Goal: Task Accomplishment & Management: Use online tool/utility

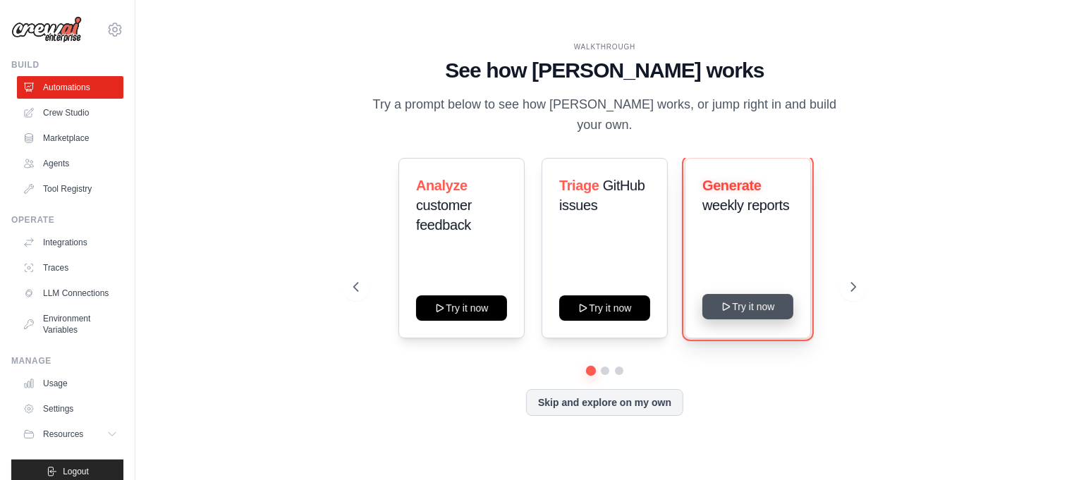
click at [748, 300] on button "Try it now" at bounding box center [747, 306] width 91 height 25
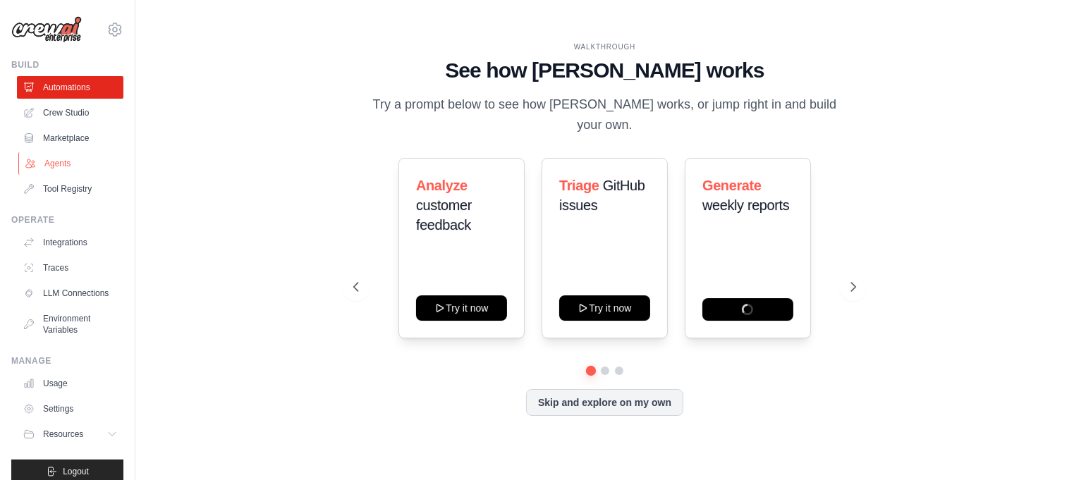
click at [67, 162] on link "Agents" at bounding box center [71, 163] width 106 height 23
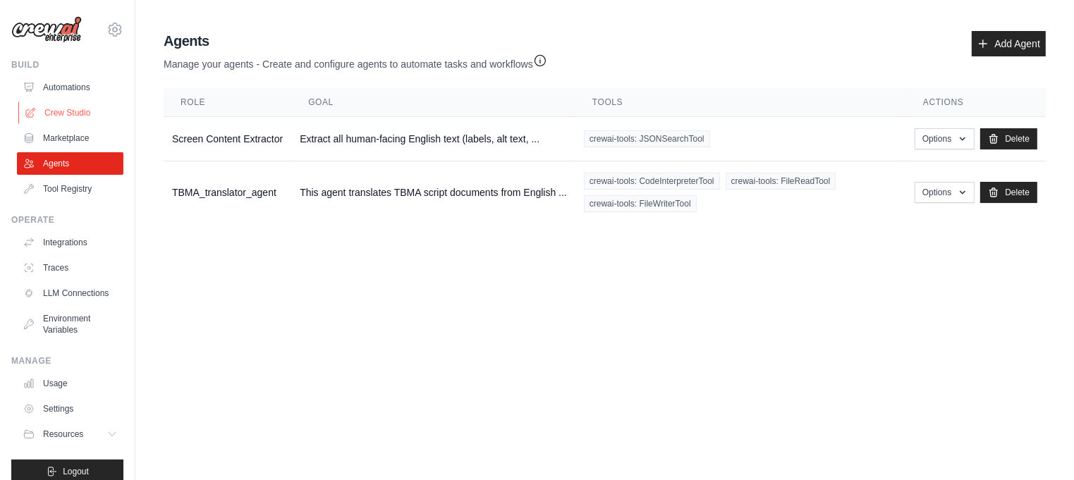
click at [74, 116] on link "Crew Studio" at bounding box center [71, 113] width 106 height 23
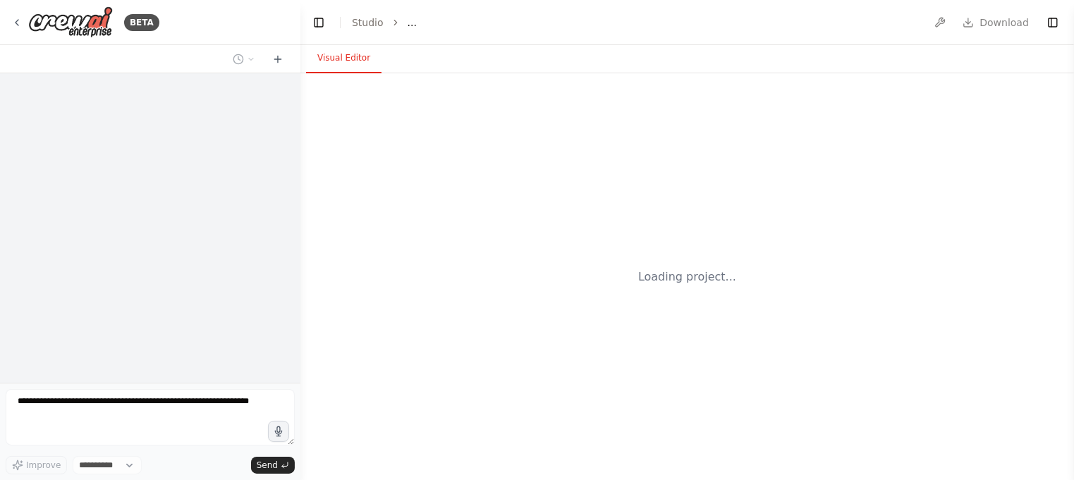
select select "****"
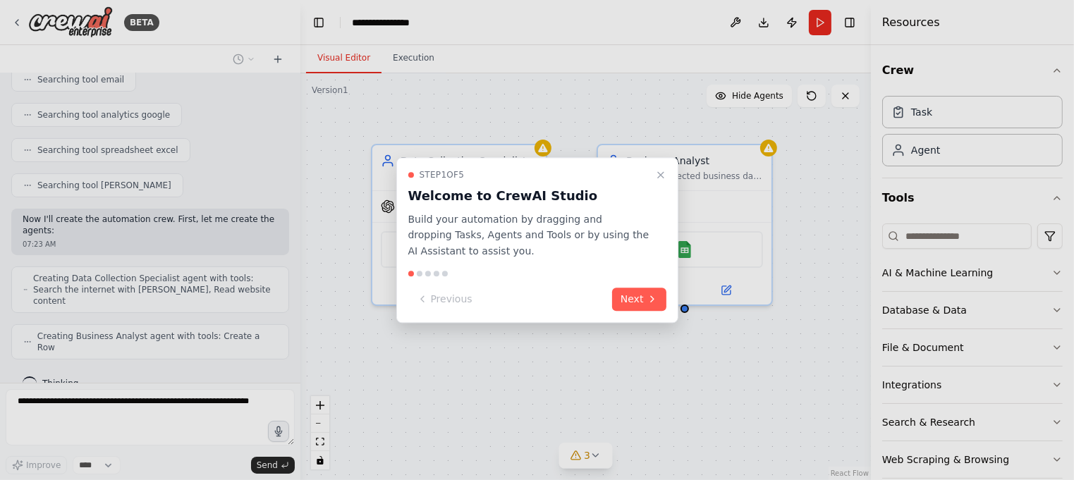
scroll to position [284, 0]
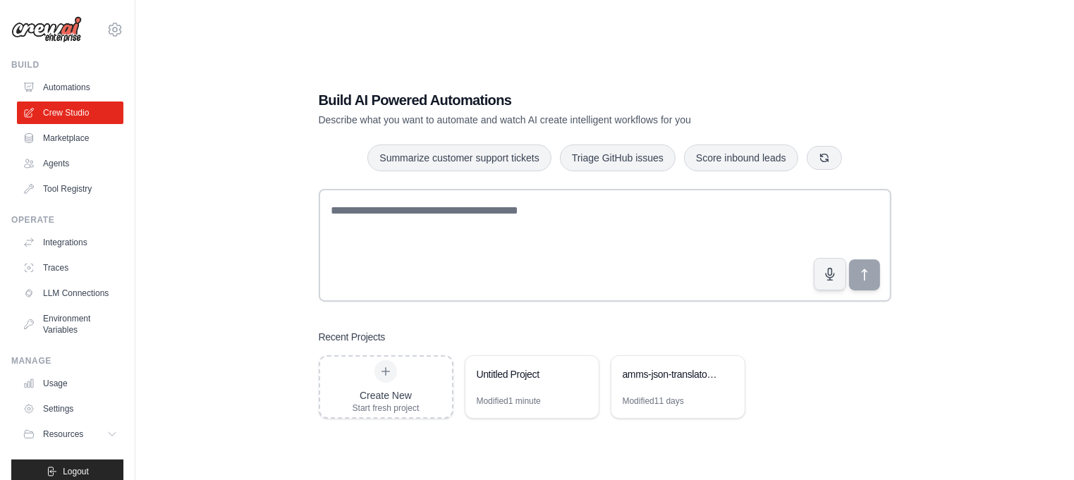
click at [487, 303] on div at bounding box center [605, 248] width 573 height 118
click at [483, 321] on div "Build AI Powered Automations Describe what you want to automate and watch AI cr…" at bounding box center [605, 255] width 606 height 374
click at [70, 244] on link "Integrations" at bounding box center [71, 242] width 106 height 23
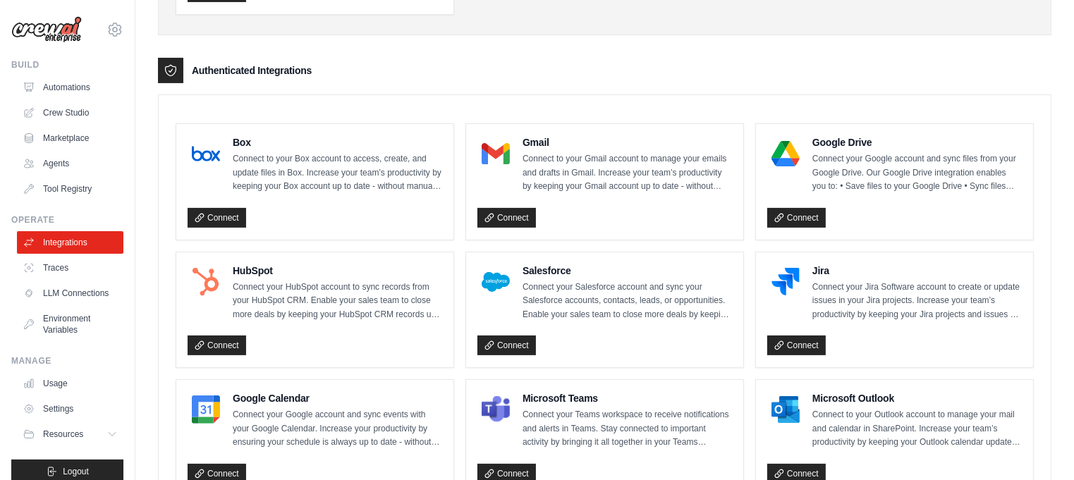
scroll to position [322, 0]
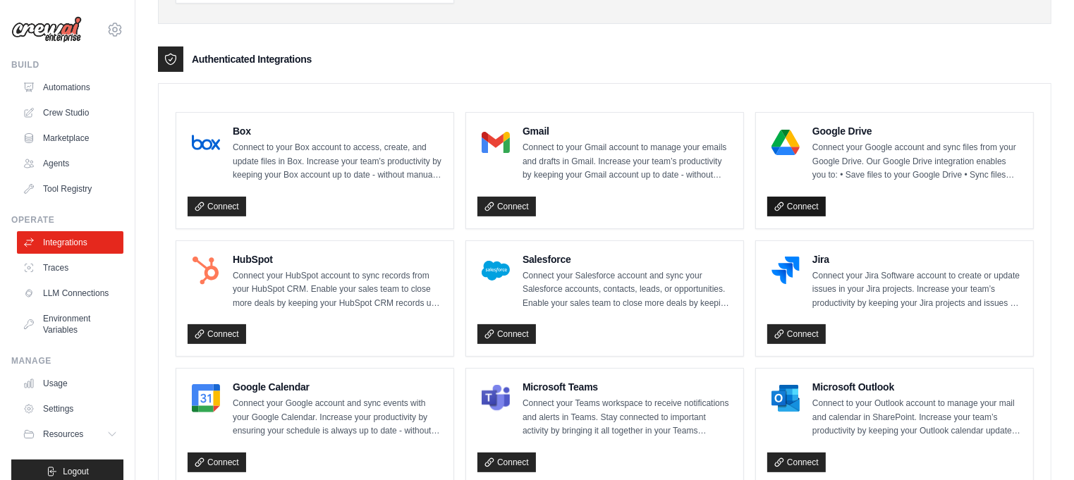
click at [791, 205] on link "Connect" at bounding box center [796, 207] width 59 height 20
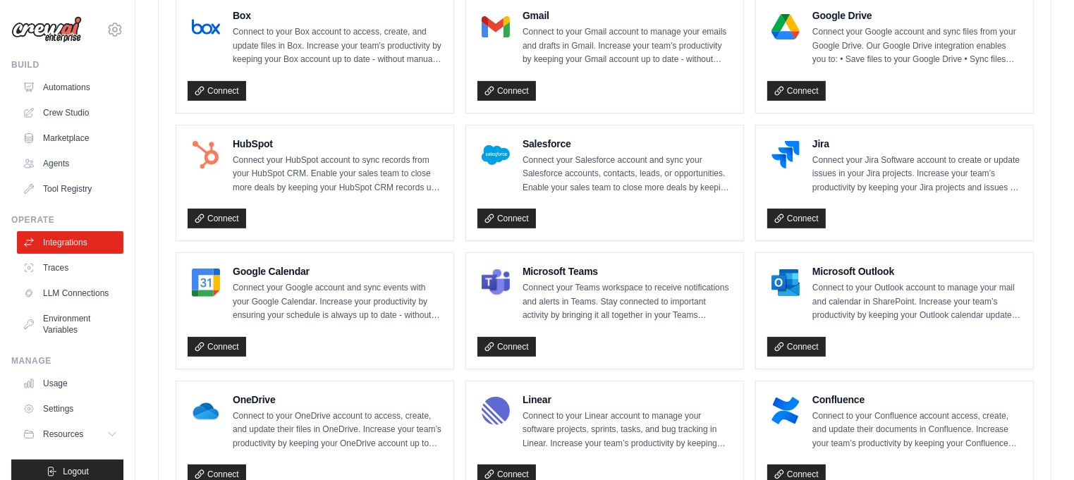
scroll to position [448, 0]
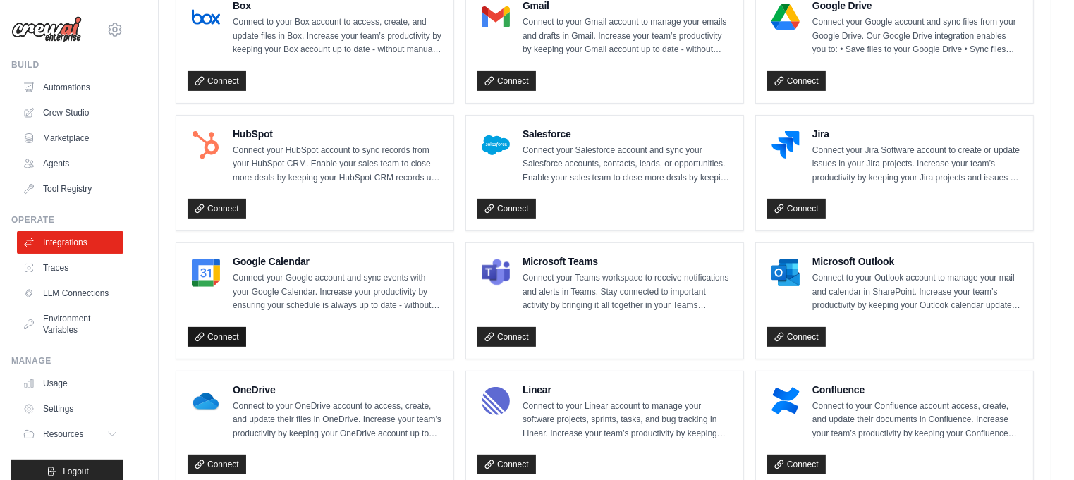
click at [221, 334] on link "Connect" at bounding box center [217, 337] width 59 height 20
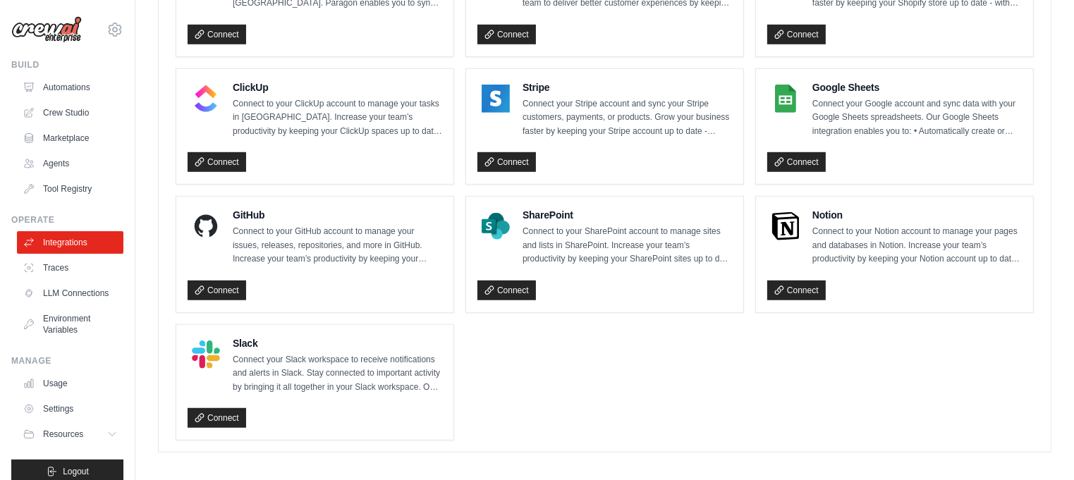
scroll to position [1011, 0]
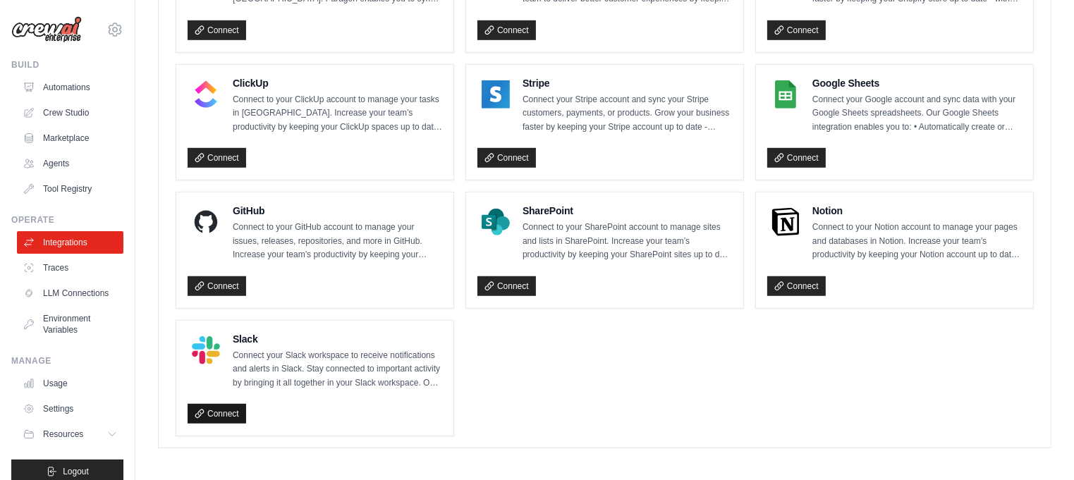
click at [222, 408] on link "Connect" at bounding box center [217, 414] width 59 height 20
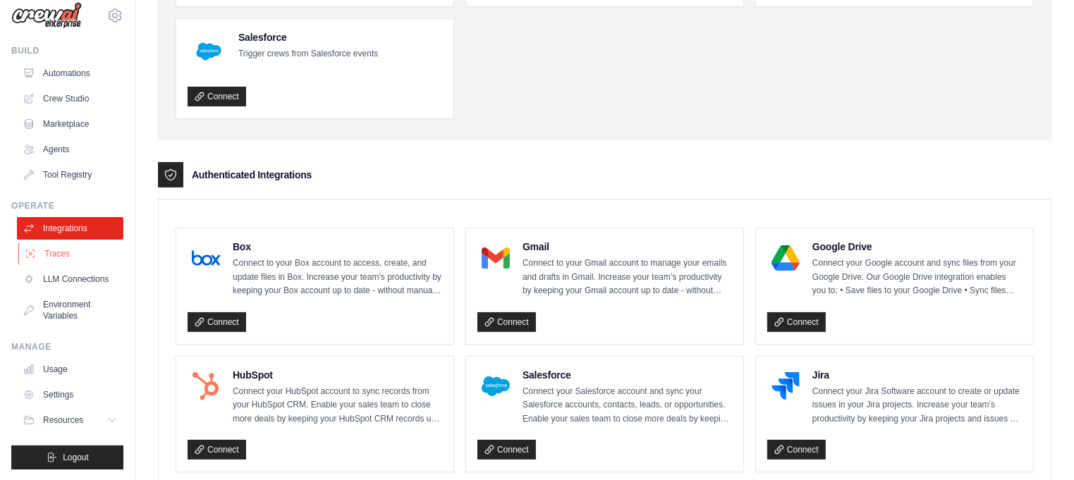
scroll to position [11, 0]
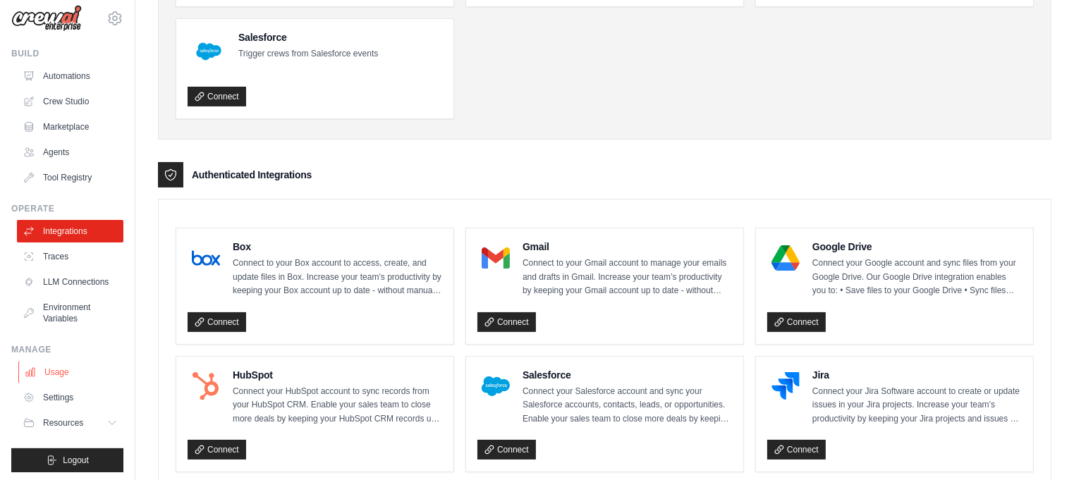
click at [60, 372] on link "Usage" at bounding box center [71, 372] width 106 height 23
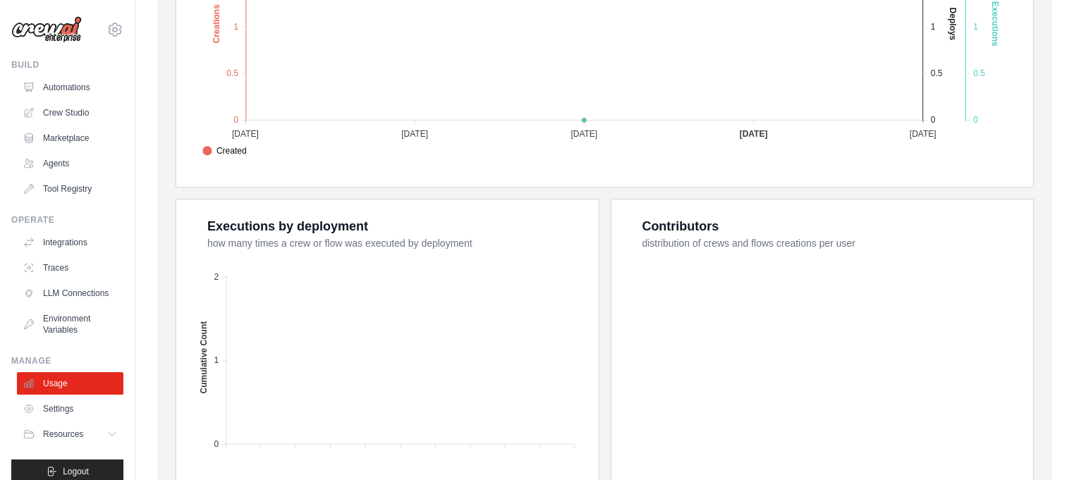
scroll to position [371, 0]
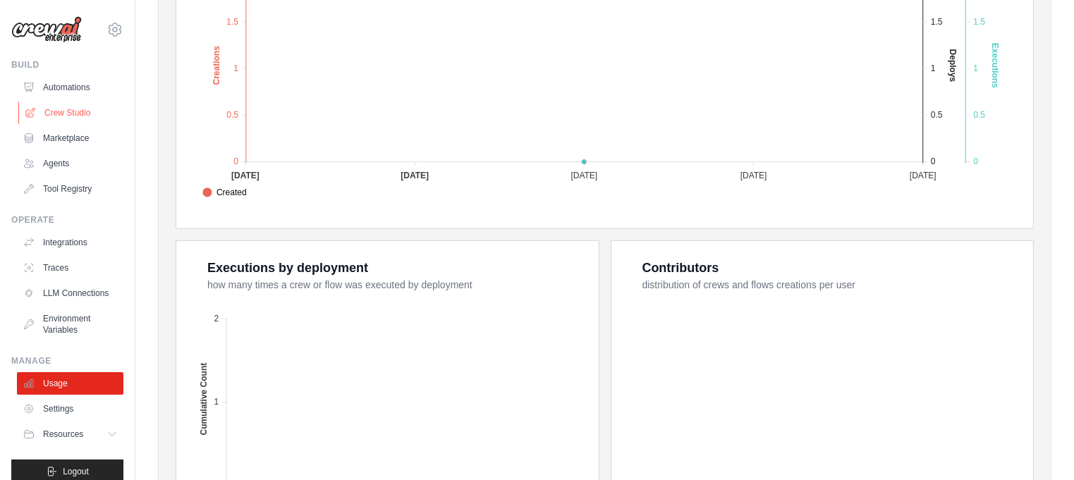
click at [71, 114] on link "Crew Studio" at bounding box center [71, 113] width 106 height 23
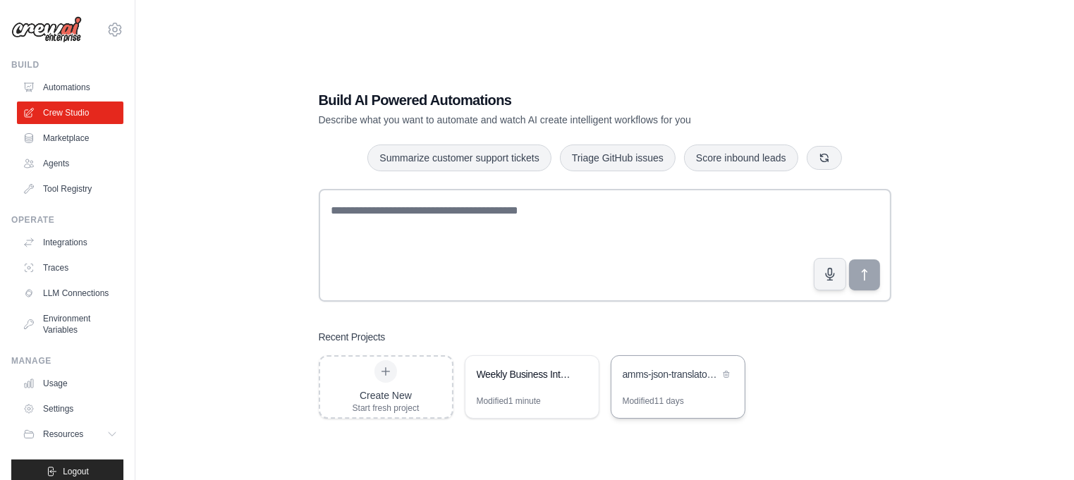
click at [659, 372] on div "amms-json-translator-crew" at bounding box center [671, 374] width 97 height 14
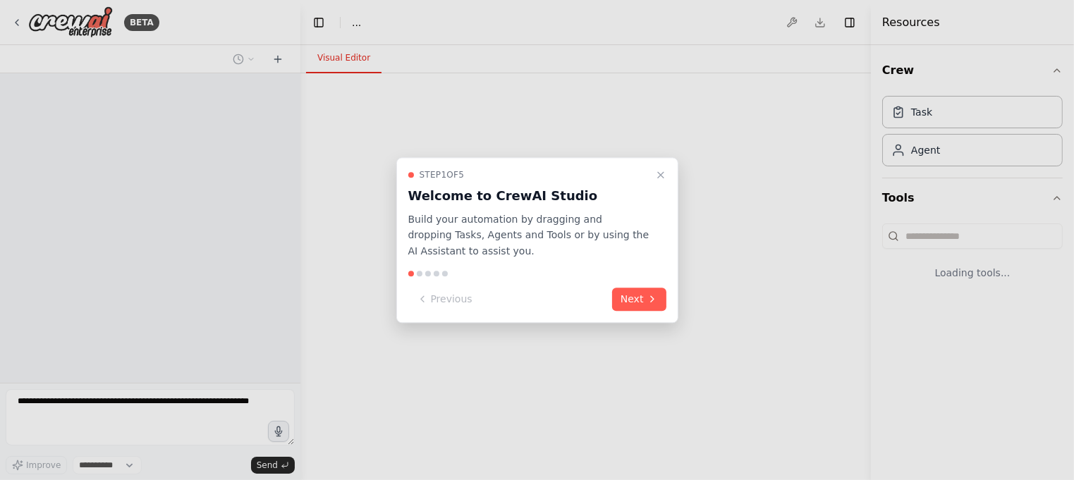
select select "****"
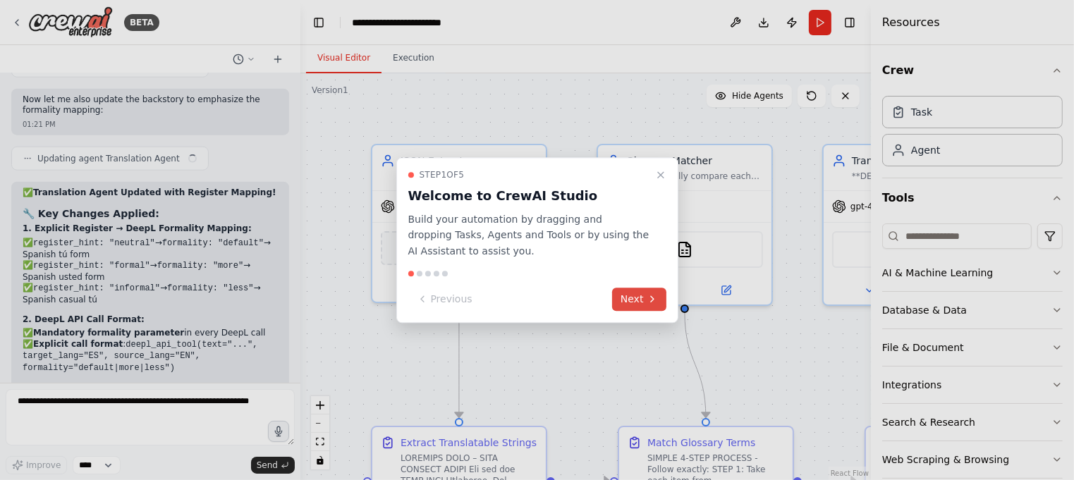
scroll to position [34046, 0]
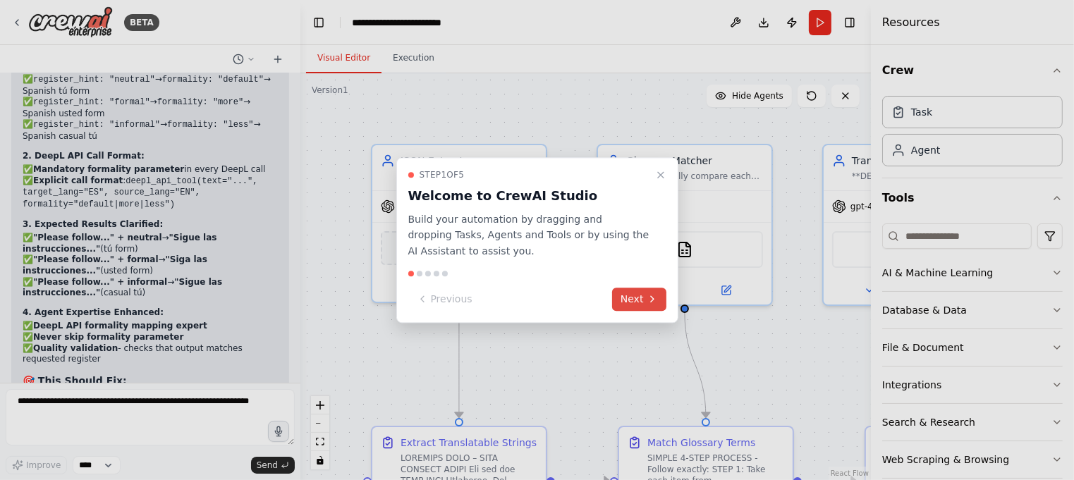
click at [642, 300] on button "Next" at bounding box center [639, 299] width 54 height 23
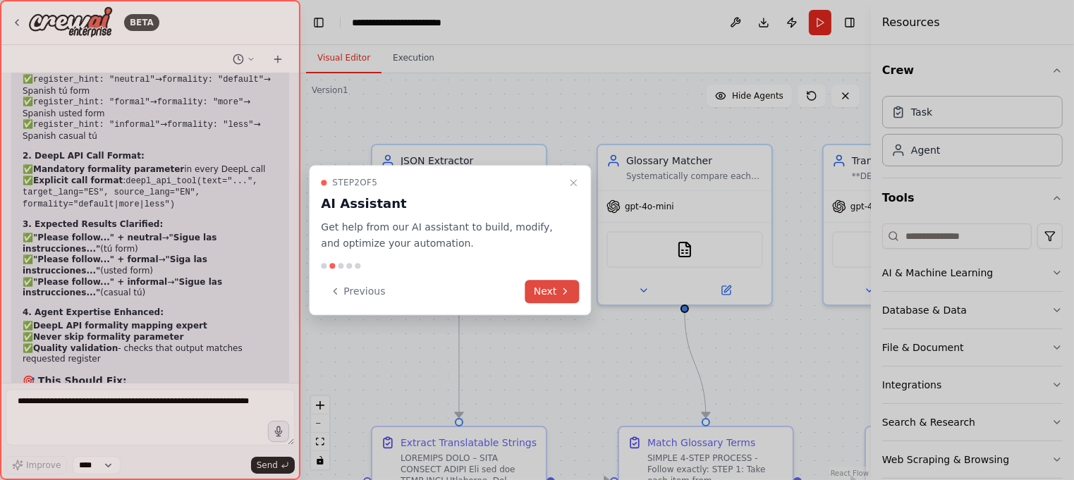
click at [552, 293] on button "Next" at bounding box center [552, 291] width 54 height 23
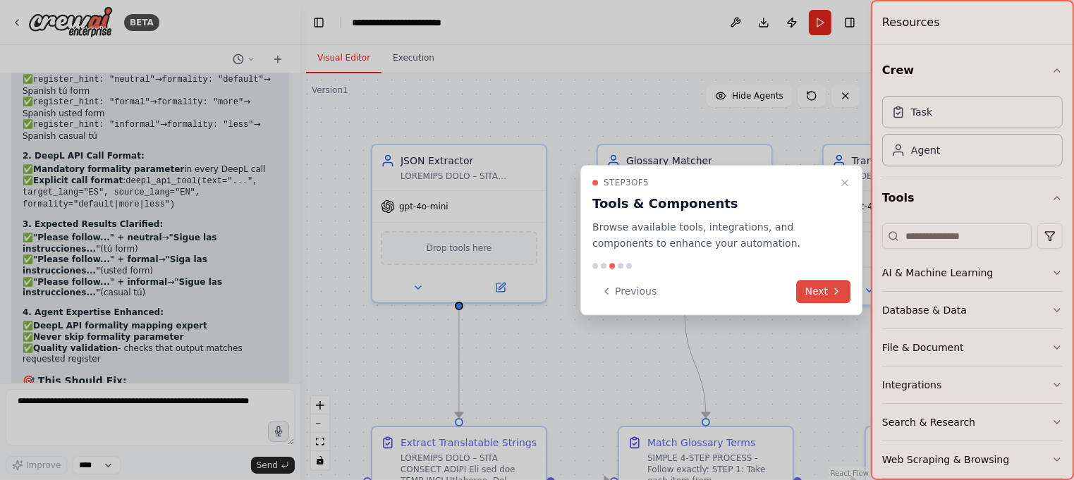
click at [819, 292] on button "Next" at bounding box center [824, 291] width 54 height 23
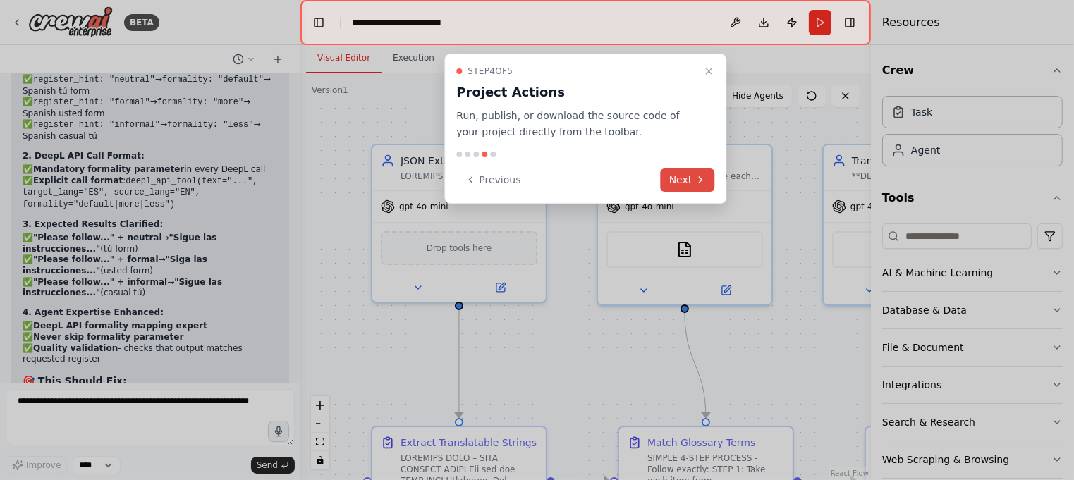
click at [688, 178] on button "Next" at bounding box center [688, 180] width 54 height 23
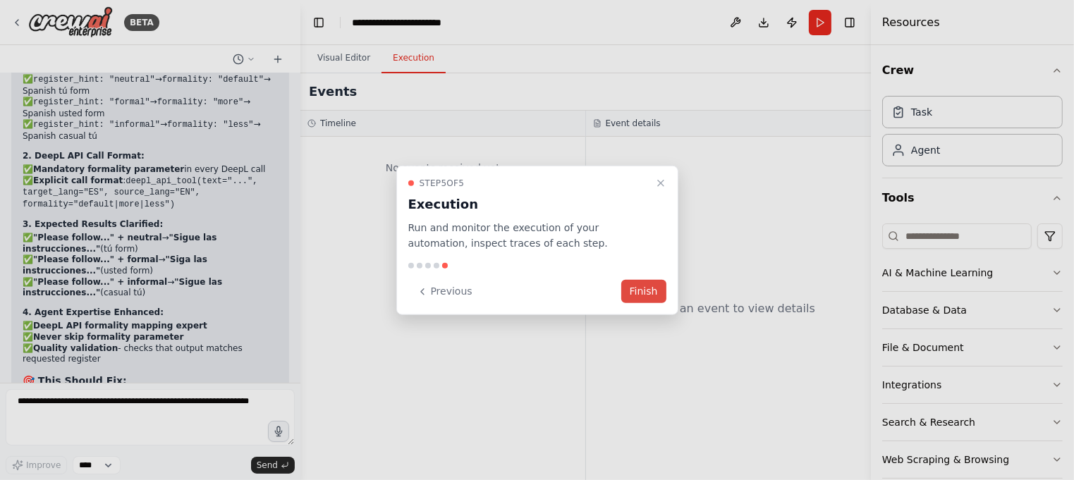
click at [649, 288] on button "Finish" at bounding box center [643, 291] width 45 height 23
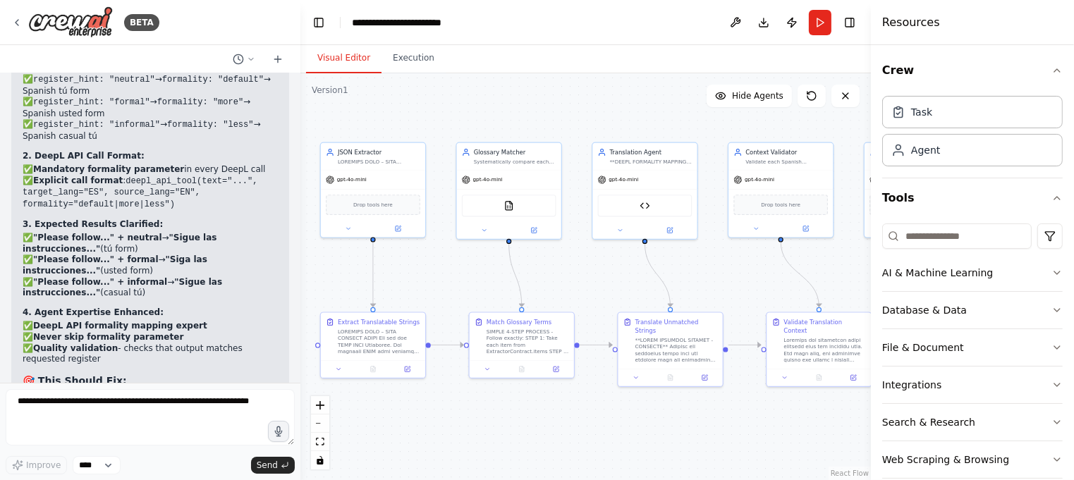
drag, startPoint x: 591, startPoint y: 140, endPoint x: 499, endPoint y: 109, distance: 96.6
click at [499, 109] on div ".deletable-edge-delete-btn { width: 20px; height: 20px; border: 0px solid #ffff…" at bounding box center [585, 276] width 571 height 407
click at [1054, 339] on button "File & Document" at bounding box center [972, 347] width 181 height 37
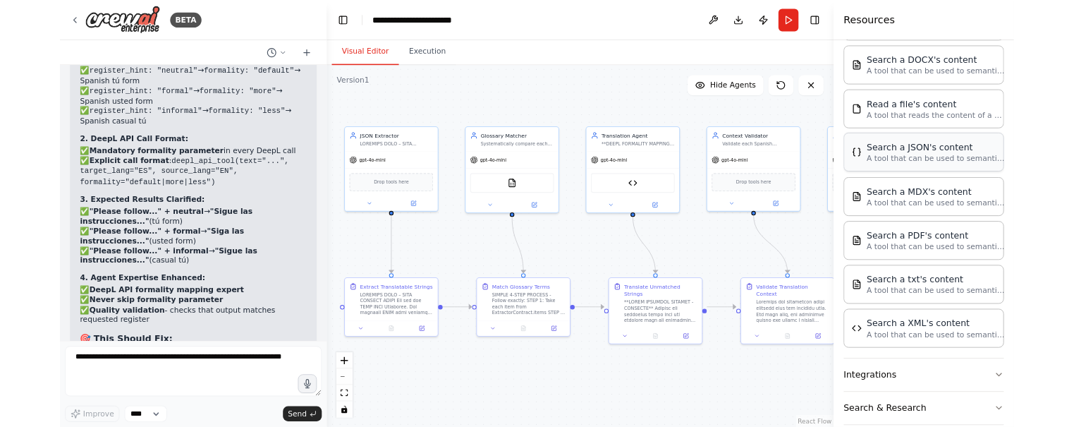
scroll to position [379, 0]
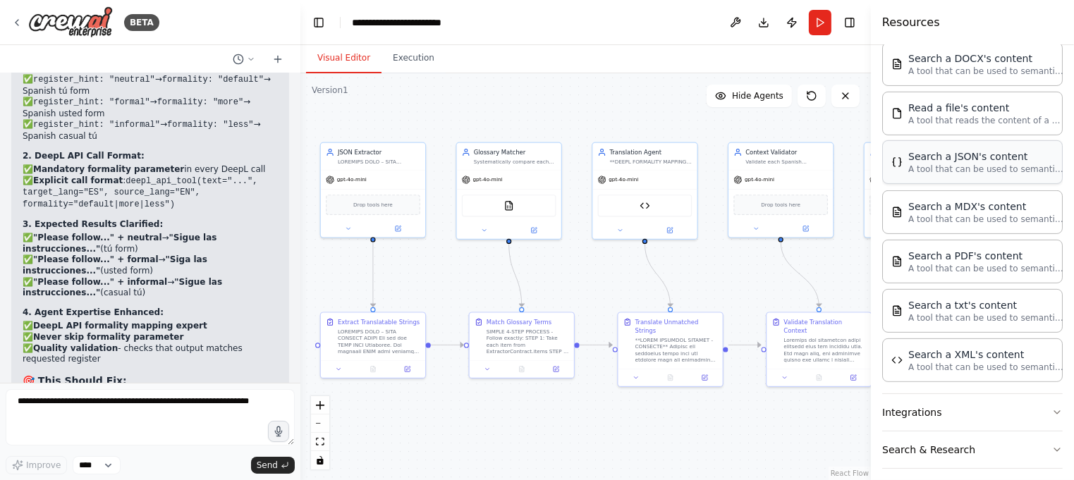
click at [973, 169] on p "A tool that can be used to semantic search a query from a JSON's content." at bounding box center [985, 169] width 155 height 11
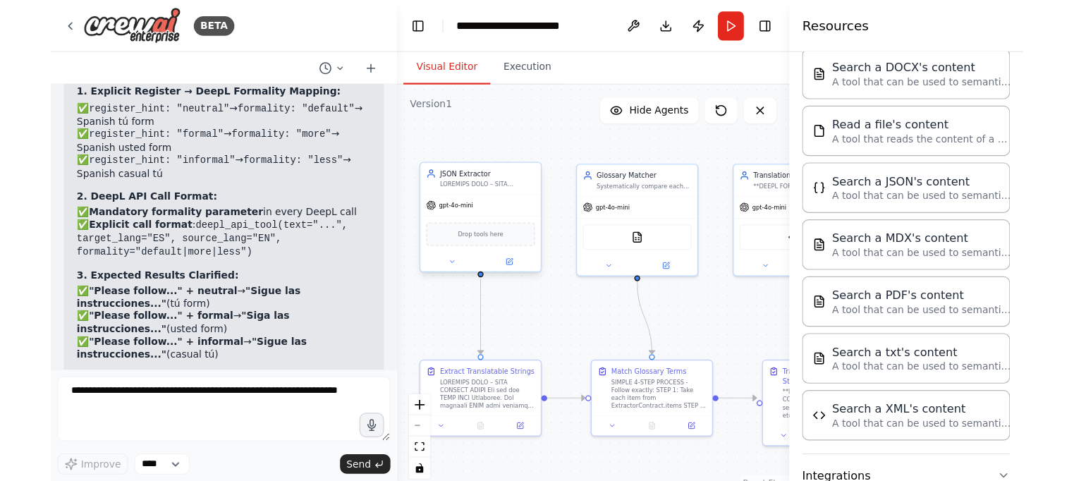
scroll to position [0, 0]
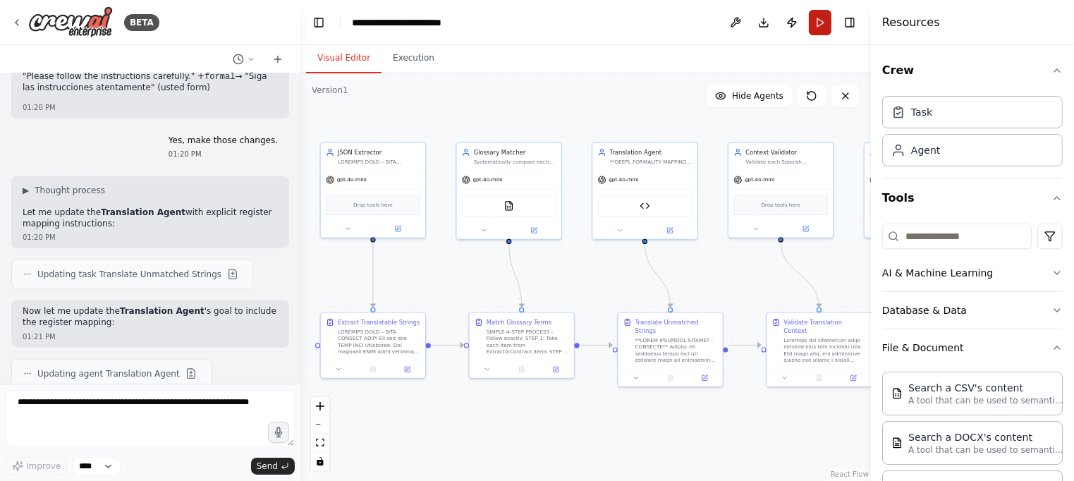
click at [821, 20] on button "Run" at bounding box center [820, 22] width 23 height 25
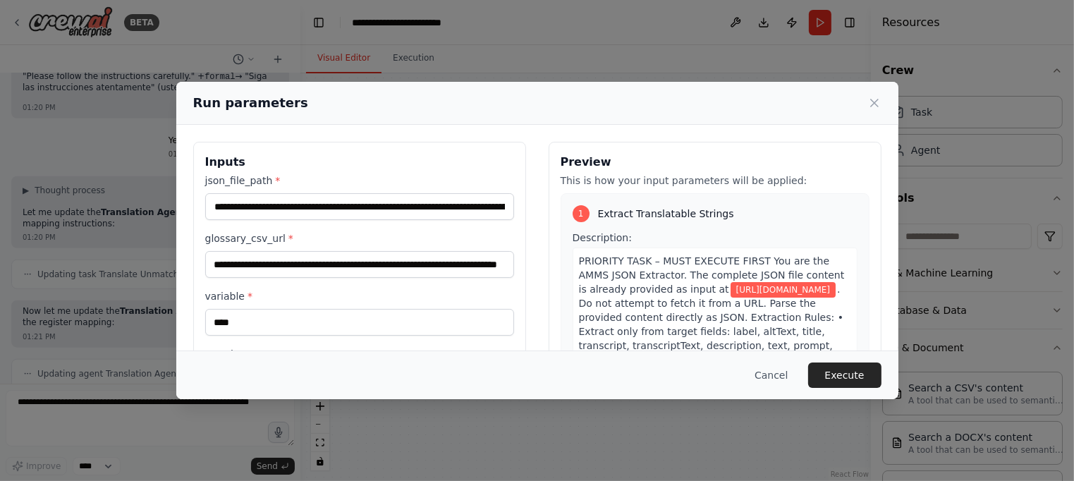
scroll to position [142, 0]
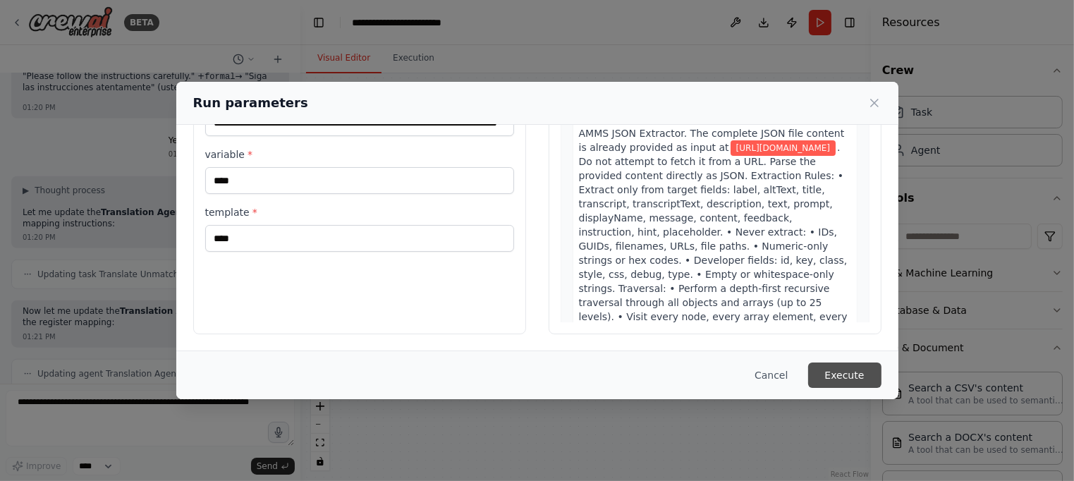
click at [836, 374] on button "Execute" at bounding box center [844, 374] width 73 height 25
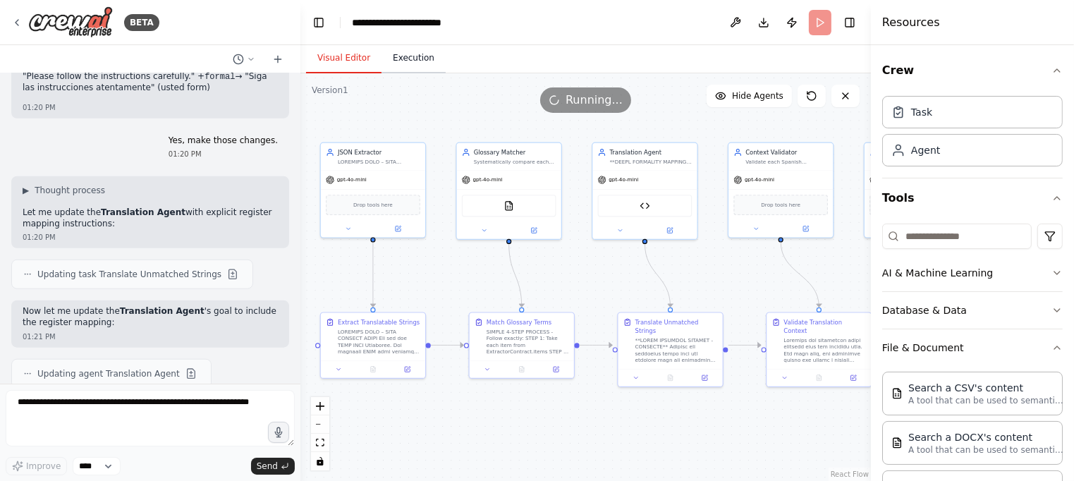
click at [416, 57] on button "Execution" at bounding box center [414, 59] width 64 height 30
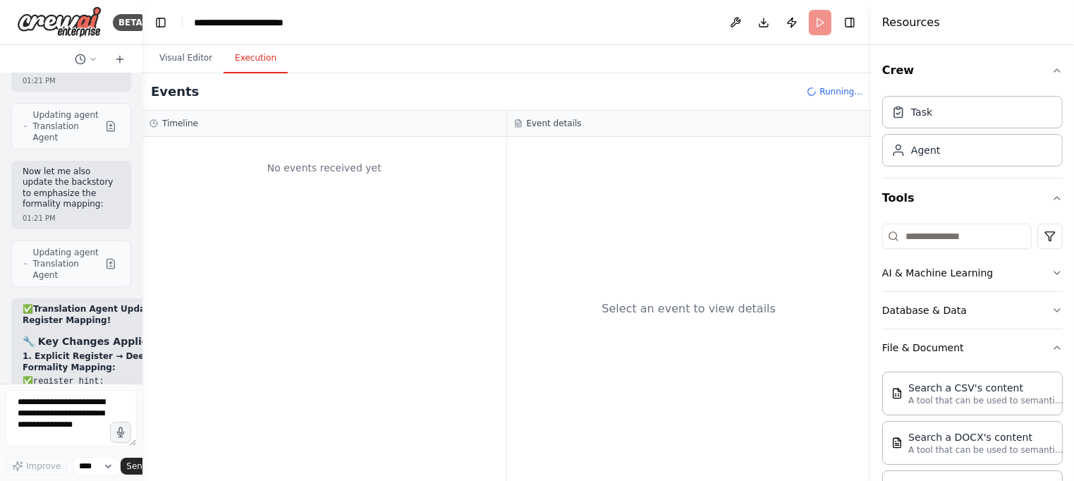
scroll to position [48434, 0]
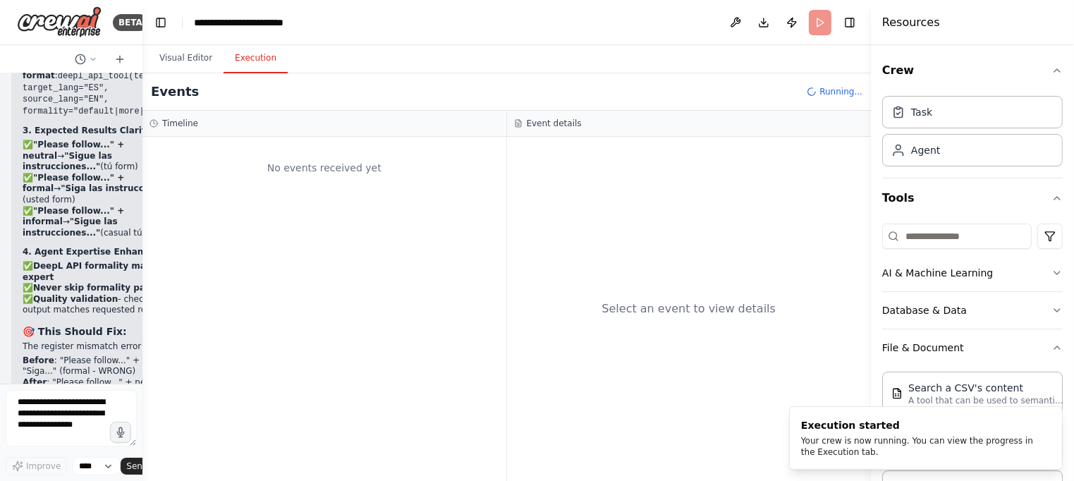
drag, startPoint x: 294, startPoint y: 104, endPoint x: 85, endPoint y: 83, distance: 210.5
click at [85, 83] on div "BETA Hello! I'm the CrewAI assistant. What kind of automation do you want to bu…" at bounding box center [71, 240] width 142 height 481
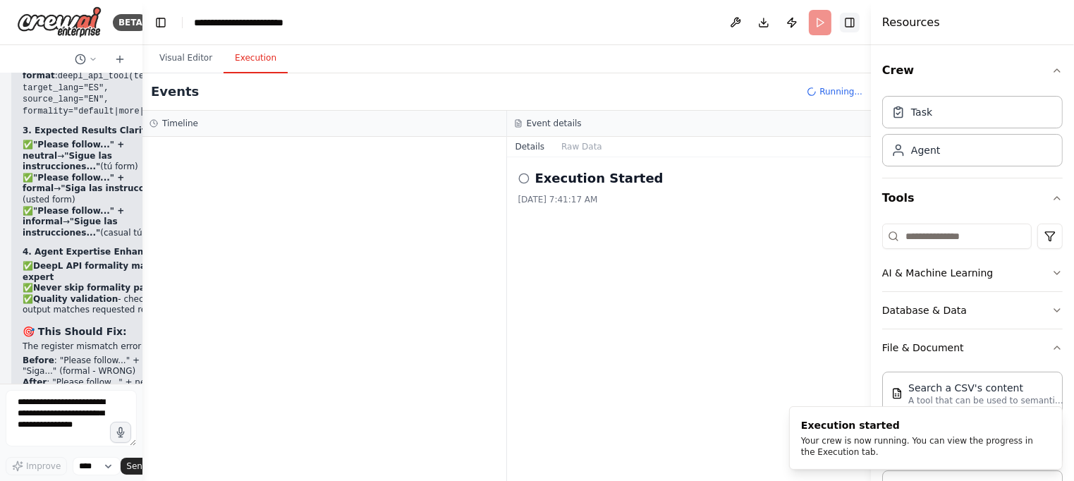
click at [848, 21] on button "Toggle Right Sidebar" at bounding box center [850, 23] width 20 height 20
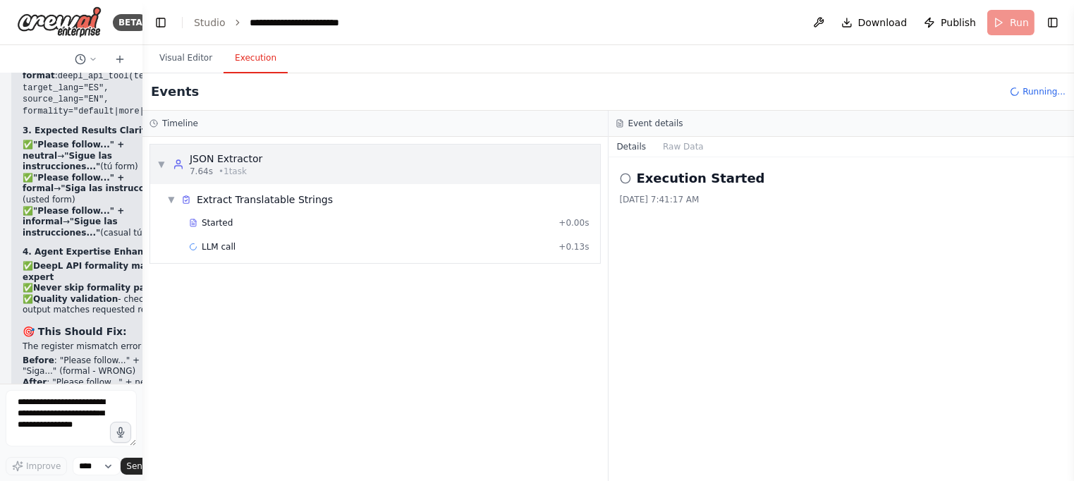
click at [160, 162] on span "▼" at bounding box center [161, 164] width 8 height 11
click at [160, 162] on span "▶" at bounding box center [161, 164] width 8 height 11
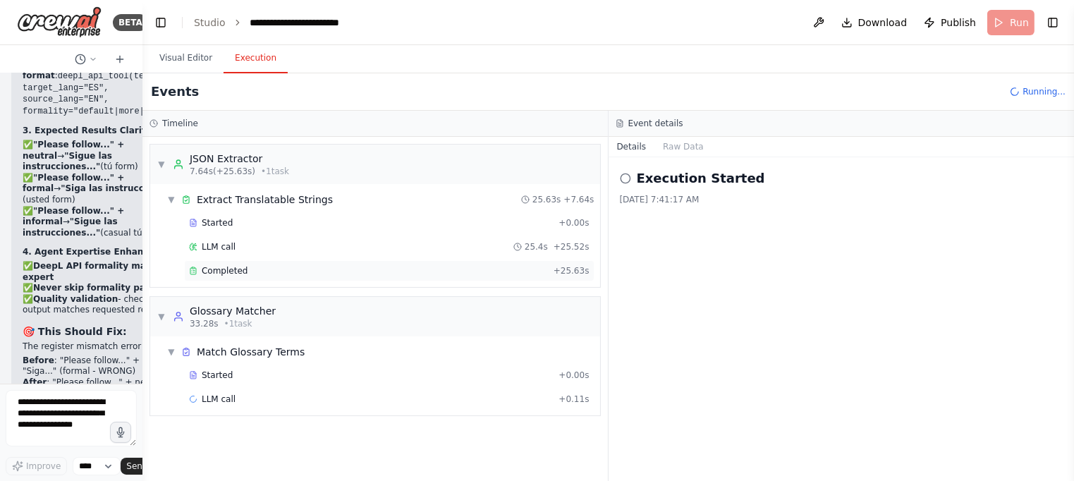
click at [492, 273] on div "Completed" at bounding box center [368, 270] width 359 height 11
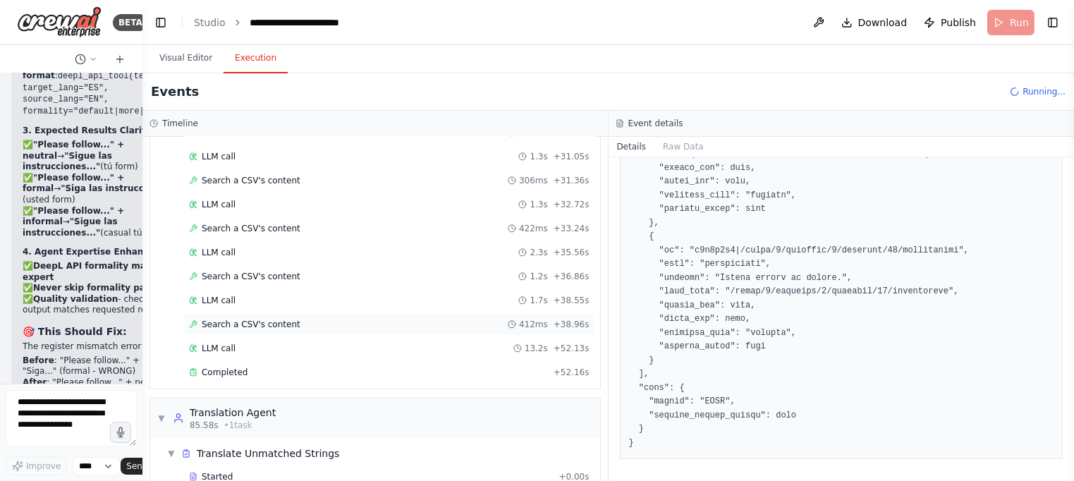
scroll to position [592, 0]
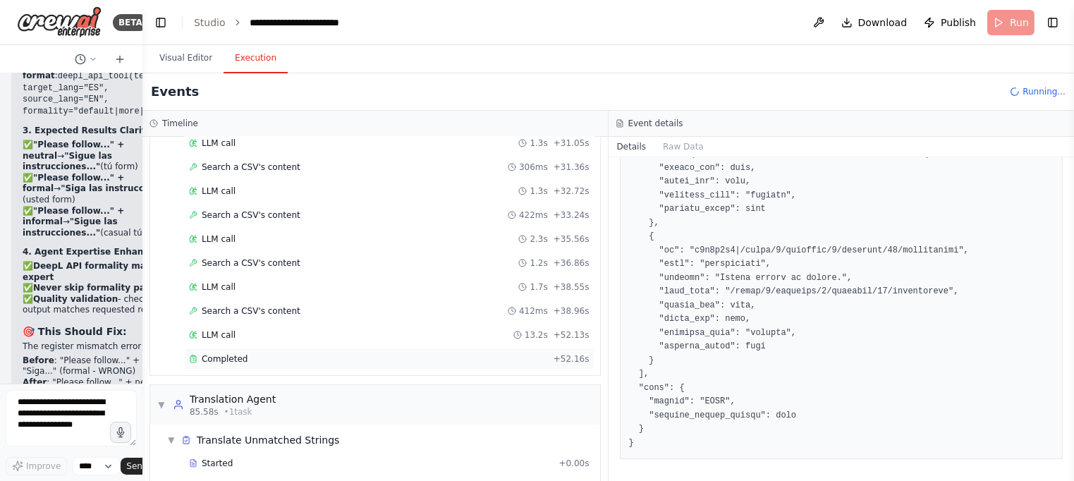
click at [281, 348] on div "Completed + 52.16s" at bounding box center [389, 358] width 410 height 21
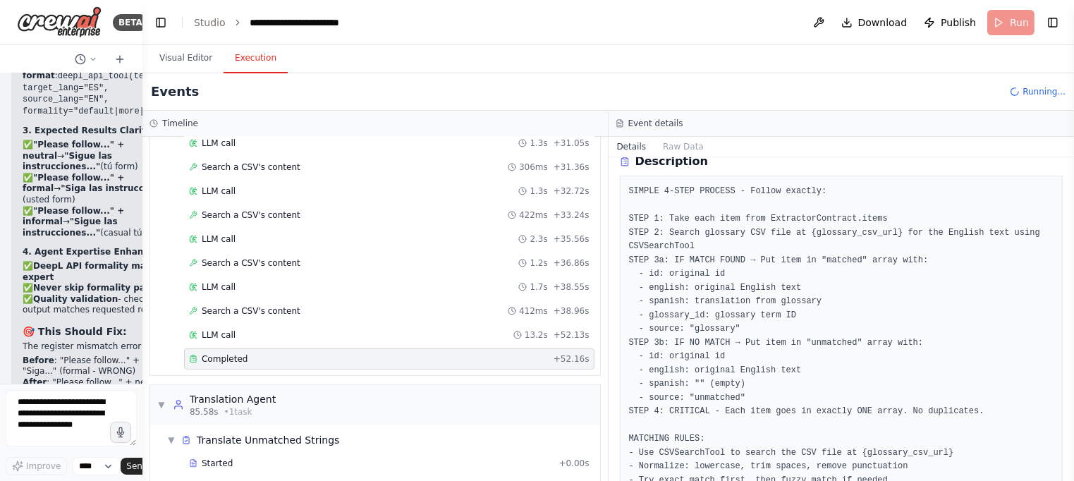
scroll to position [0, 0]
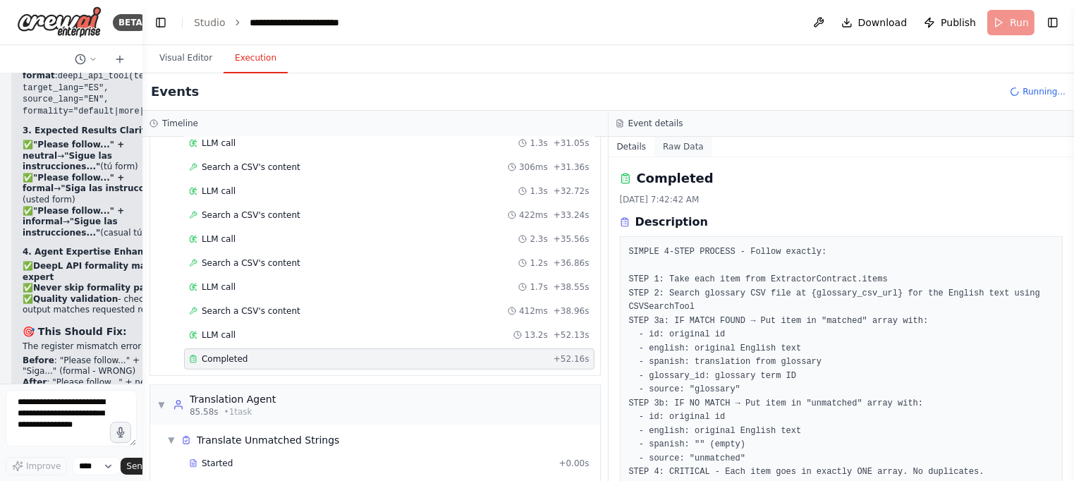
click at [681, 143] on button "Raw Data" at bounding box center [683, 147] width 58 height 20
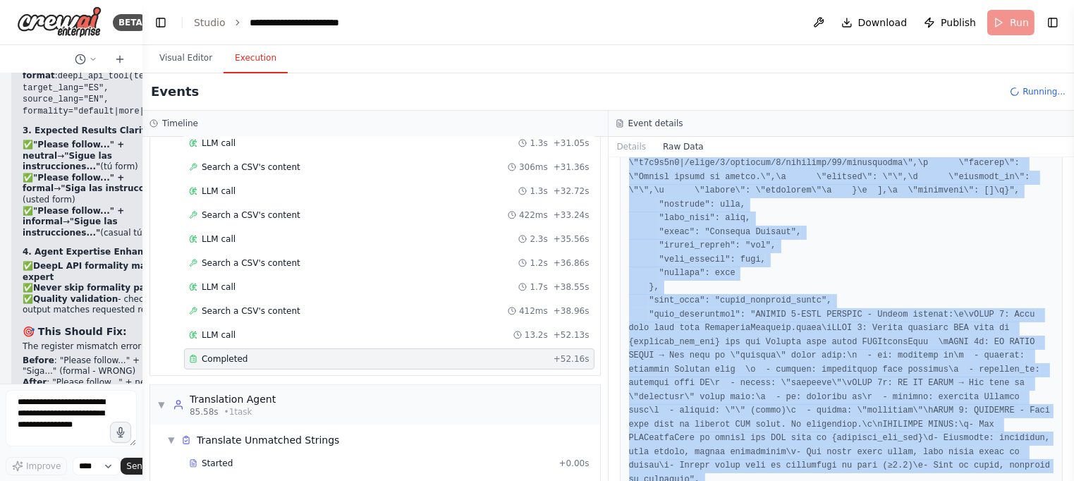
scroll to position [2138, 0]
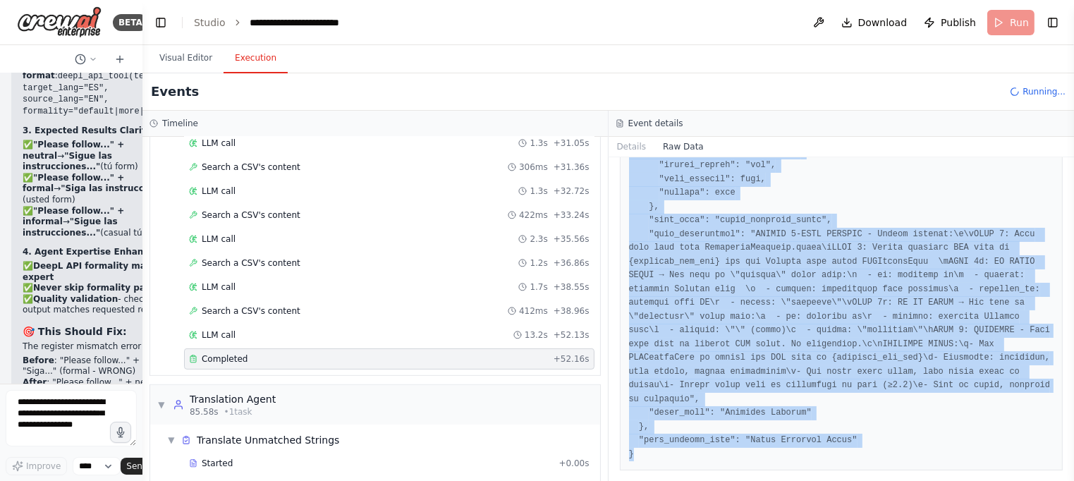
drag, startPoint x: 652, startPoint y: 236, endPoint x: 809, endPoint y: 495, distance: 303.1
click at [809, 480] on html "BETA Hello! I'm the CrewAI assistant. What kind of automation do you want to bu…" at bounding box center [537, 240] width 1074 height 481
copy pre "{ "timestamp": "2025-09-02T12:42:42.645824Z", "type": "task_completed", "source…"
click at [188, 56] on button "Visual Editor" at bounding box center [185, 59] width 75 height 30
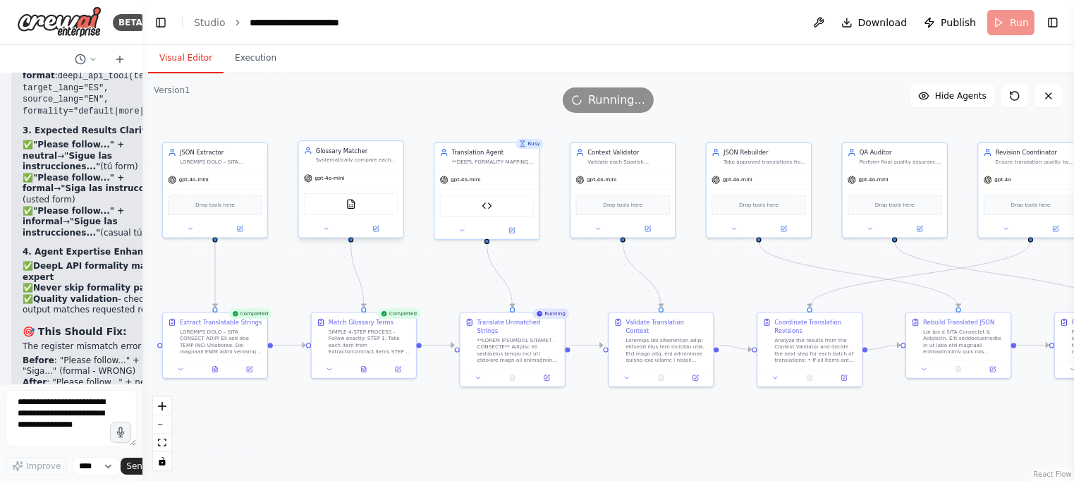
click at [369, 161] on div "Systematically compare each extracted English string against the glossary CSV f…" at bounding box center [357, 160] width 83 height 7
click at [344, 157] on div "Systematically compare each extracted English string against the glossary CSV f…" at bounding box center [357, 160] width 83 height 7
click at [374, 229] on icon at bounding box center [375, 228] width 5 height 5
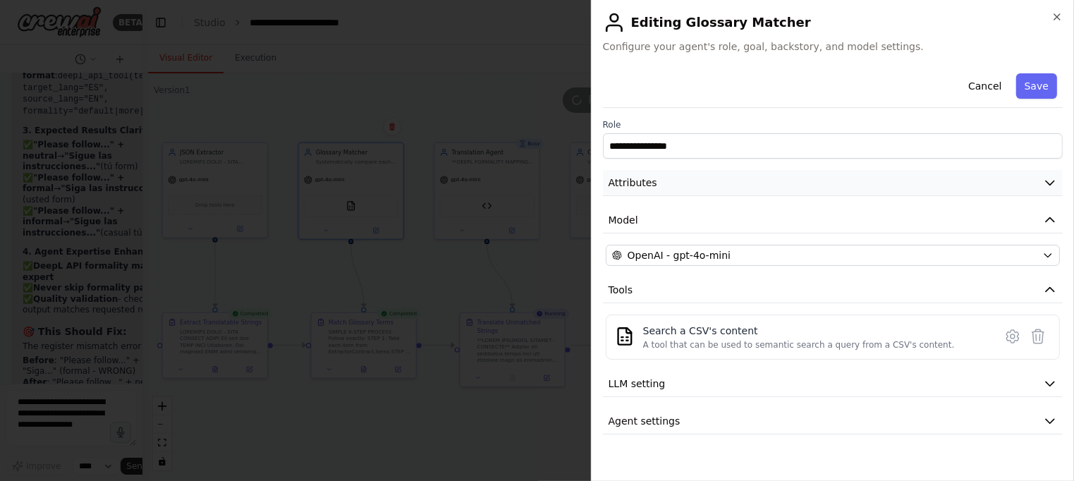
click at [1043, 180] on icon "button" at bounding box center [1050, 183] width 14 height 14
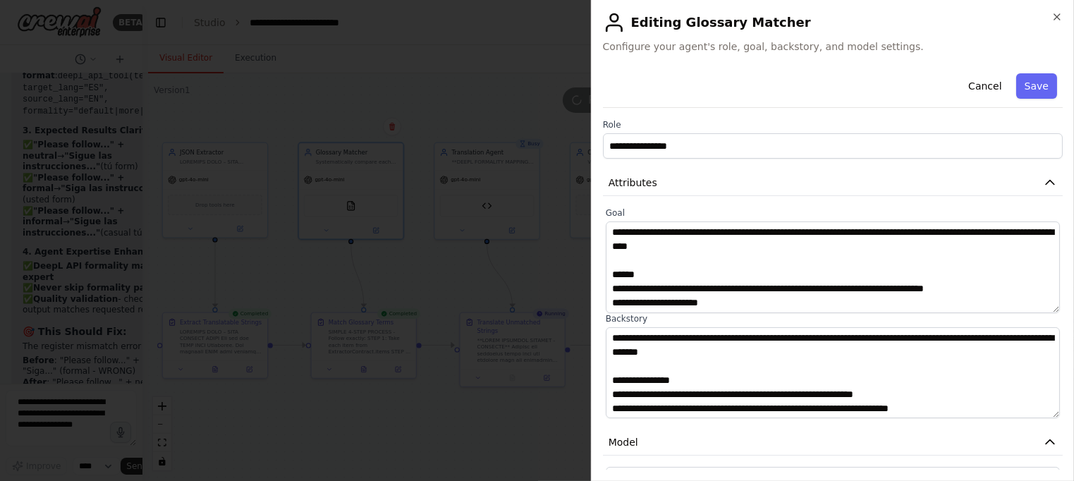
scroll to position [0, 0]
click at [1035, 89] on button "Save" at bounding box center [1036, 85] width 41 height 25
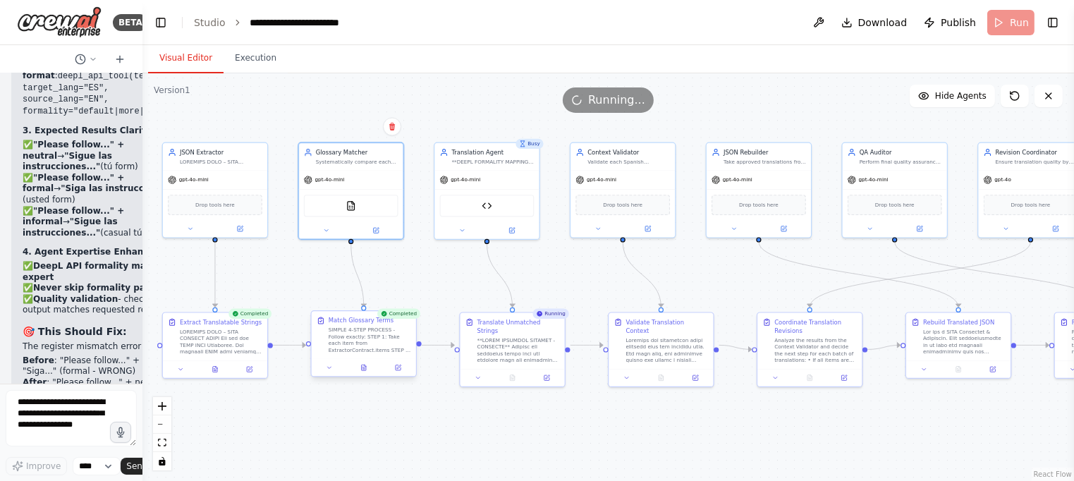
click at [379, 338] on div "SIMPLE 4-STEP PROCESS - Follow exactly: STEP 1: Take each item from ExtractorCo…" at bounding box center [370, 341] width 83 height 28
click at [372, 342] on div "SIMPLE 4-STEP PROCESS - Follow exactly: STEP 1: Take each item from ExtractorCo…" at bounding box center [374, 341] width 83 height 28
click at [402, 370] on icon at bounding box center [402, 367] width 5 height 5
click at [401, 370] on icon at bounding box center [402, 368] width 7 height 7
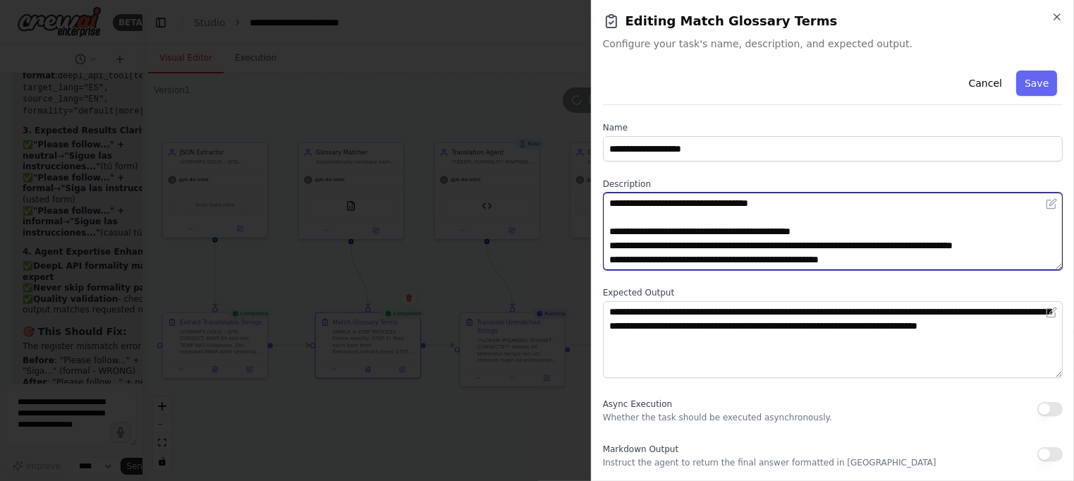
click at [765, 237] on textarea "**********" at bounding box center [833, 232] width 461 height 78
paste textarea "**********"
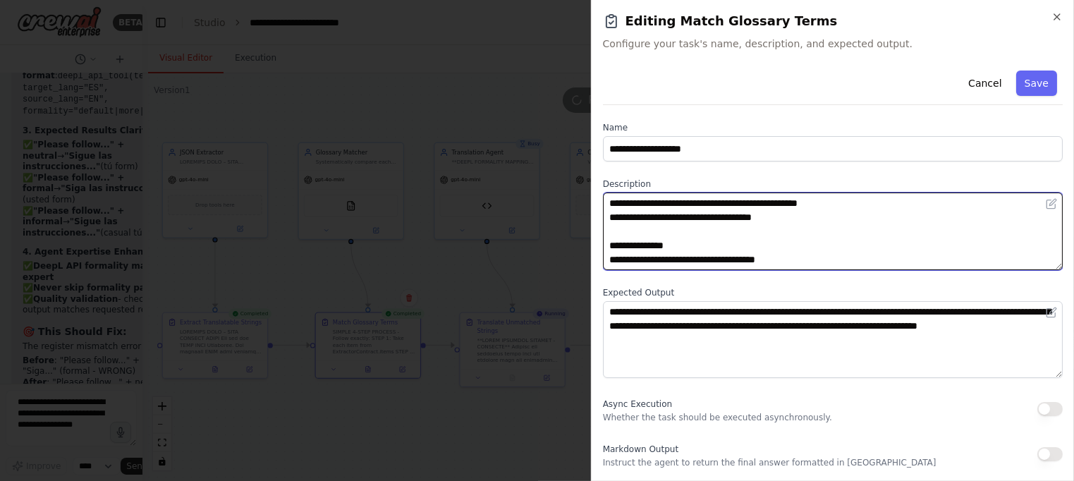
scroll to position [278, 0]
paste textarea "**********"
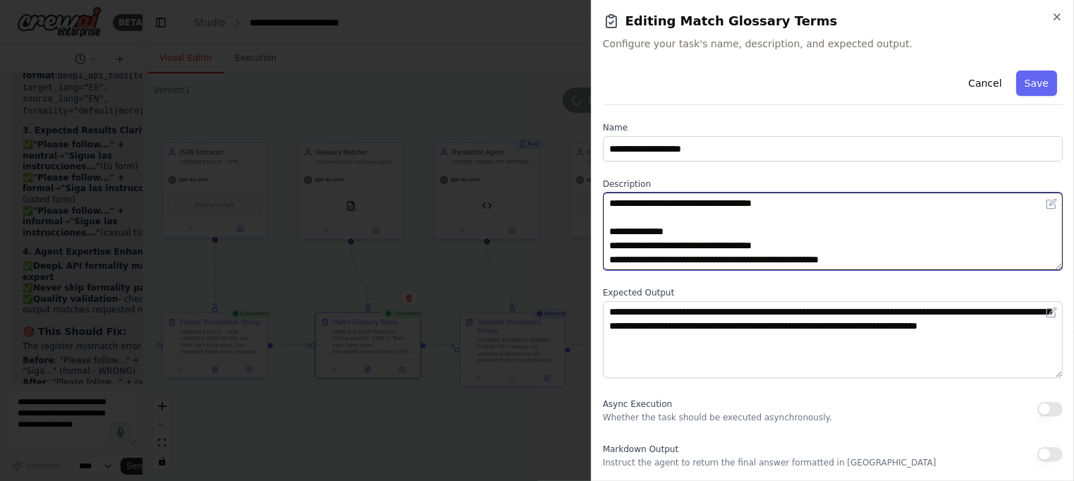
scroll to position [292, 0]
type textarea "**********"
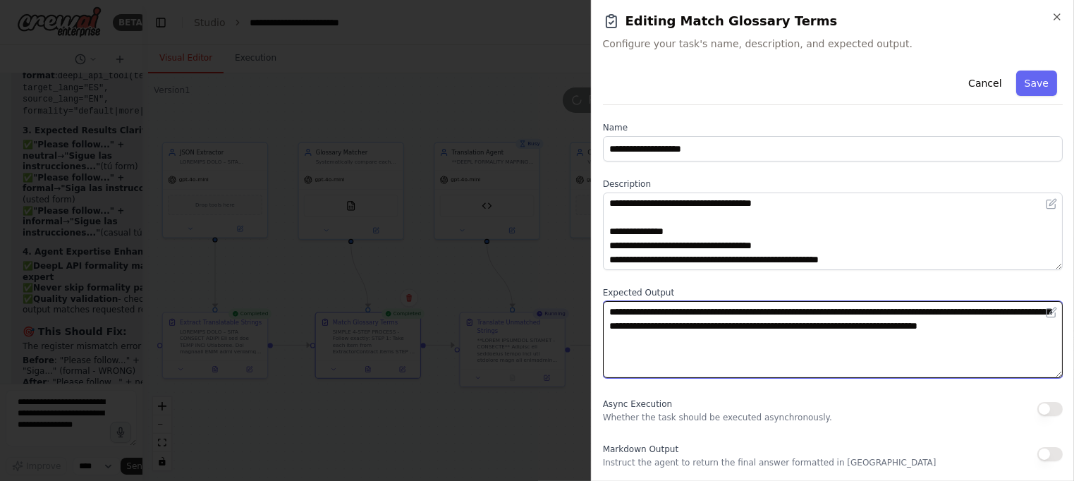
drag, startPoint x: 733, startPoint y: 348, endPoint x: 539, endPoint y: 313, distance: 197.8
click at [539, 313] on body "BETA Hello! I'm the CrewAI assistant. What kind of automation do you want to bu…" at bounding box center [537, 240] width 1074 height 481
paste textarea "**********"
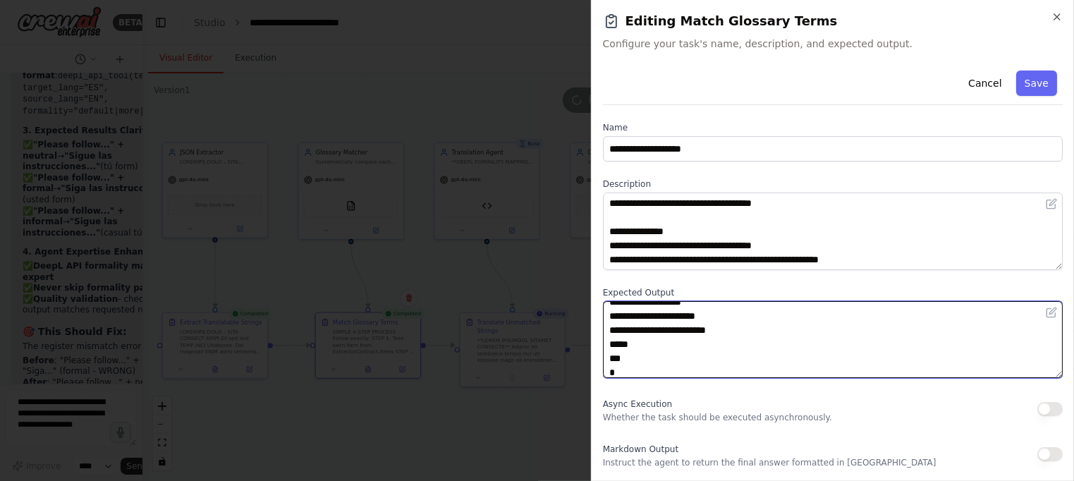
scroll to position [212, 0]
type textarea "**********"
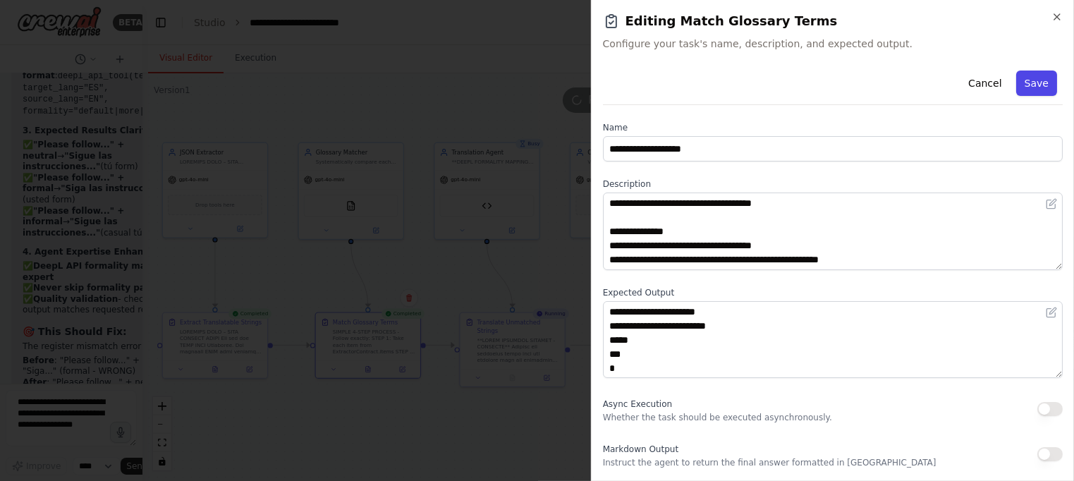
click at [1033, 90] on button "Save" at bounding box center [1036, 83] width 41 height 25
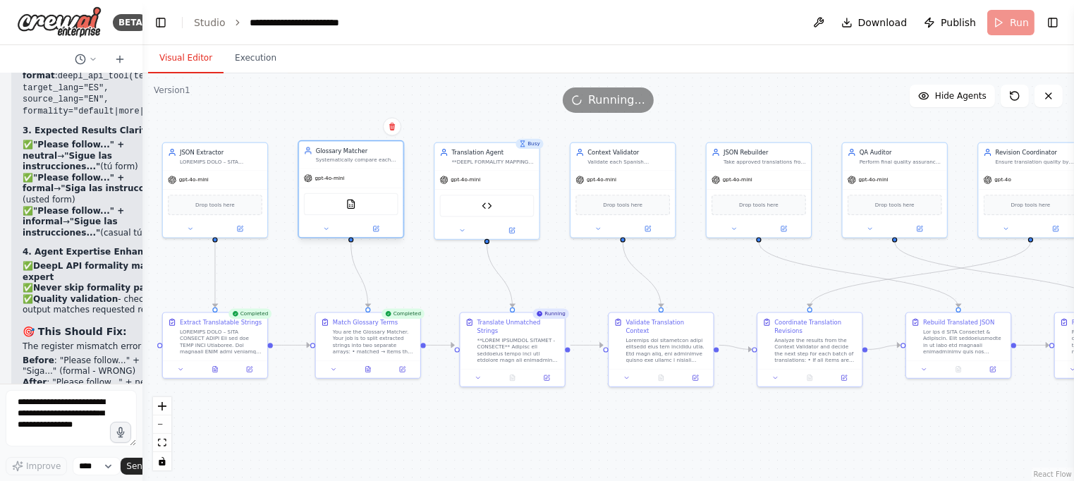
click at [377, 233] on div at bounding box center [351, 228] width 104 height 17
click at [372, 231] on icon at bounding box center [375, 229] width 7 height 7
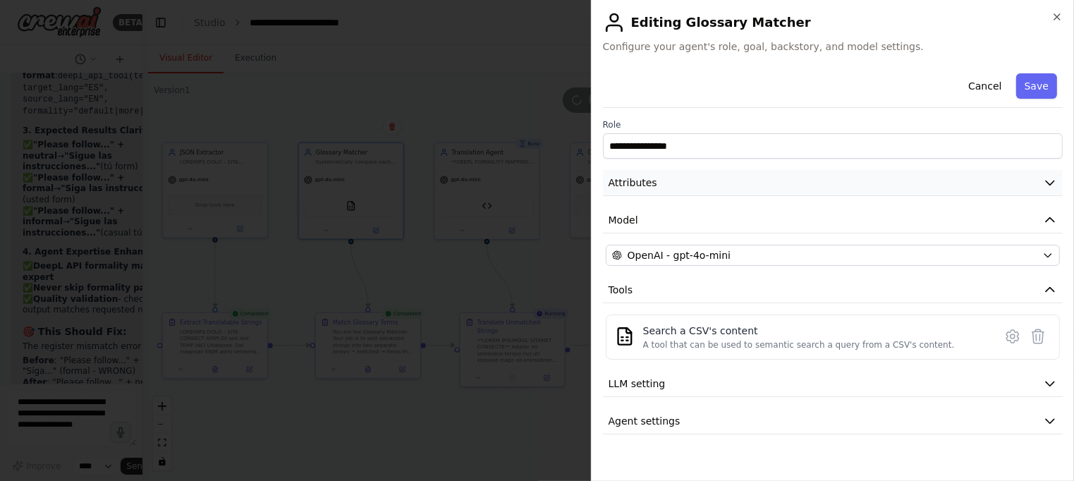
click at [1055, 176] on icon "button" at bounding box center [1050, 183] width 14 height 14
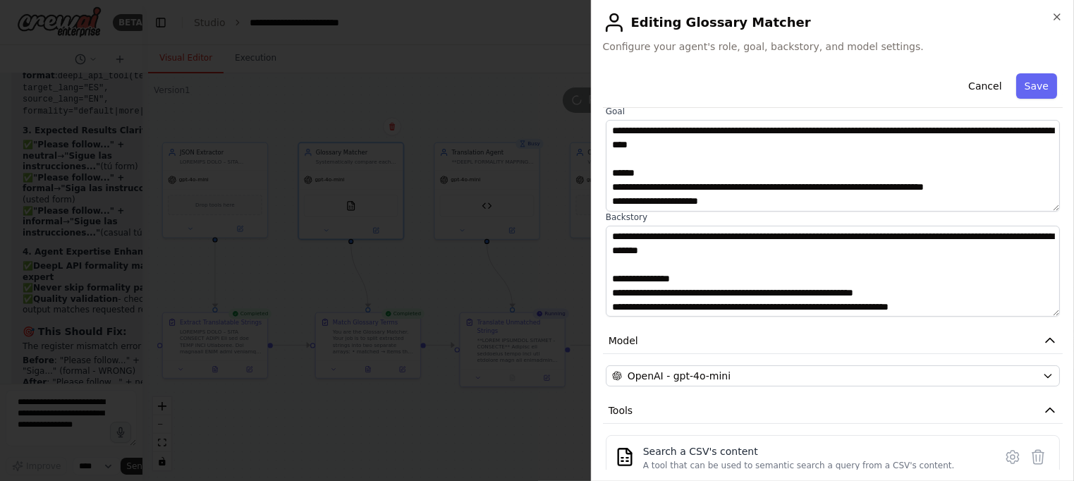
scroll to position [130, 0]
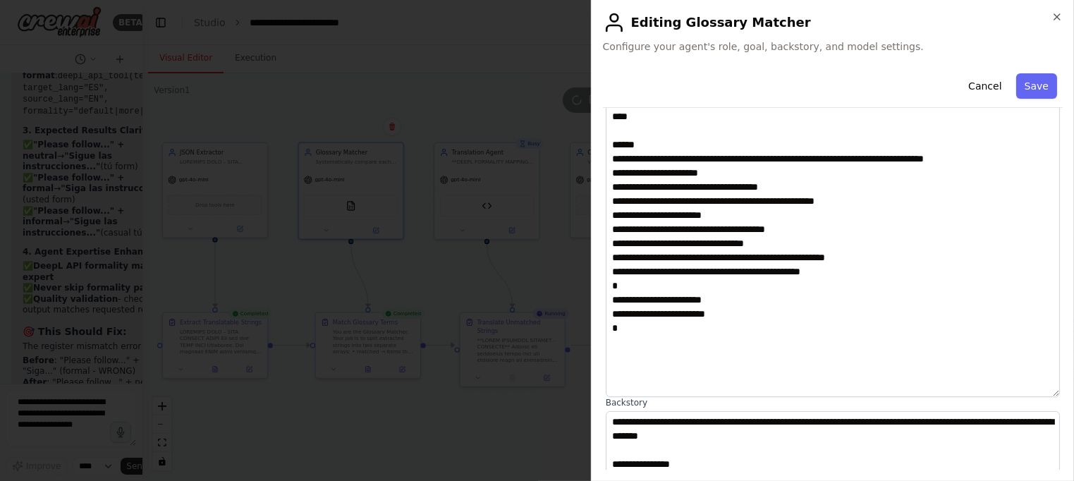
drag, startPoint x: 1056, startPoint y: 181, endPoint x: 1043, endPoint y: 388, distance: 207.7
click at [1051, 393] on textarea "**********" at bounding box center [833, 244] width 455 height 305
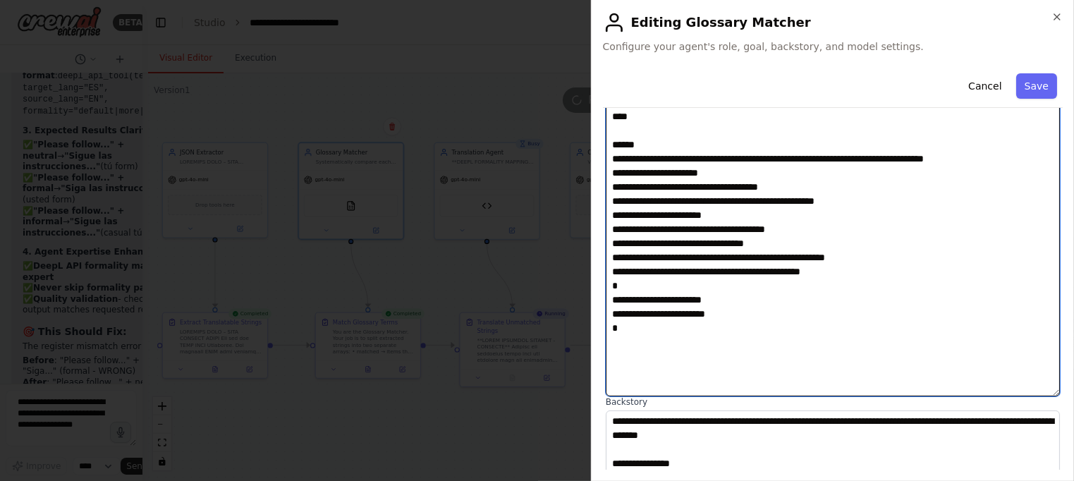
click at [642, 331] on textarea "**********" at bounding box center [833, 244] width 455 height 305
click at [619, 346] on textarea "**********" at bounding box center [833, 244] width 455 height 305
paste textarea "**********"
type textarea "**********"
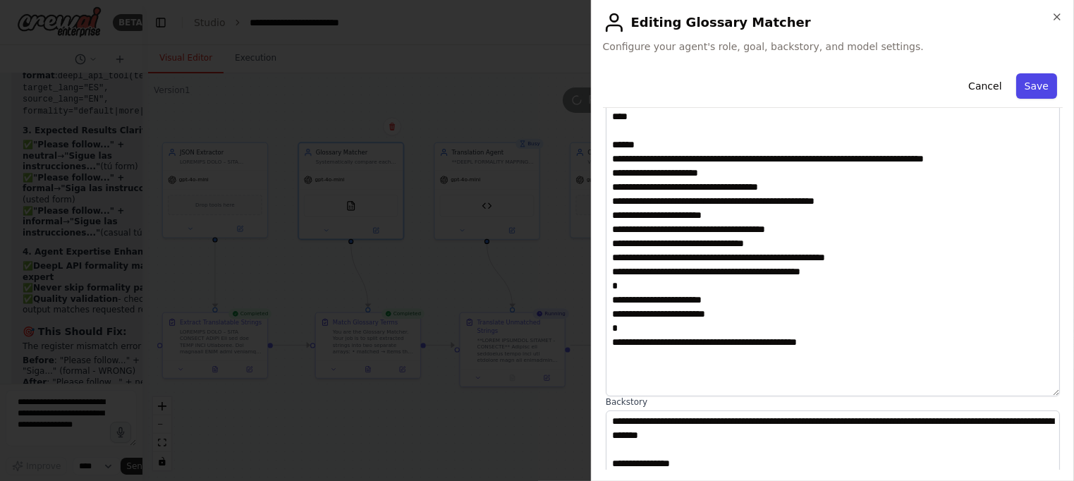
click at [1033, 86] on button "Save" at bounding box center [1036, 85] width 41 height 25
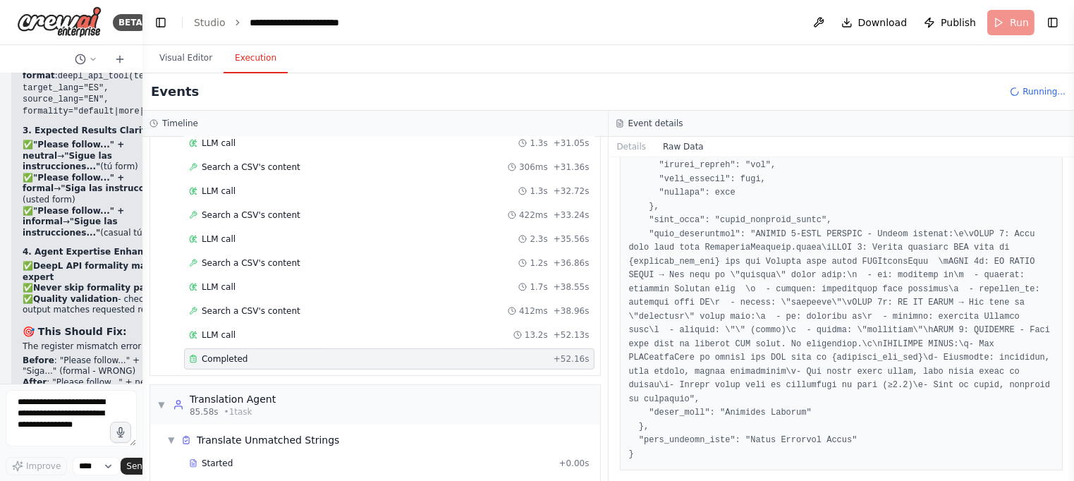
click at [257, 58] on button "Execution" at bounding box center [256, 59] width 64 height 30
click at [178, 61] on button "Visual Editor" at bounding box center [185, 59] width 75 height 30
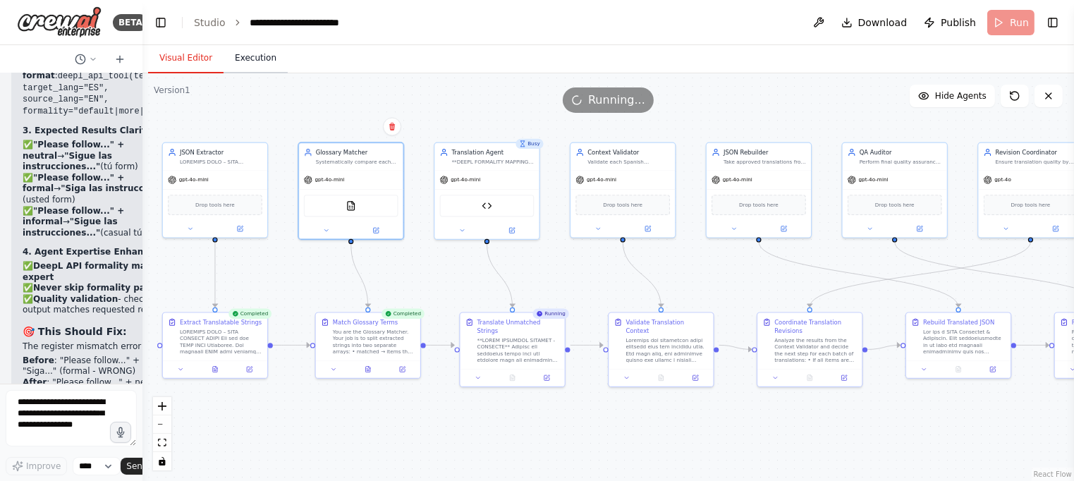
click at [236, 54] on button "Execution" at bounding box center [256, 59] width 64 height 30
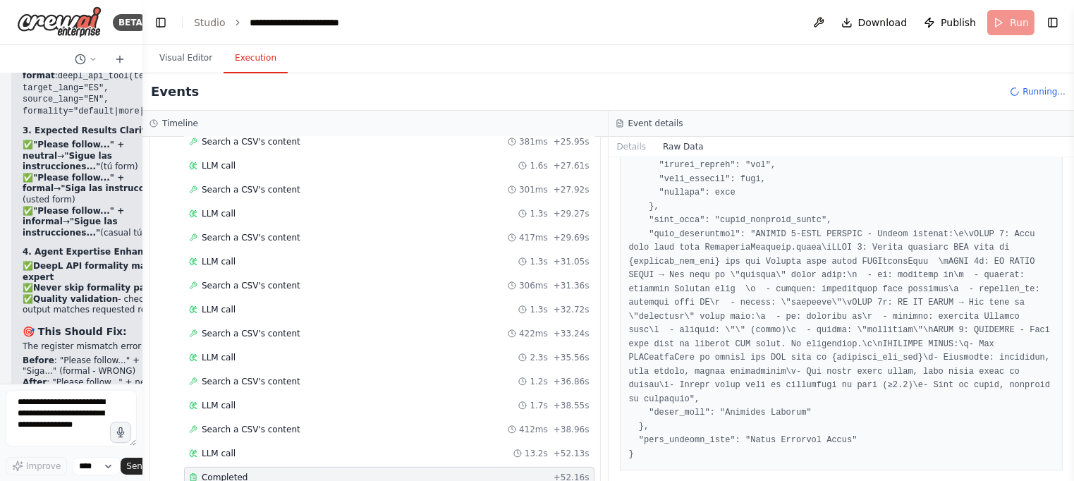
scroll to position [0, 0]
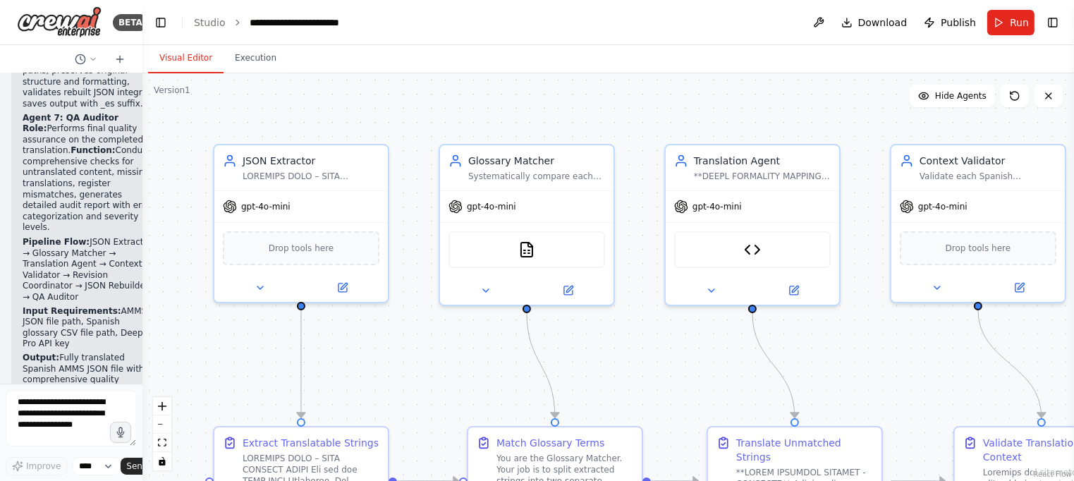
scroll to position [50037, 0]
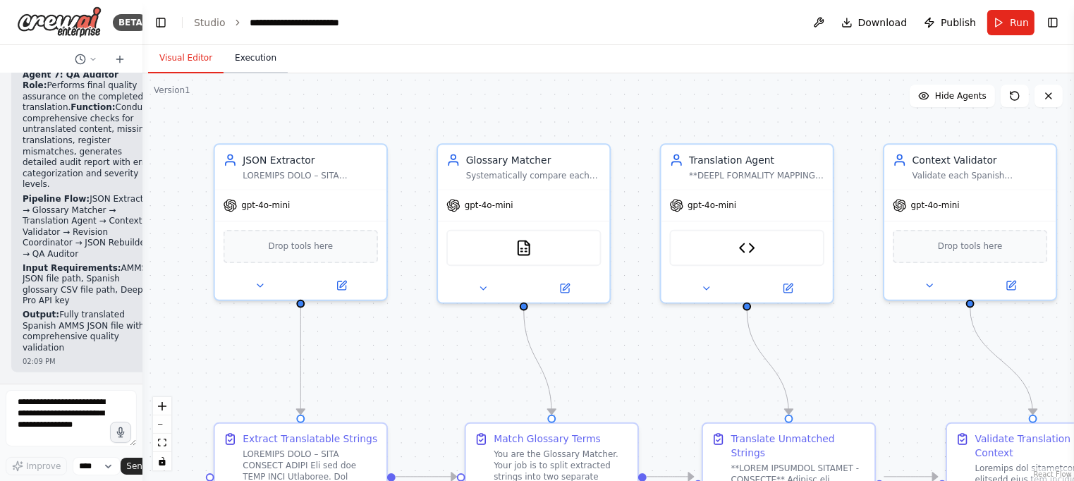
click at [248, 55] on button "Execution" at bounding box center [256, 59] width 64 height 30
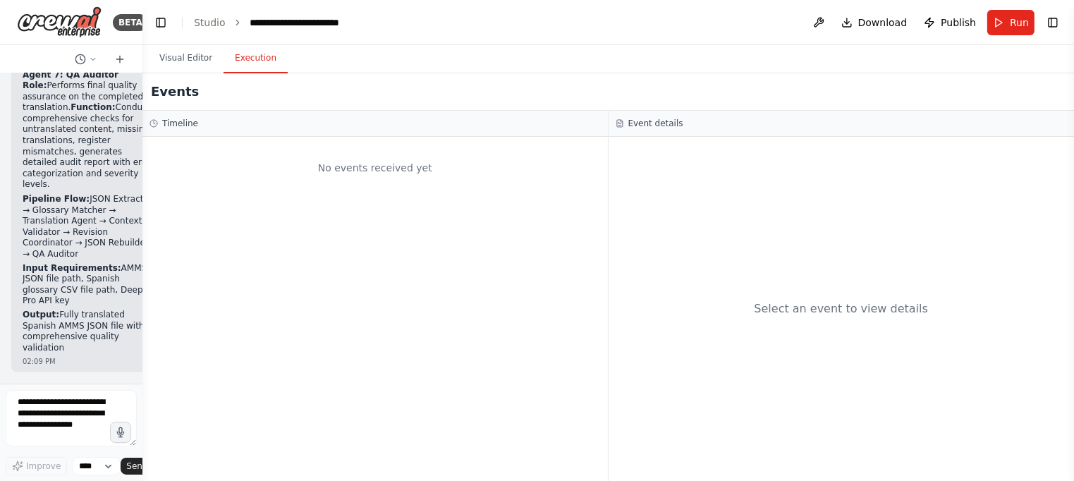
click at [1011, 28] on span "Run" at bounding box center [1019, 23] width 19 height 14
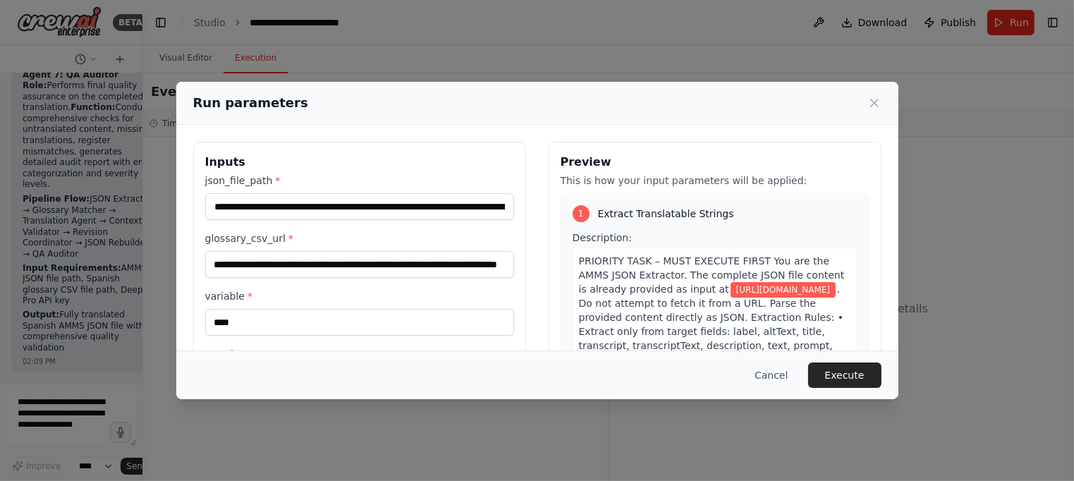
scroll to position [49556, 0]
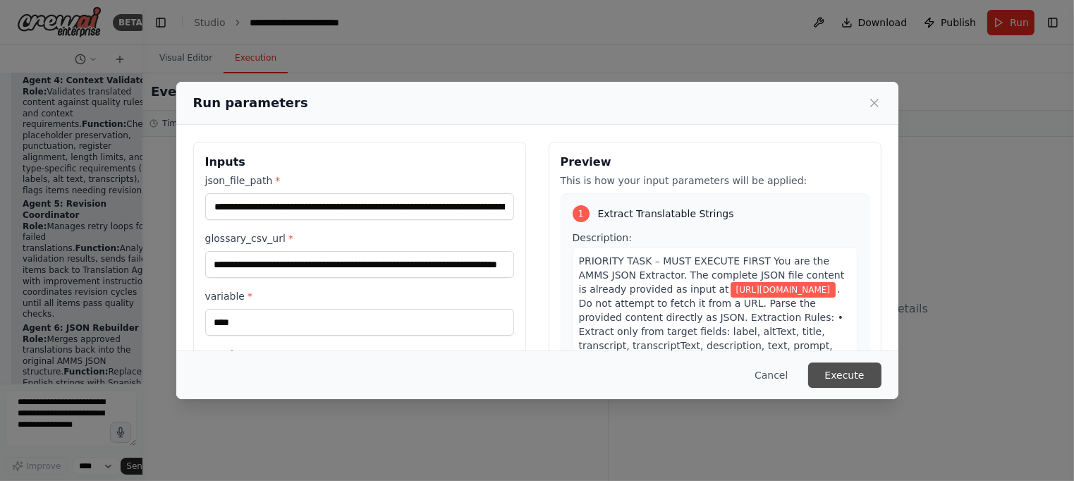
click at [849, 375] on button "Execute" at bounding box center [844, 374] width 73 height 25
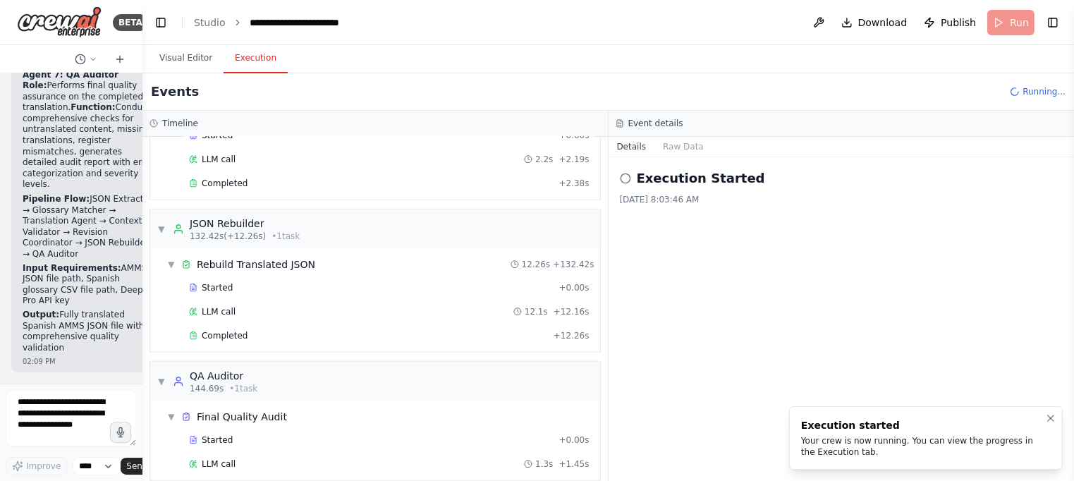
scroll to position [1344, 0]
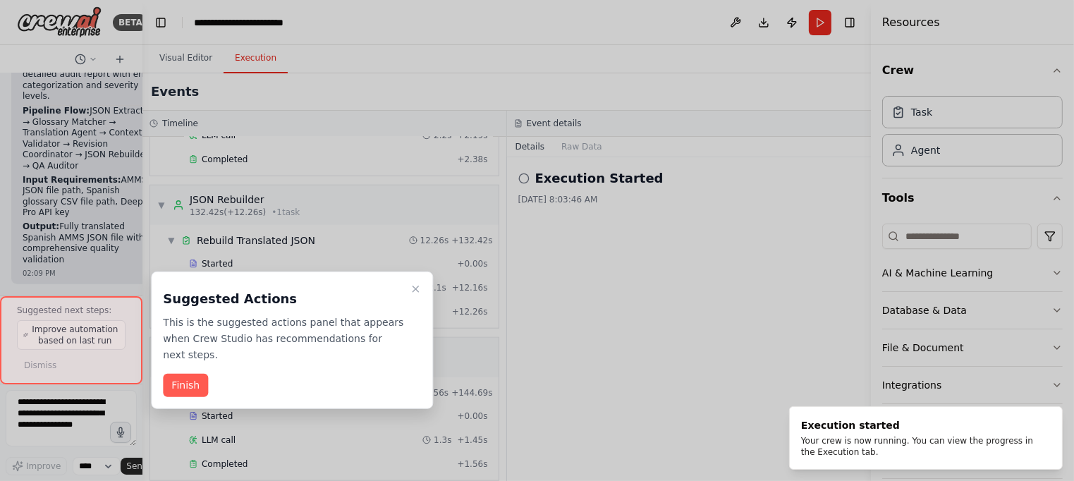
click at [395, 94] on div at bounding box center [537, 240] width 1074 height 481
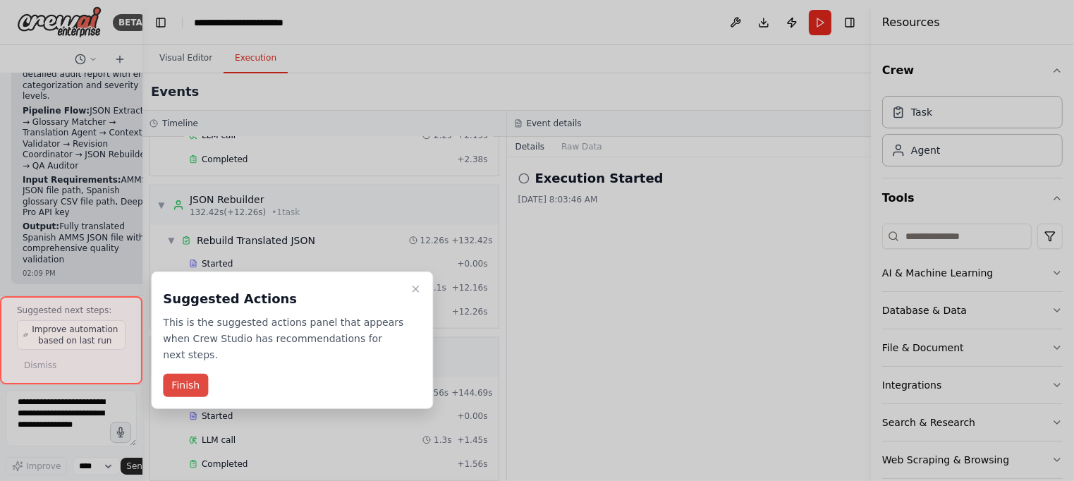
click at [185, 382] on button "Finish" at bounding box center [185, 385] width 45 height 23
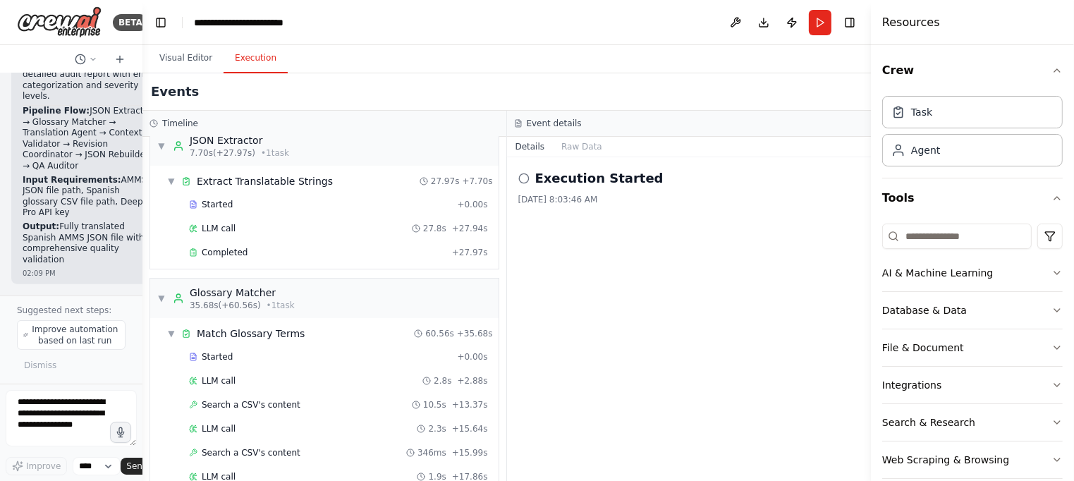
scroll to position [0, 0]
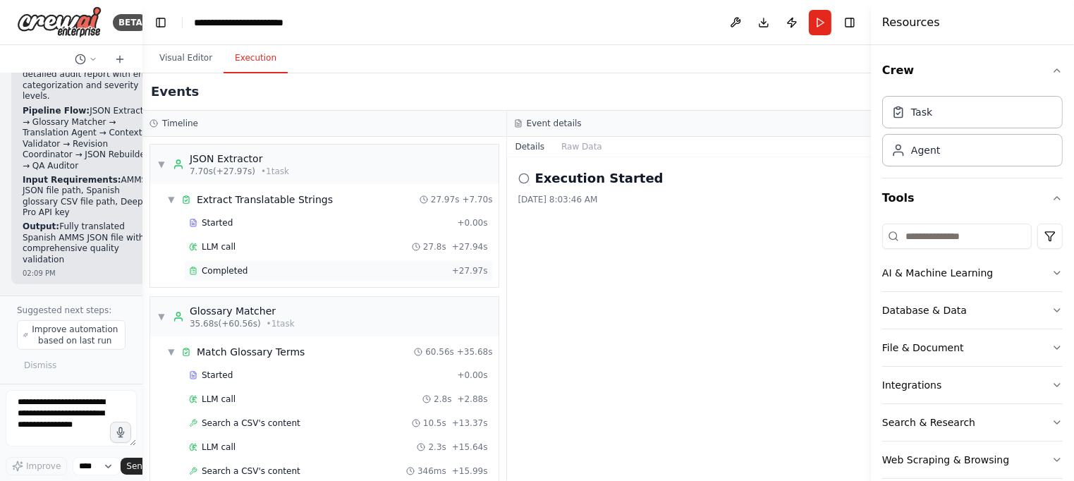
click at [250, 266] on div "Completed" at bounding box center [317, 270] width 257 height 11
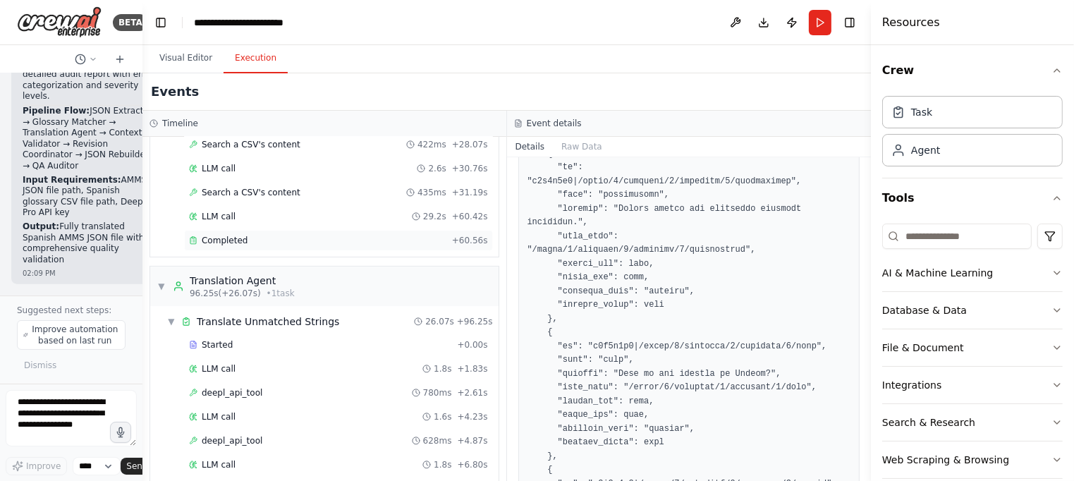
scroll to position [571, 0]
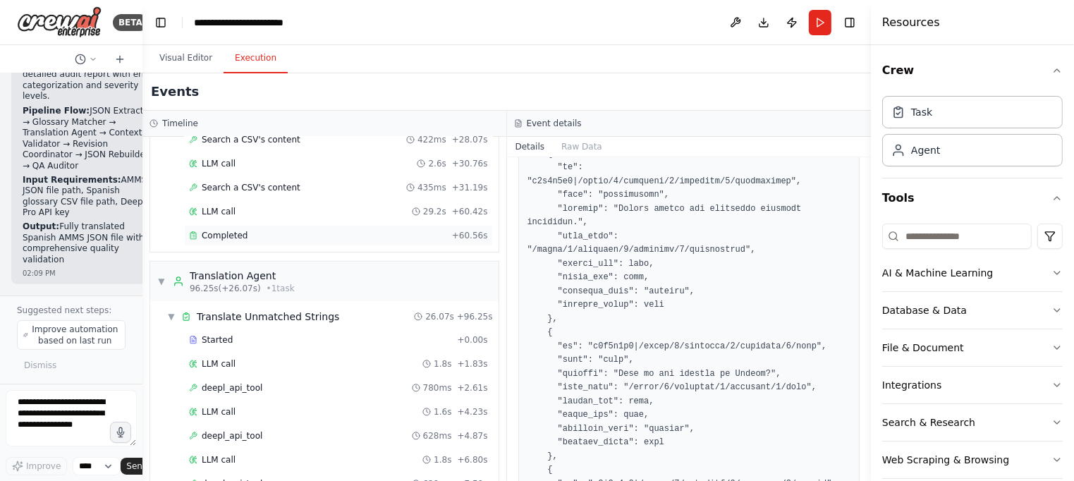
click at [226, 225] on div "Completed + 60.56s" at bounding box center [338, 235] width 309 height 21
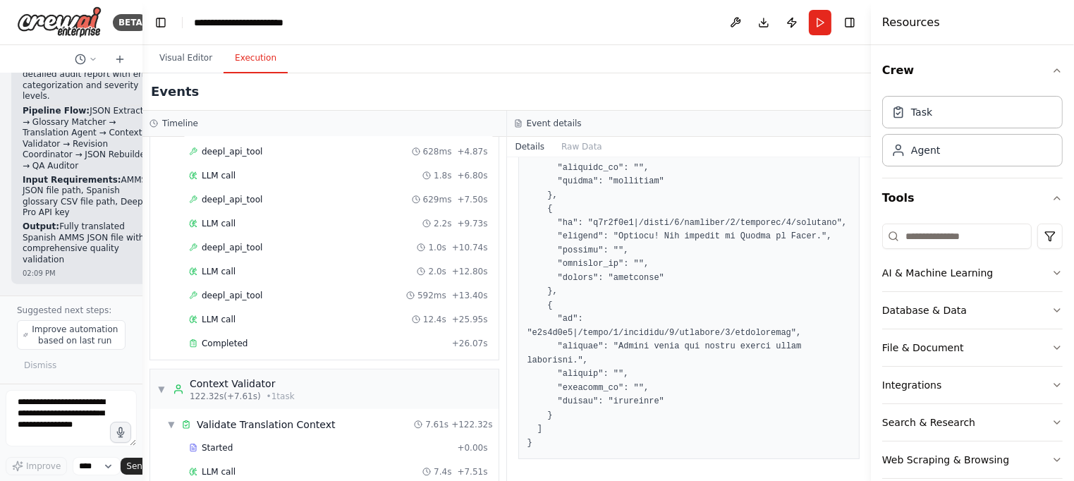
scroll to position [901, 0]
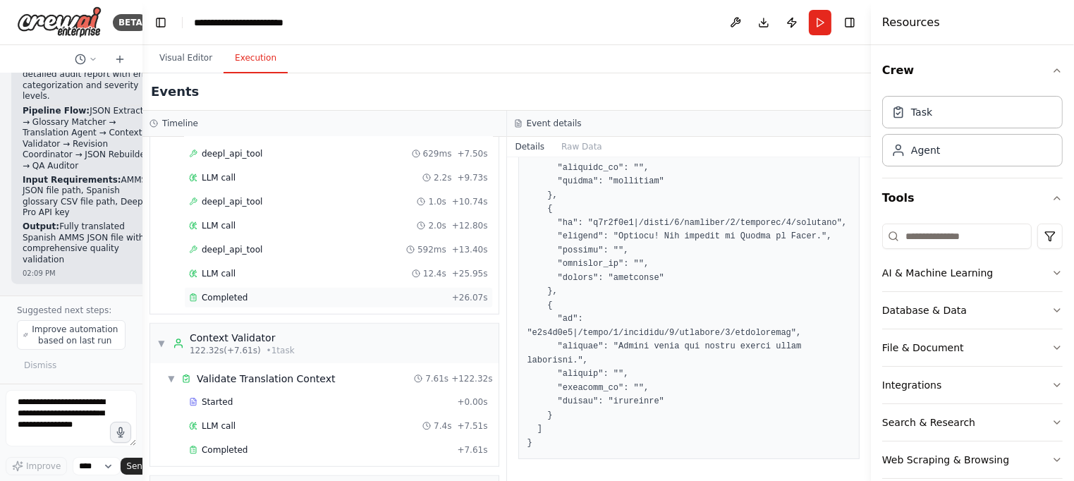
click at [238, 292] on span "Completed" at bounding box center [225, 297] width 46 height 11
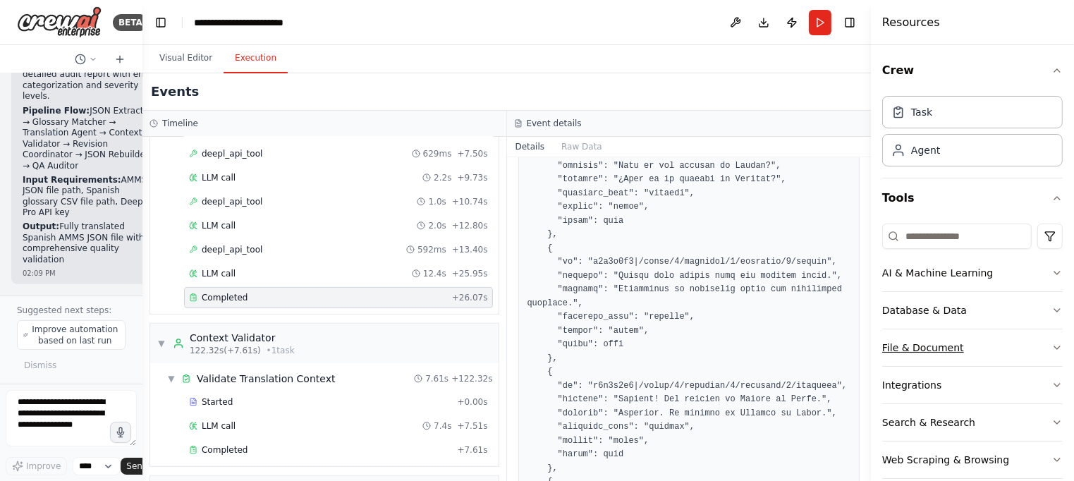
scroll to position [951, 0]
click at [1030, 348] on button "File & Document" at bounding box center [972, 347] width 181 height 37
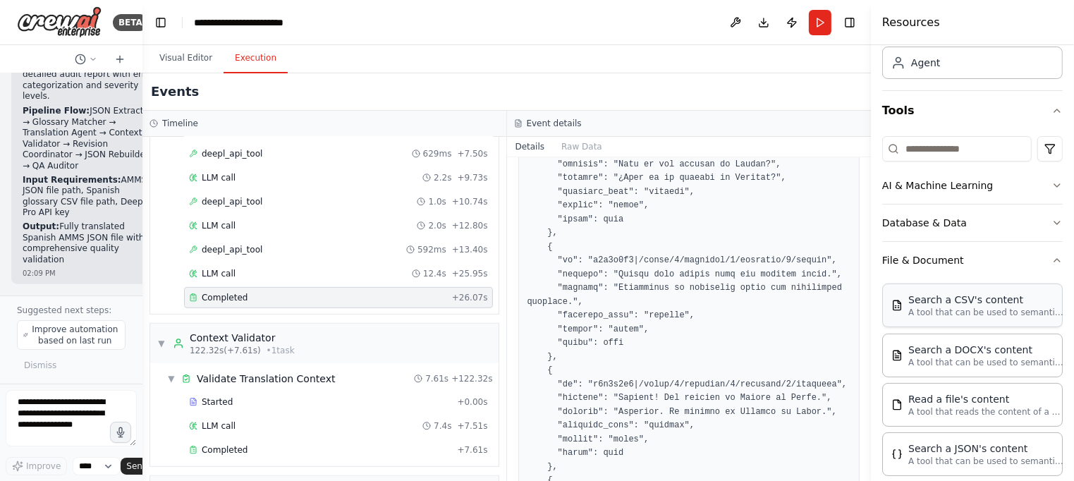
scroll to position [67, 0]
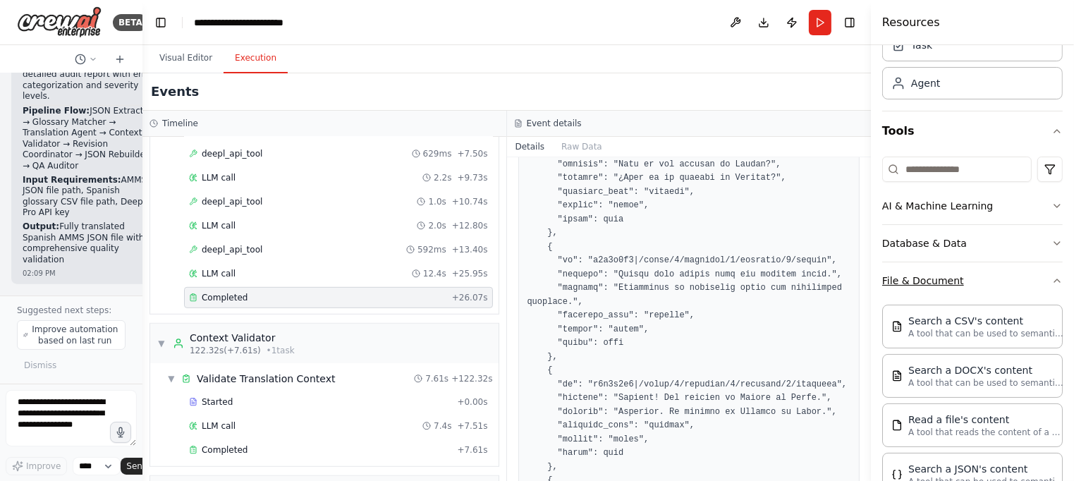
click at [1051, 281] on icon "button" at bounding box center [1056, 280] width 11 height 11
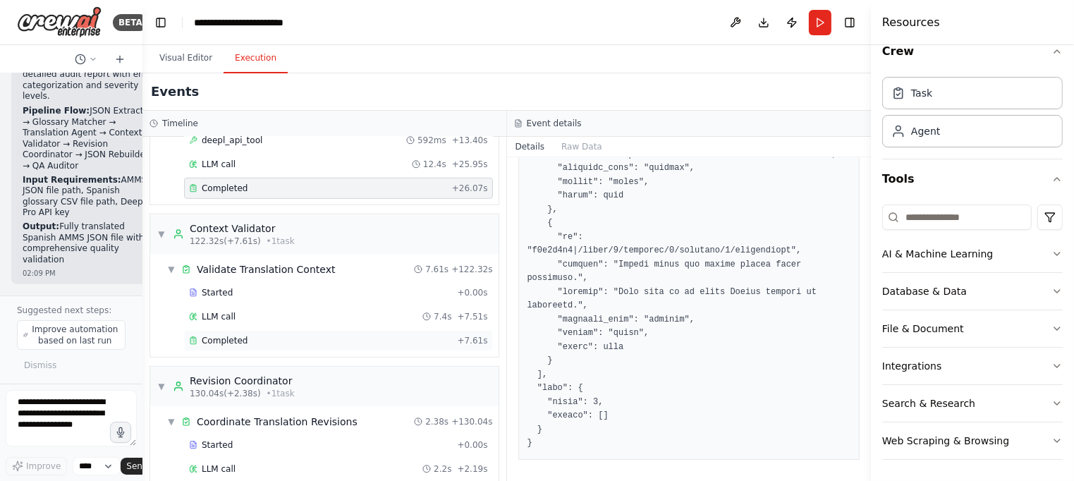
scroll to position [1013, 0]
click at [234, 333] on span "Completed" at bounding box center [225, 338] width 46 height 11
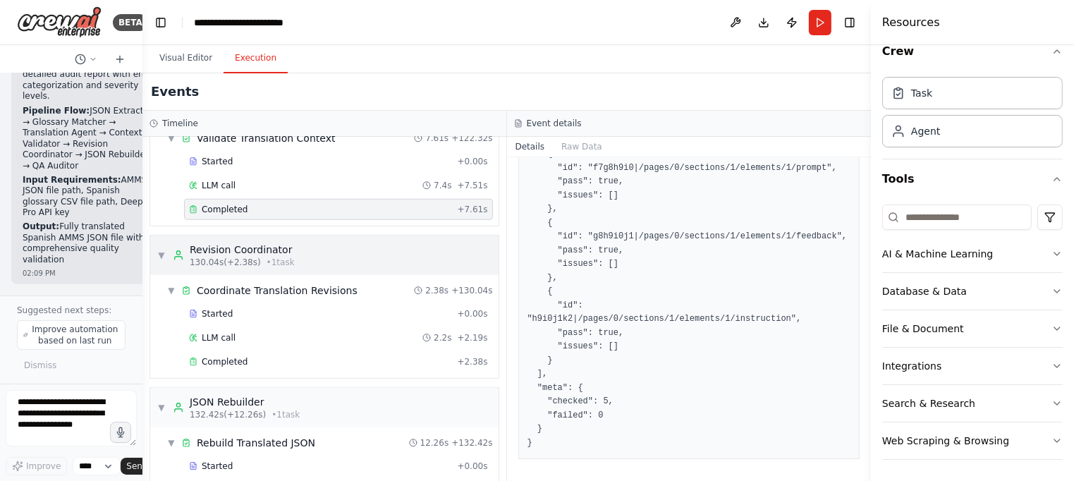
scroll to position [1166, 0]
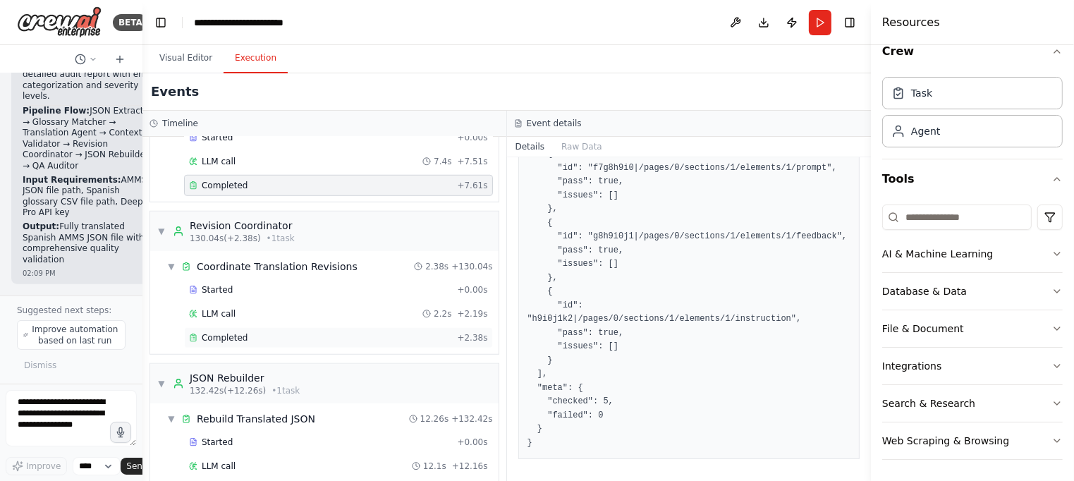
click at [346, 332] on div "Completed" at bounding box center [320, 337] width 262 height 11
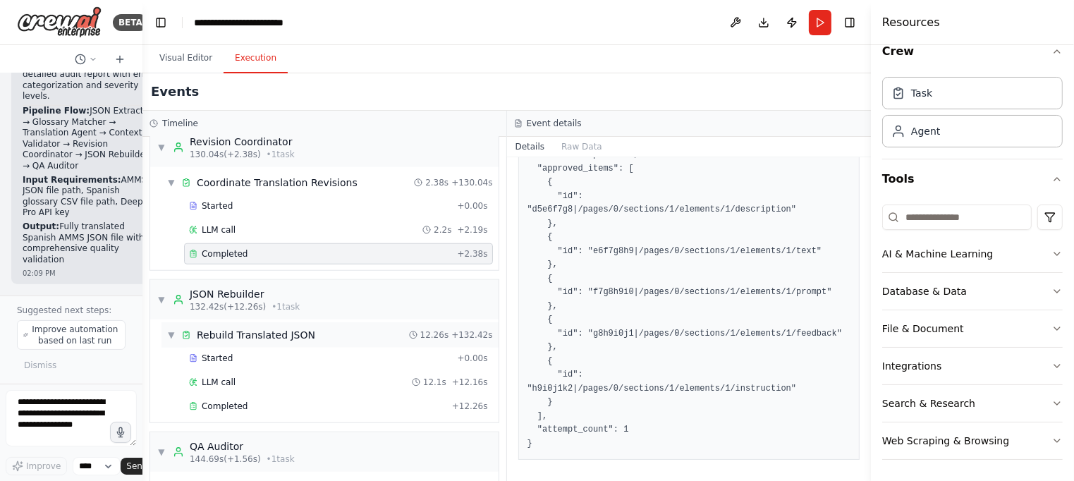
scroll to position [1252, 0]
click at [300, 398] on div "Completed" at bounding box center [317, 403] width 257 height 11
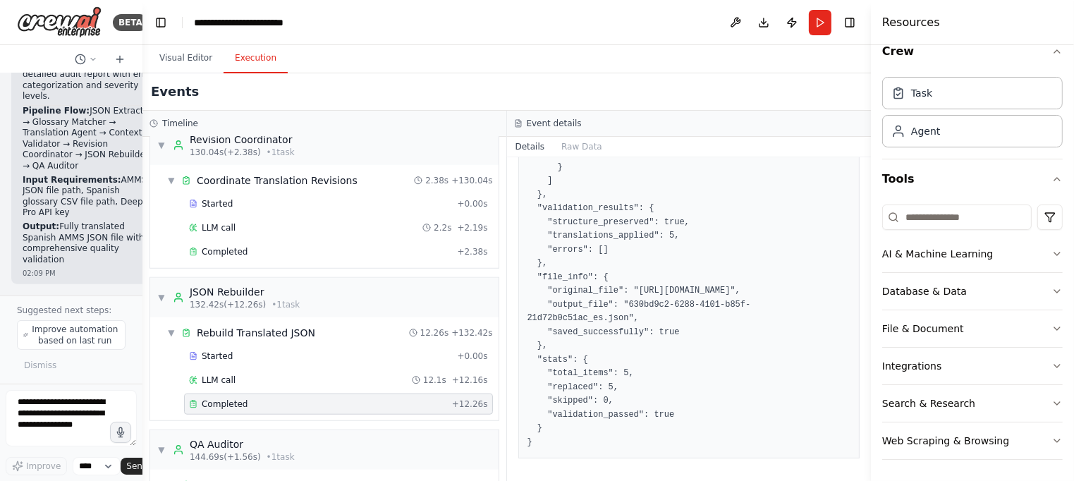
scroll to position [948, 0]
click at [57, 336] on span "Improve automation based on last run" at bounding box center [75, 335] width 88 height 23
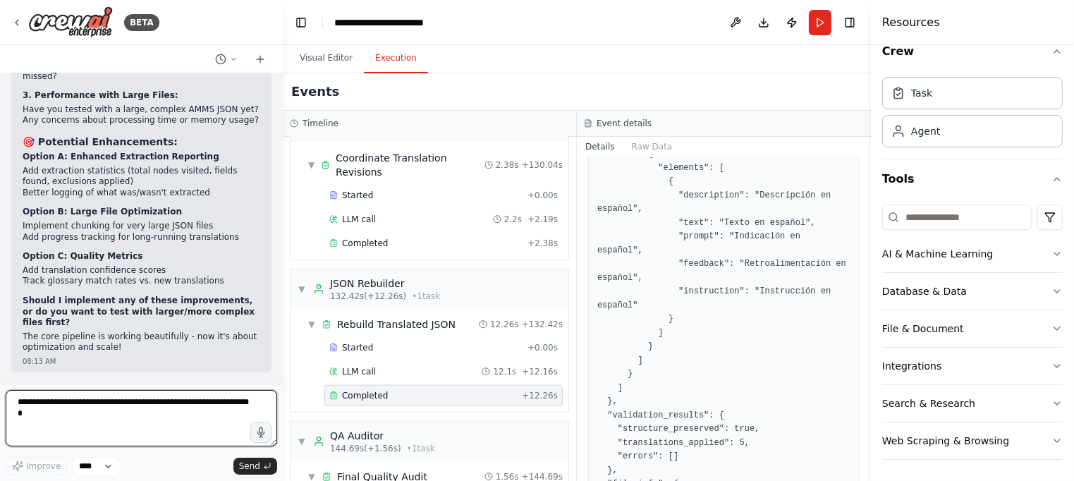
scroll to position [1126, 0]
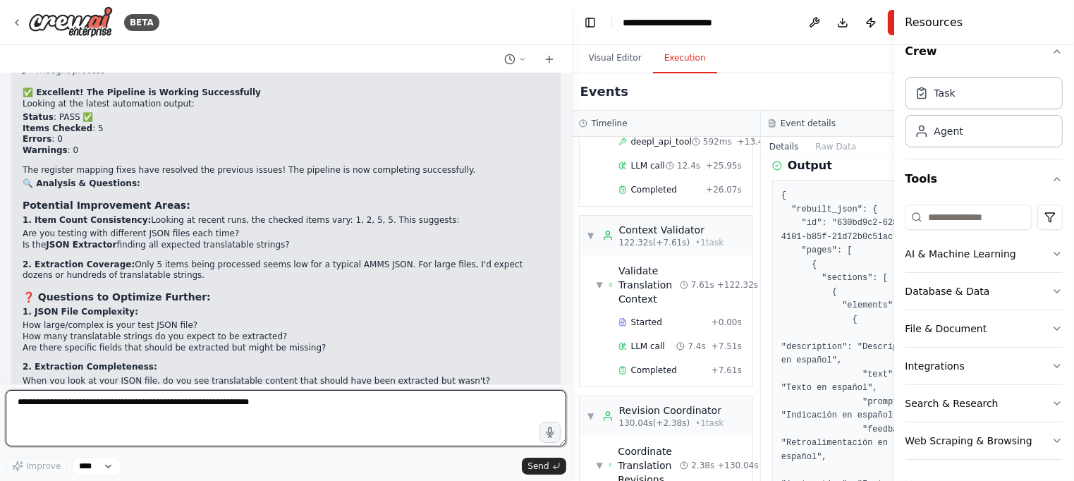
drag, startPoint x: 283, startPoint y: 267, endPoint x: 661, endPoint y: 295, distance: 379.1
click at [669, 296] on div "BETA Hello! I'm the CrewAI assistant. What kind of automation do you want to bu…" at bounding box center [537, 240] width 1074 height 481
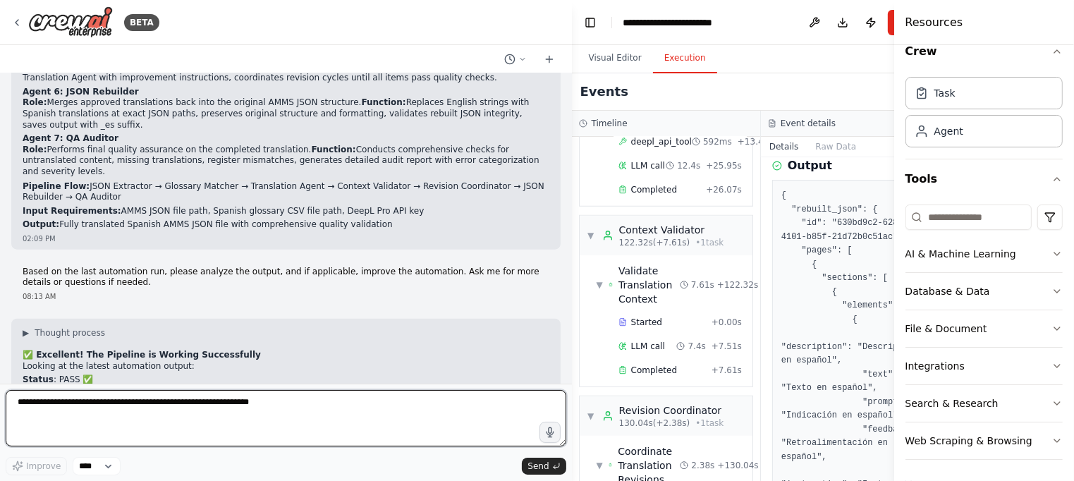
scroll to position [28584, 0]
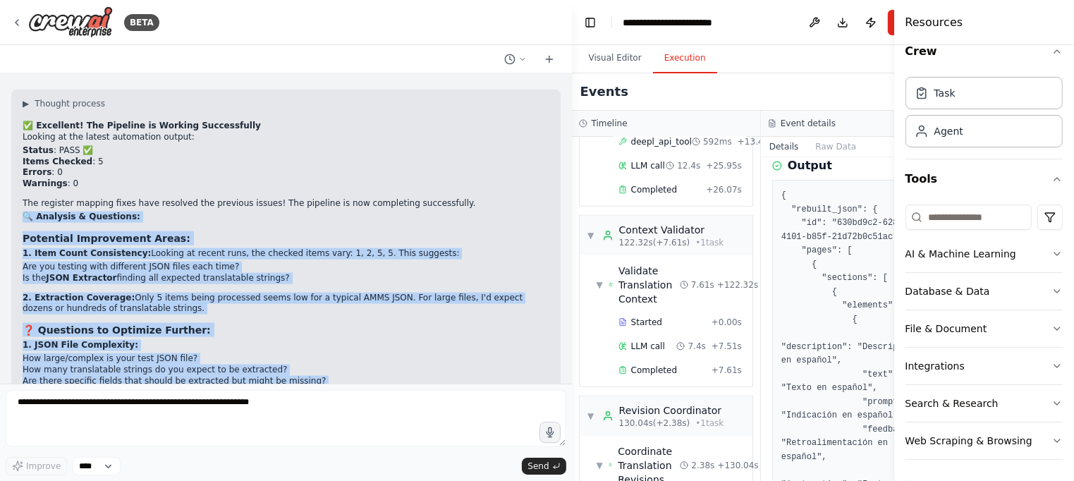
scroll to position [28849, 0]
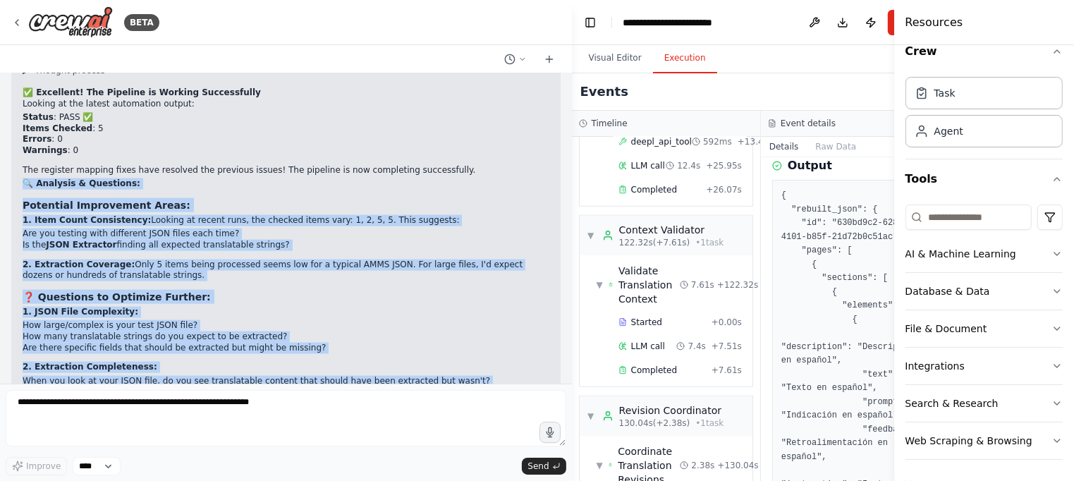
drag, startPoint x: 49, startPoint y: 184, endPoint x: 330, endPoint y: 323, distance: 313.2
click at [330, 323] on div "▶ Thought process ✅ Excellent! The Pipeline is Working Successfully Looking at …" at bounding box center [286, 345] width 527 height 560
copy div "🔍 Loremips & Dolorsita: Consectet Adipiscinge Seddo: 2. Eius Tempo Incididuntu:…"
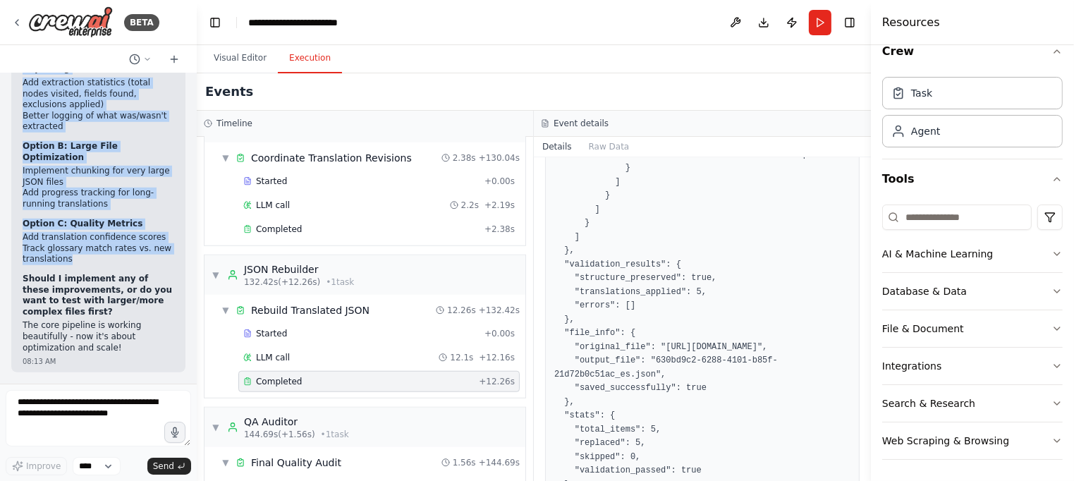
scroll to position [49044, 0]
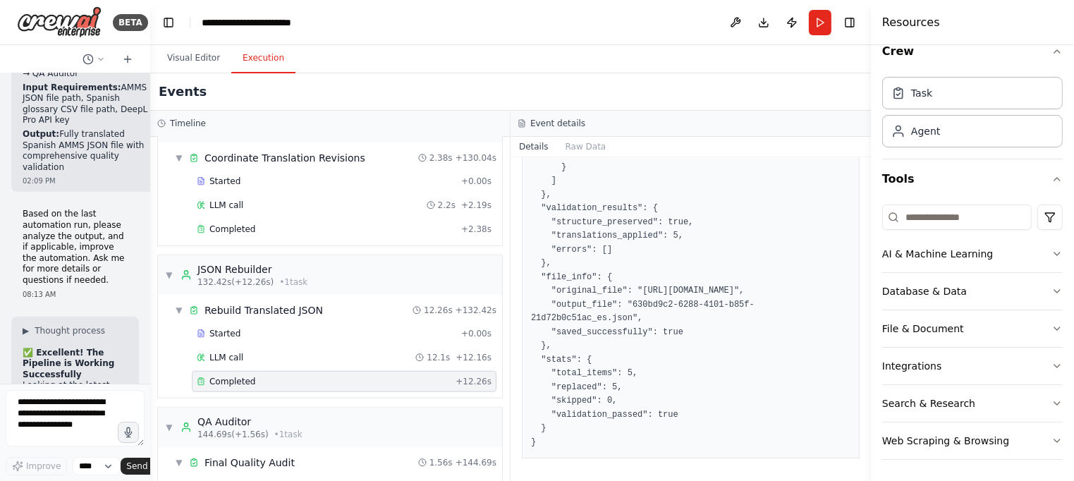
drag, startPoint x: 570, startPoint y: 35, endPoint x: 150, endPoint y: 42, distance: 419.7
click at [150, 42] on div "BETA Hello! I'm the CrewAI assistant. What kind of automation do you want to bu…" at bounding box center [537, 240] width 1074 height 481
click at [167, 23] on button "Toggle Left Sidebar" at bounding box center [169, 23] width 20 height 20
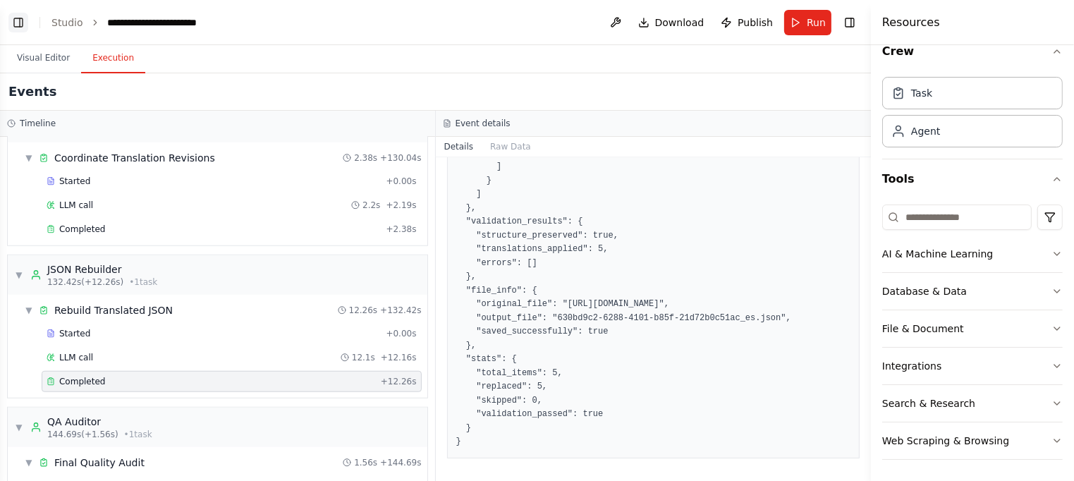
click at [14, 23] on button "Toggle Left Sidebar" at bounding box center [18, 23] width 20 height 20
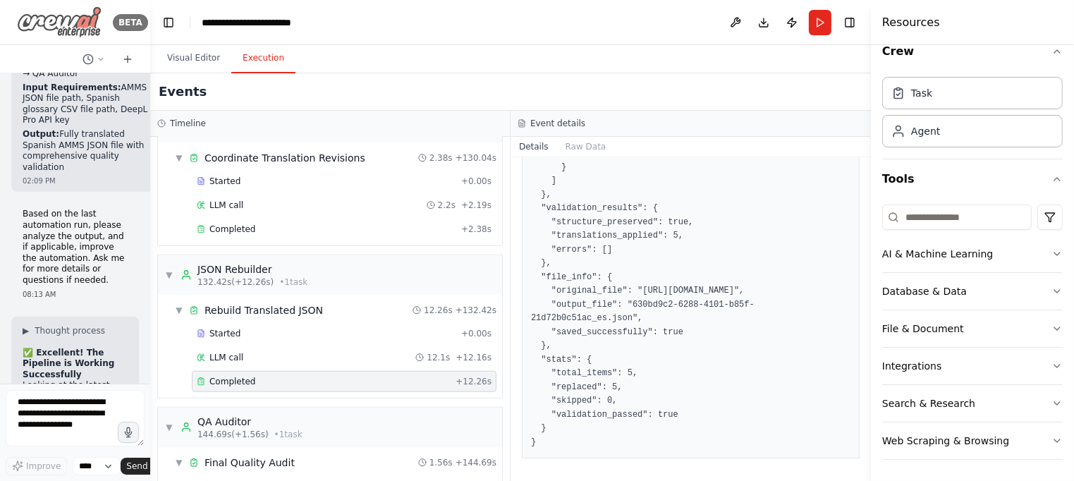
scroll to position [948, 0]
click at [171, 23] on button "Toggle Left Sidebar" at bounding box center [169, 23] width 20 height 20
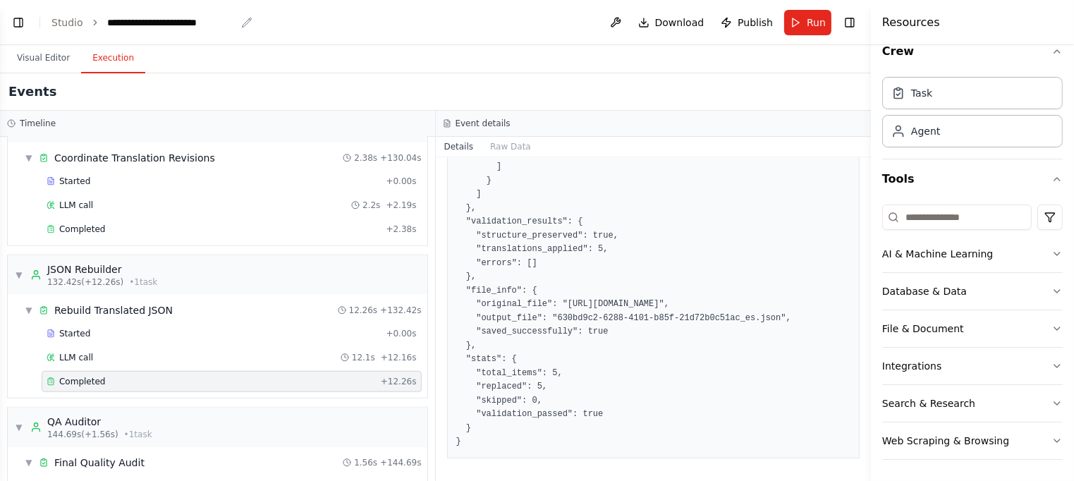
scroll to position [934, 0]
click at [42, 57] on button "Visual Editor" at bounding box center [43, 59] width 75 height 30
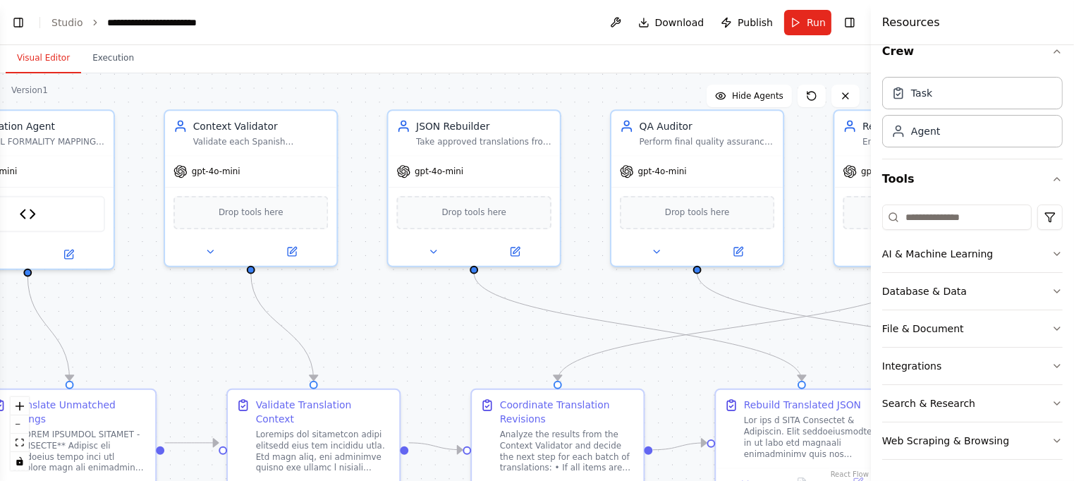
drag, startPoint x: 707, startPoint y: 199, endPoint x: 135, endPoint y: 166, distance: 572.9
click at [134, 166] on div ".deletable-edge-delete-btn { width: 20px; height: 20px; border: 0px solid #ffff…" at bounding box center [435, 277] width 871 height 408
click at [515, 247] on icon at bounding box center [515, 247] width 6 height 6
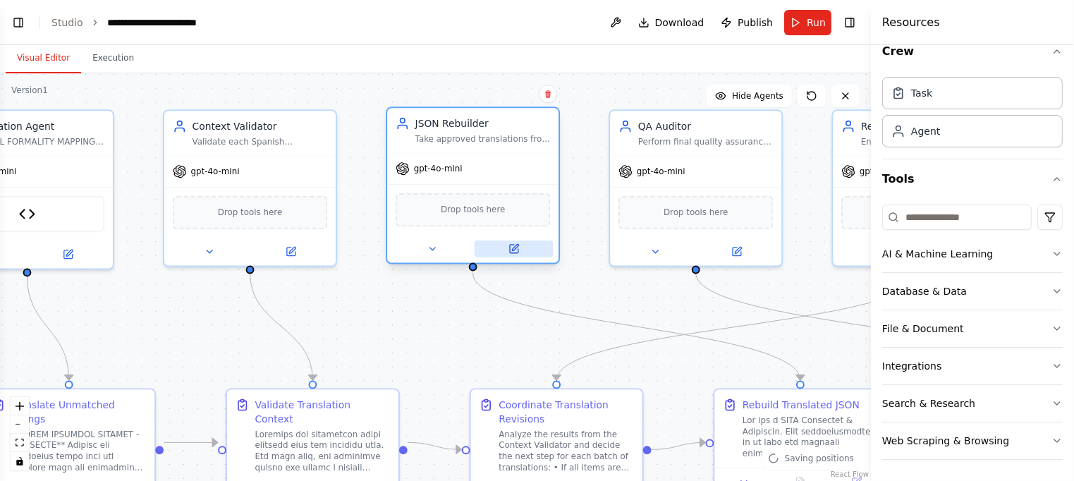
click at [514, 245] on icon at bounding box center [515, 247] width 6 height 6
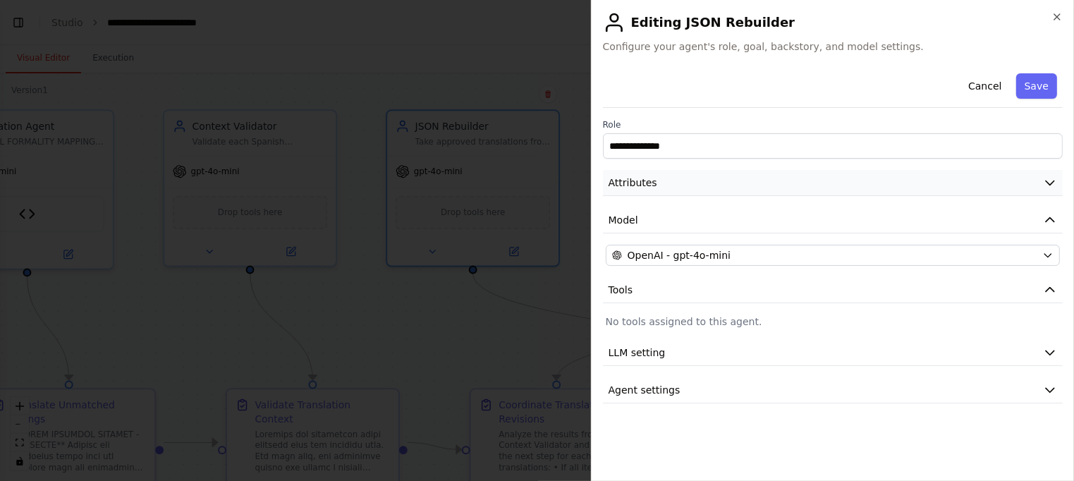
click at [1049, 188] on icon "button" at bounding box center [1050, 183] width 14 height 14
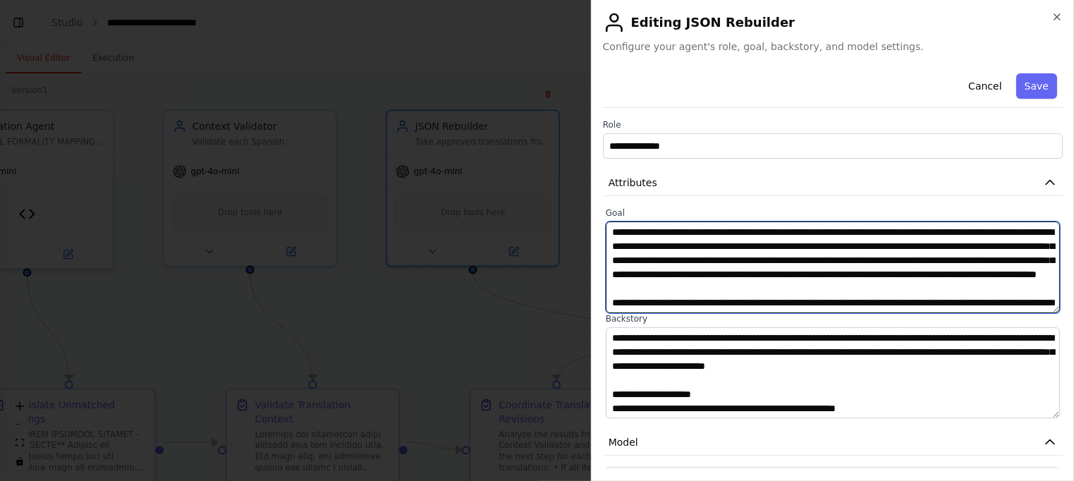
click at [808, 267] on textarea "**********" at bounding box center [833, 267] width 455 height 92
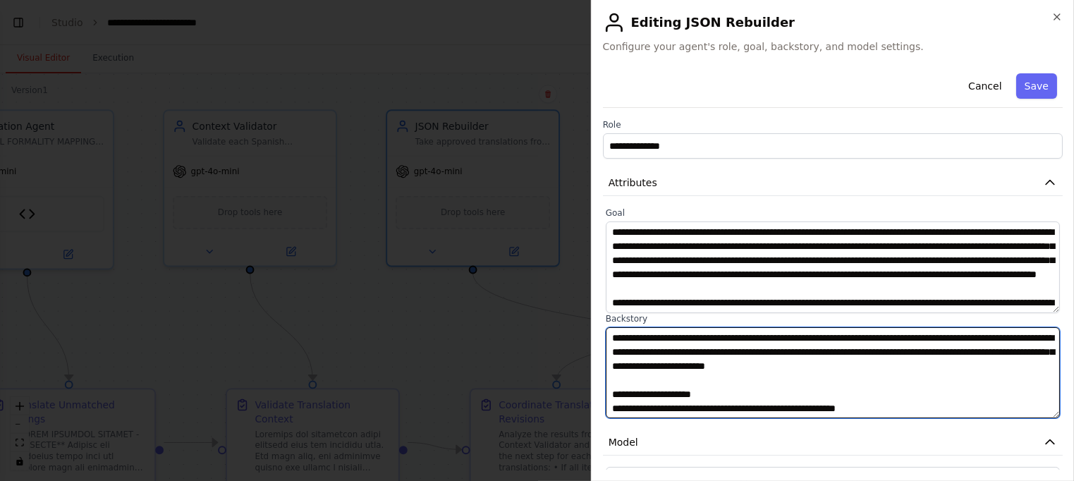
click at [731, 368] on textarea at bounding box center [833, 373] width 455 height 92
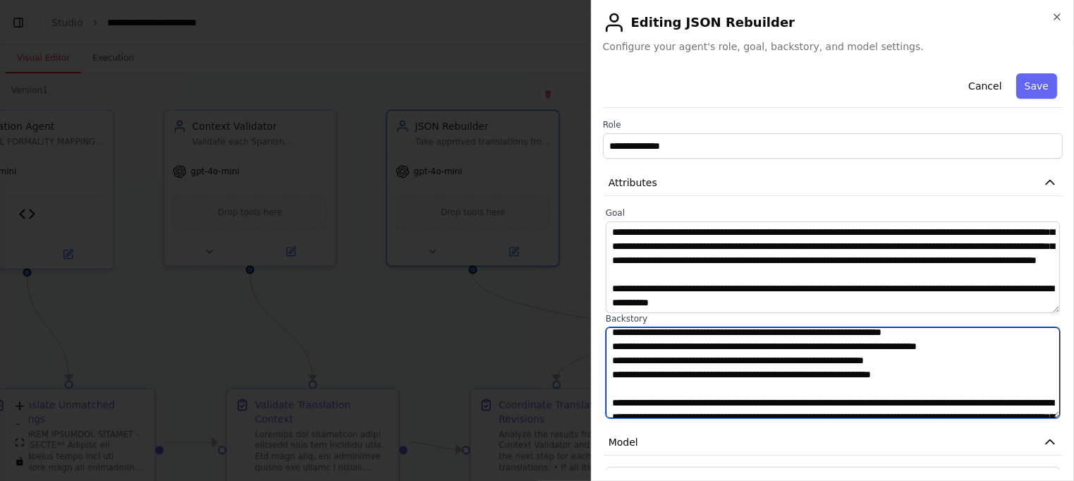
scroll to position [0, 0]
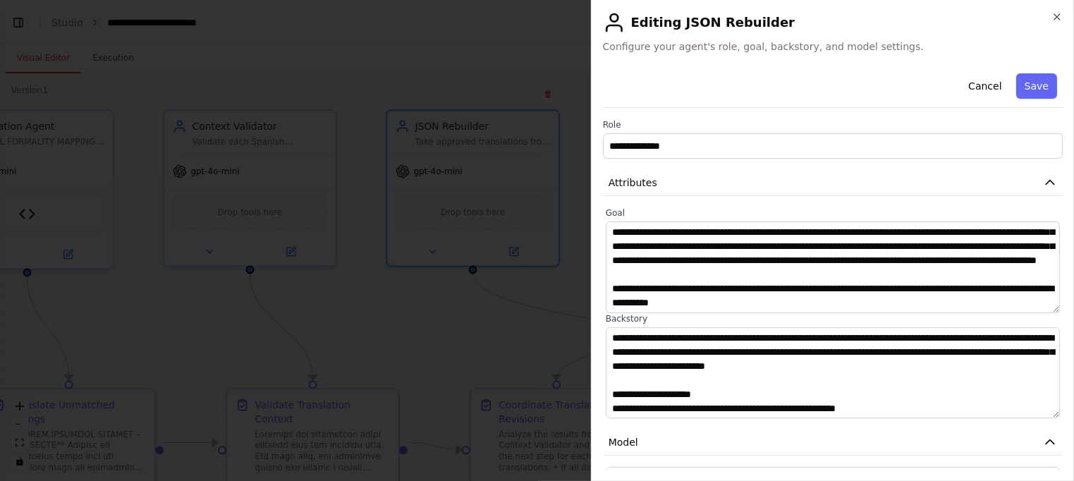
click at [474, 367] on div at bounding box center [537, 240] width 1074 height 481
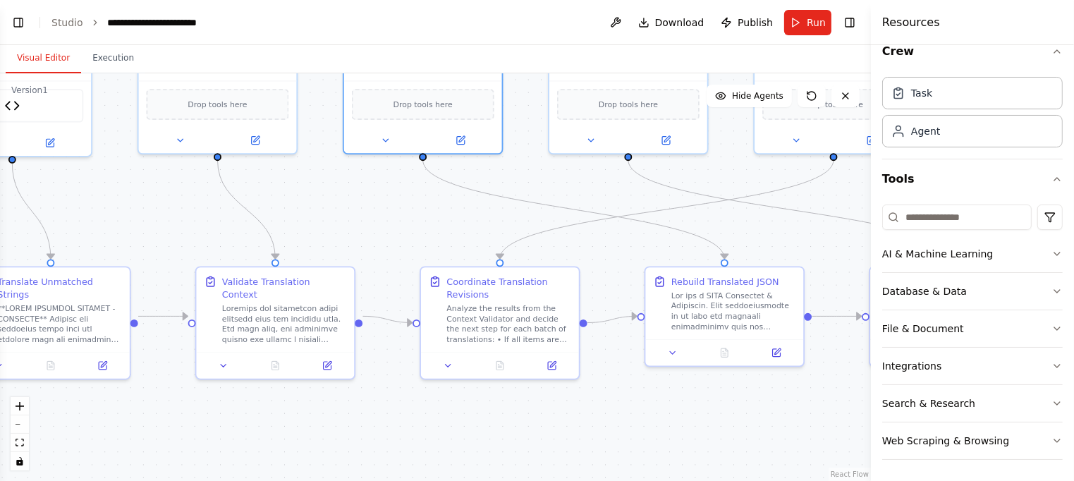
drag, startPoint x: 535, startPoint y: 343, endPoint x: 477, endPoint y: 214, distance: 141.4
click at [477, 214] on div ".deletable-edge-delete-btn { width: 20px; height: 20px; border: 0px solid #ffff…" at bounding box center [435, 277] width 871 height 408
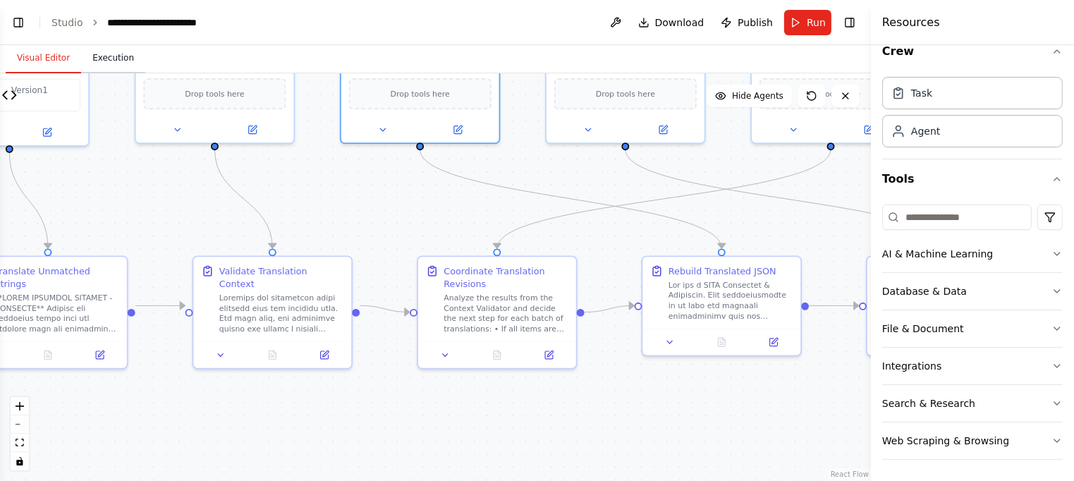
click at [121, 58] on button "Execution" at bounding box center [113, 59] width 64 height 30
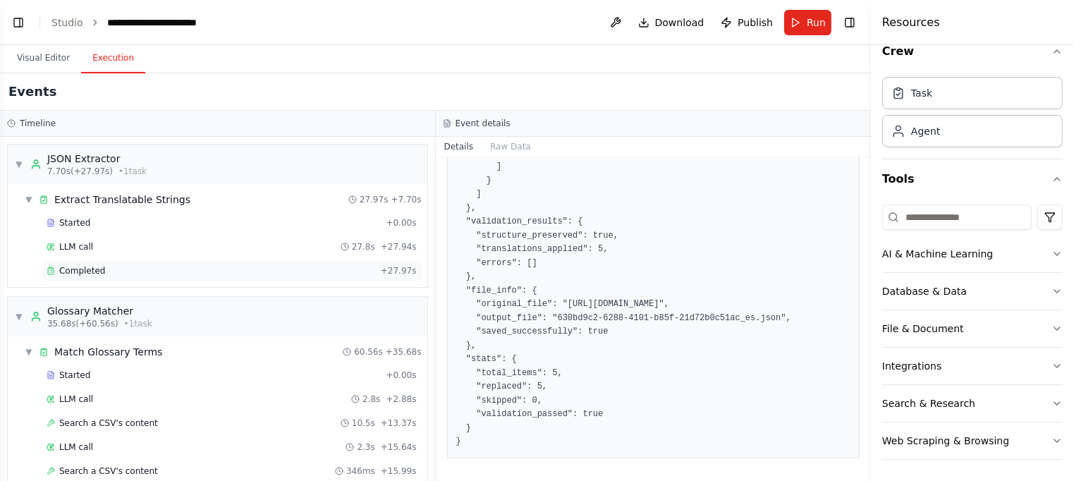
click at [230, 266] on div "Completed" at bounding box center [211, 270] width 329 height 11
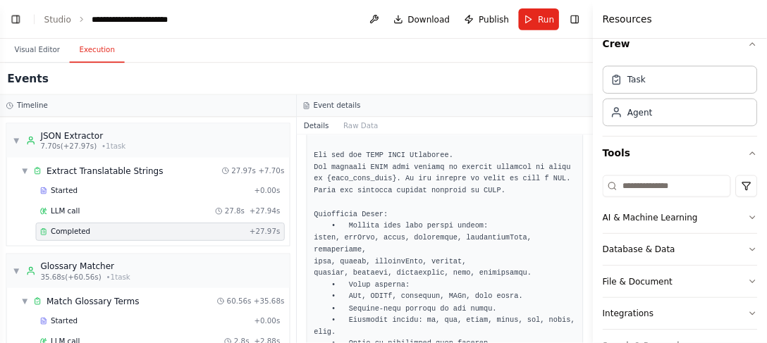
scroll to position [19, 0]
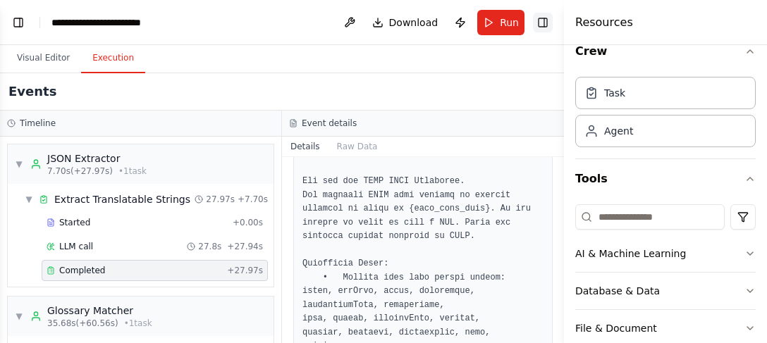
click at [544, 20] on button "Toggle Right Sidebar" at bounding box center [543, 23] width 20 height 20
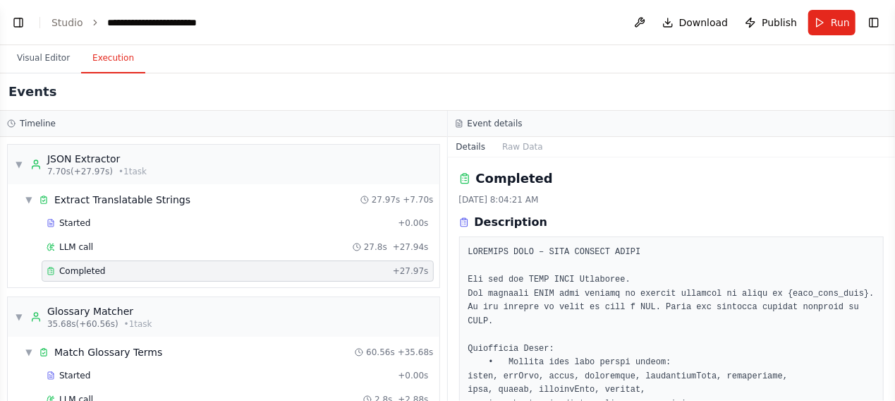
scroll to position [1, 0]
click at [525, 143] on button "Raw Data" at bounding box center [523, 147] width 58 height 20
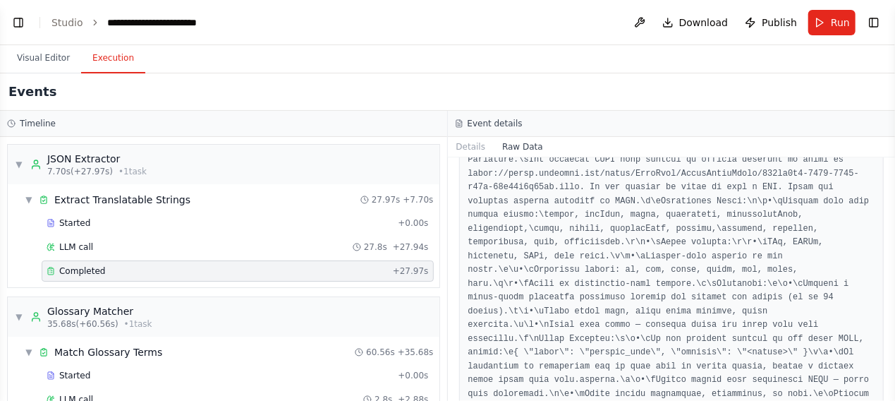
scroll to position [0, 0]
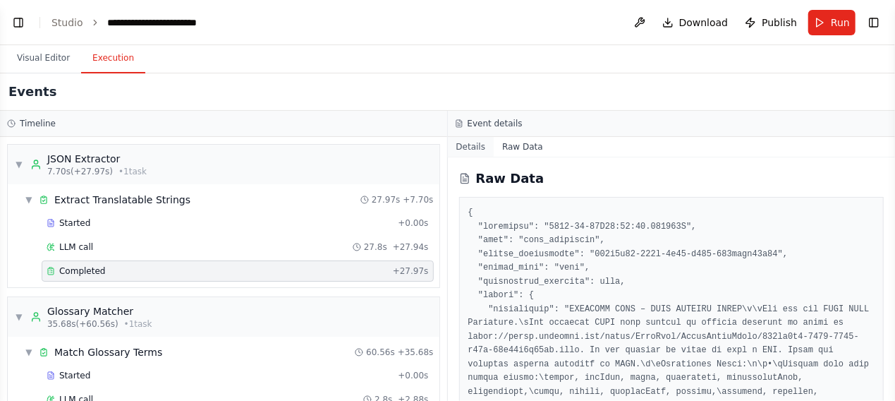
click at [476, 148] on button "Details" at bounding box center [471, 147] width 47 height 20
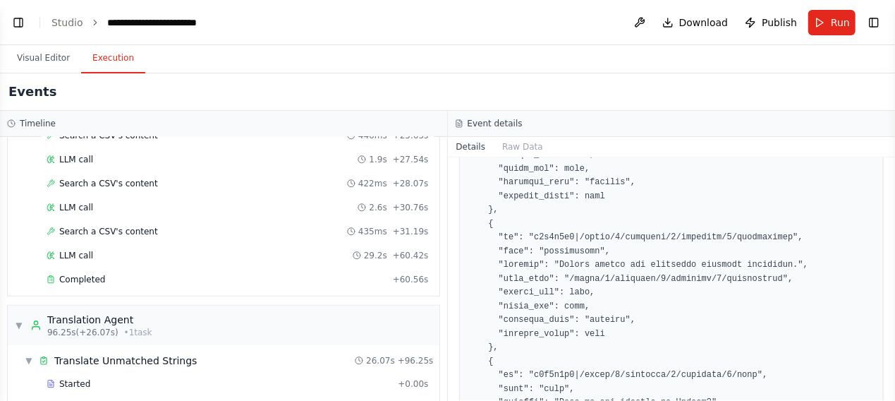
scroll to position [533, 0]
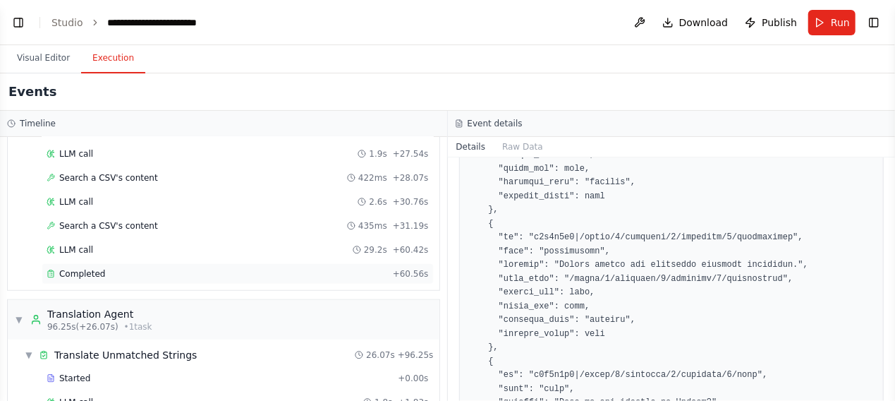
click at [111, 268] on div "Completed" at bounding box center [217, 273] width 341 height 11
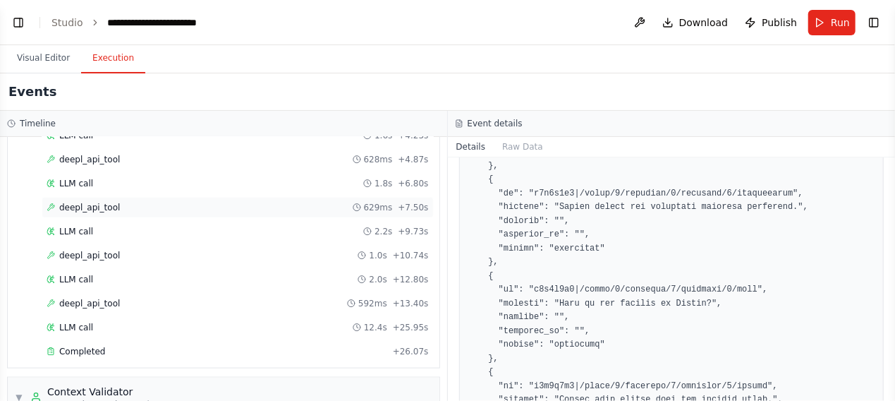
scroll to position [851, 0]
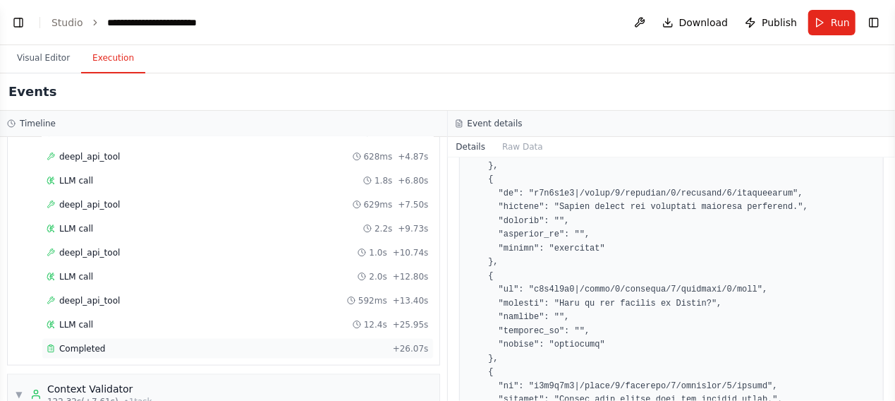
click at [135, 343] on div "Completed" at bounding box center [217, 348] width 341 height 11
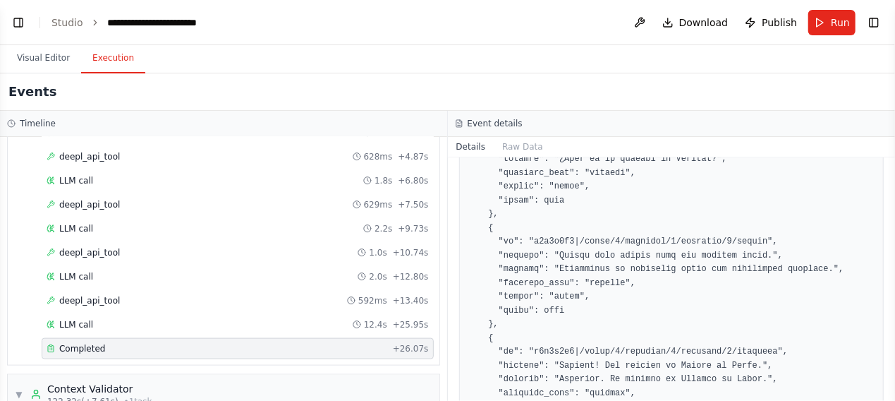
scroll to position [836, 0]
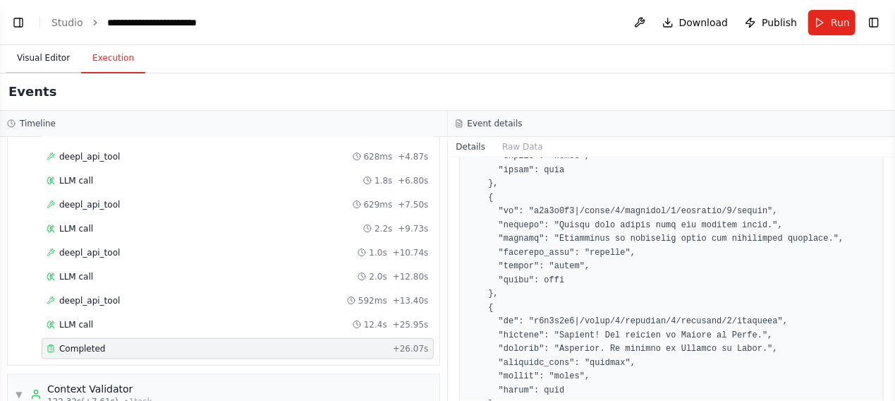
click at [35, 56] on button "Visual Editor" at bounding box center [43, 59] width 75 height 30
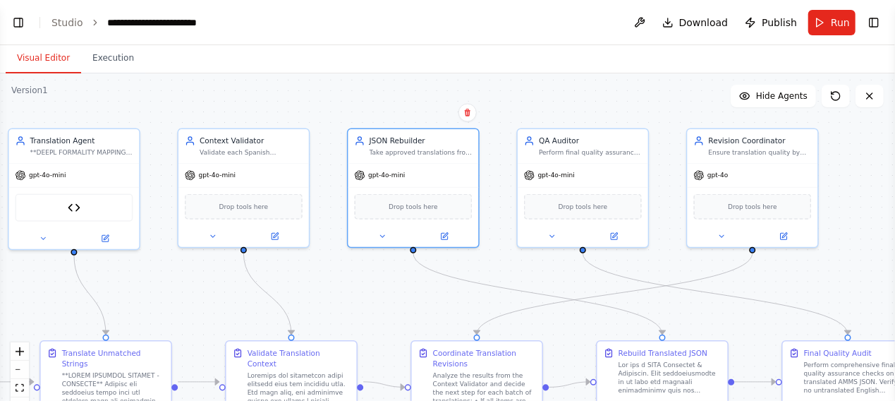
drag, startPoint x: 521, startPoint y: 143, endPoint x: 501, endPoint y: 243, distance: 102.2
click at [504, 244] on div ".deletable-edge-delete-btn { width: 20px; height: 20px; border: 0px solid #ffff…" at bounding box center [447, 249] width 895 height 353
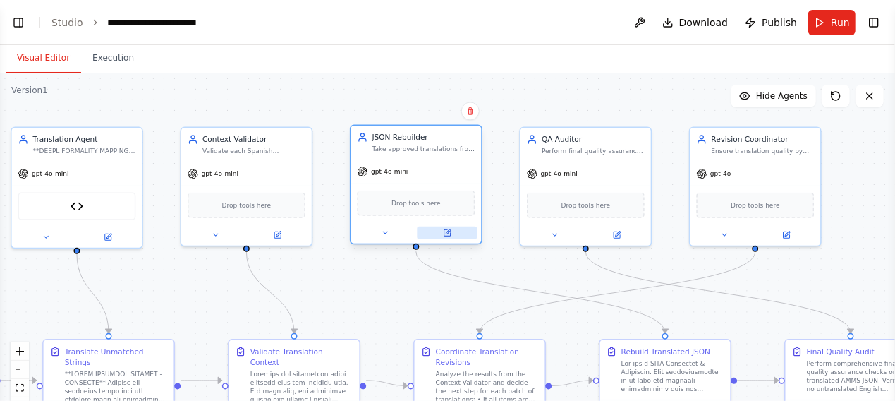
click at [453, 237] on button at bounding box center [447, 232] width 60 height 13
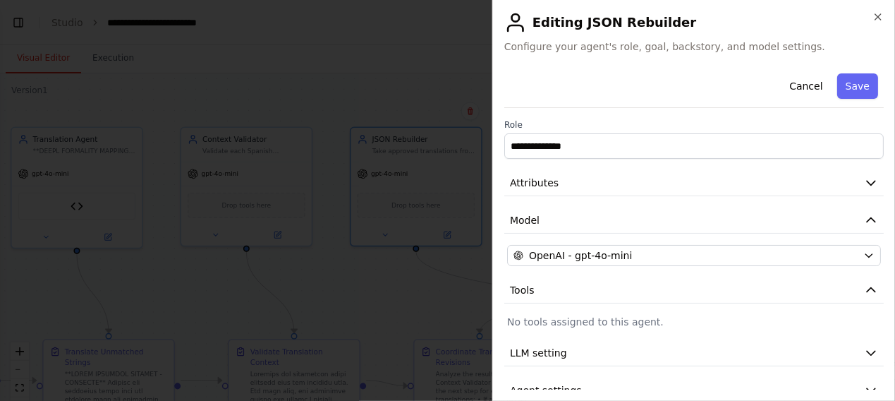
scroll to position [23, 0]
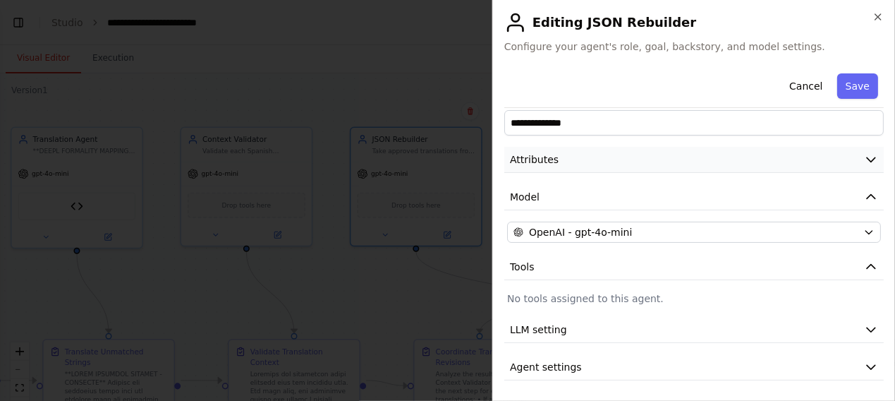
click at [868, 157] on icon "button" at bounding box center [871, 159] width 14 height 14
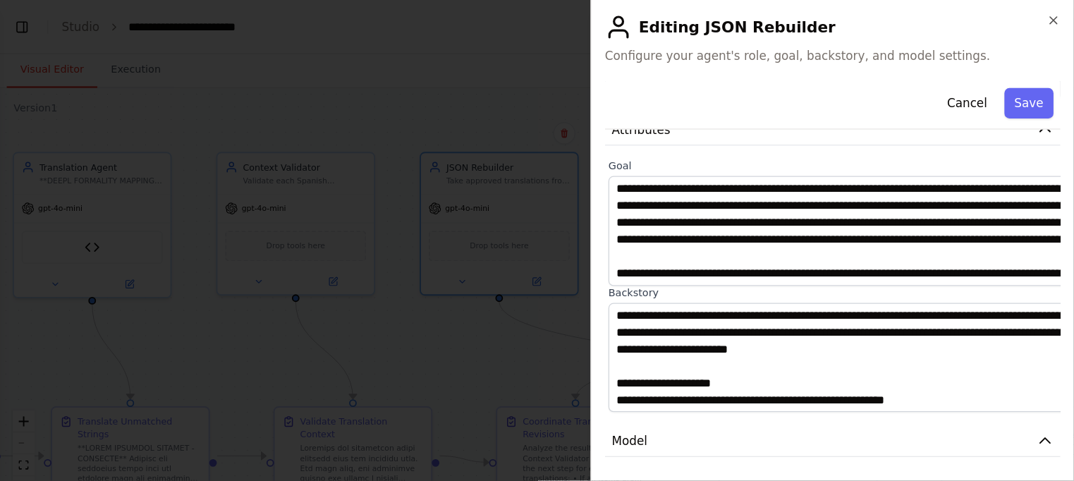
scroll to position [75, 0]
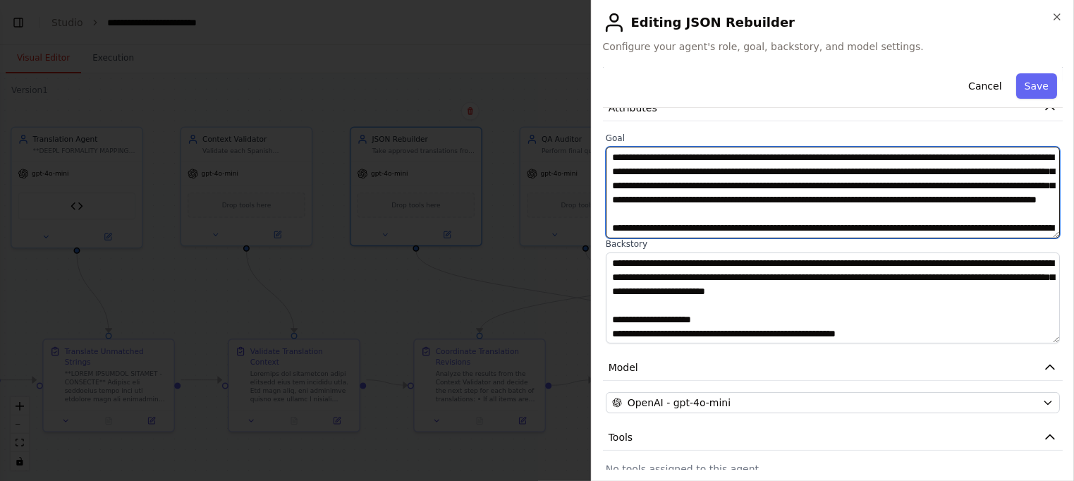
click at [815, 182] on textarea "**********" at bounding box center [833, 193] width 455 height 92
paste textarea "**********"
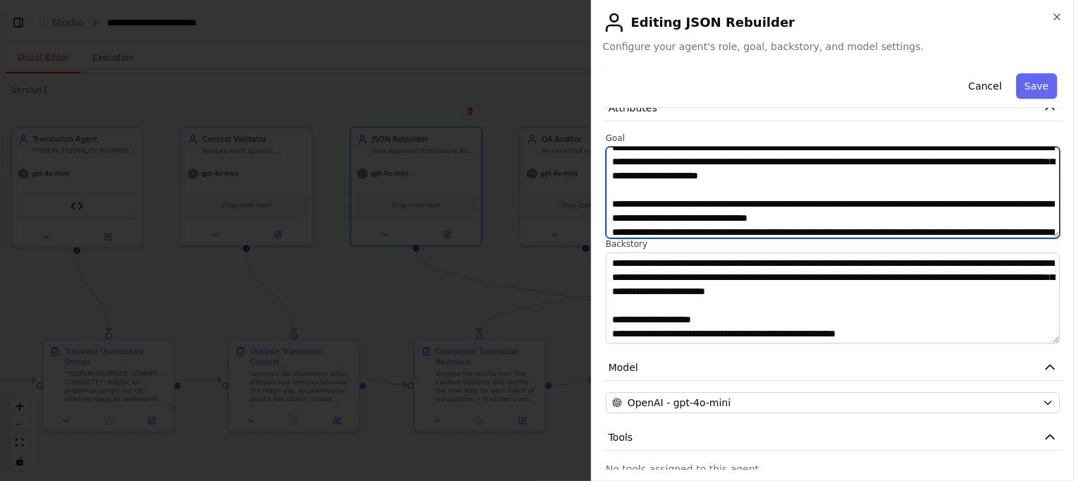
scroll to position [99, 0]
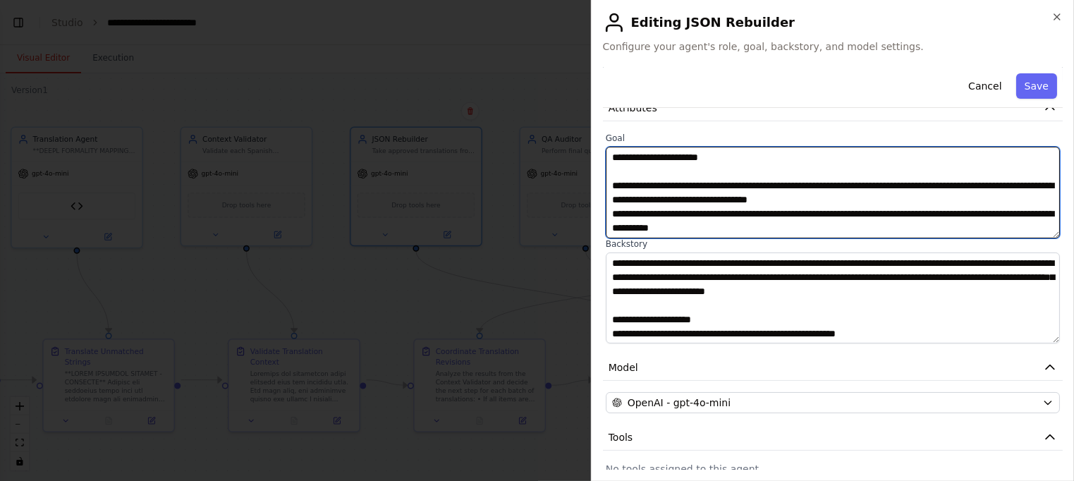
click at [955, 199] on textarea "**********" at bounding box center [833, 193] width 455 height 92
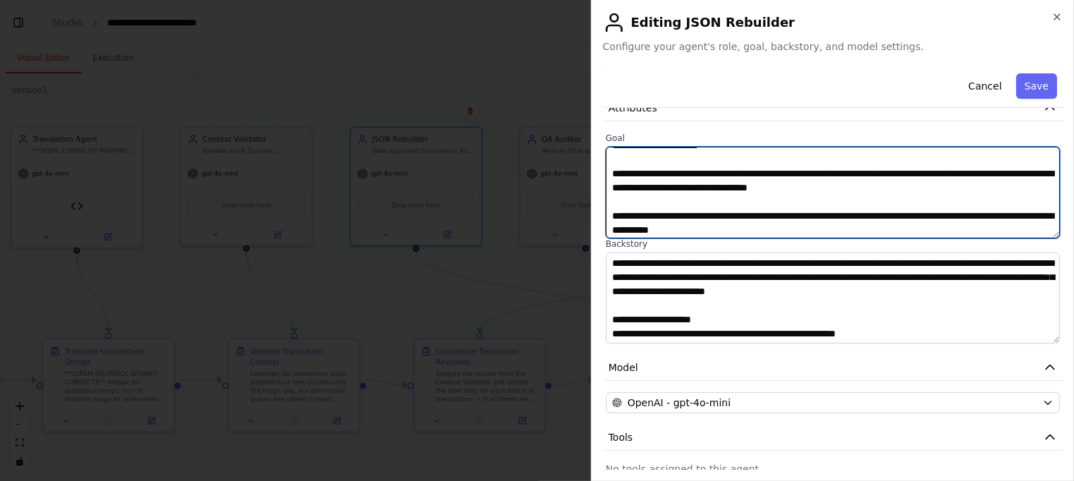
scroll to position [113, 0]
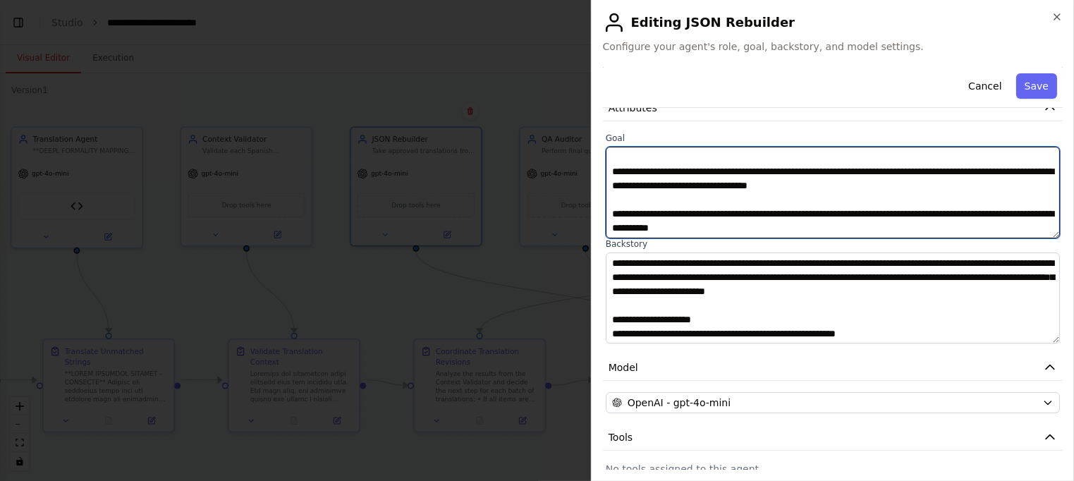
click at [934, 229] on textarea "**********" at bounding box center [833, 193] width 455 height 92
type textarea "**********"
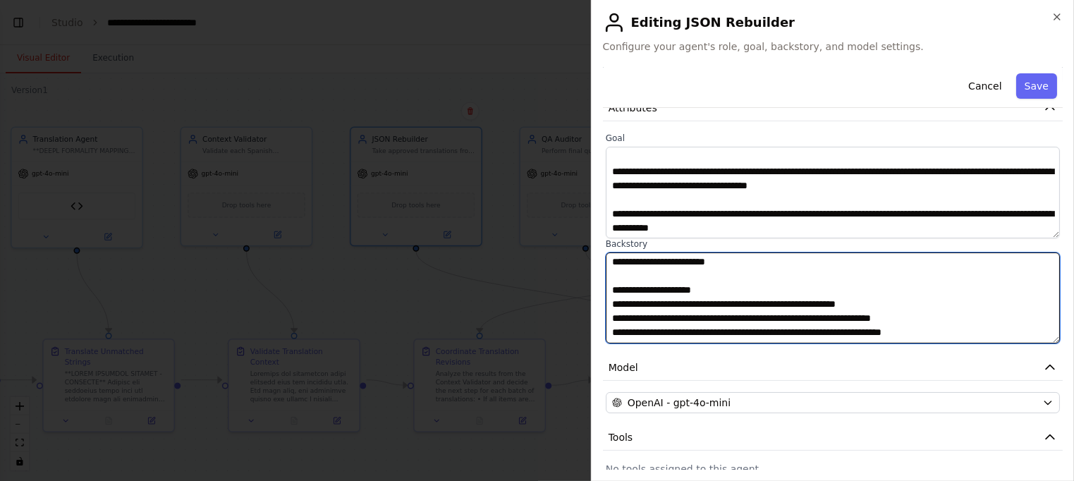
click at [668, 300] on textarea at bounding box center [833, 298] width 455 height 92
paste textarea "**********"
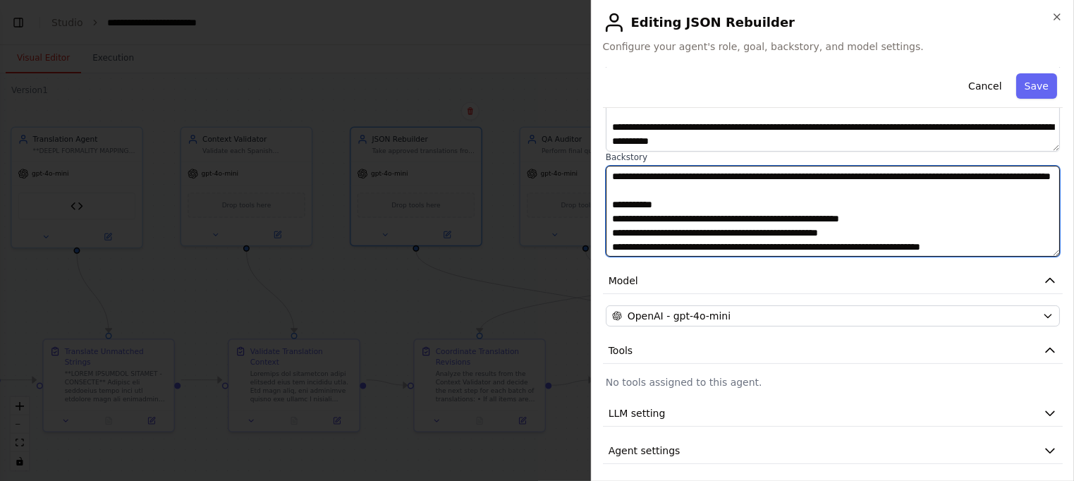
scroll to position [166, 0]
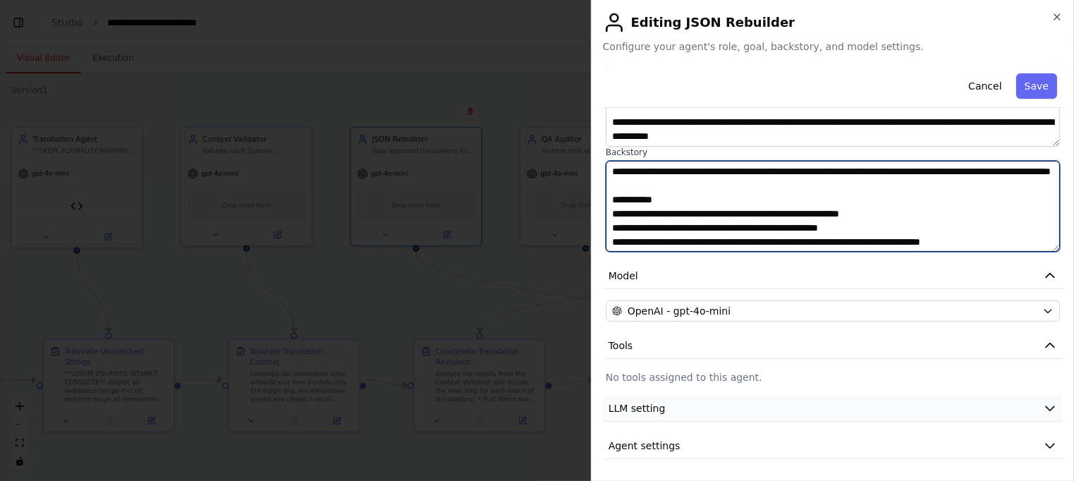
type textarea "**********"
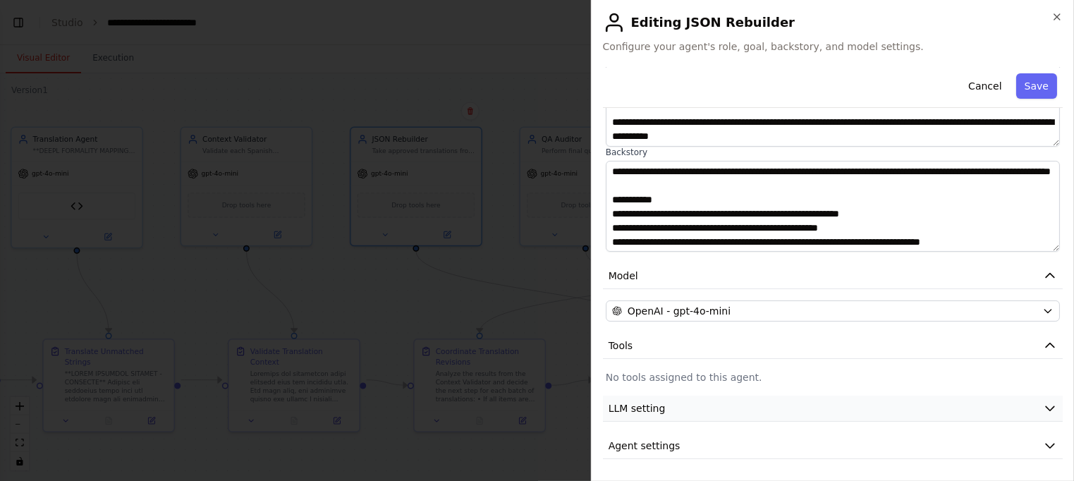
click at [1048, 410] on icon "button" at bounding box center [1050, 408] width 14 height 14
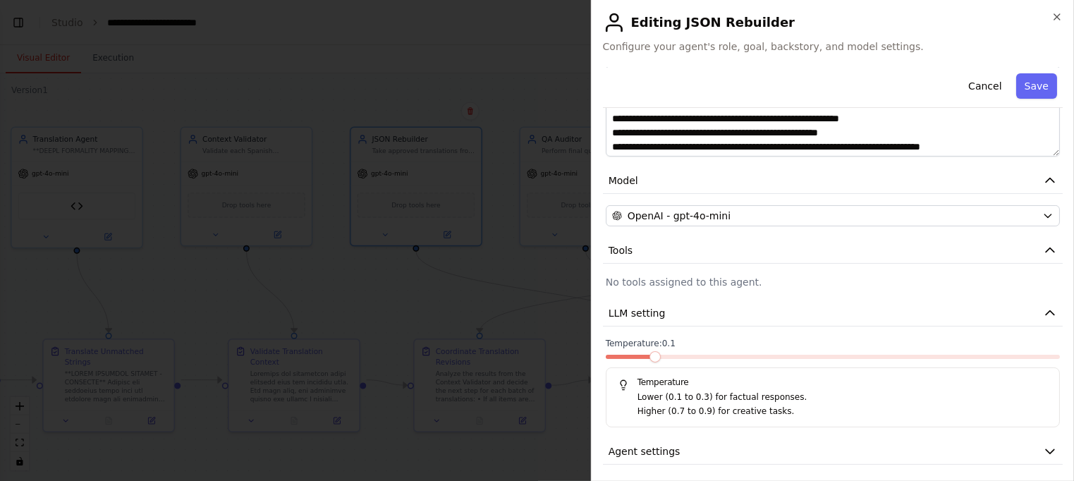
scroll to position [267, 0]
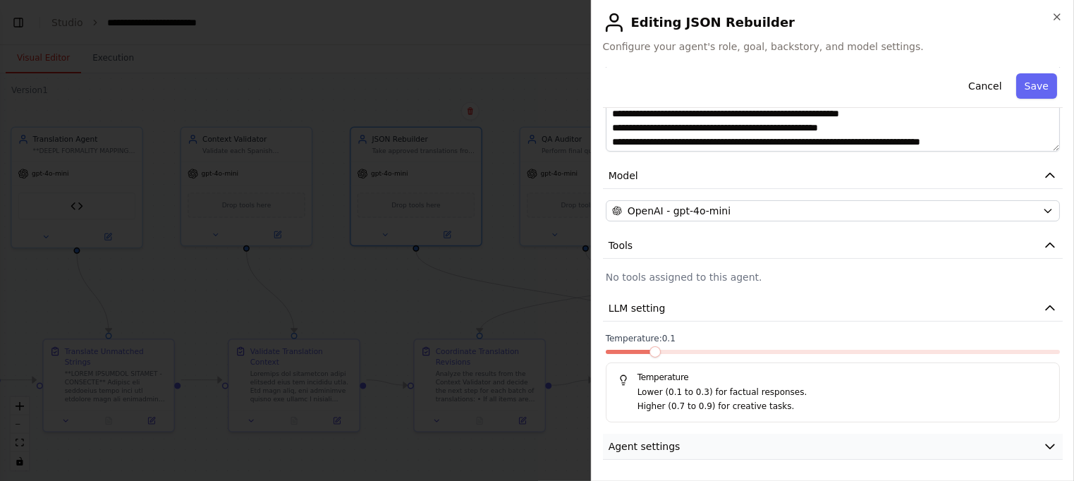
click at [1051, 446] on icon "button" at bounding box center [1050, 446] width 14 height 14
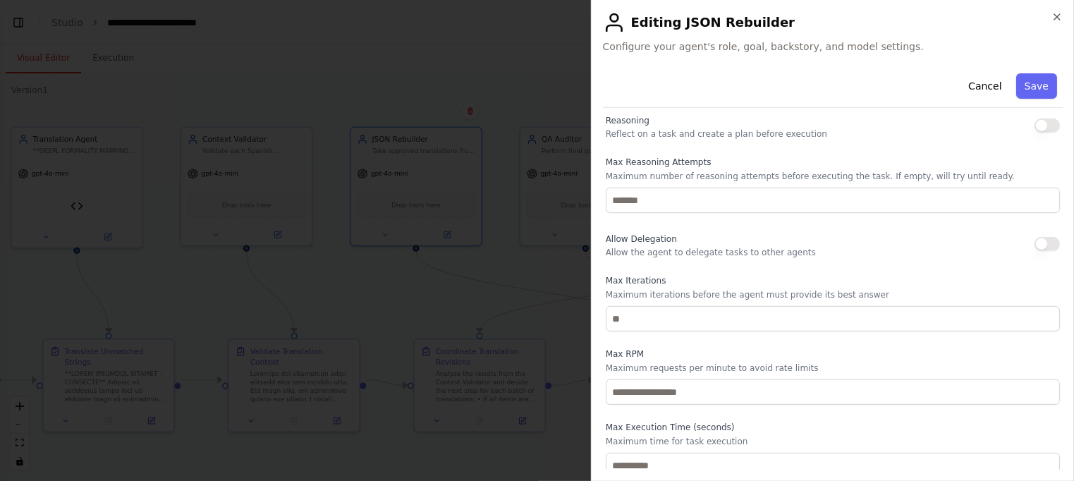
scroll to position [633, 0]
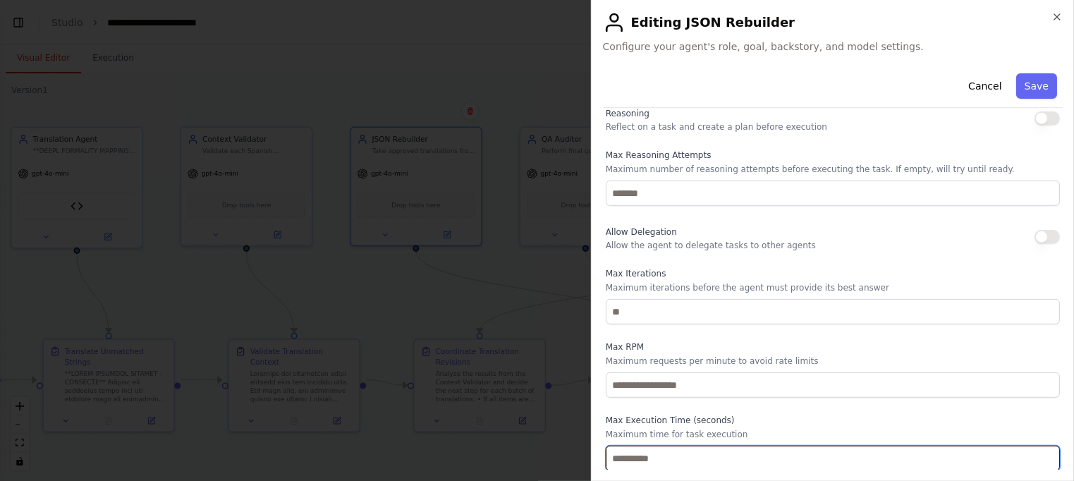
click at [696, 456] on input "number" at bounding box center [833, 458] width 454 height 25
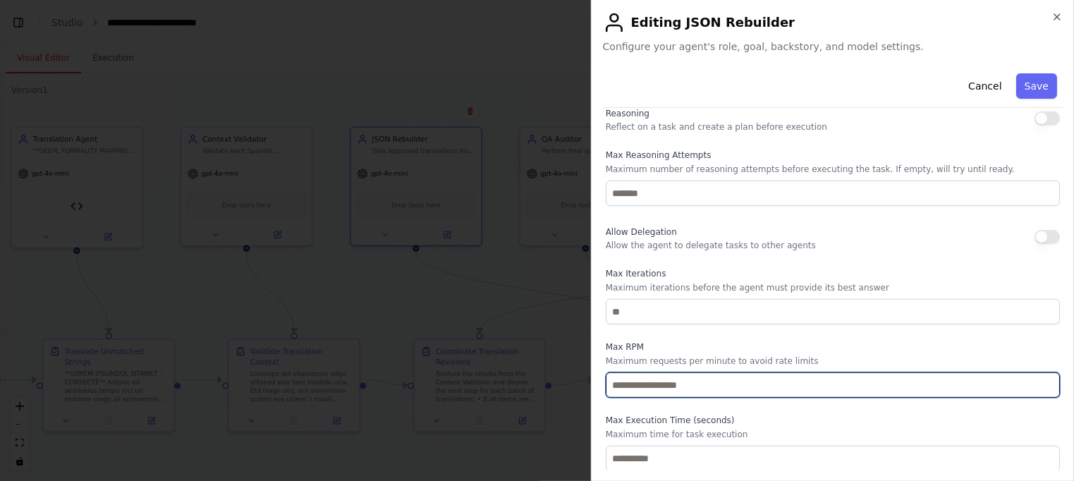
click at [832, 380] on input "number" at bounding box center [833, 384] width 454 height 25
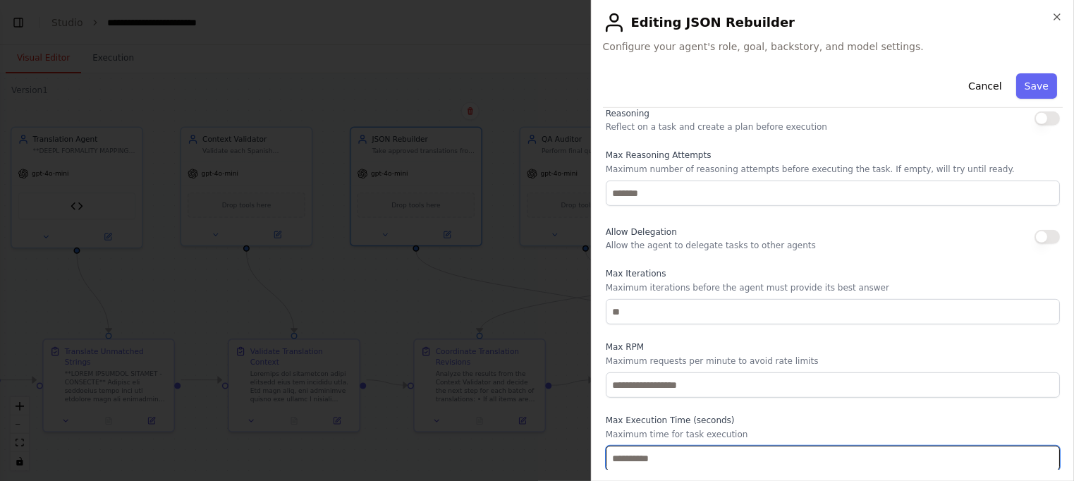
drag, startPoint x: 638, startPoint y: 453, endPoint x: 571, endPoint y: 452, distance: 67.0
click at [571, 452] on body "BETA Hello! I'm the CrewAI assistant. What kind of automation do you want to bu…" at bounding box center [537, 240] width 1074 height 481
type input "***"
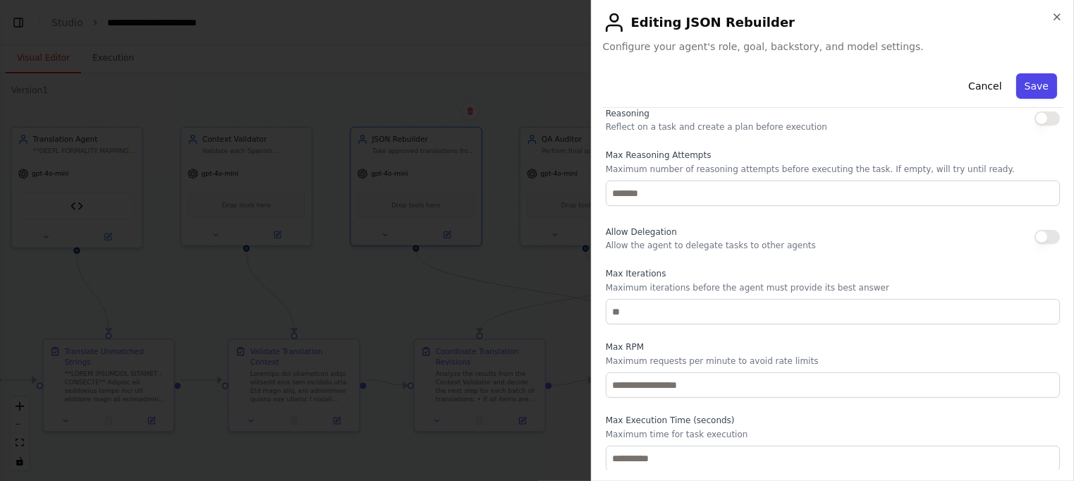
click at [1030, 84] on button "Save" at bounding box center [1036, 85] width 41 height 25
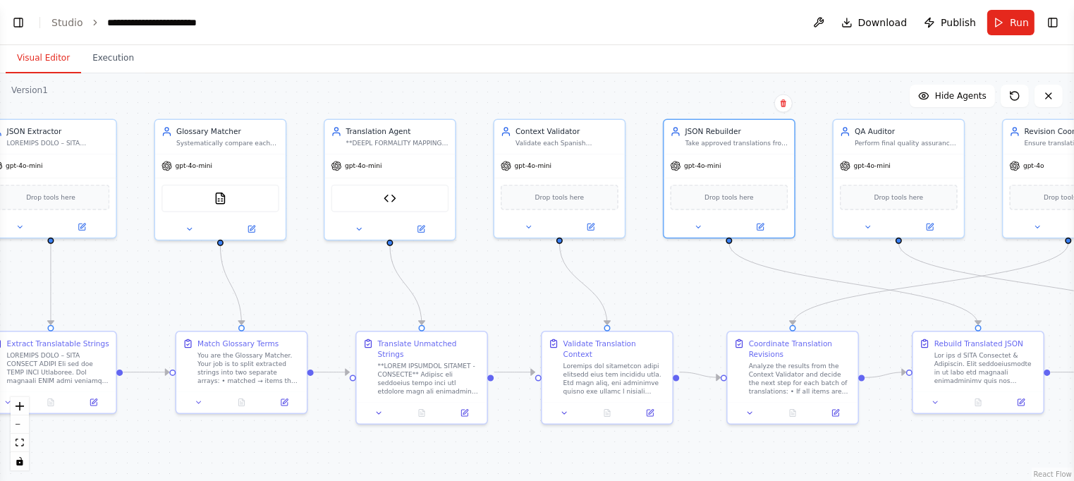
drag, startPoint x: 388, startPoint y: 99, endPoint x: 602, endPoint y: 97, distance: 214.4
click at [618, 94] on div ".deletable-edge-delete-btn { width: 20px; height: 20px; border: 0px solid #ffff…" at bounding box center [537, 277] width 1074 height 408
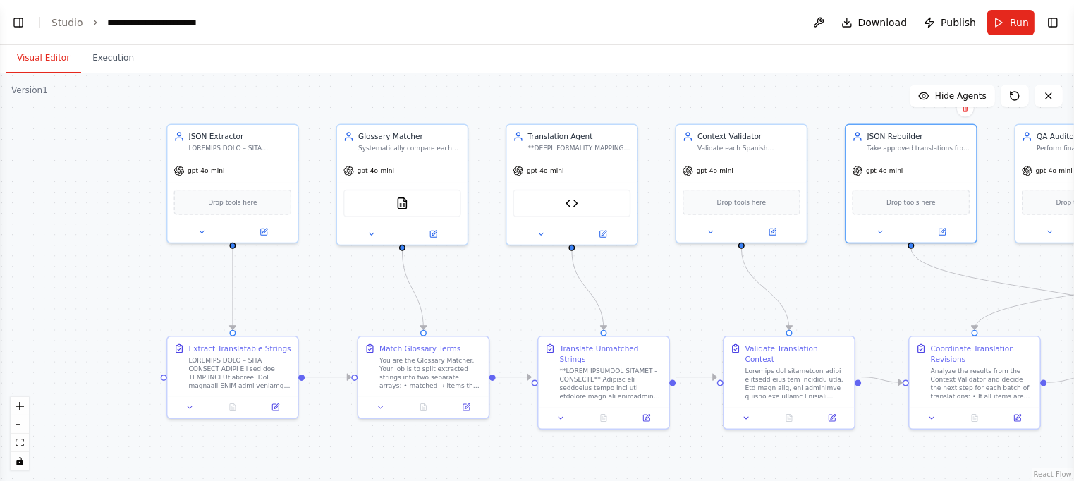
drag, startPoint x: 350, startPoint y: 99, endPoint x: 526, endPoint y: 104, distance: 175.7
click at [530, 104] on div ".deletable-edge-delete-btn { width: 20px; height: 20px; border: 0px solid #ffff…" at bounding box center [537, 277] width 1074 height 408
click at [265, 234] on button at bounding box center [265, 230] width 60 height 13
click at [259, 224] on button at bounding box center [265, 230] width 60 height 13
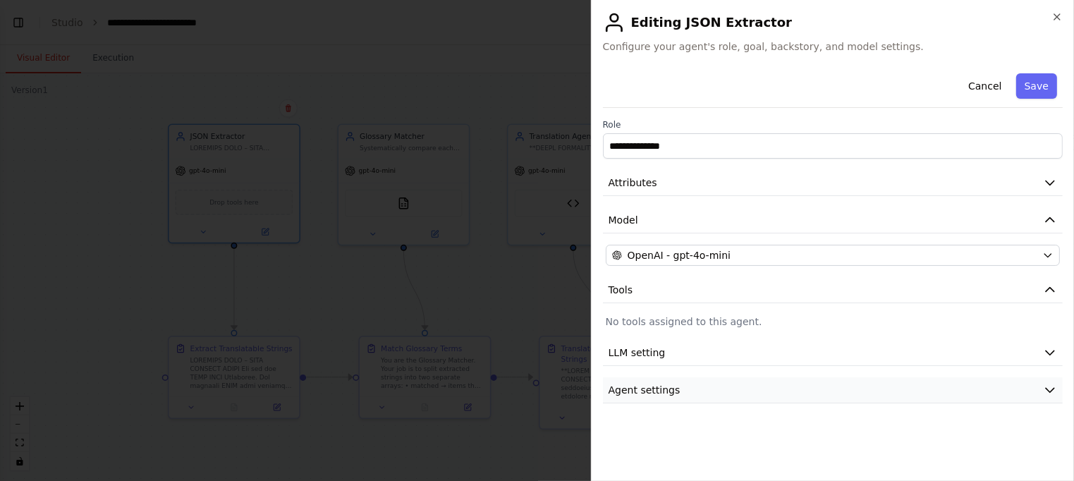
click at [1042, 386] on button "Agent settings" at bounding box center [833, 390] width 460 height 26
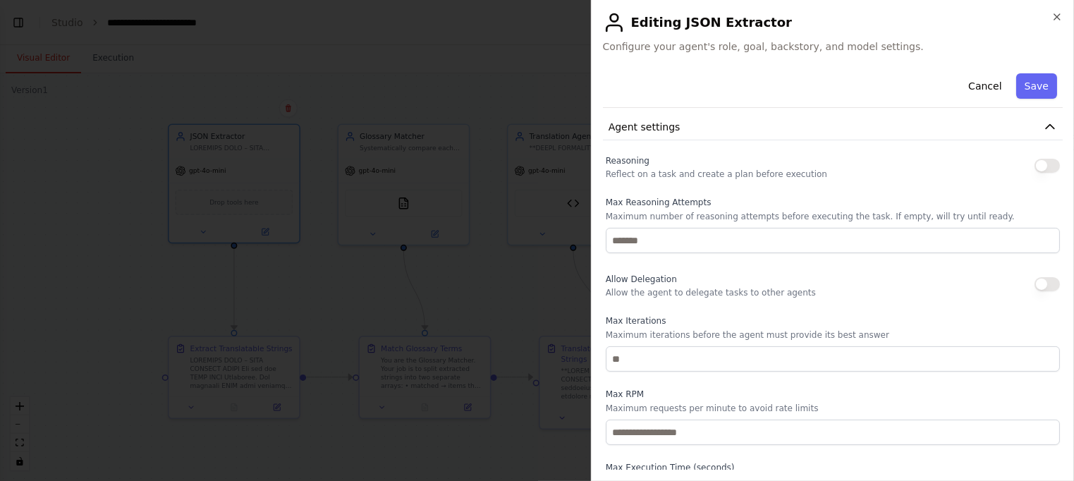
scroll to position [310, 0]
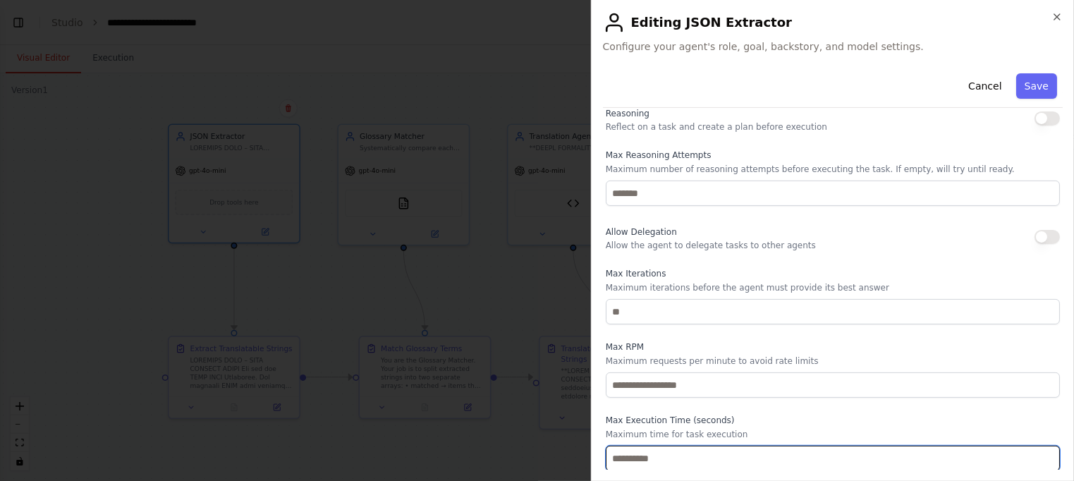
click at [717, 459] on input "number" at bounding box center [833, 458] width 454 height 25
type input "***"
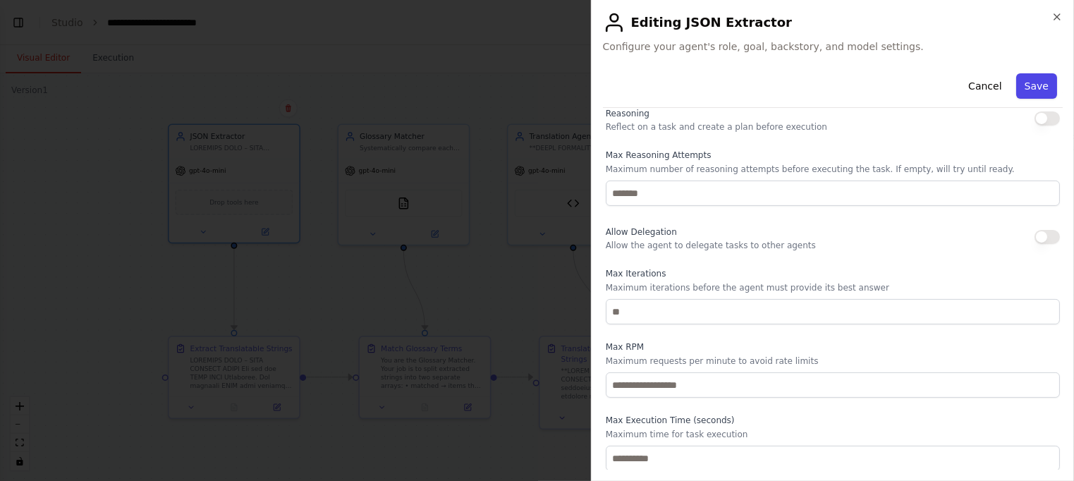
click at [1035, 79] on button "Save" at bounding box center [1036, 85] width 41 height 25
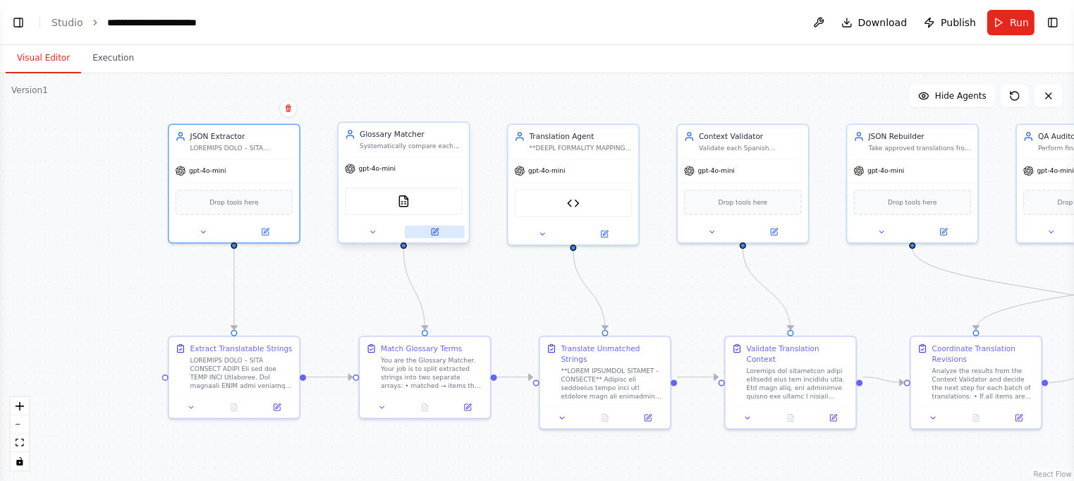
click at [436, 231] on icon at bounding box center [435, 230] width 5 height 5
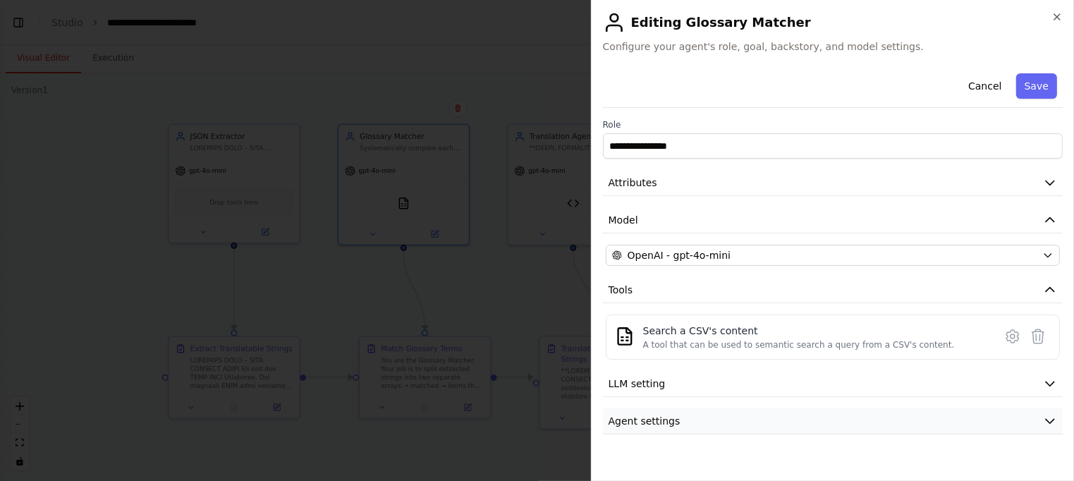
click at [1055, 416] on icon "button" at bounding box center [1050, 421] width 14 height 14
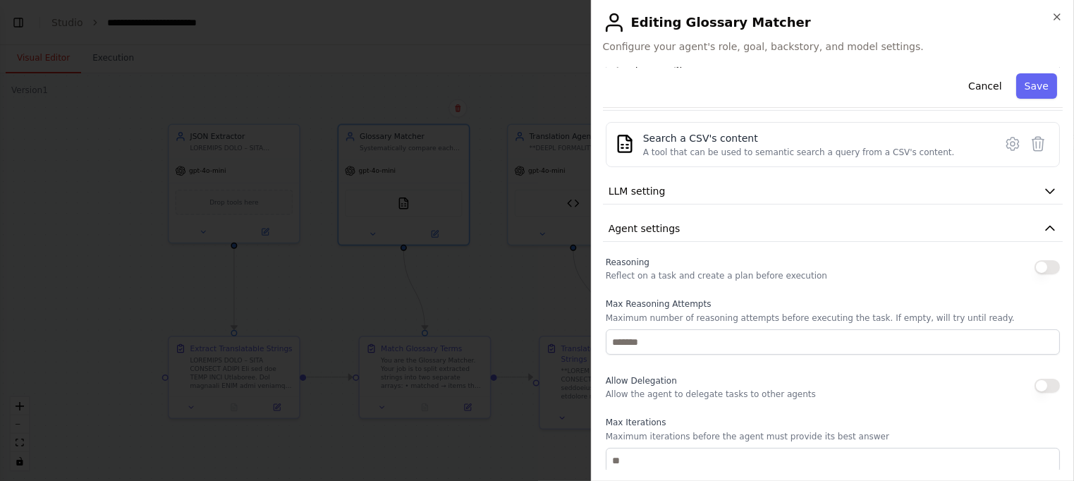
scroll to position [341, 0]
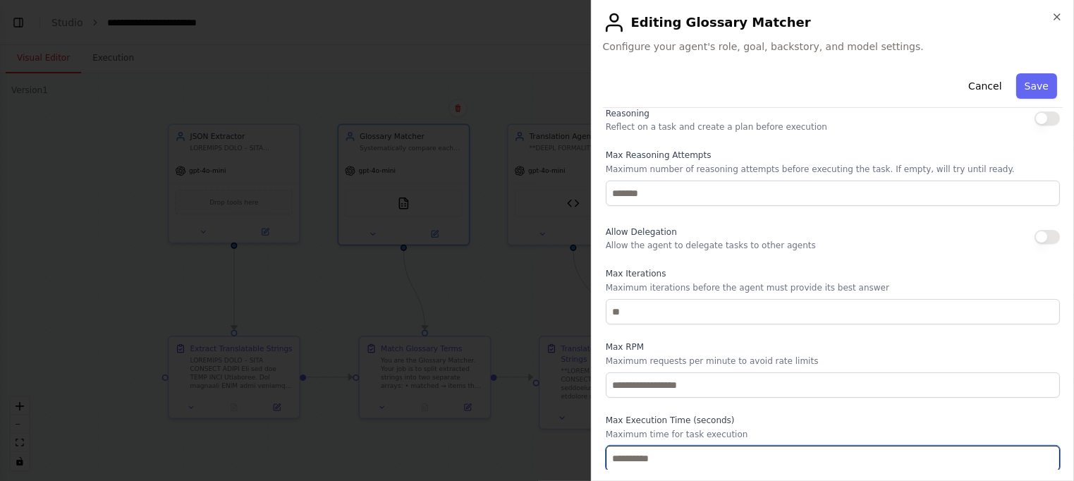
click at [690, 459] on input "number" at bounding box center [833, 458] width 454 height 25
type input "***"
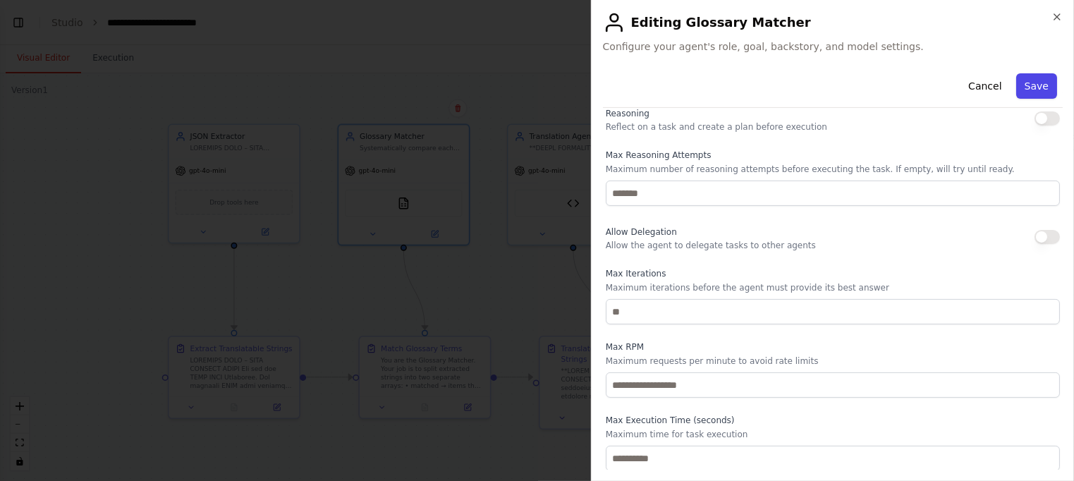
click at [1042, 80] on button "Save" at bounding box center [1036, 85] width 41 height 25
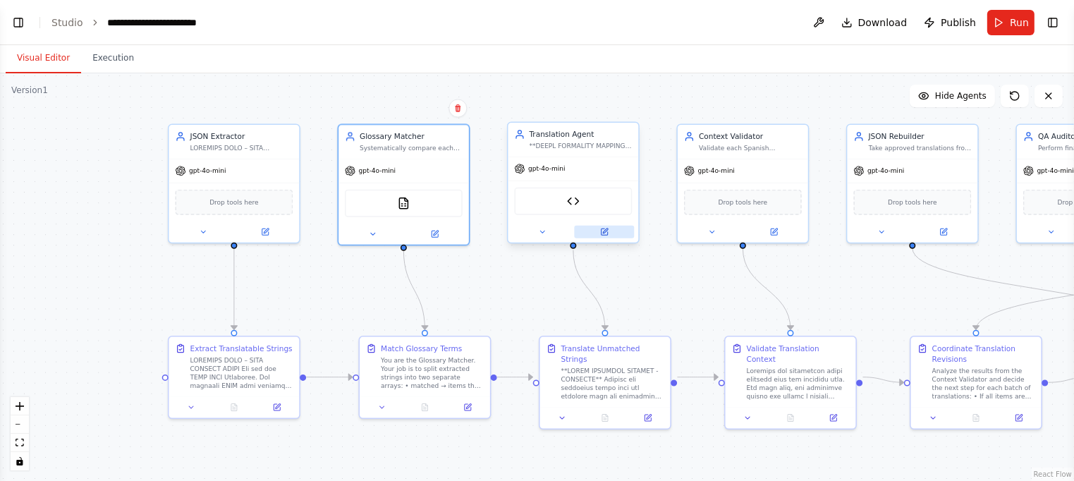
click at [605, 233] on icon at bounding box center [604, 231] width 6 height 6
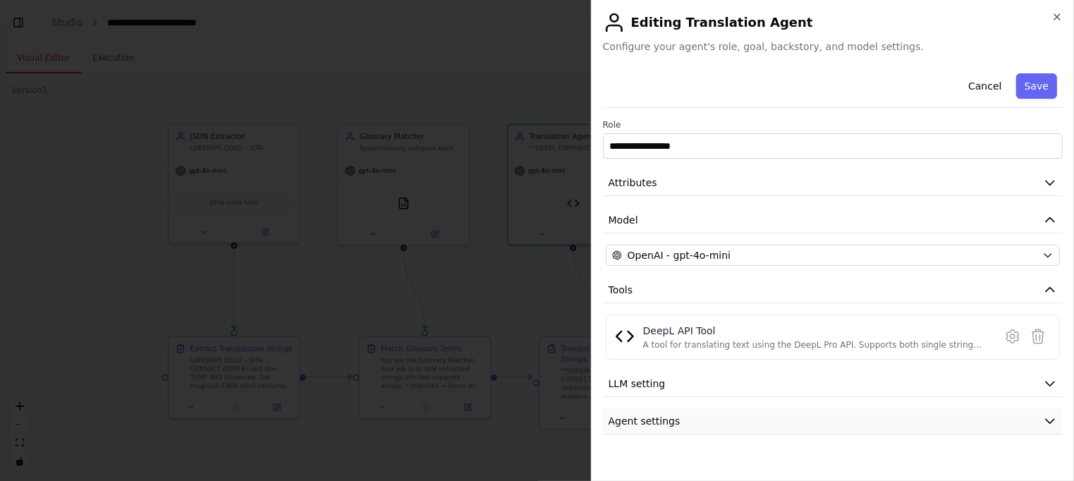
click at [1049, 420] on icon "button" at bounding box center [1050, 421] width 14 height 14
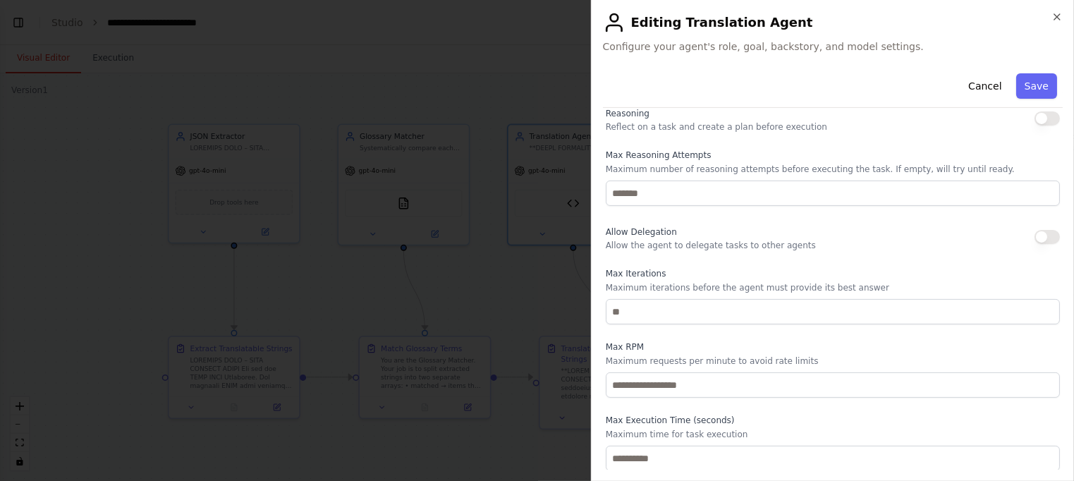
scroll to position [271, 0]
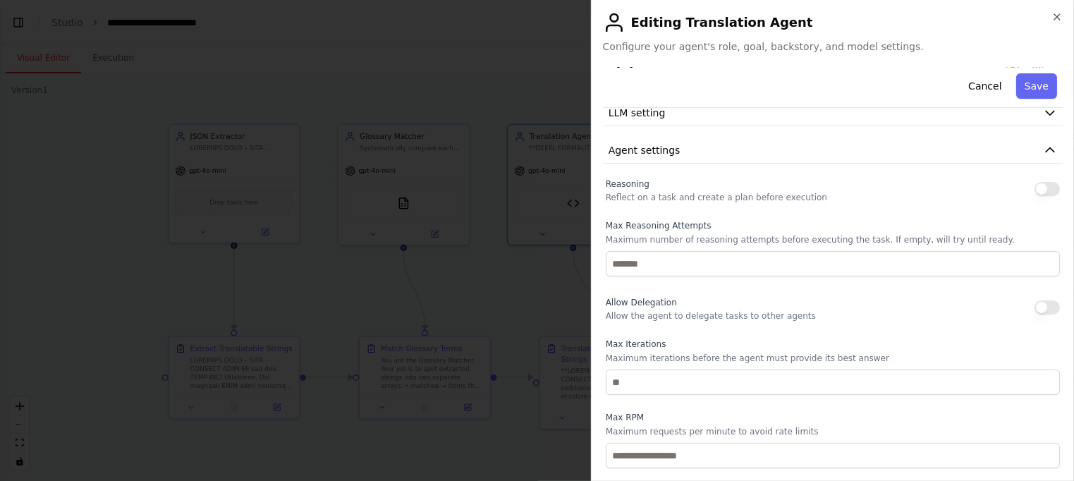
click at [1043, 185] on button "button" at bounding box center [1047, 189] width 25 height 14
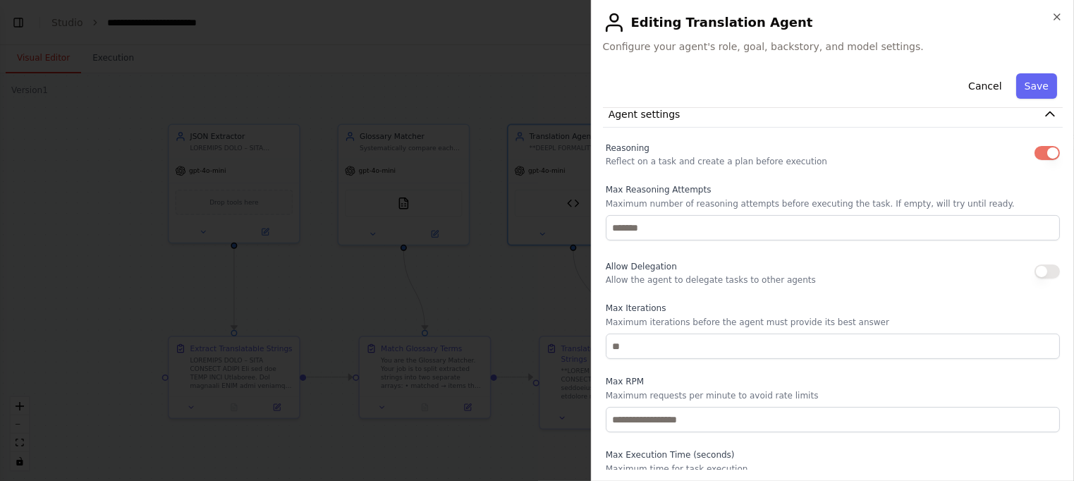
scroll to position [341, 0]
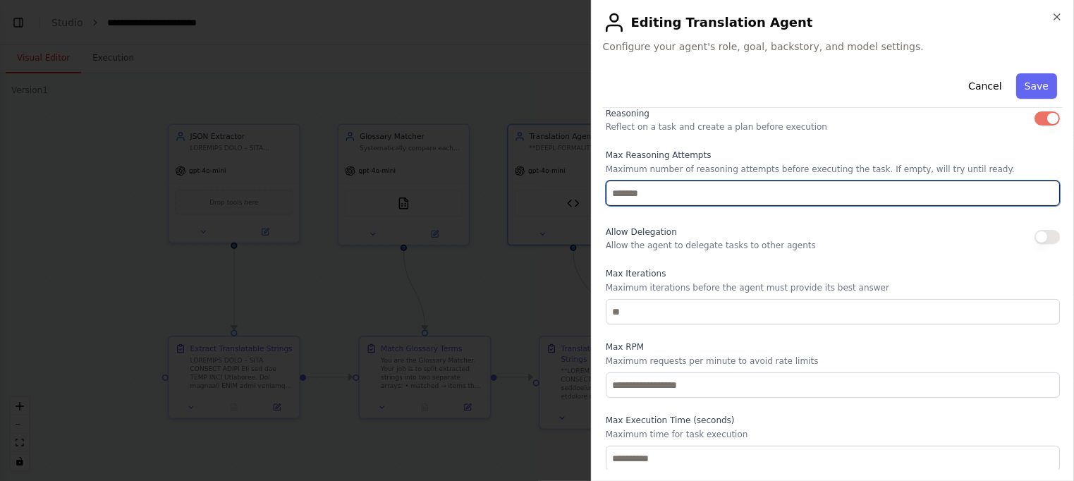
click at [683, 193] on input "number" at bounding box center [833, 193] width 454 height 25
type input "*"
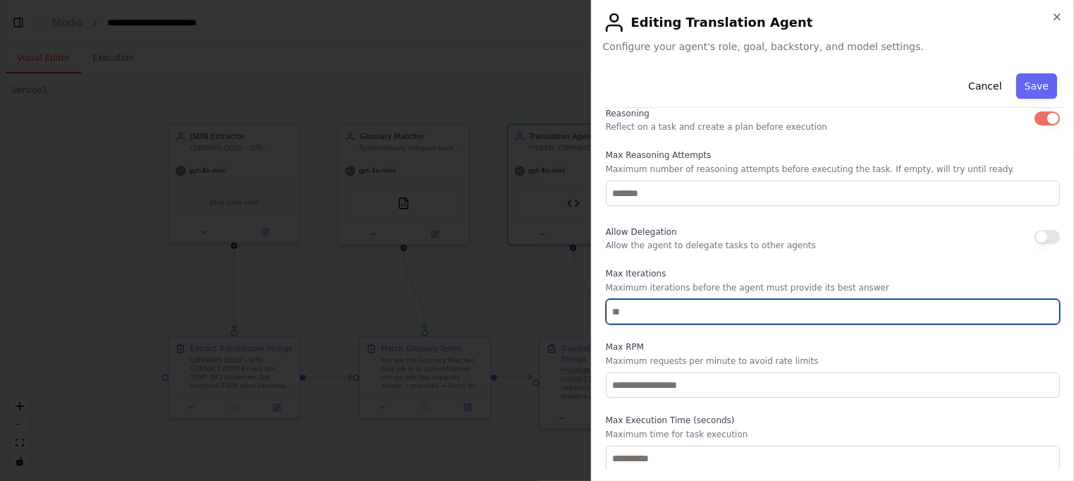
click at [631, 309] on input "number" at bounding box center [833, 311] width 454 height 25
drag, startPoint x: 614, startPoint y: 311, endPoint x: 600, endPoint y: 310, distance: 13.4
click at [600, 310] on div "**********" at bounding box center [832, 240] width 483 height 481
type input "**"
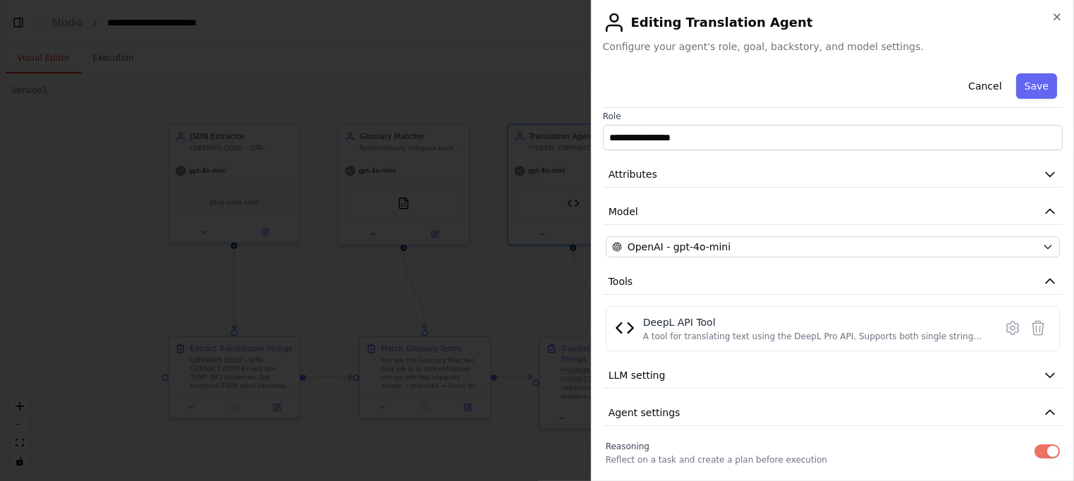
scroll to position [0, 0]
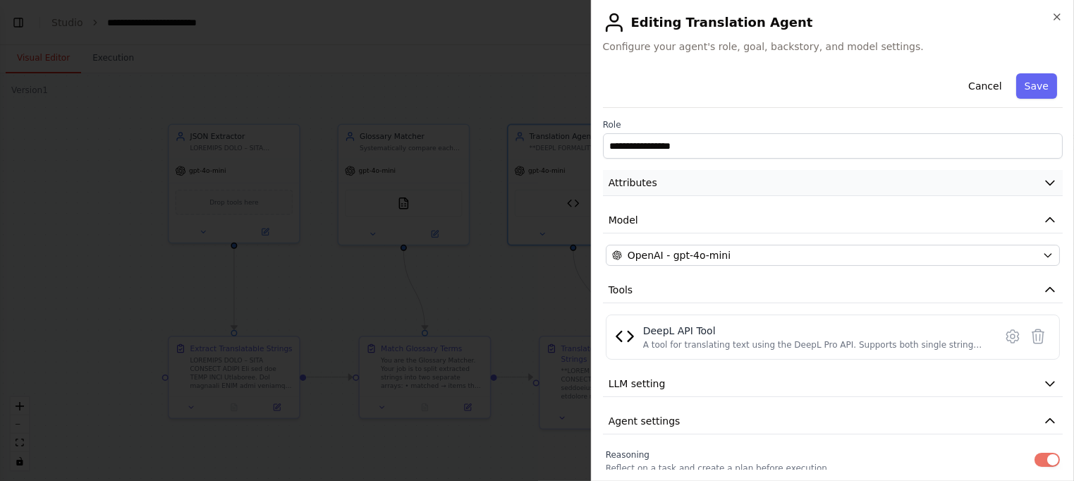
click at [1042, 181] on button "Attributes" at bounding box center [833, 183] width 460 height 26
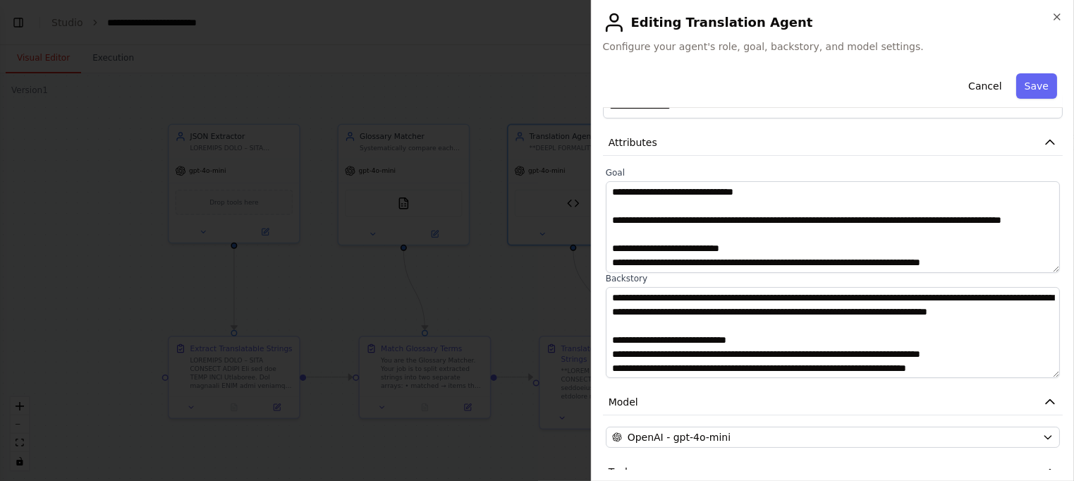
scroll to position [54, 0]
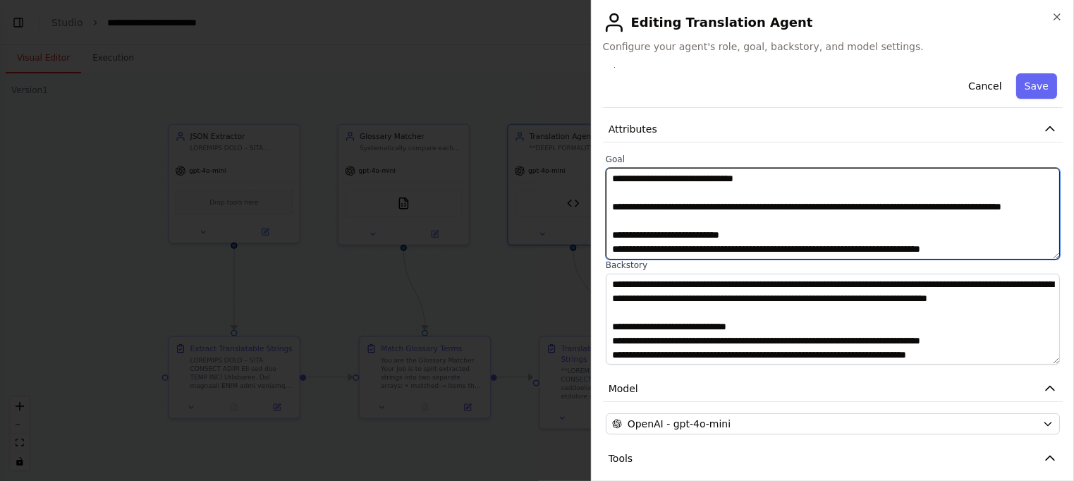
click at [727, 212] on textarea "**********" at bounding box center [833, 214] width 455 height 92
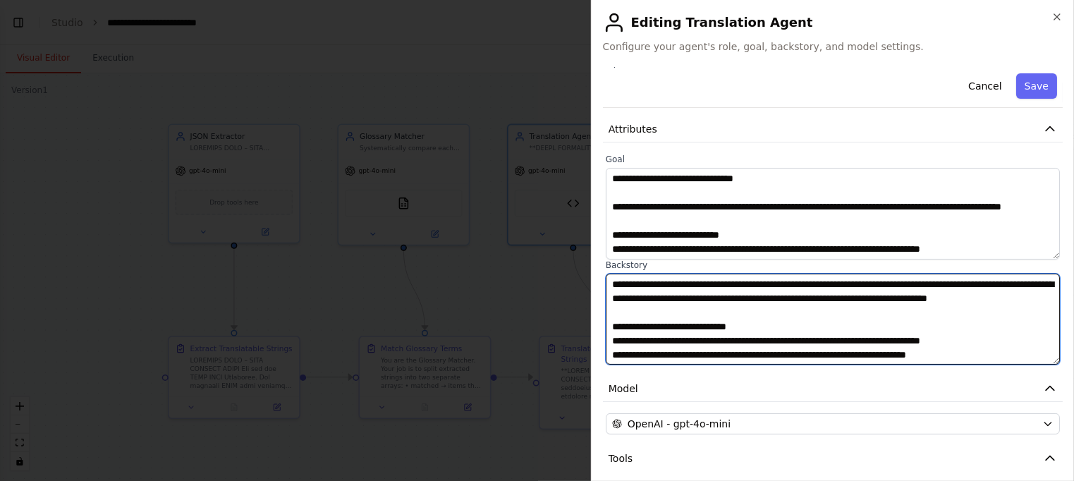
click at [745, 296] on textarea at bounding box center [833, 320] width 455 height 92
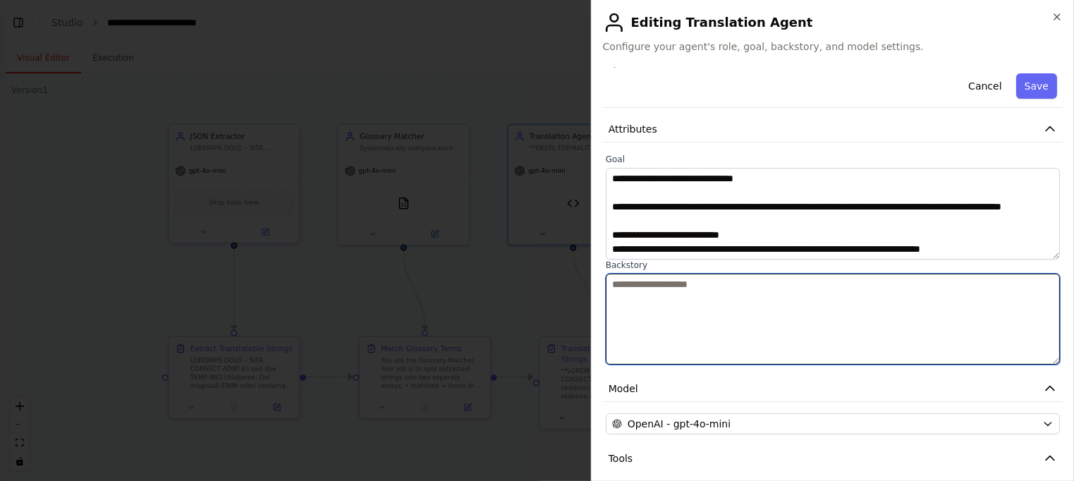
type textarea "**********"
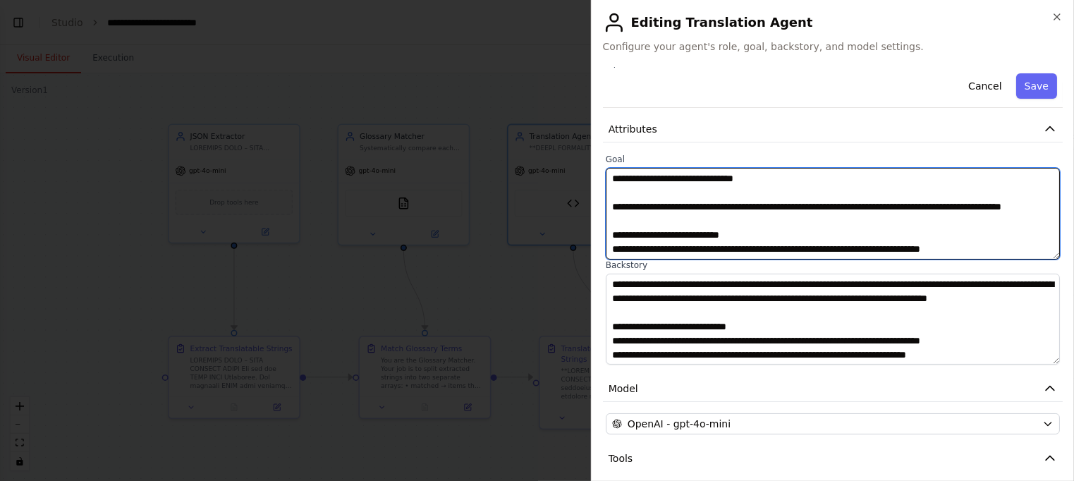
click at [766, 206] on textarea "**********" at bounding box center [833, 214] width 455 height 92
click at [767, 206] on textarea "**********" at bounding box center [833, 214] width 455 height 92
paste textarea "**********"
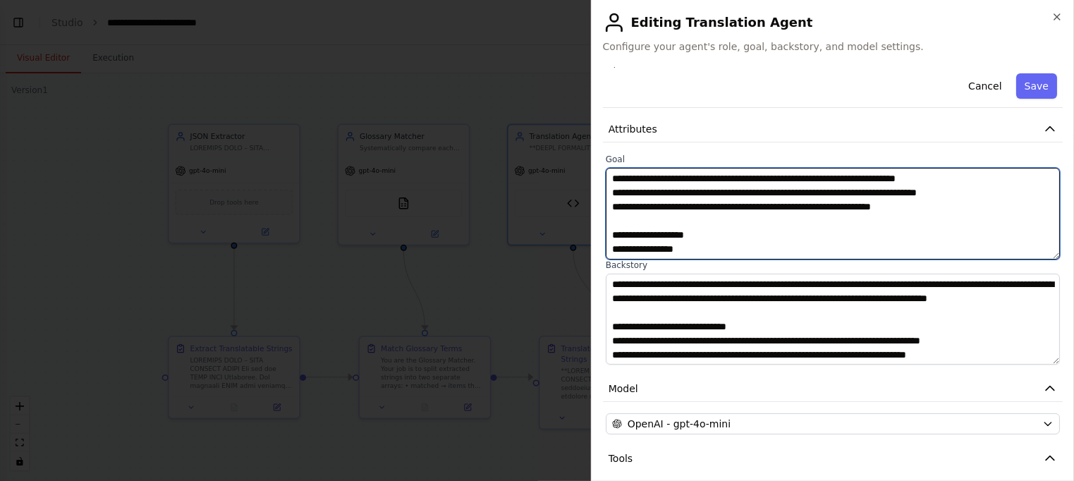
paste textarea "**********"
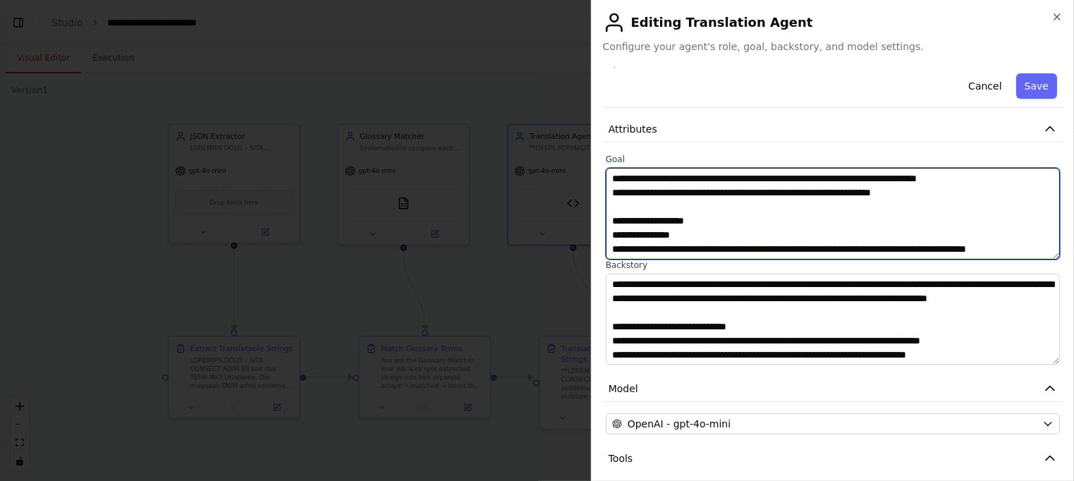
scroll to position [123, 0]
paste textarea "**********"
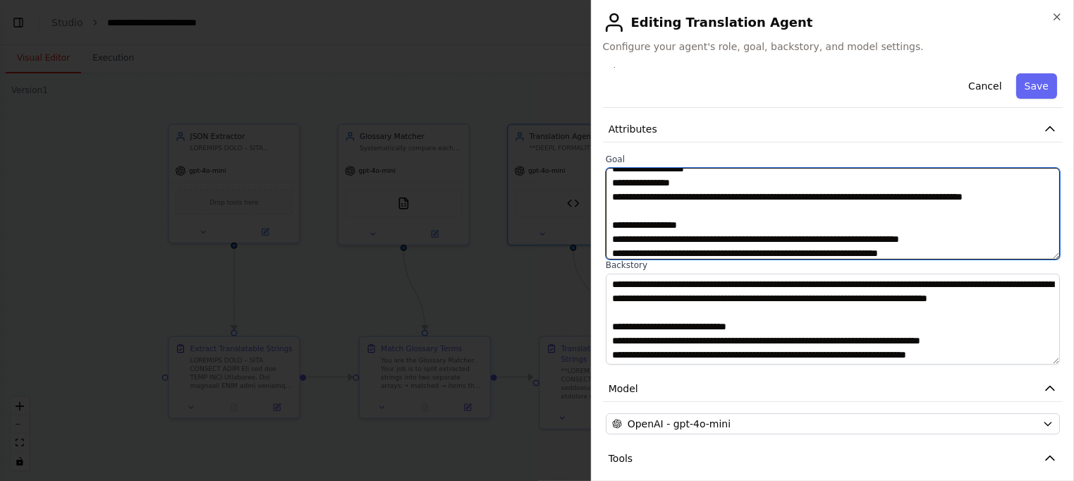
scroll to position [207, 0]
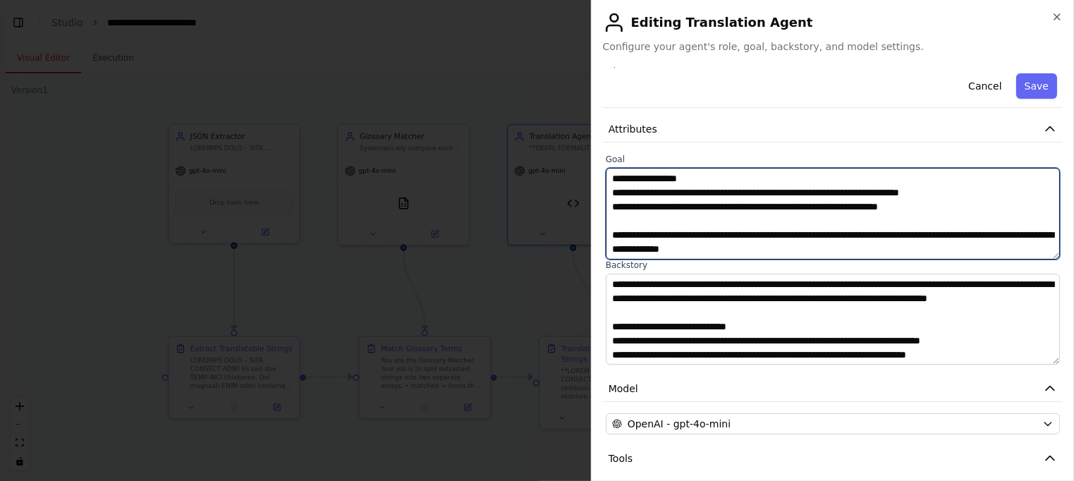
type textarea "**********"
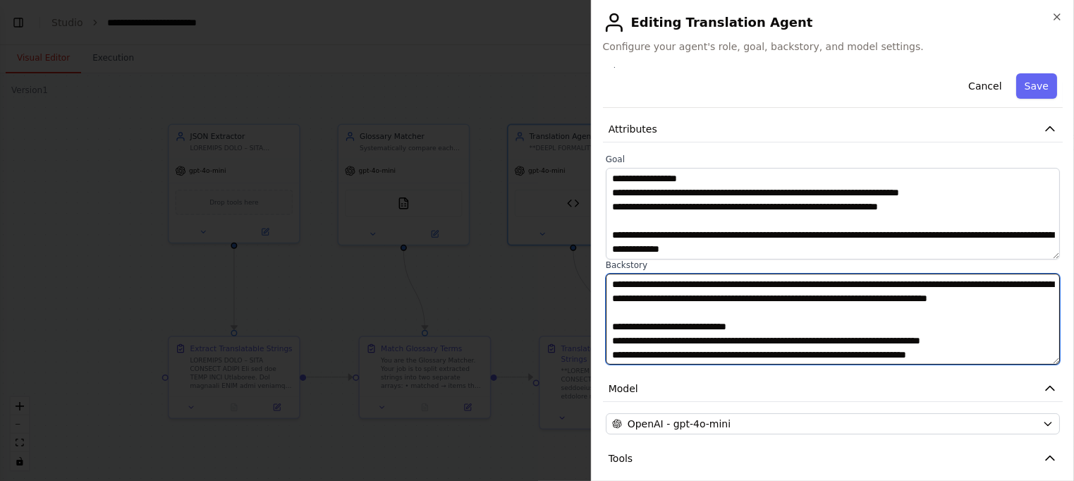
click at [658, 291] on textarea at bounding box center [833, 320] width 455 height 92
paste textarea "**********"
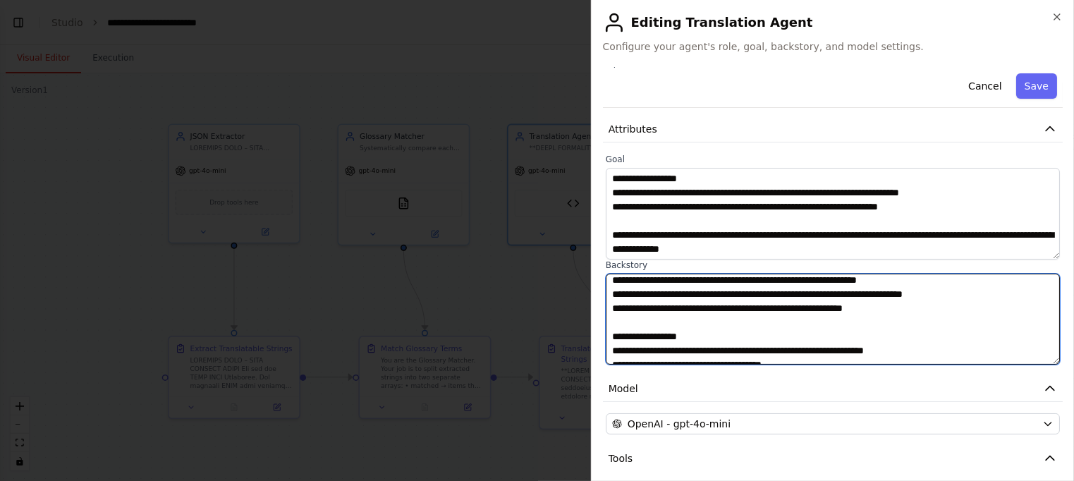
scroll to position [0, 0]
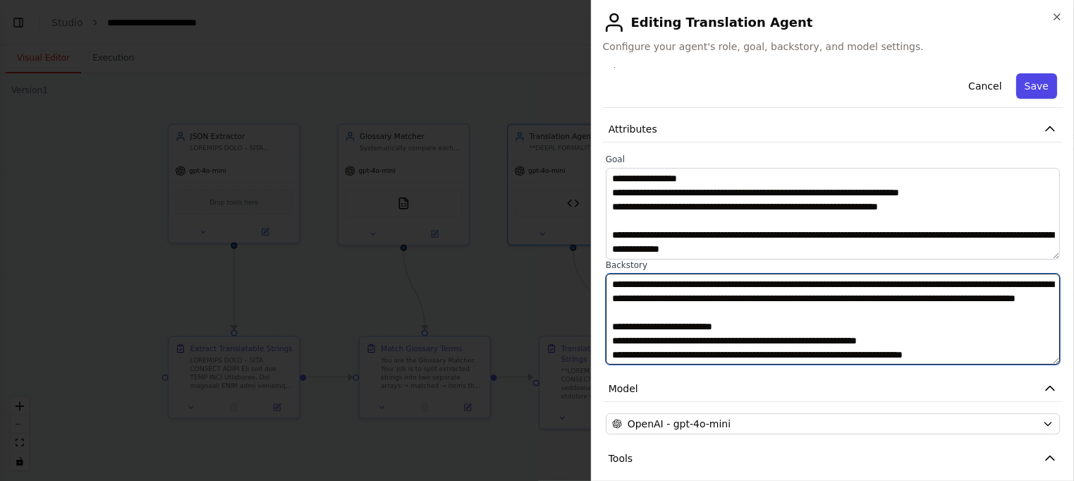
type textarea "**********"
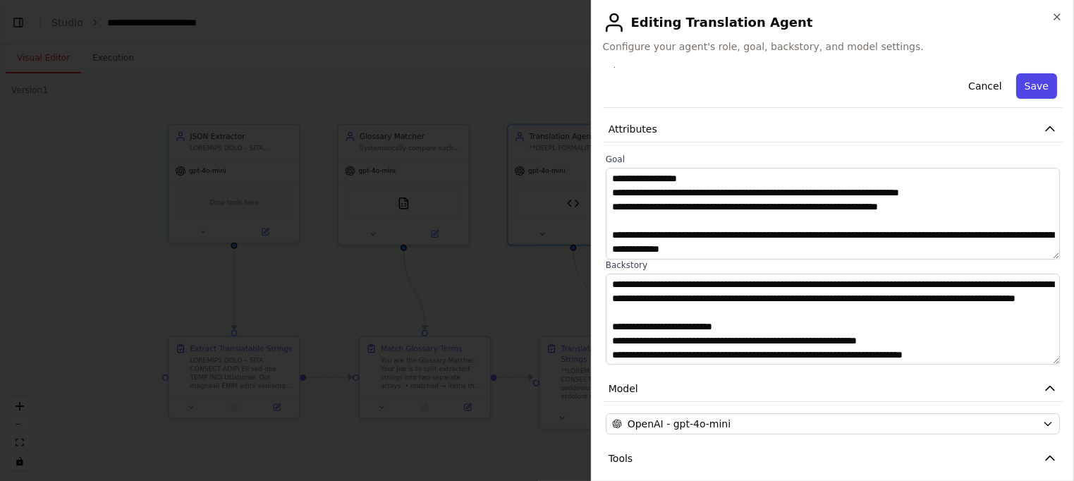
click at [1043, 87] on button "Save" at bounding box center [1036, 85] width 41 height 25
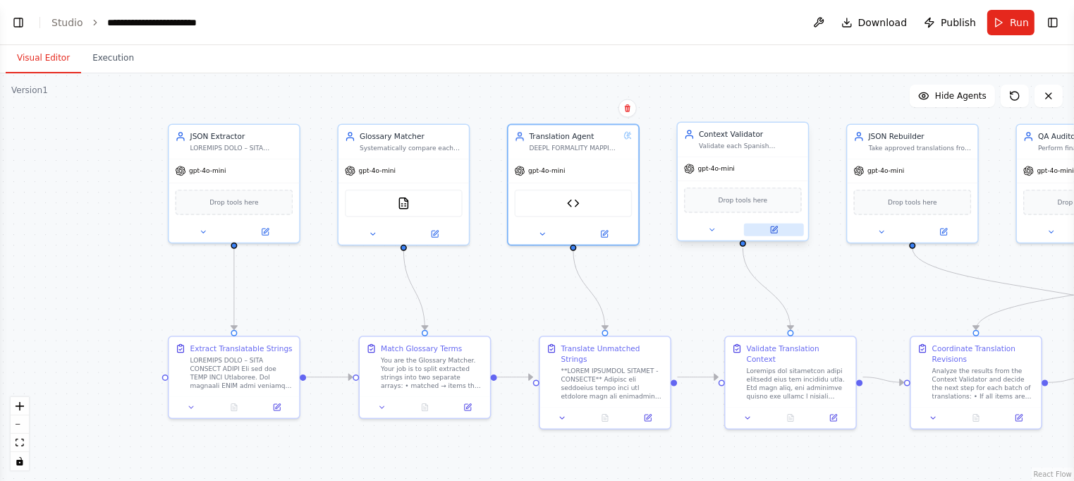
click at [772, 231] on icon at bounding box center [774, 229] width 6 height 6
click at [776, 226] on icon at bounding box center [774, 228] width 5 height 5
click at [772, 224] on button at bounding box center [774, 230] width 60 height 13
click at [772, 226] on icon at bounding box center [774, 229] width 6 height 6
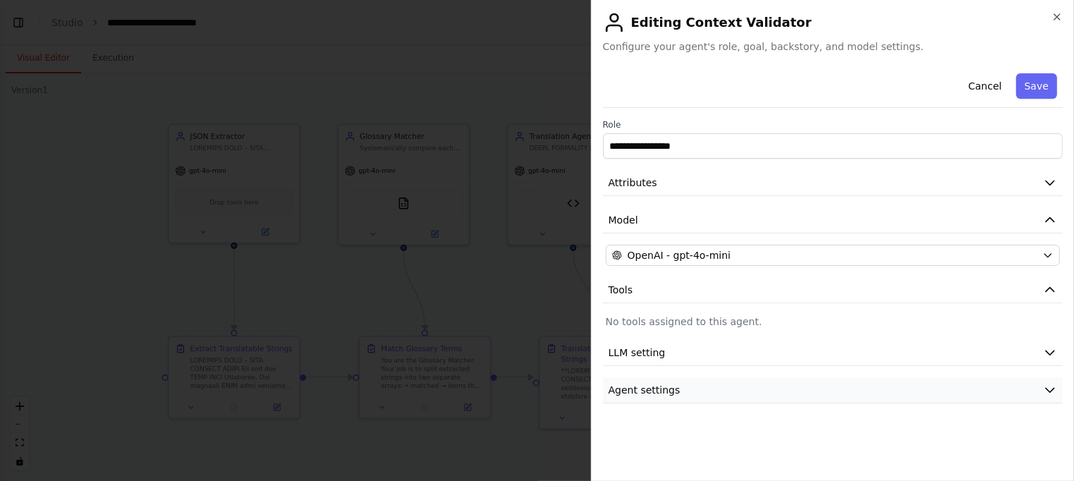
click at [1054, 391] on icon "button" at bounding box center [1050, 390] width 14 height 14
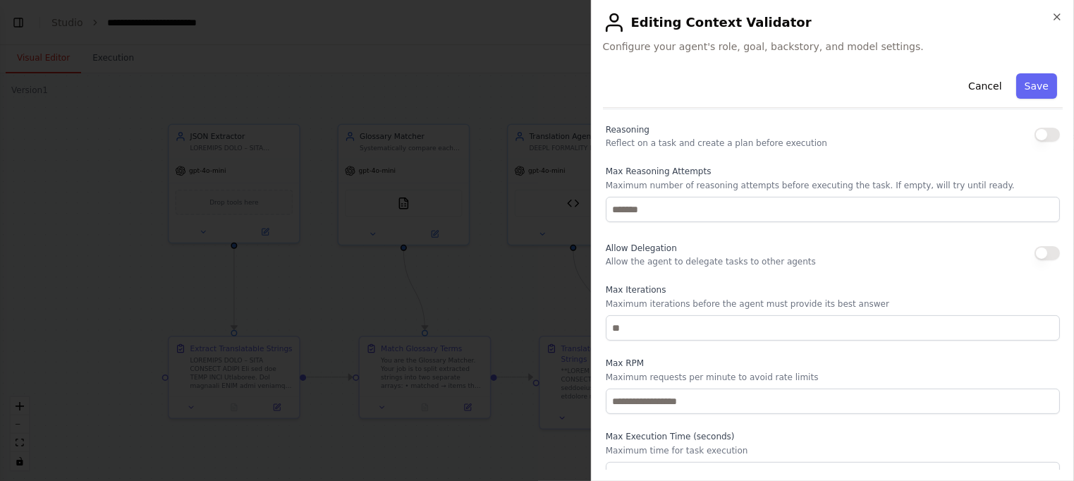
scroll to position [310, 0]
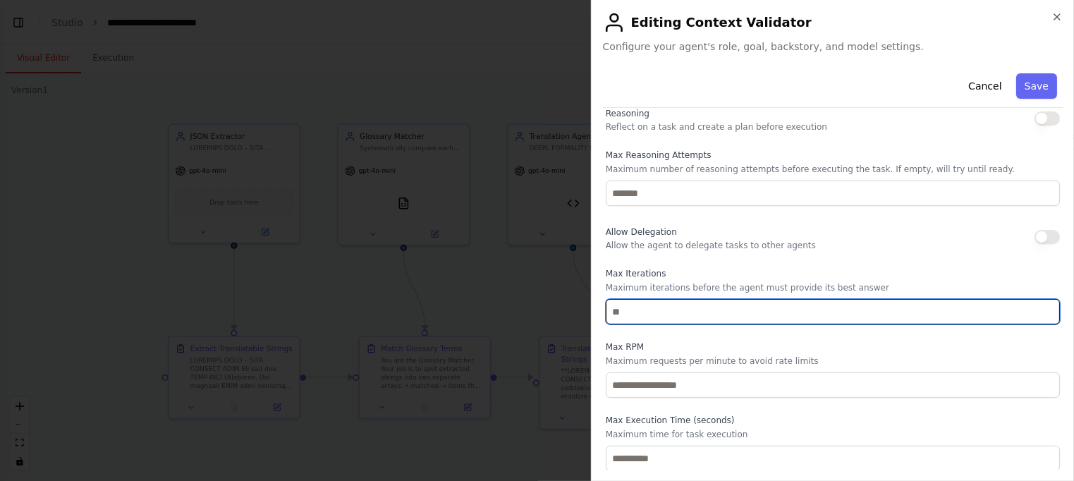
drag, startPoint x: 626, startPoint y: 310, endPoint x: 590, endPoint y: 304, distance: 36.4
click at [591, 304] on div "**********" at bounding box center [832, 240] width 483 height 481
type input "**"
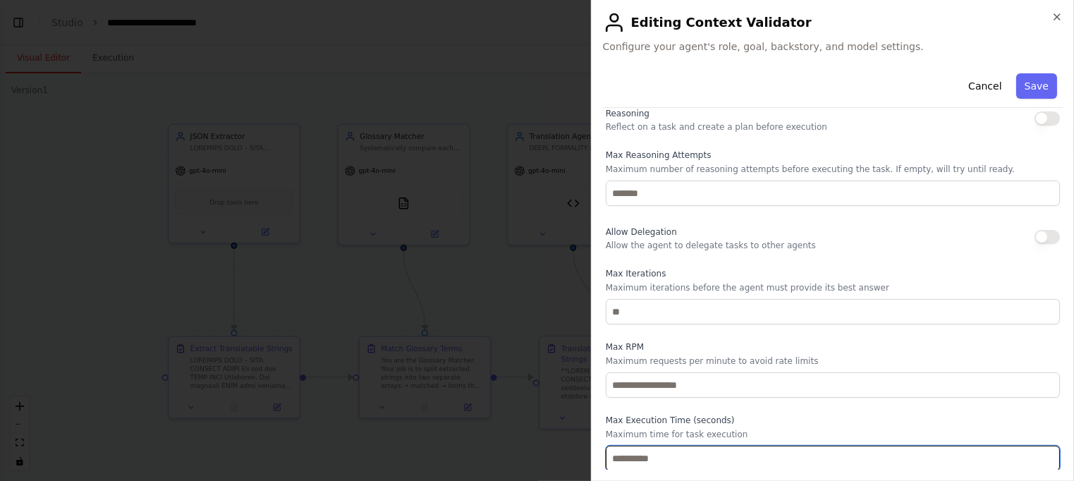
click at [648, 463] on input "number" at bounding box center [833, 458] width 454 height 25
type input "***"
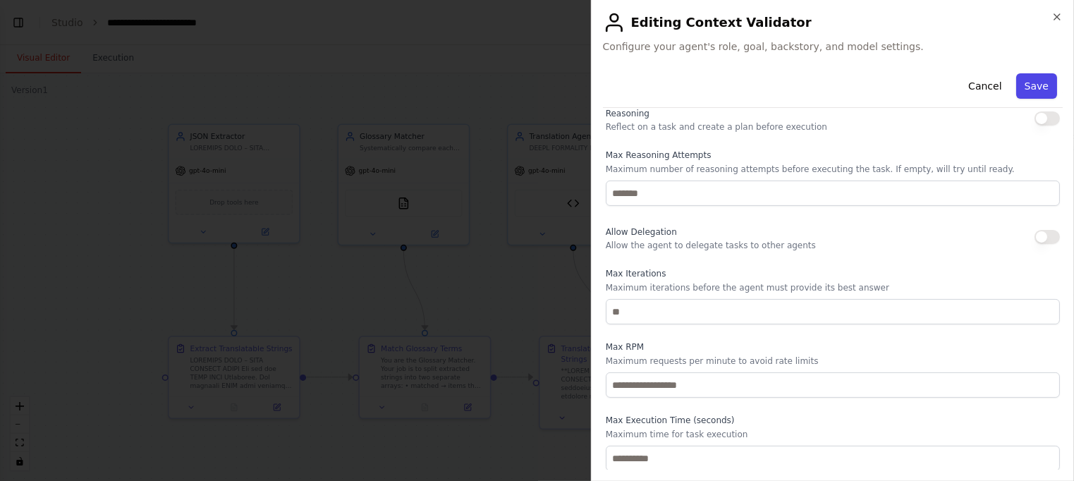
click at [1036, 87] on button "Save" at bounding box center [1036, 85] width 41 height 25
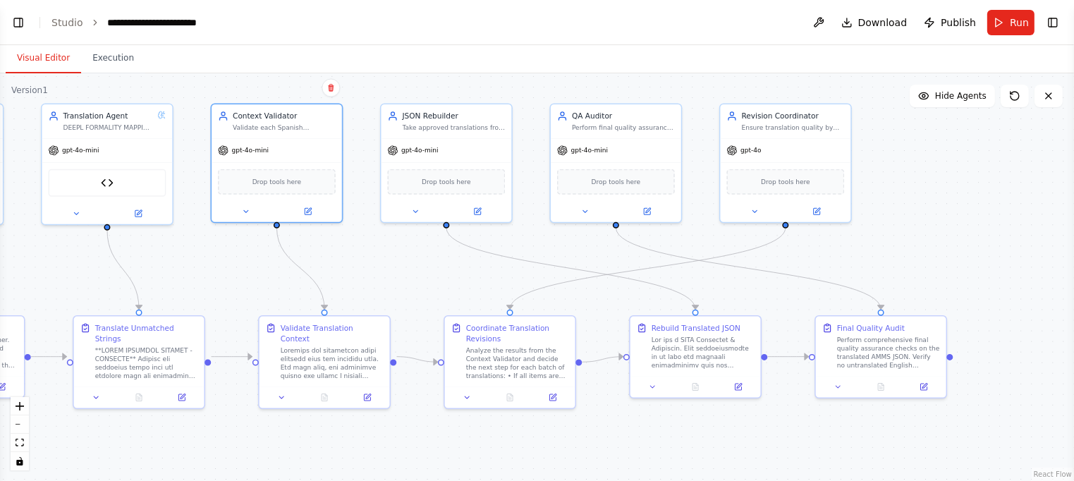
drag, startPoint x: 923, startPoint y: 292, endPoint x: 513, endPoint y: 242, distance: 413.5
click at [457, 272] on div ".deletable-edge-delete-btn { width: 20px; height: 20px; border: 0px solid #ffff…" at bounding box center [537, 277] width 1074 height 408
click at [817, 212] on icon at bounding box center [816, 209] width 6 height 6
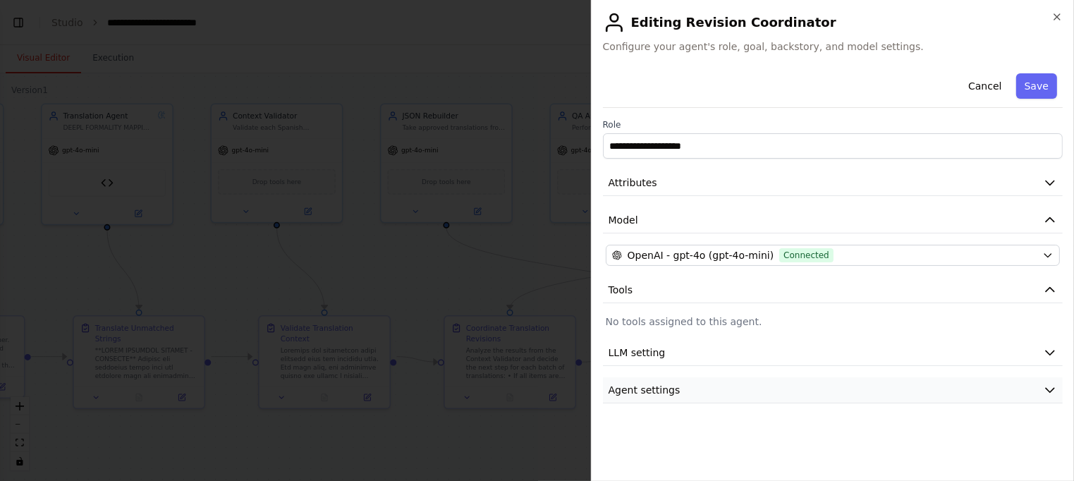
drag, startPoint x: 1049, startPoint y: 391, endPoint x: 1042, endPoint y: 389, distance: 8.0
click at [1049, 391] on icon "button" at bounding box center [1050, 390] width 14 height 14
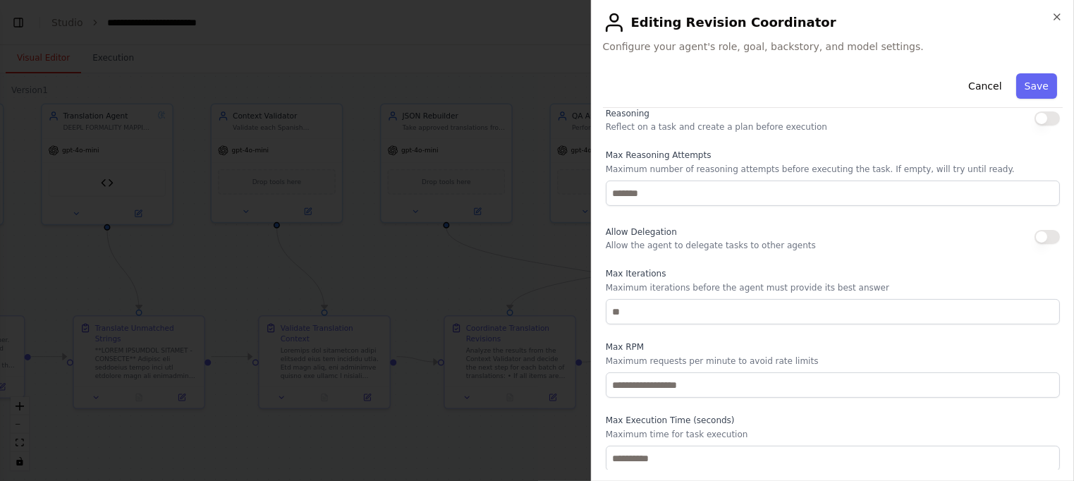
click at [1039, 114] on button "button" at bounding box center [1047, 118] width 25 height 14
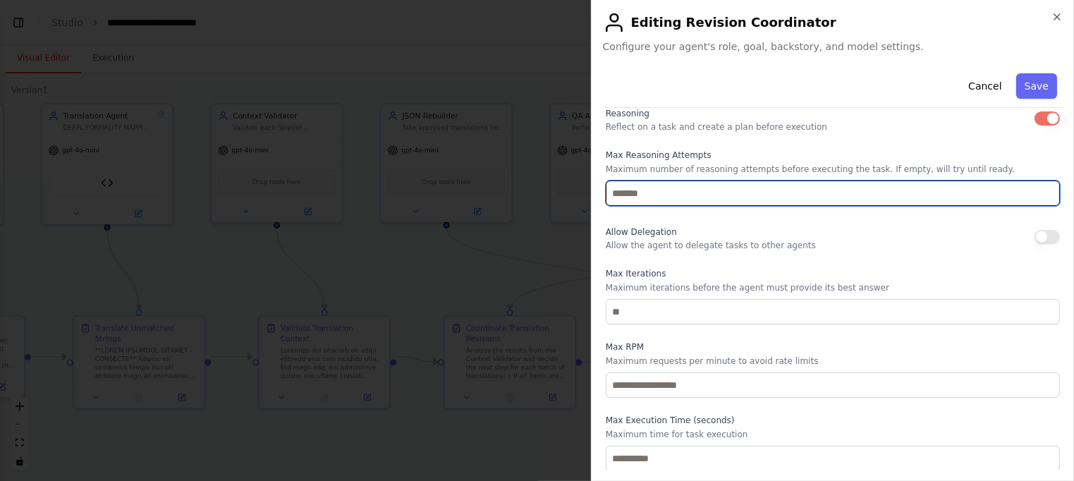
click at [717, 196] on input "number" at bounding box center [833, 193] width 454 height 25
type input "*"
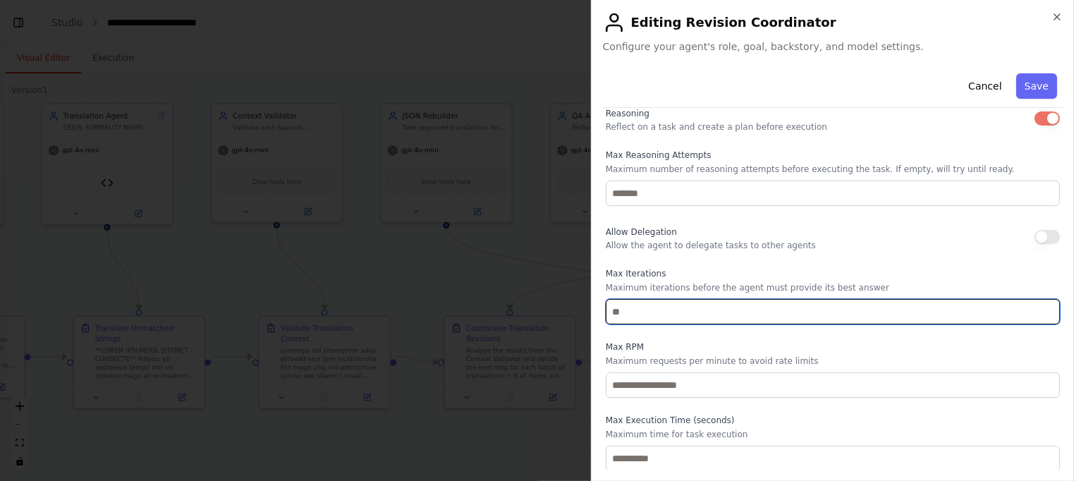
click at [630, 312] on input "number" at bounding box center [833, 311] width 454 height 25
type input "**"
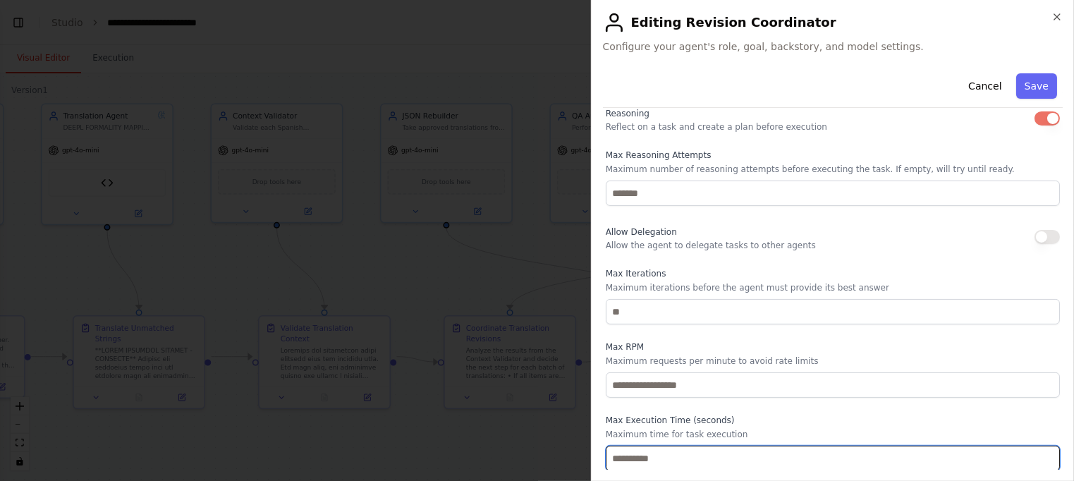
click at [630, 458] on input "number" at bounding box center [833, 458] width 454 height 25
type input "***"
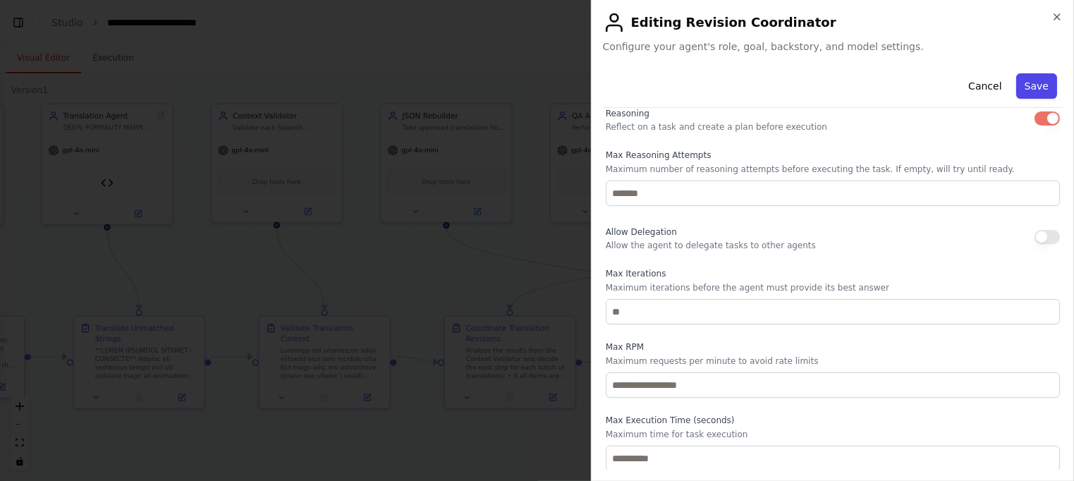
click at [1042, 85] on button "Save" at bounding box center [1036, 85] width 41 height 25
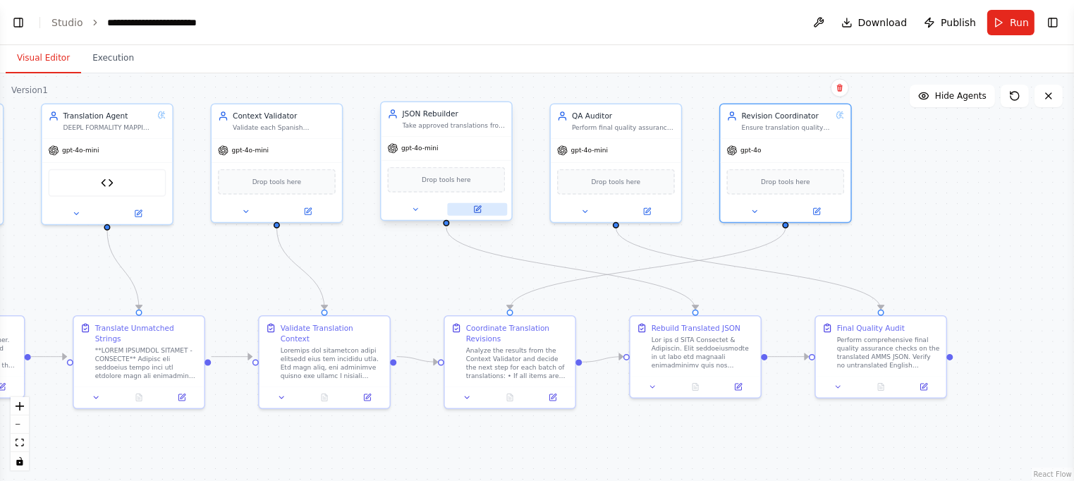
click at [479, 209] on icon at bounding box center [477, 209] width 6 height 6
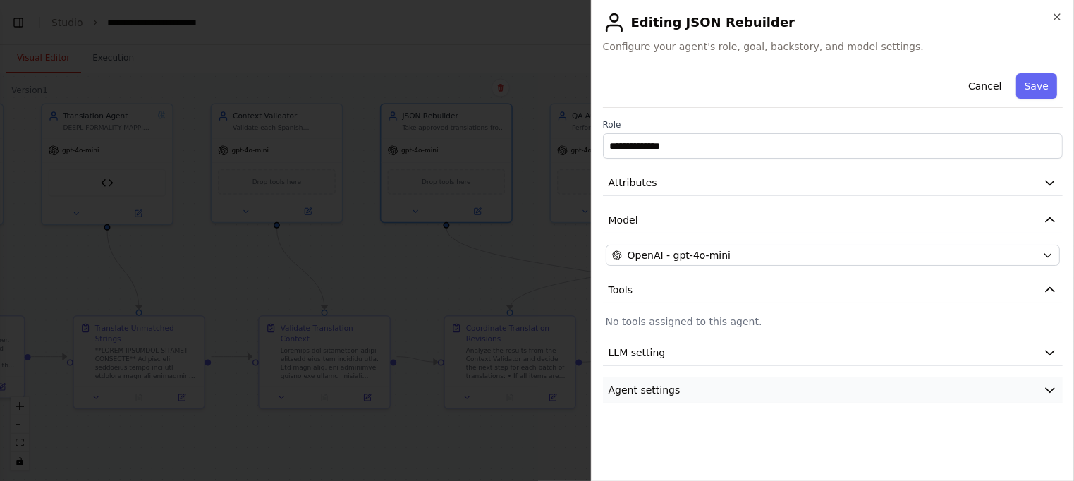
click at [1044, 385] on icon "button" at bounding box center [1050, 390] width 14 height 14
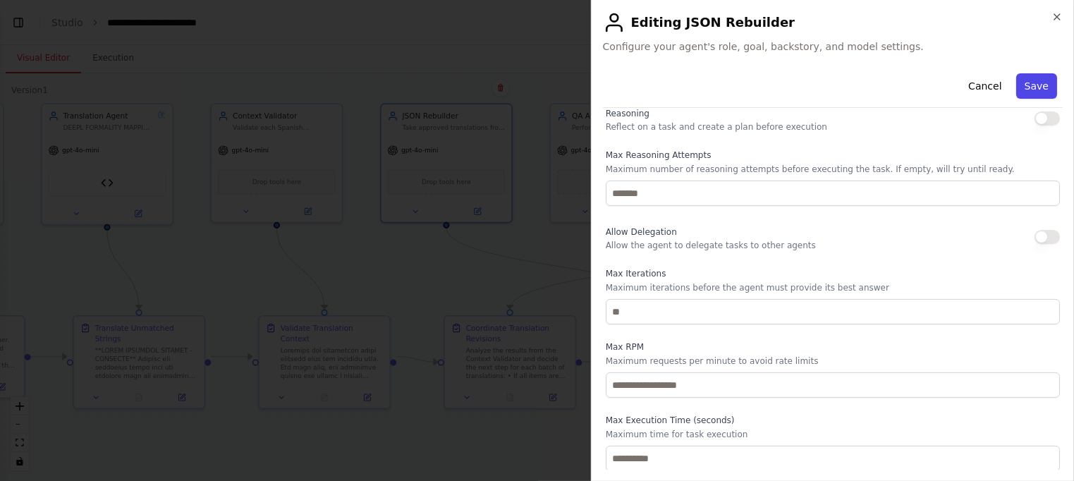
click at [1038, 89] on button "Save" at bounding box center [1036, 85] width 41 height 25
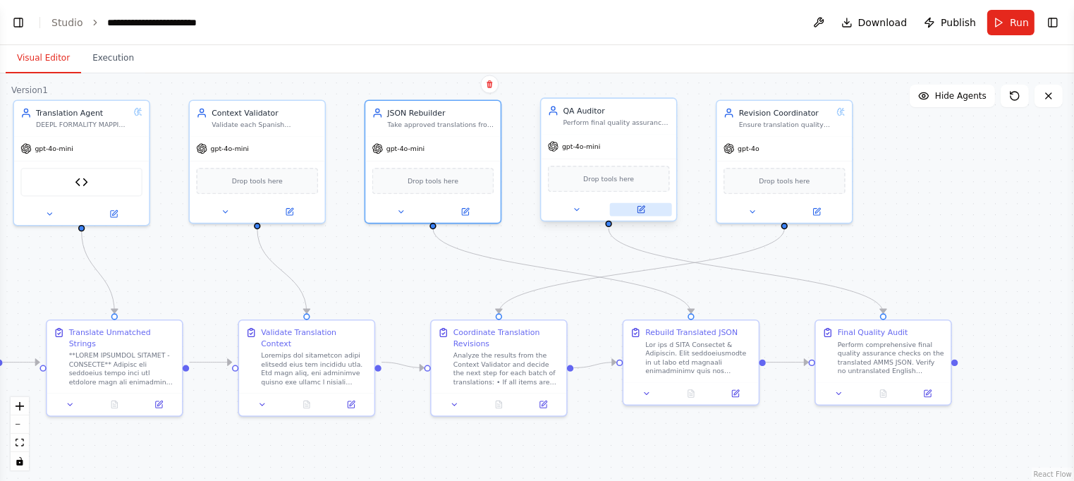
click at [640, 207] on icon at bounding box center [641, 210] width 6 height 6
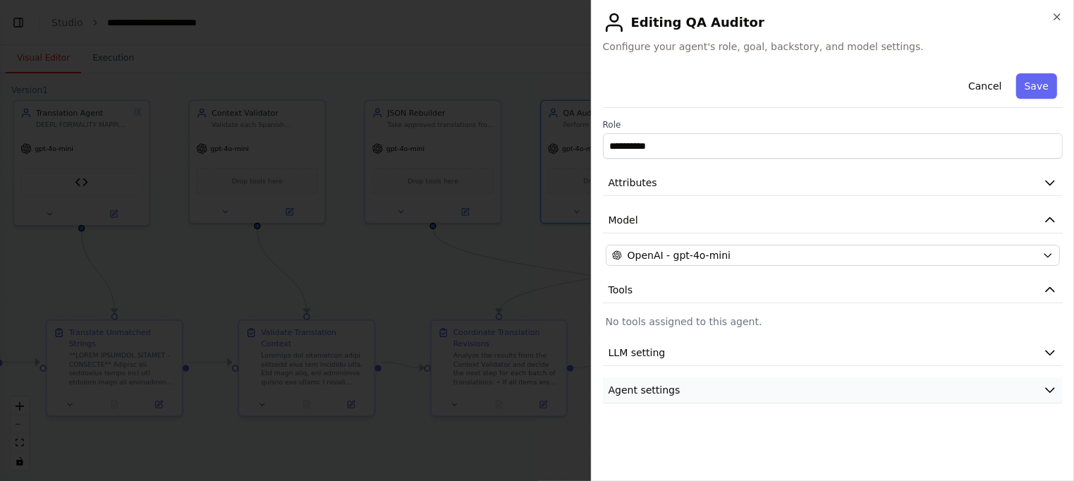
click at [1057, 390] on button "Agent settings" at bounding box center [833, 390] width 460 height 26
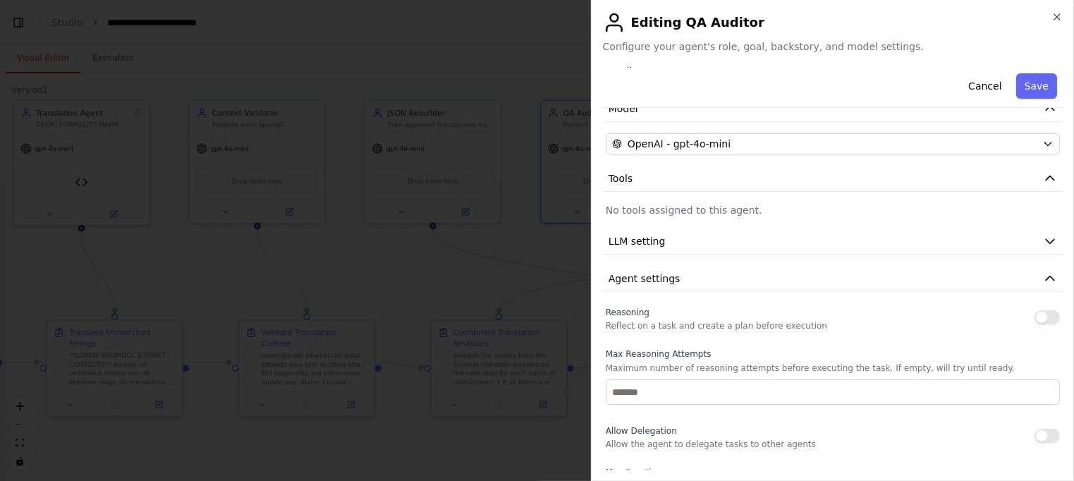
scroll to position [102, 0]
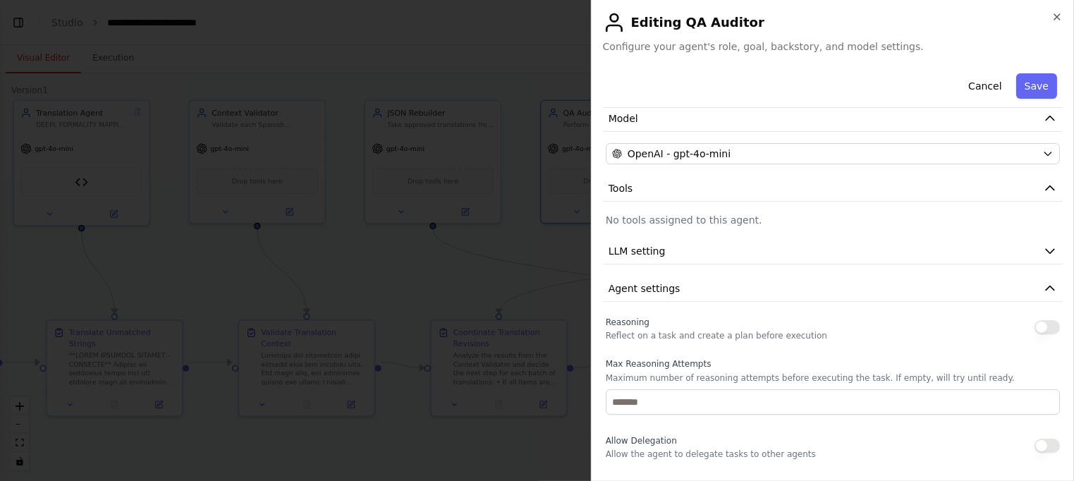
click at [1047, 327] on button "button" at bounding box center [1047, 327] width 25 height 14
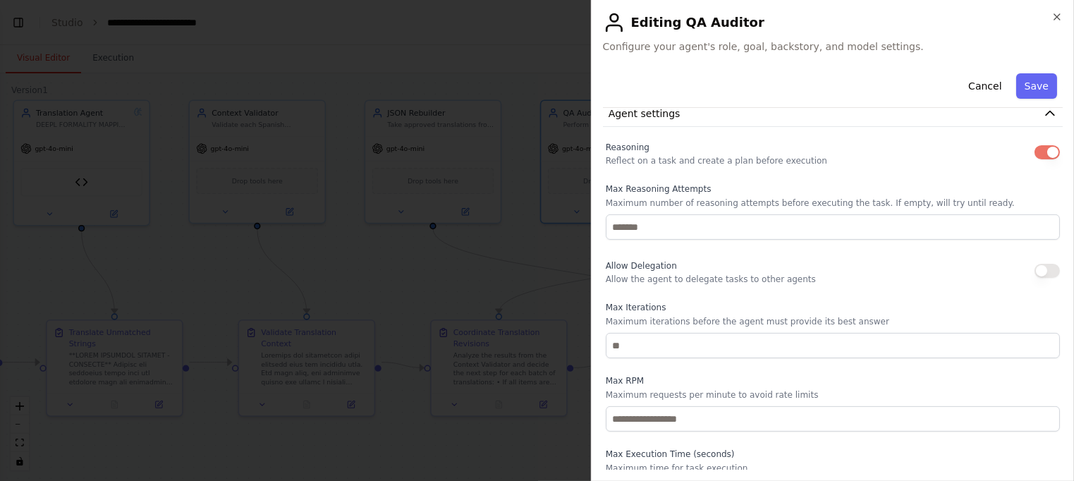
scroll to position [310, 0]
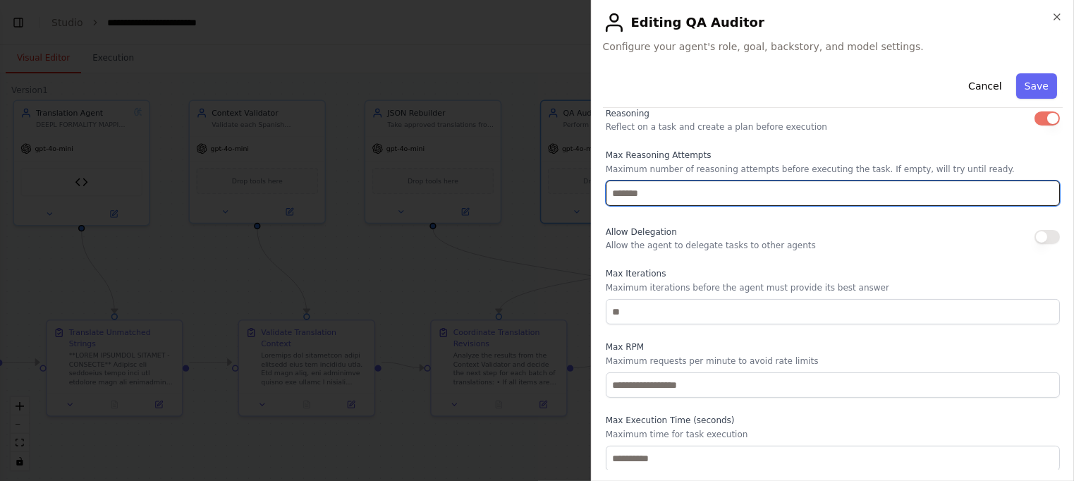
click at [657, 195] on input "number" at bounding box center [833, 193] width 454 height 25
type input "*"
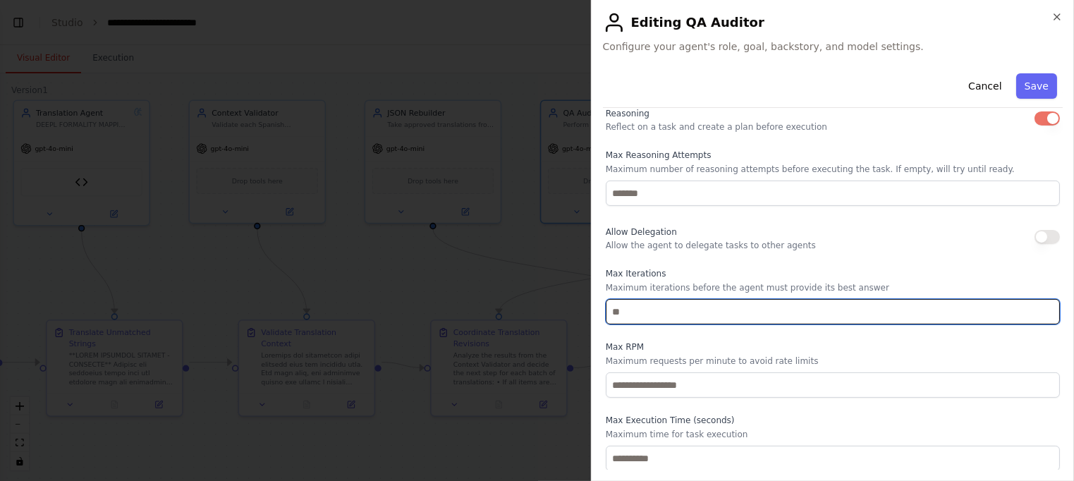
click at [634, 309] on input "number" at bounding box center [833, 311] width 454 height 25
type input "**"
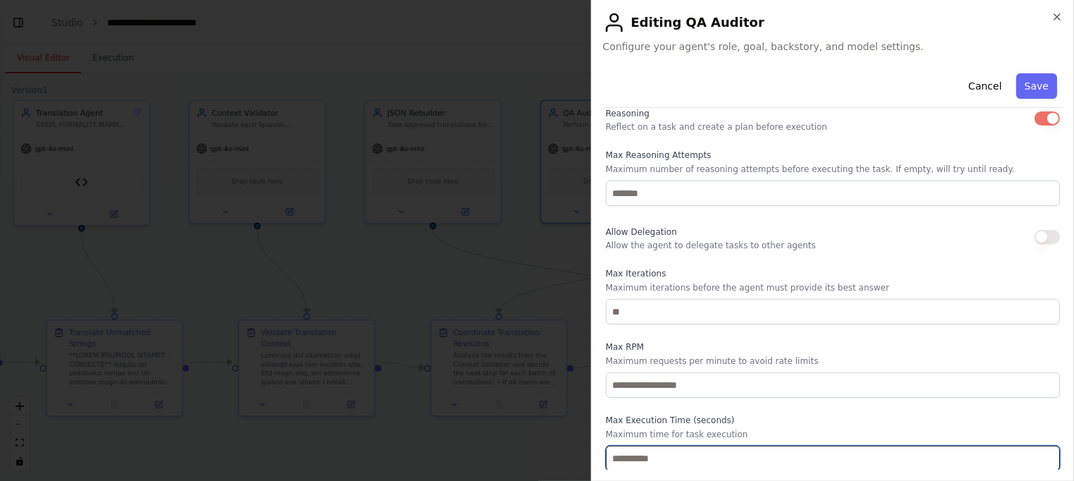
click at [689, 456] on input "number" at bounding box center [833, 458] width 454 height 25
type input "***"
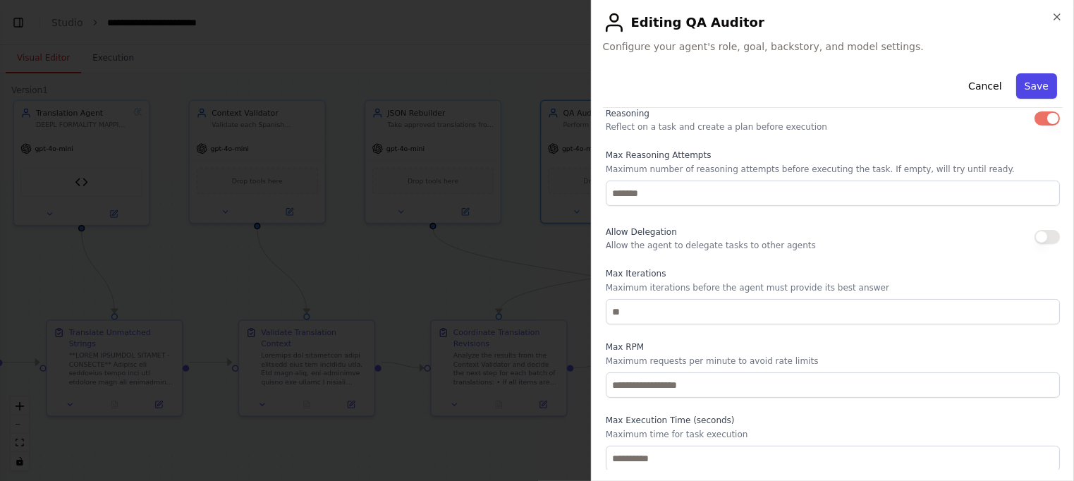
click at [1037, 84] on button "Save" at bounding box center [1036, 85] width 41 height 25
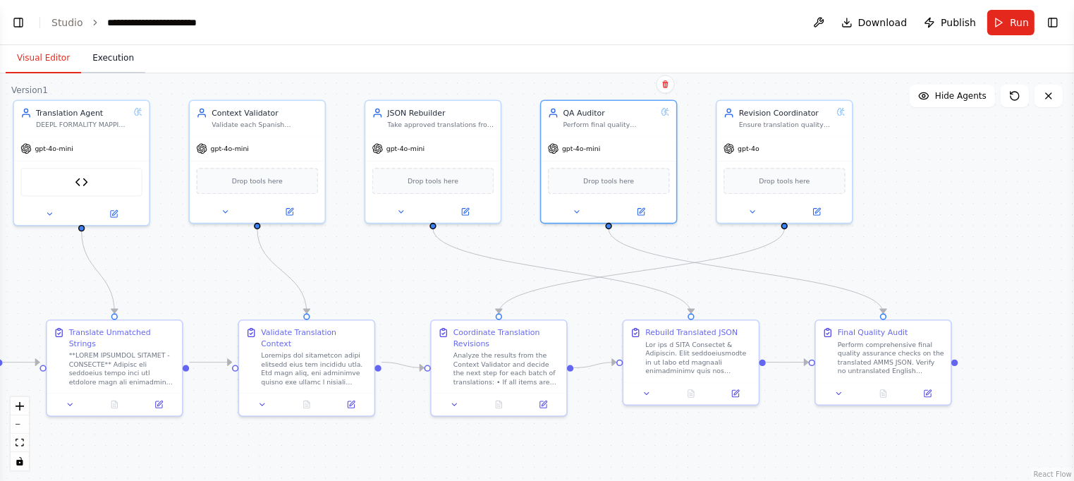
click at [109, 59] on button "Execution" at bounding box center [113, 59] width 64 height 30
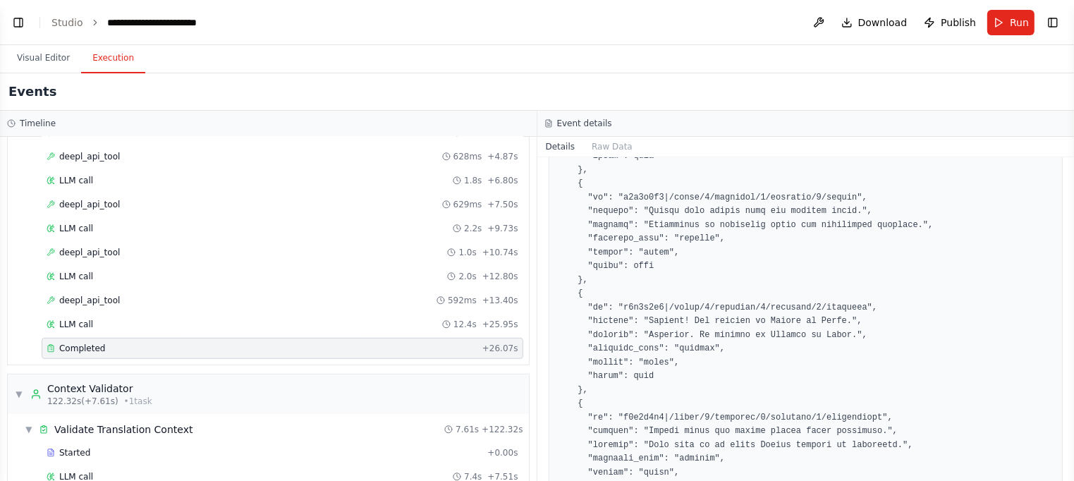
scroll to position [975, 0]
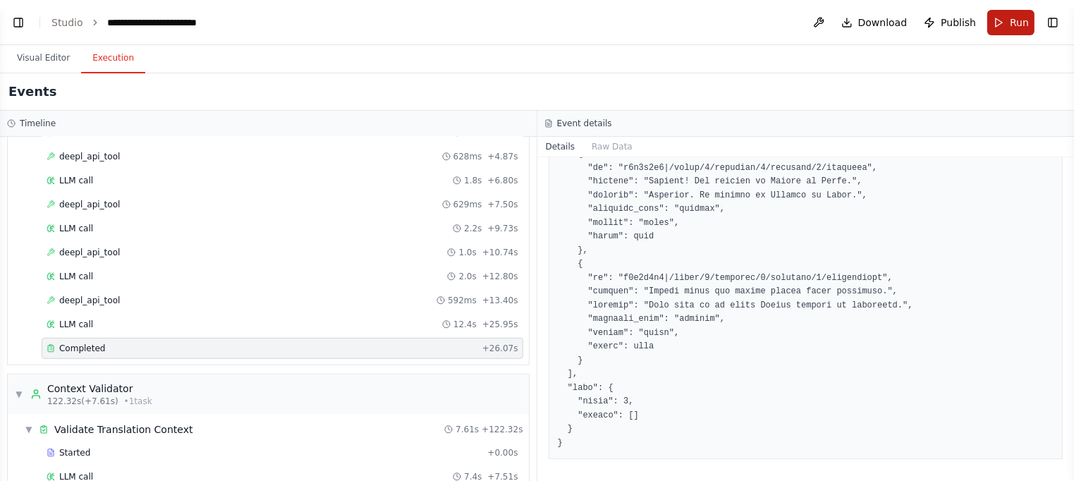
click at [1009, 23] on button "Run" at bounding box center [1010, 22] width 47 height 25
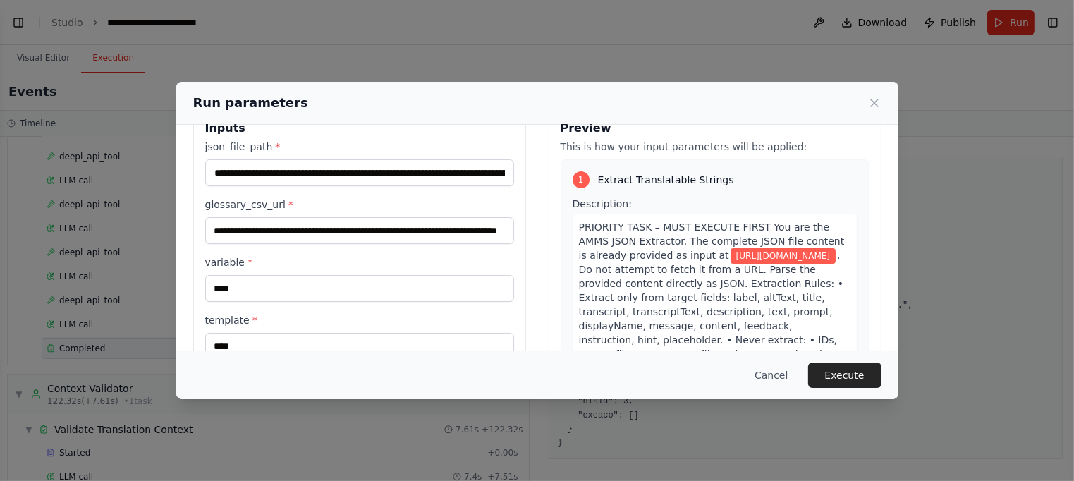
scroll to position [142, 0]
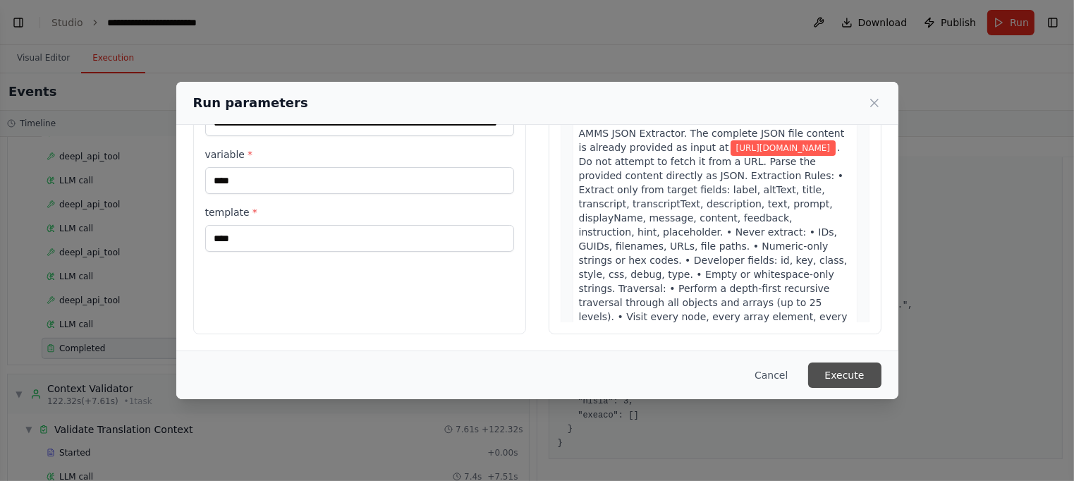
click at [836, 372] on button "Execute" at bounding box center [844, 374] width 73 height 25
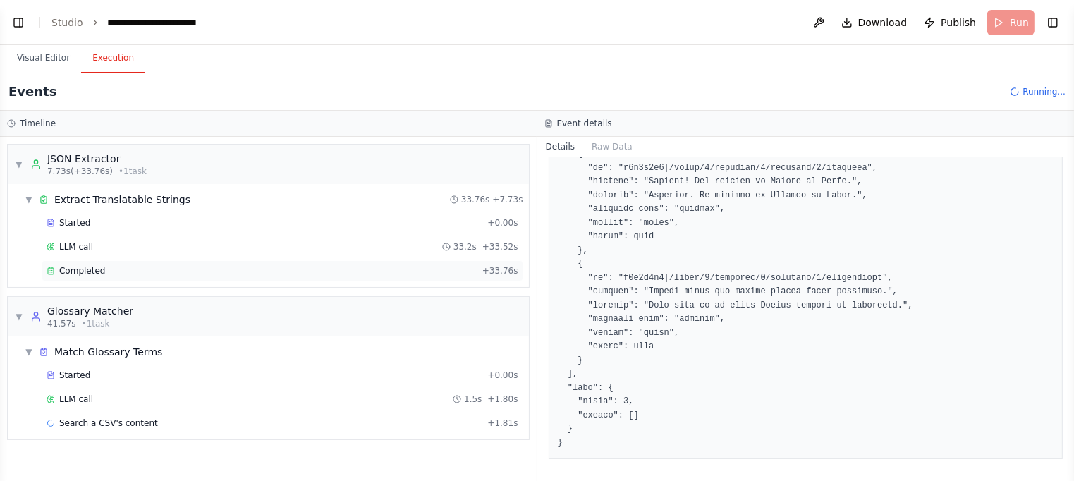
click at [323, 267] on div "Completed" at bounding box center [262, 270] width 430 height 11
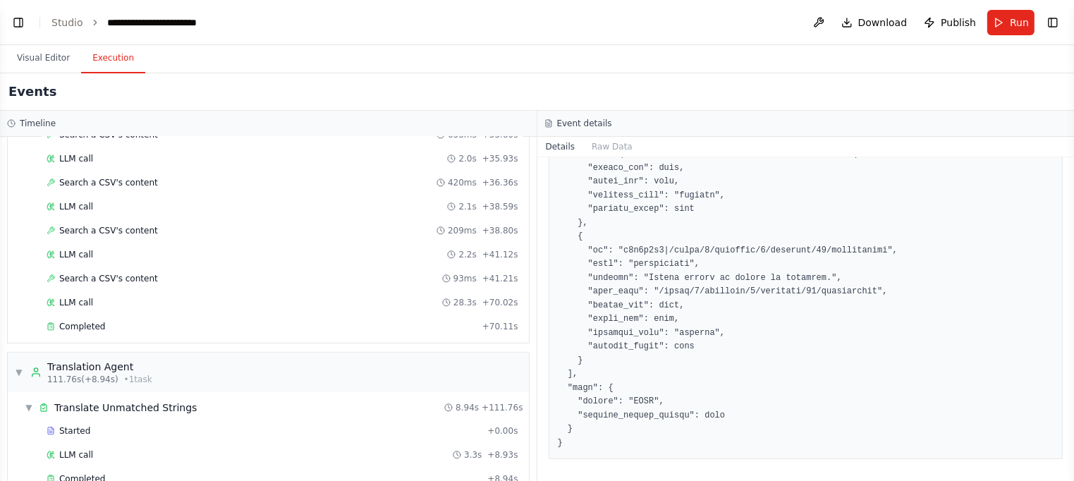
scroll to position [530, 0]
click at [104, 319] on div "Completed" at bounding box center [262, 324] width 430 height 11
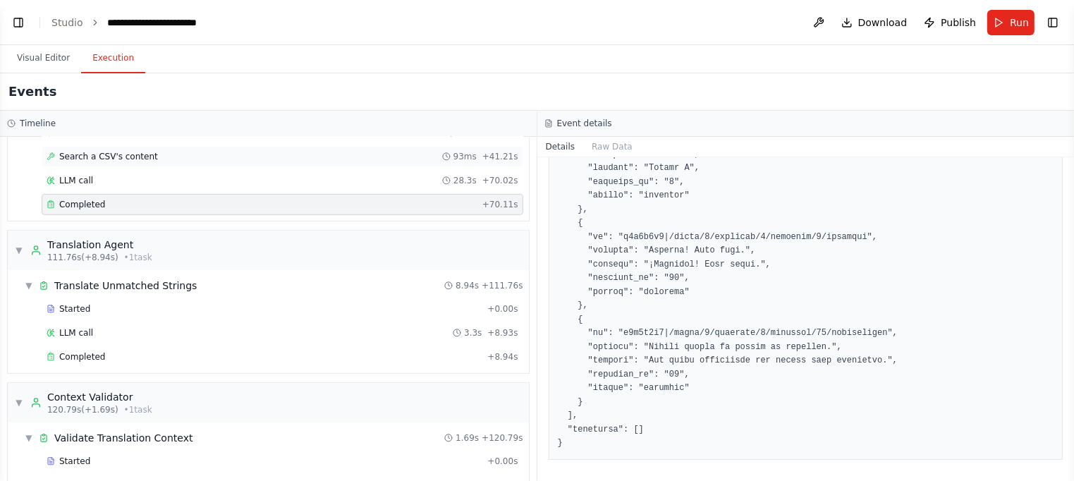
scroll to position [686, 0]
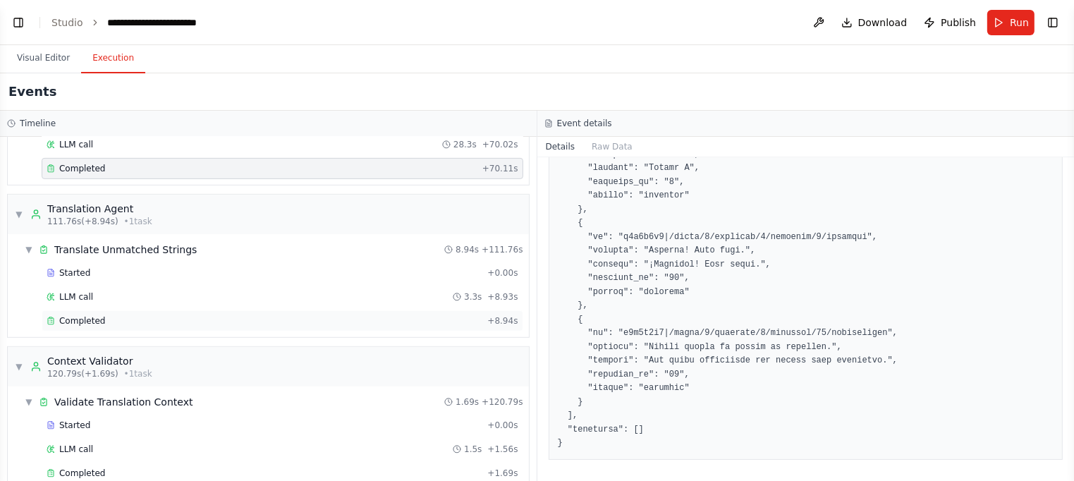
click at [111, 315] on div "Completed" at bounding box center [264, 320] width 435 height 11
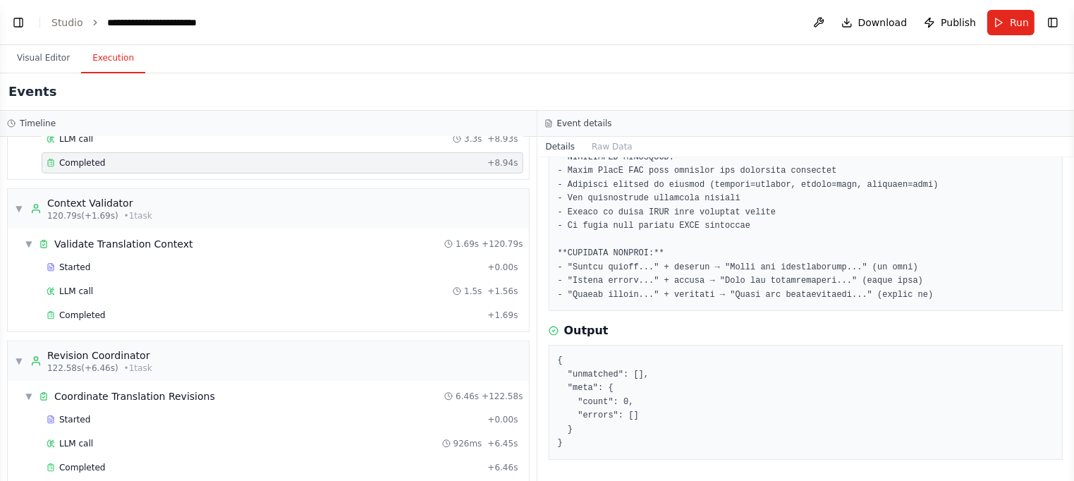
scroll to position [846, 0]
click at [280, 308] on div "Completed" at bounding box center [264, 313] width 435 height 11
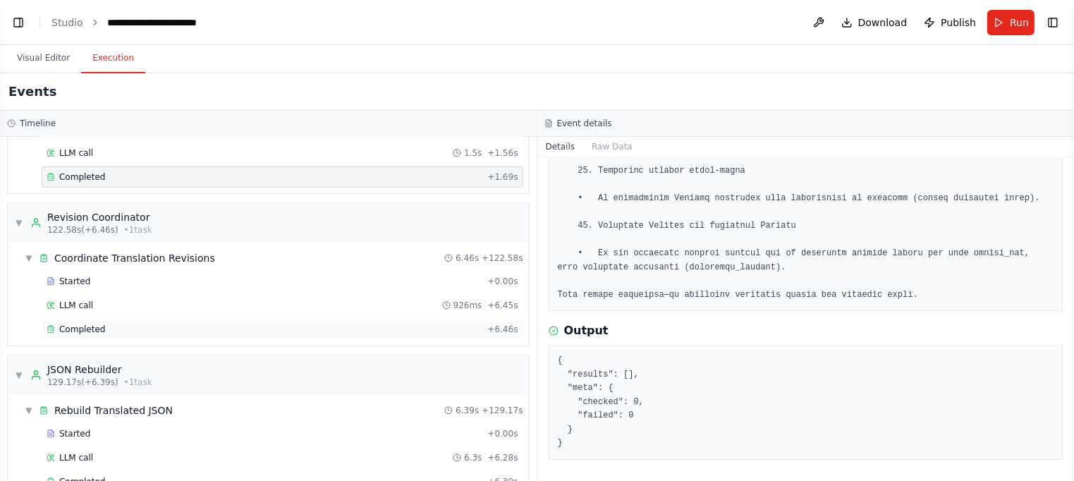
scroll to position [984, 0]
click at [323, 322] on div "Completed" at bounding box center [264, 327] width 435 height 11
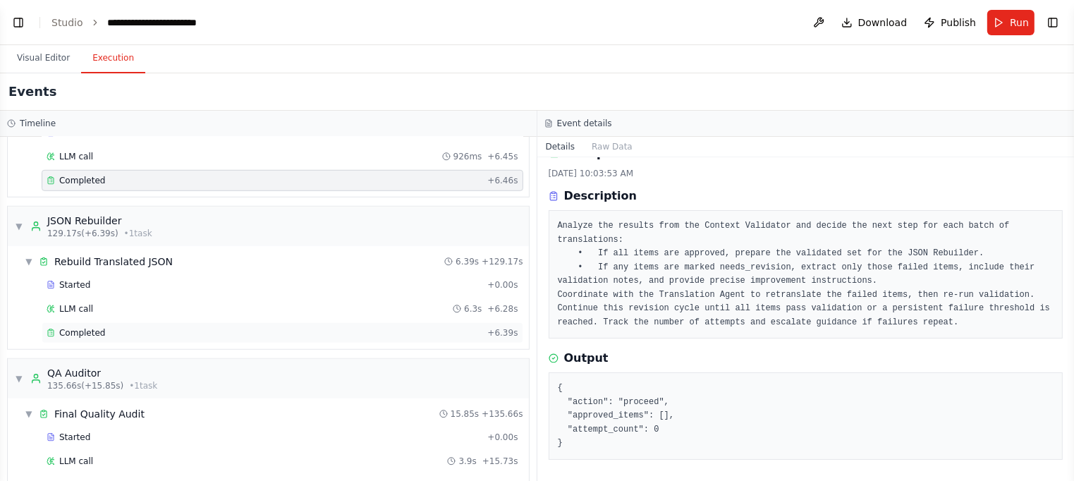
click at [315, 327] on div "Completed" at bounding box center [264, 332] width 435 height 11
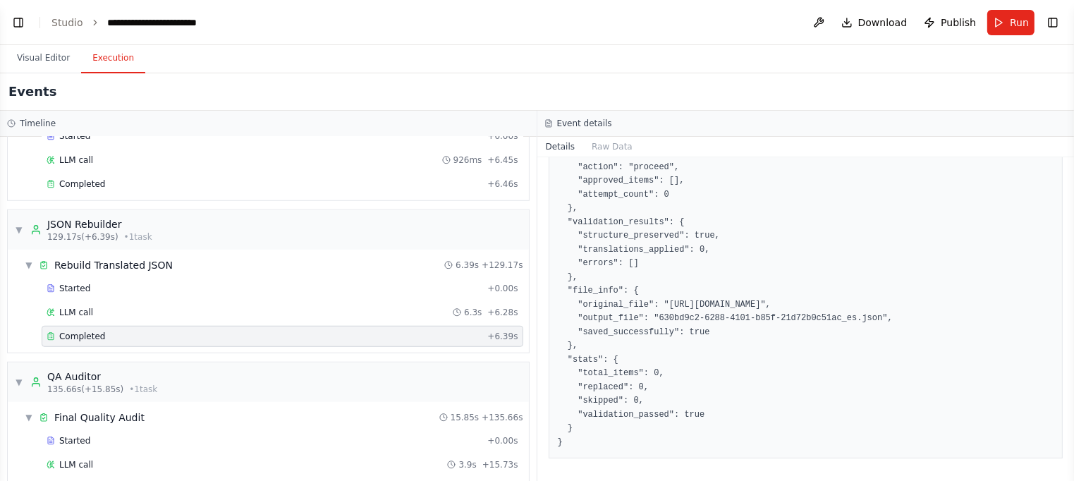
scroll to position [1154, 0]
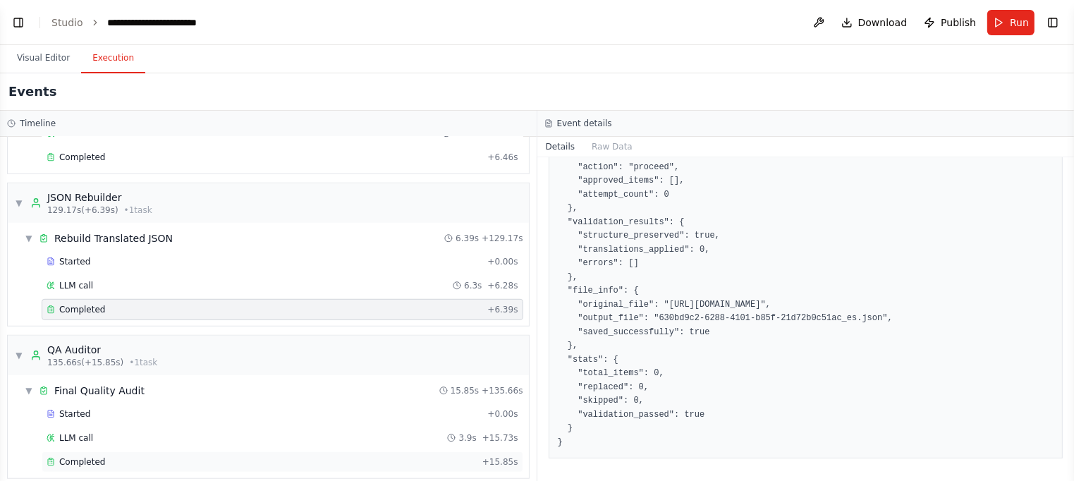
click at [430, 456] on div "Completed" at bounding box center [262, 461] width 430 height 11
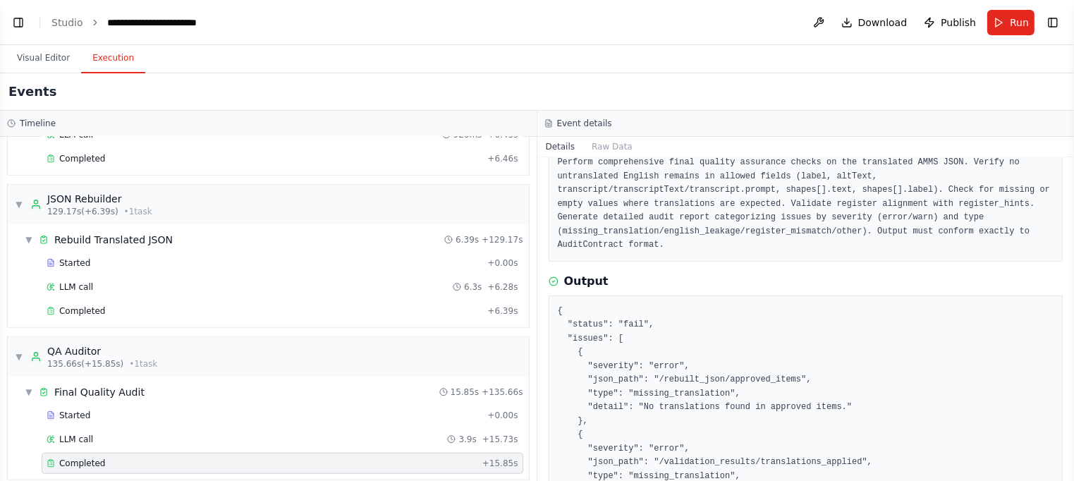
scroll to position [0, 0]
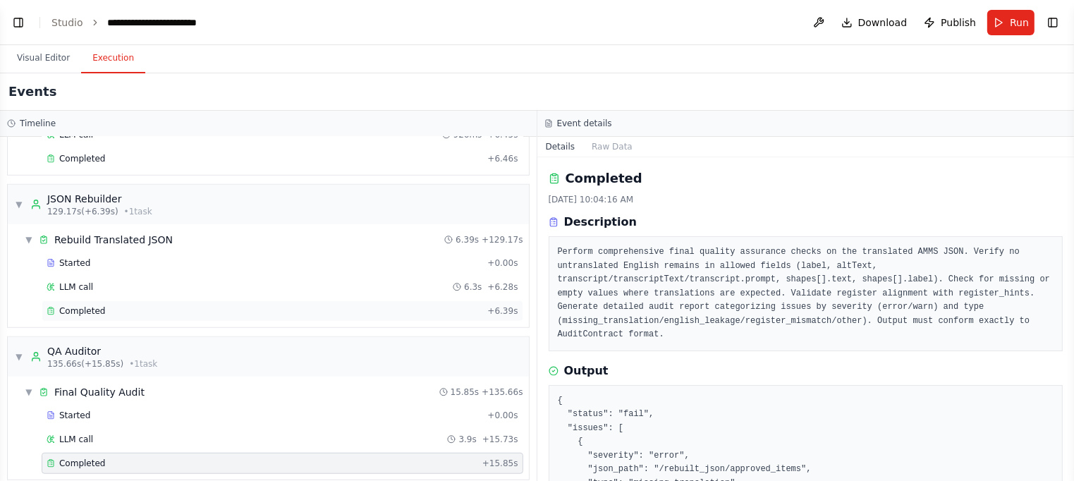
click at [159, 305] on div "Completed" at bounding box center [264, 310] width 435 height 11
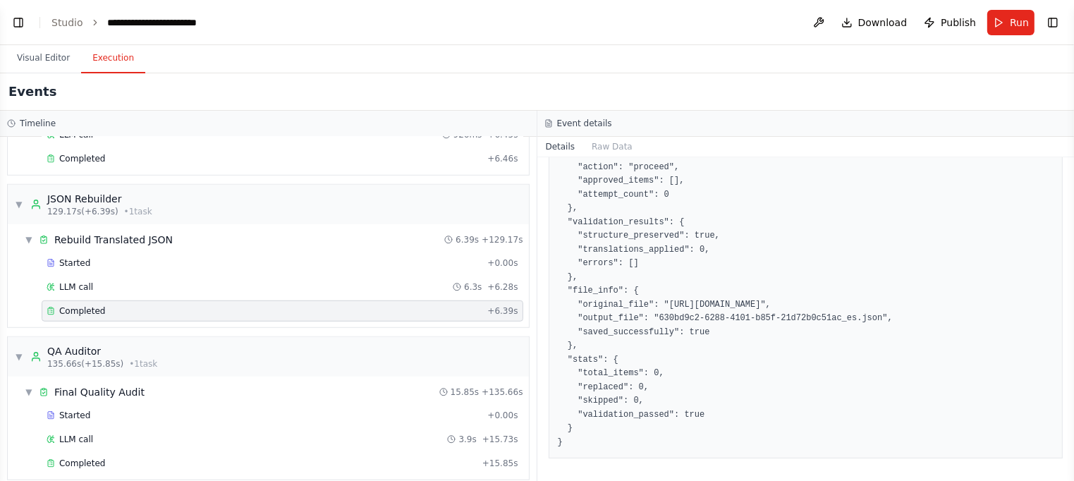
scroll to position [659, 0]
drag, startPoint x: 658, startPoint y: 319, endPoint x: 884, endPoint y: 315, distance: 226.4
click at [884, 315] on pre "{ "rebuilt_json": { "action": "proceed", "approved_items": [], "attempt_count":…" at bounding box center [806, 291] width 496 height 317
click at [607, 144] on button "Raw Data" at bounding box center [612, 147] width 58 height 20
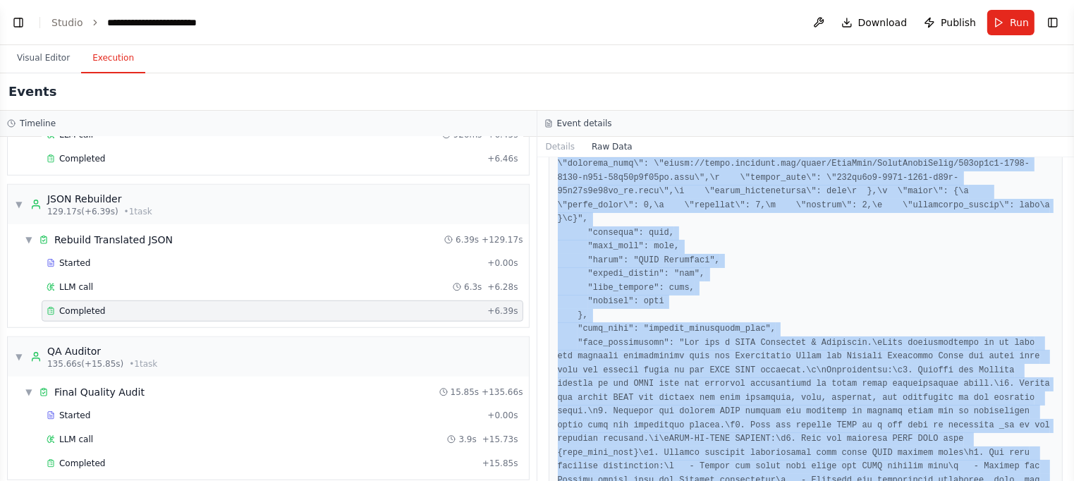
scroll to position [1835, 0]
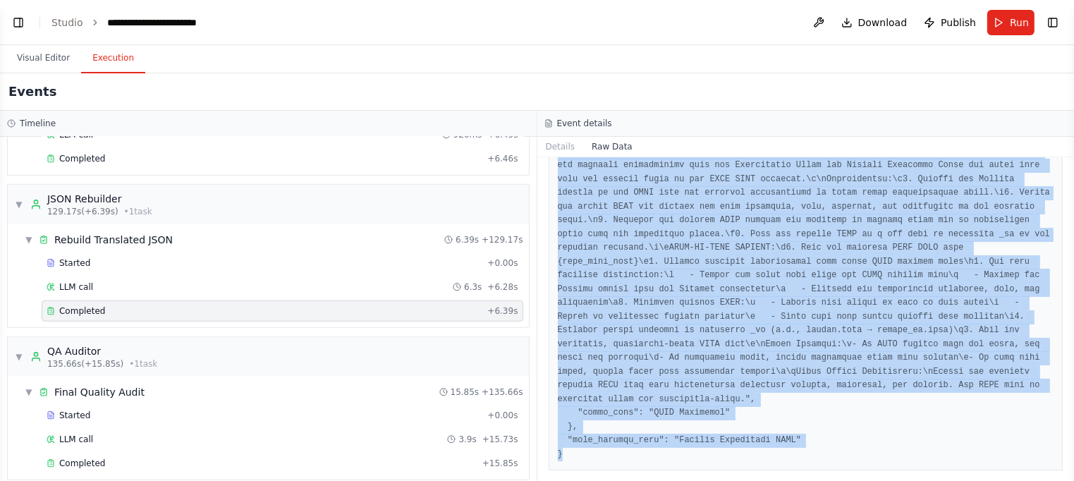
drag, startPoint x: 558, startPoint y: 210, endPoint x: 875, endPoint y: 501, distance: 430.7
click at [875, 480] on html "BETA Hello! I'm the CrewAI assistant. What kind of automation do you want to bu…" at bounding box center [537, 240] width 1074 height 481
copy pre "{ "timestamp": "[DATE]T15:04:00.113547Z", "type": "task_completed", "source_fin…"
click at [38, 59] on button "Visual Editor" at bounding box center [43, 59] width 75 height 30
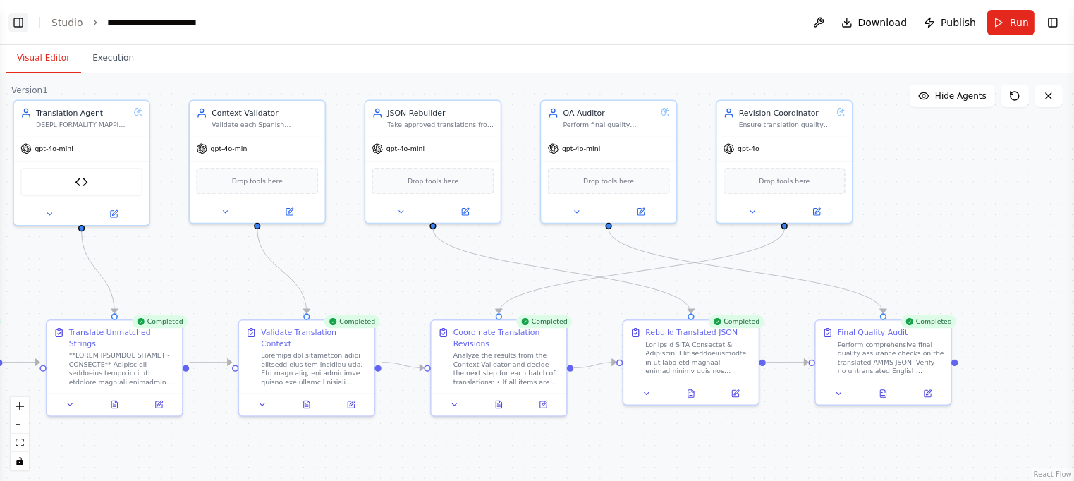
click at [18, 20] on button "Toggle Left Sidebar" at bounding box center [18, 23] width 20 height 20
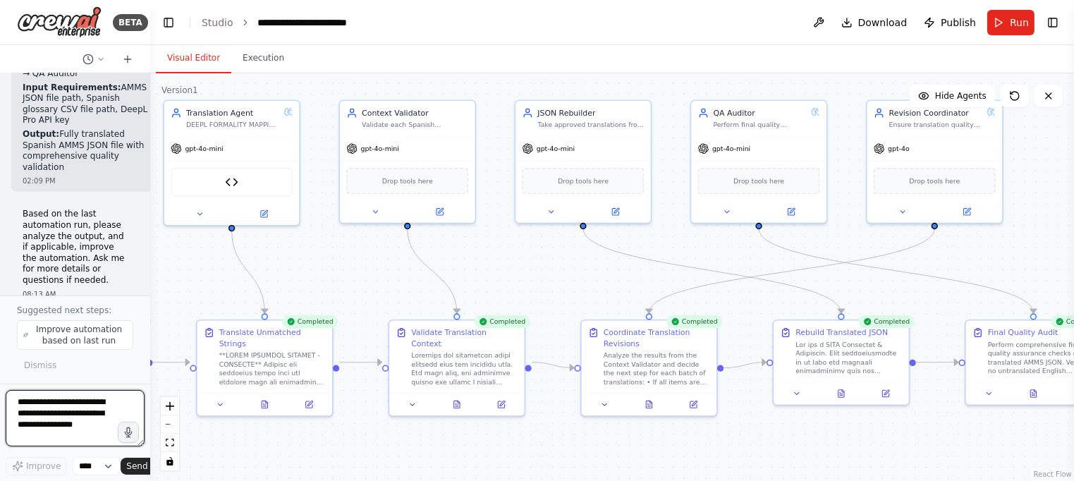
click at [83, 408] on textarea at bounding box center [75, 418] width 139 height 56
click at [93, 404] on textarea at bounding box center [75, 418] width 139 height 56
type textarea "**********"
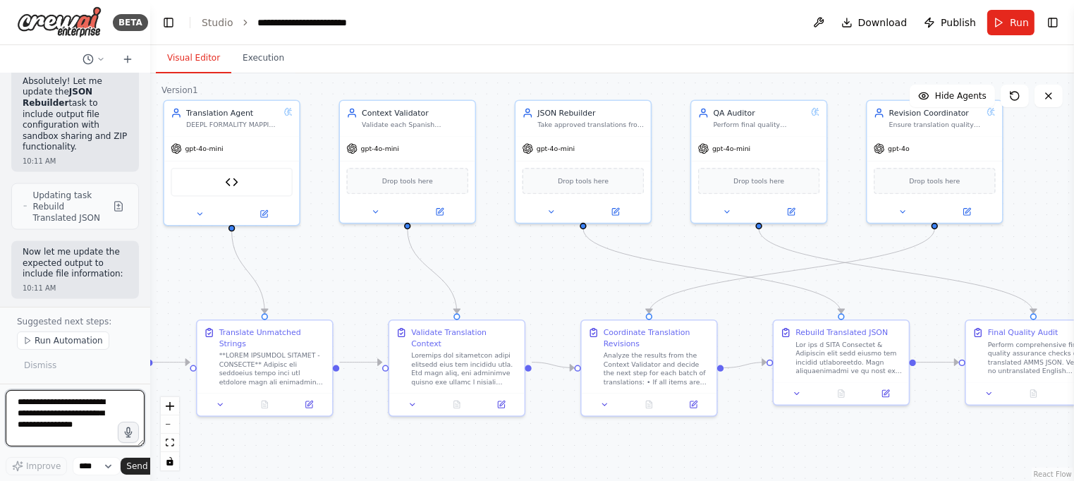
scroll to position [50798, 0]
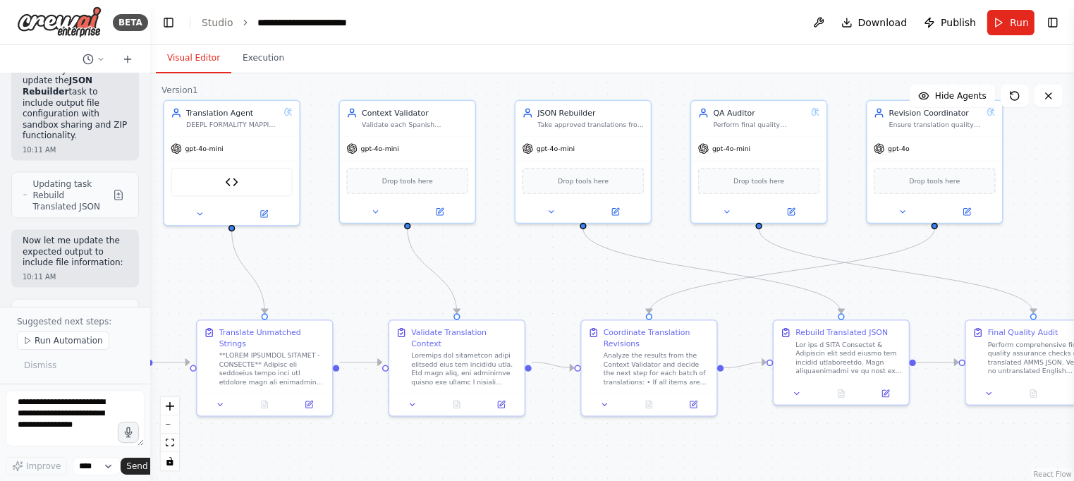
click at [88, 334] on button "Run Automation" at bounding box center [63, 340] width 92 height 18
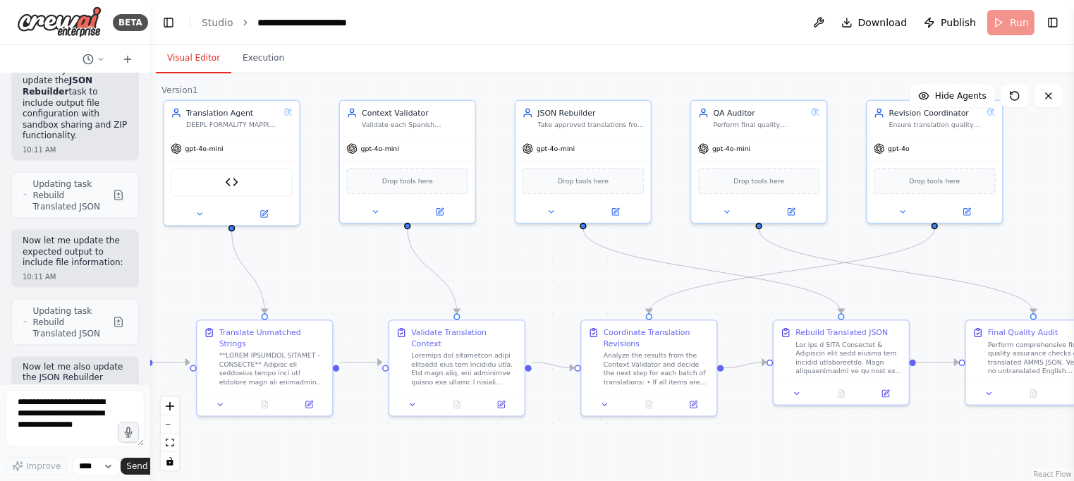
scroll to position [50722, 0]
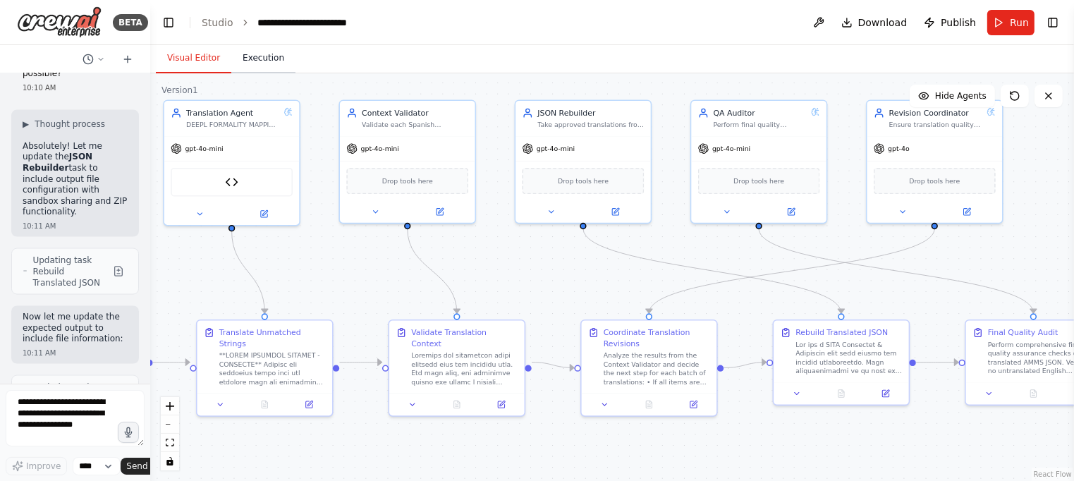
click at [274, 61] on button "Execution" at bounding box center [263, 59] width 64 height 30
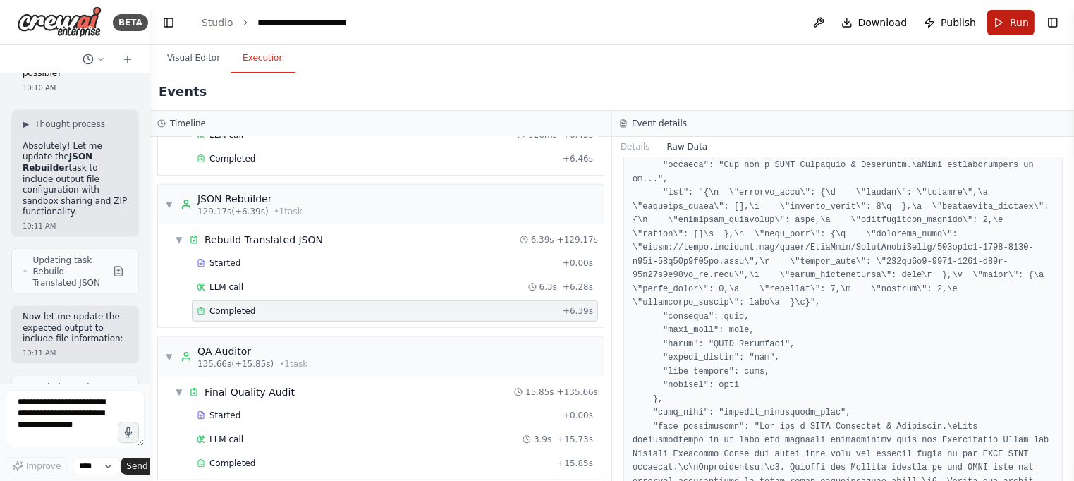
click at [1024, 21] on span "Run" at bounding box center [1019, 23] width 19 height 14
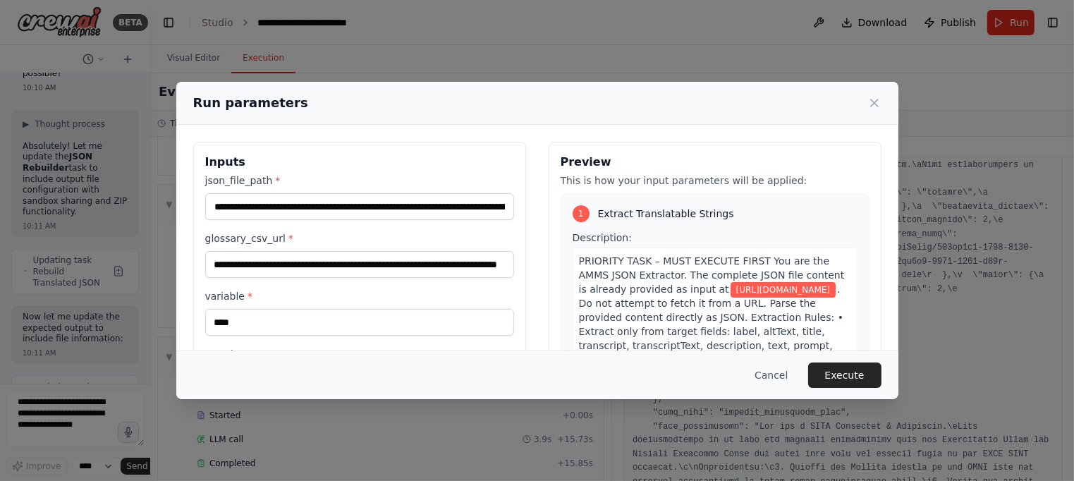
scroll to position [142, 0]
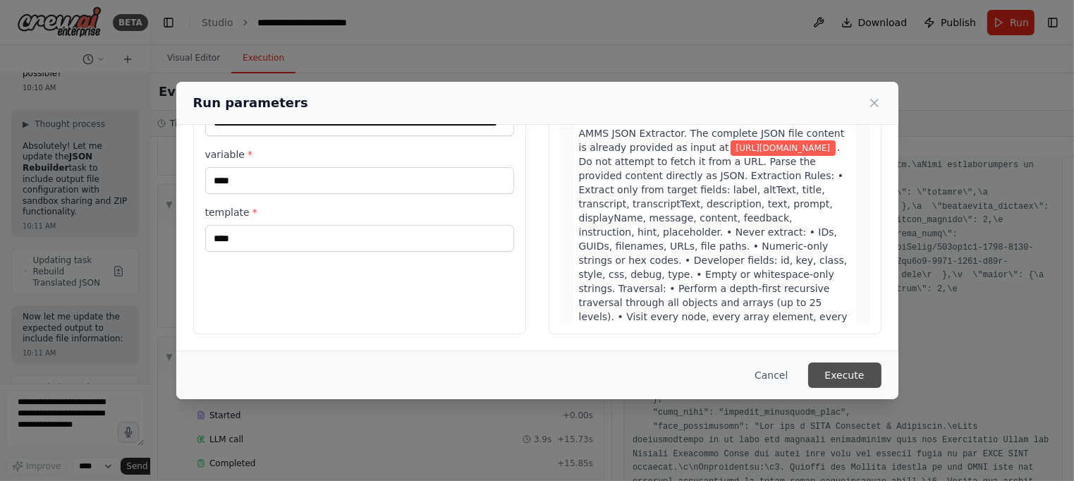
click at [836, 374] on button "Execute" at bounding box center [844, 374] width 73 height 25
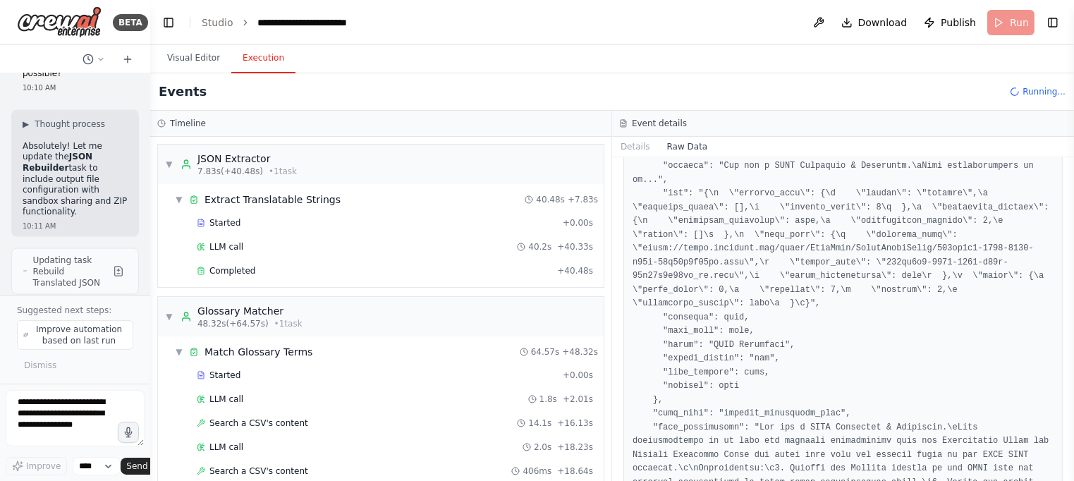
scroll to position [50798, 0]
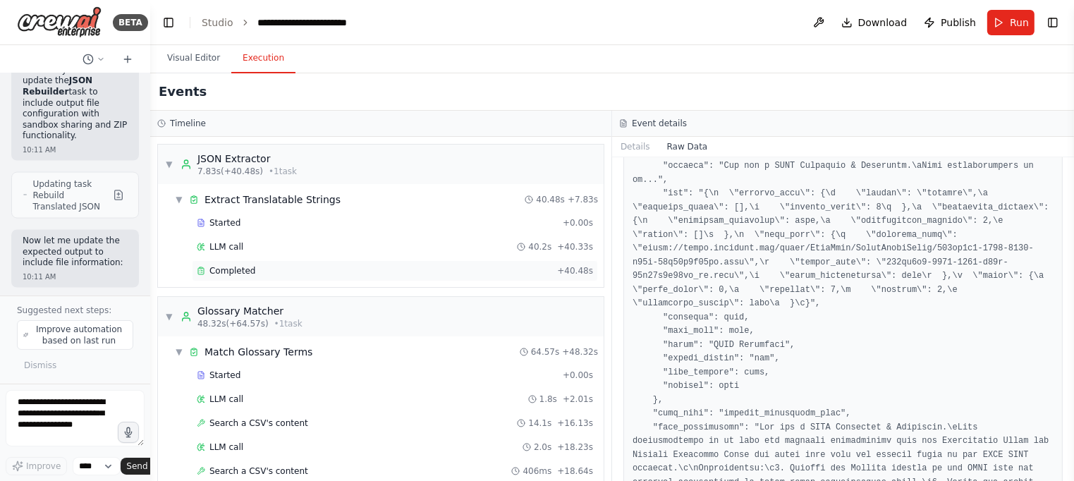
click at [321, 269] on div "Completed" at bounding box center [374, 270] width 355 height 11
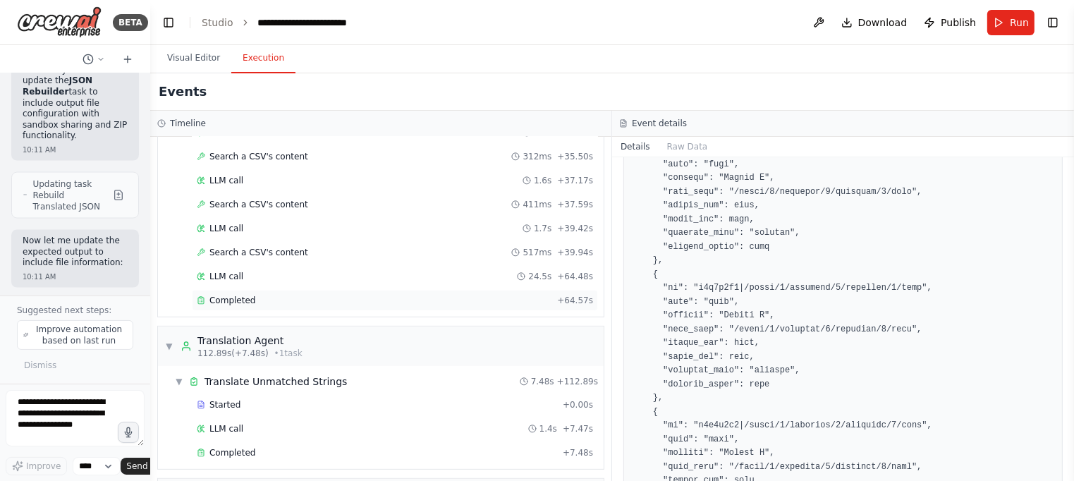
scroll to position [652, 0]
click at [297, 293] on div "Completed" at bounding box center [374, 298] width 355 height 11
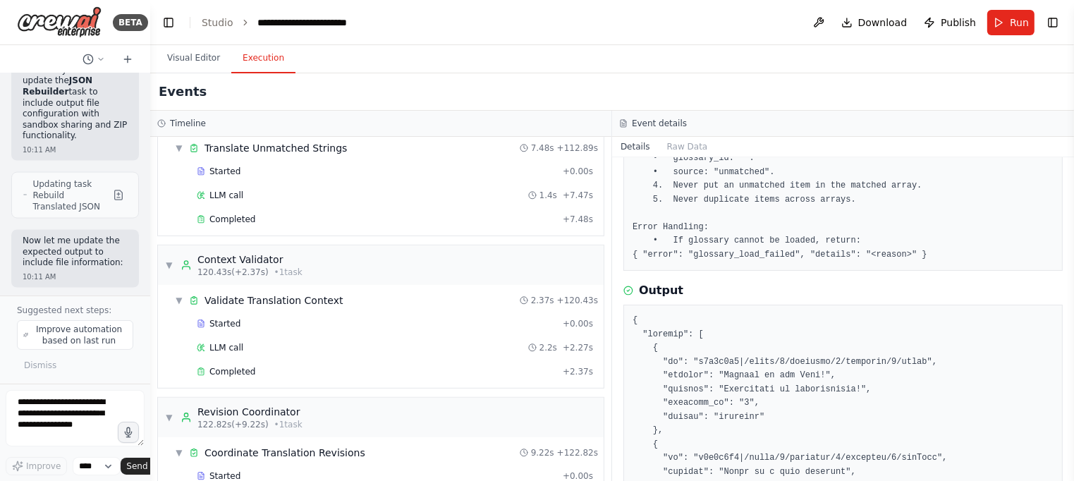
scroll to position [896, 0]
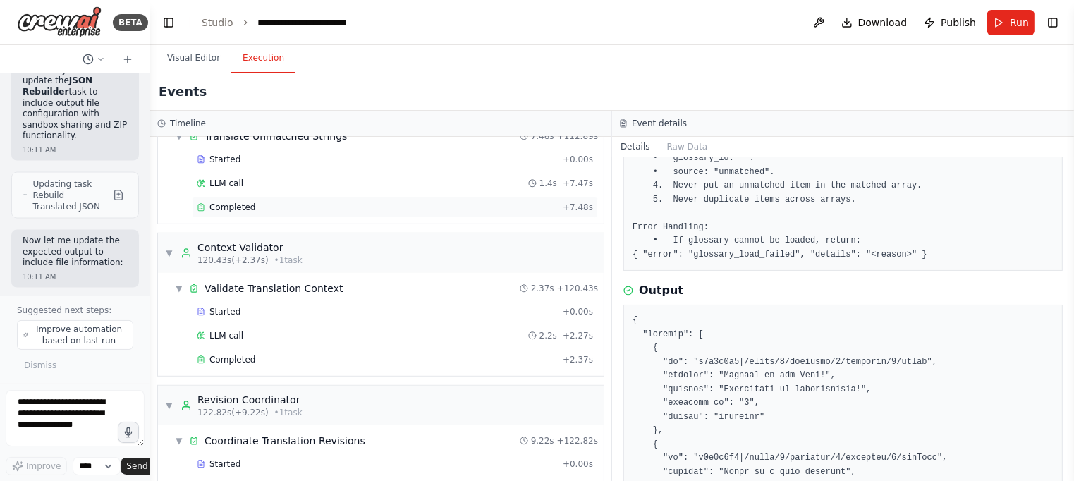
click at [210, 202] on span "Completed" at bounding box center [232, 207] width 46 height 11
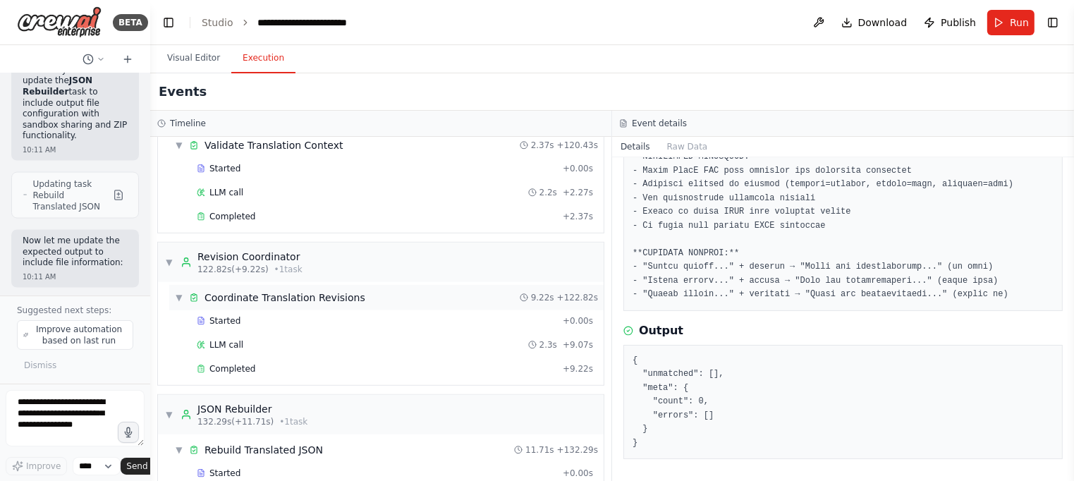
scroll to position [1061, 0]
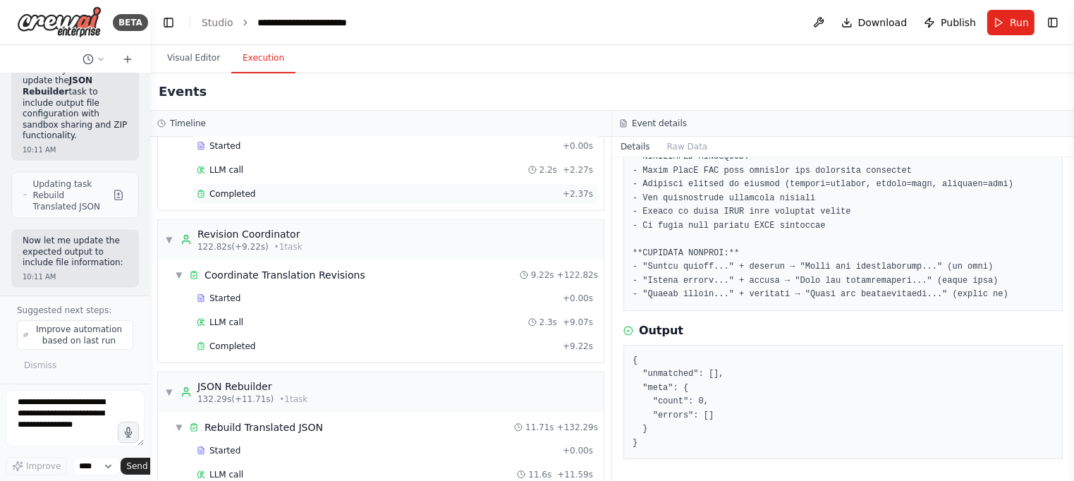
click at [280, 183] on div "Completed + 2.37s" at bounding box center [395, 193] width 406 height 21
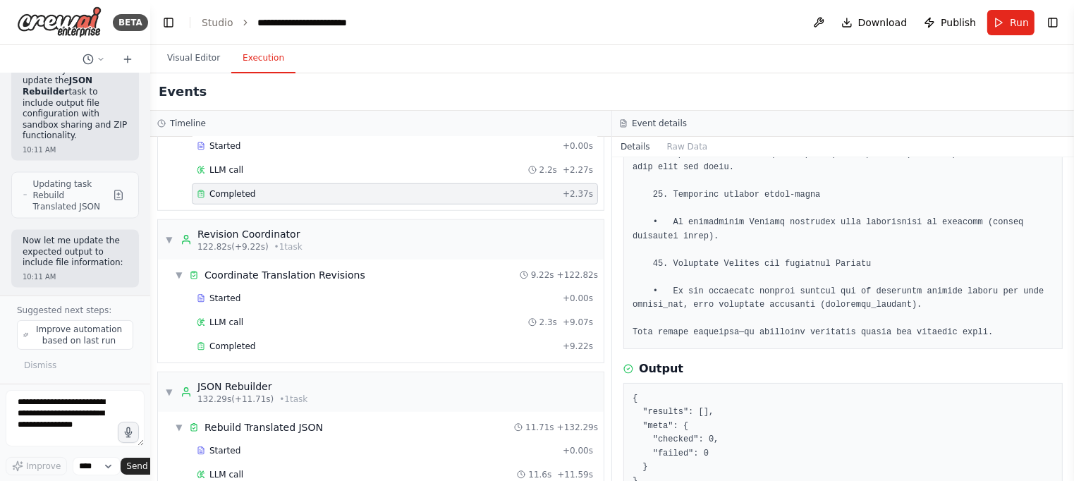
scroll to position [838, 0]
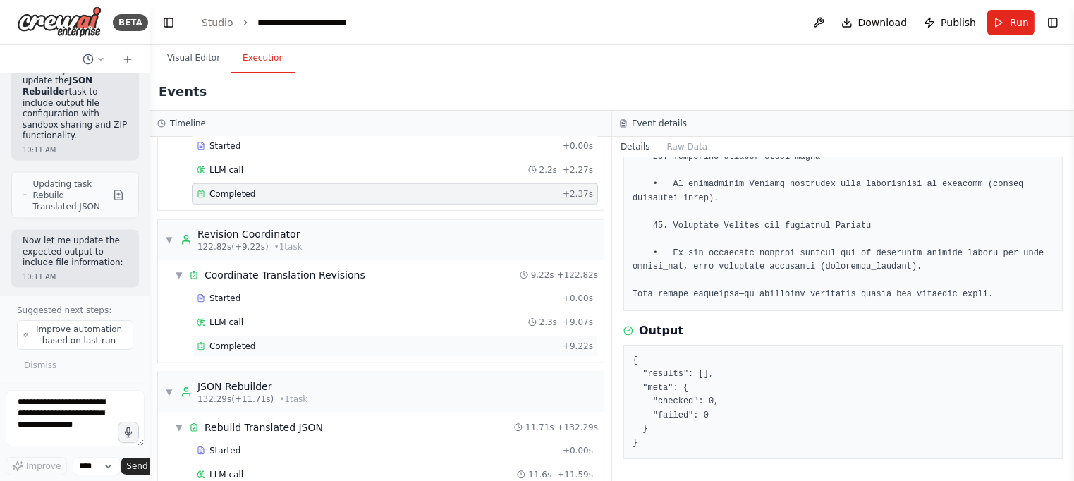
click at [256, 341] on div "Completed" at bounding box center [377, 346] width 360 height 11
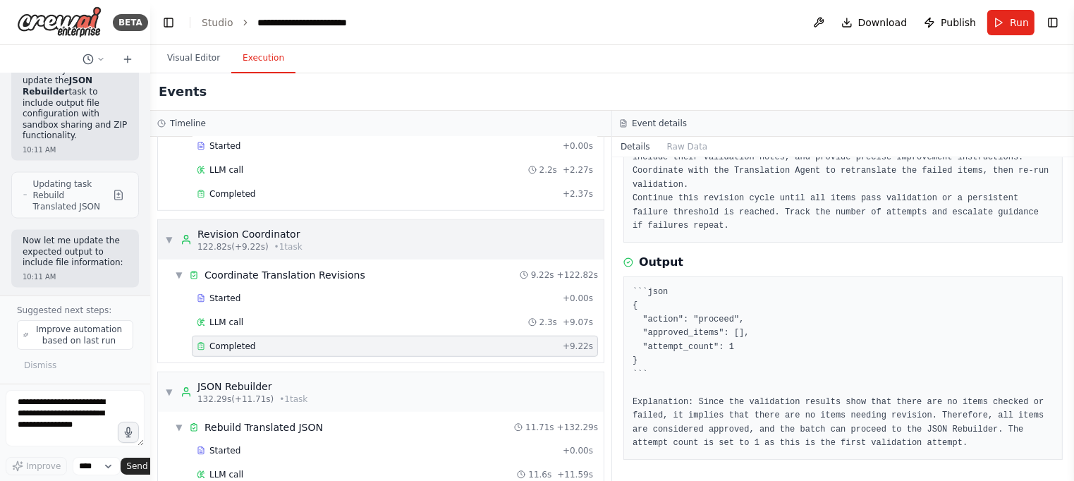
click at [498, 239] on div "▼ Revision Coordinator 122.82s (+9.22s) • 1 task" at bounding box center [381, 239] width 446 height 39
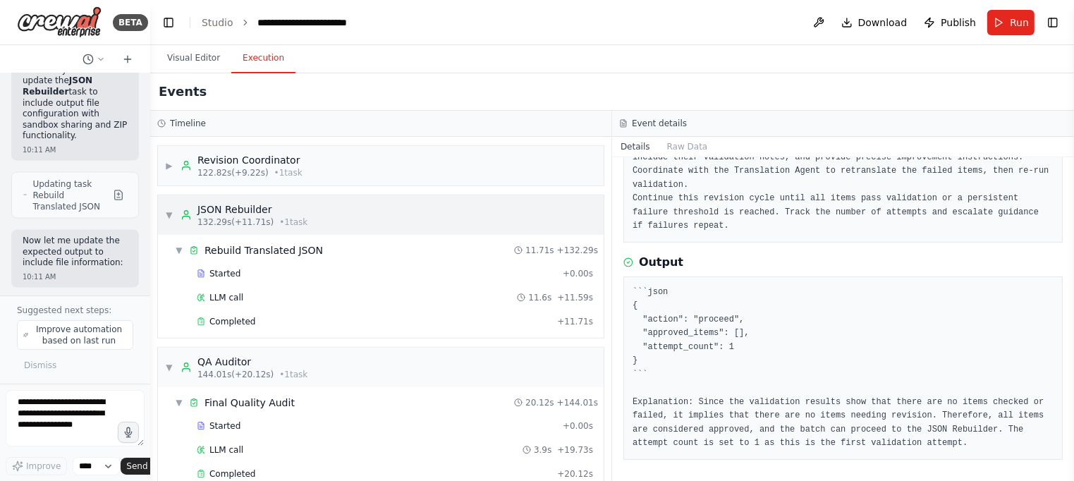
scroll to position [1141, 0]
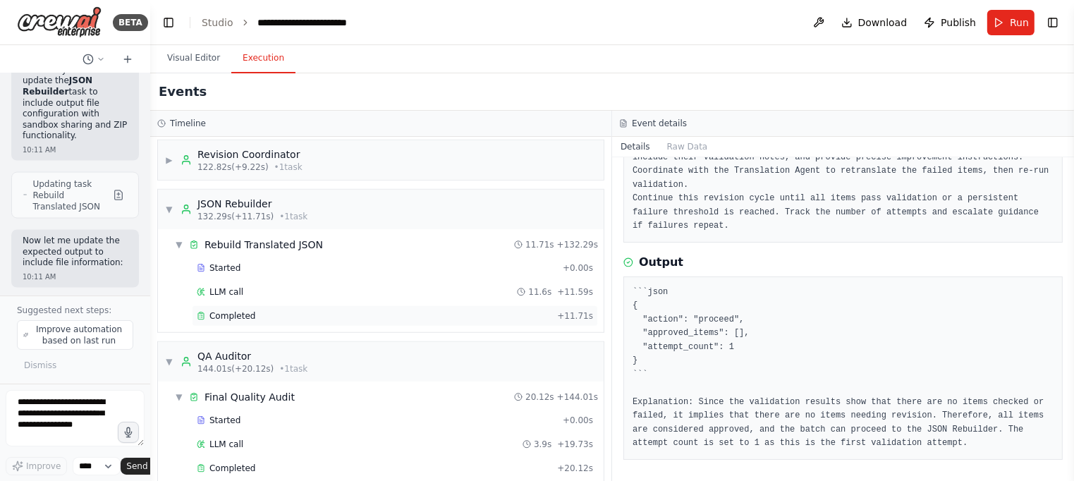
click at [234, 310] on span "Completed" at bounding box center [232, 315] width 46 height 11
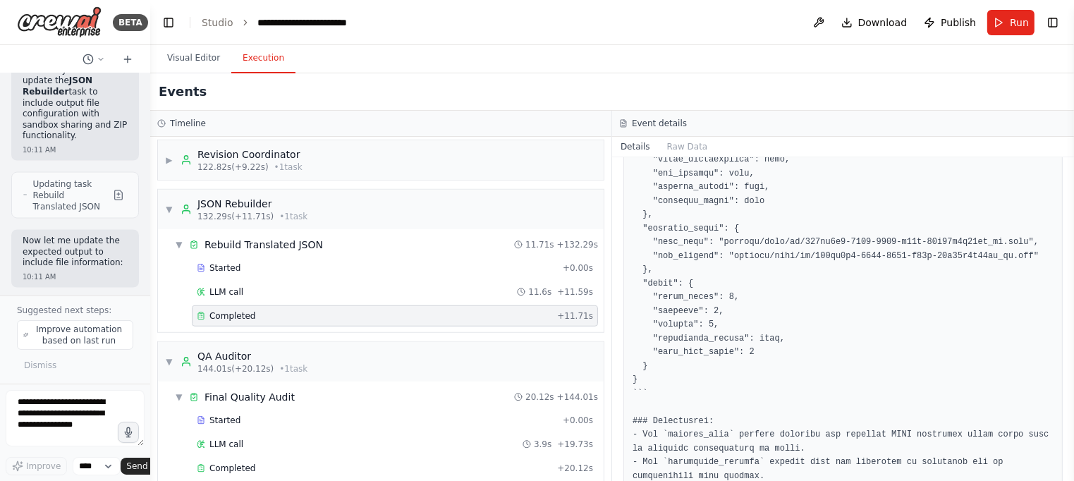
scroll to position [1075, 0]
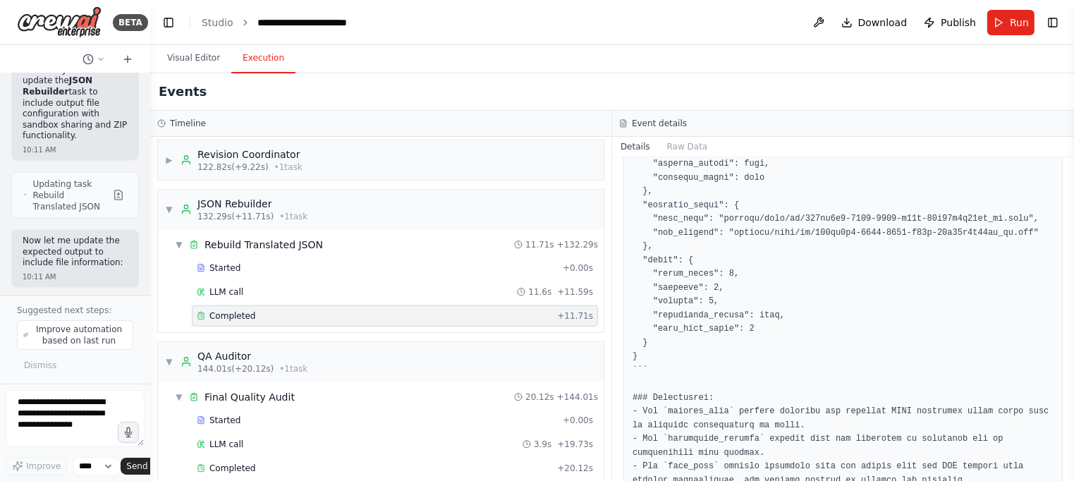
click at [745, 251] on pre at bounding box center [843, 219] width 421 height 674
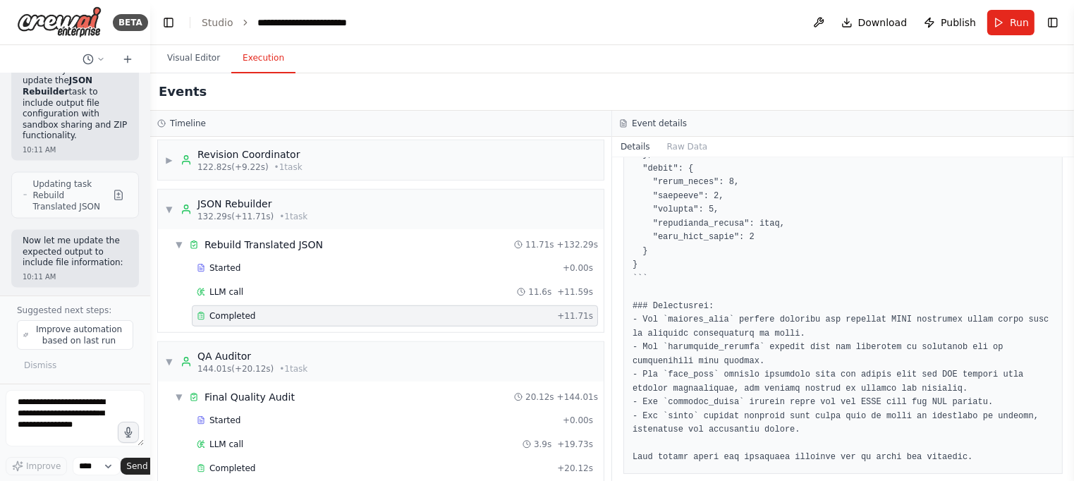
scroll to position [1181, 0]
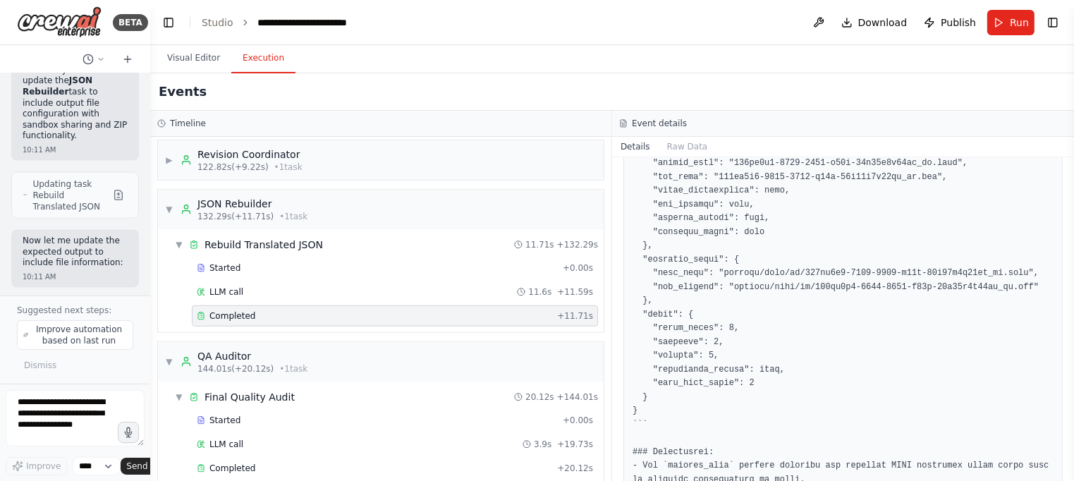
click at [750, 310] on pre at bounding box center [843, 274] width 421 height 674
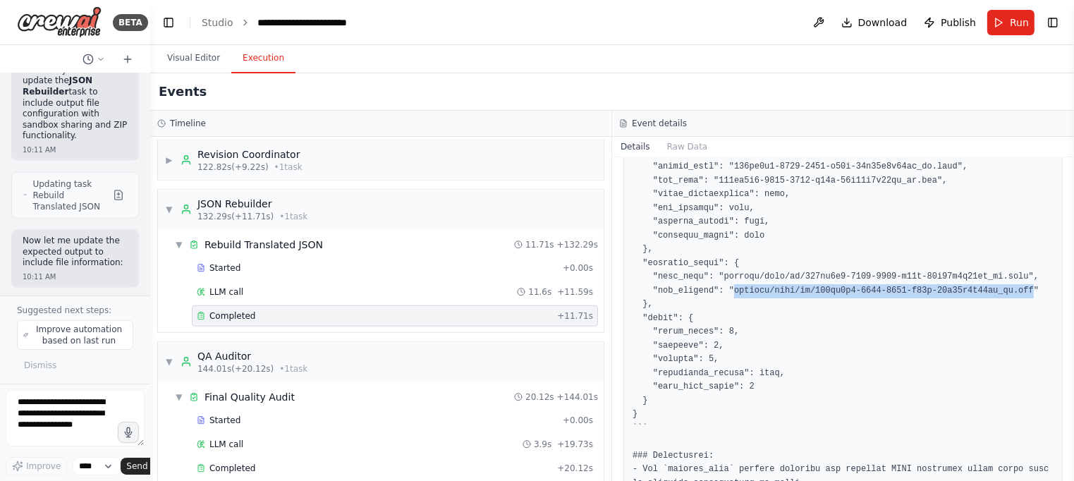
drag, startPoint x: 735, startPoint y: 290, endPoint x: 1035, endPoint y: 291, distance: 299.7
click at [1035, 291] on pre at bounding box center [843, 277] width 421 height 674
copy pre "sandbox/path/to/630bd9c2-6288-4101-b85f-21d72b0c51ac_es.zip"
click at [1028, 274] on pre at bounding box center [843, 277] width 421 height 674
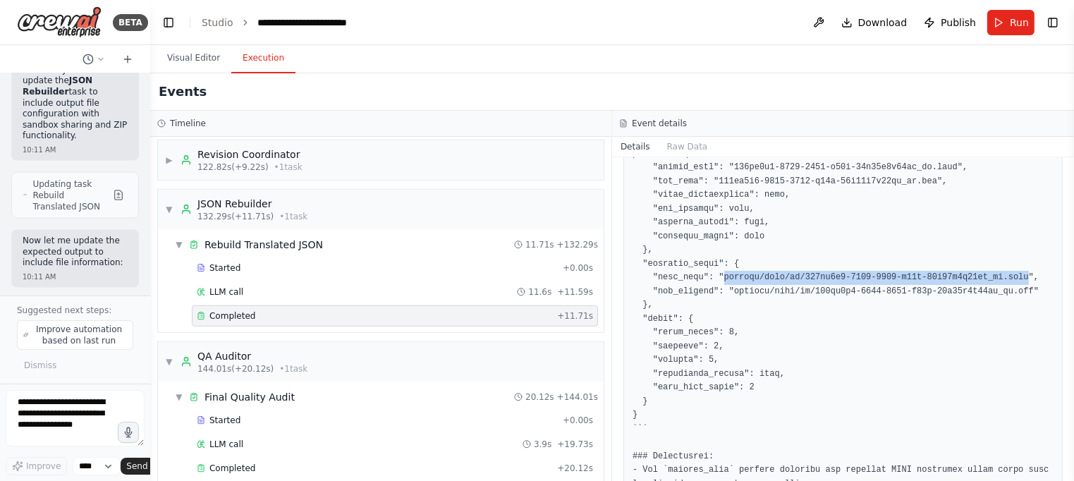
drag, startPoint x: 1012, startPoint y: 274, endPoint x: 726, endPoint y: 274, distance: 285.6
click at [726, 274] on pre at bounding box center [843, 278] width 421 height 674
copy pre "sandbox/path/to/630bd9c2-6288-4101-b85f-21d72b0c51ac_es.json"
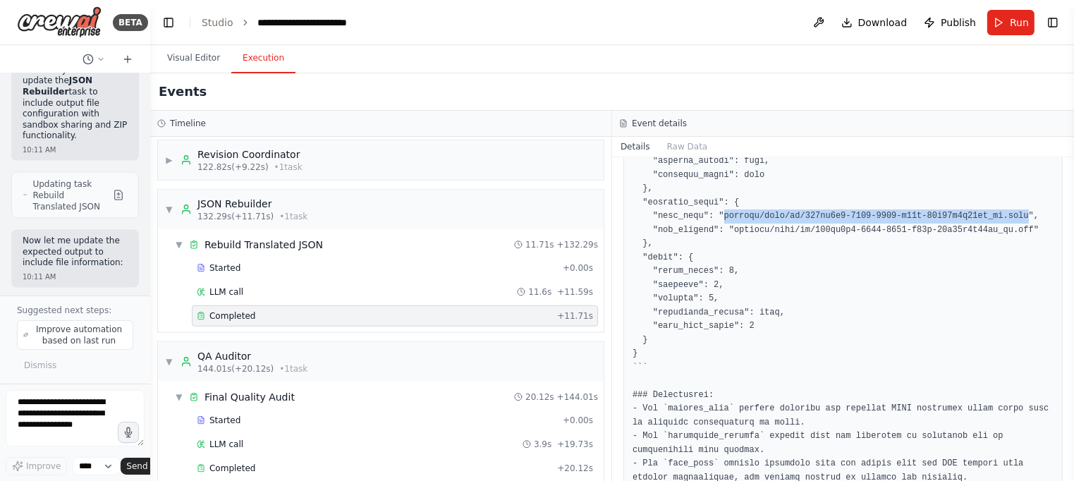
scroll to position [1075, 0]
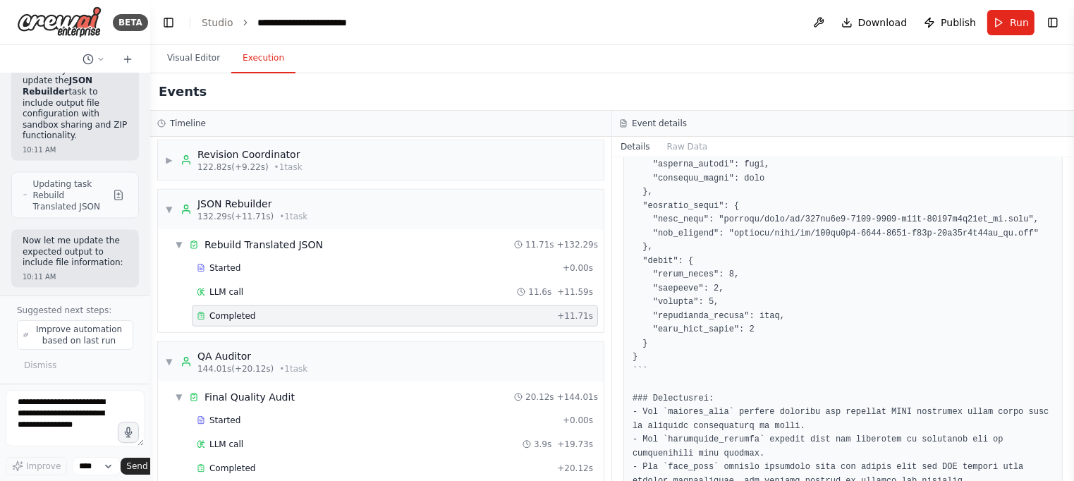
click at [711, 242] on pre at bounding box center [843, 220] width 421 height 674
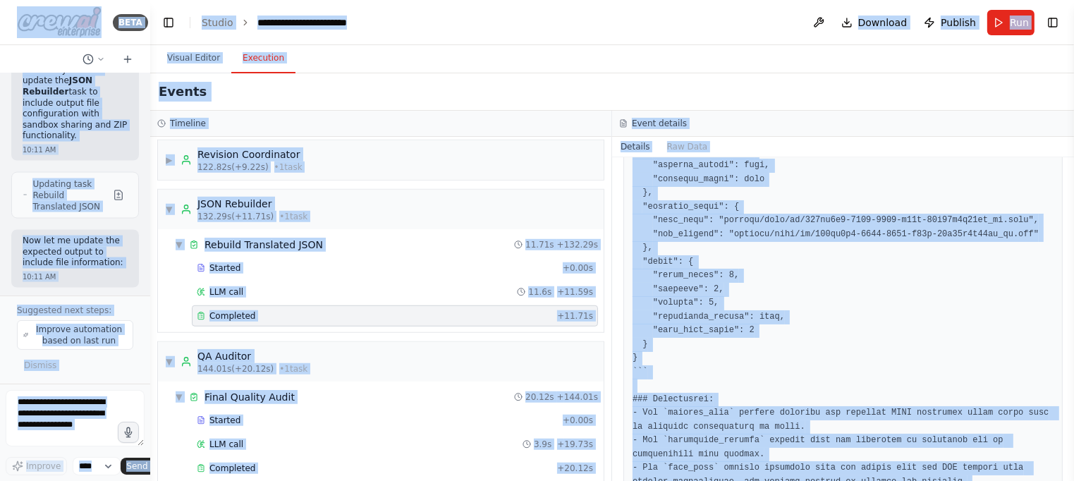
click at [708, 240] on pre at bounding box center [843, 221] width 421 height 674
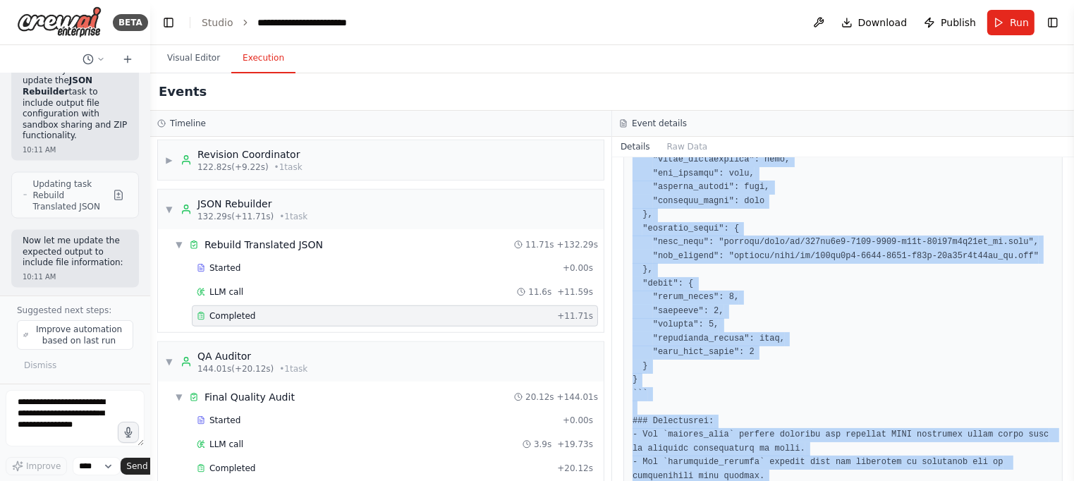
scroll to position [1181, 0]
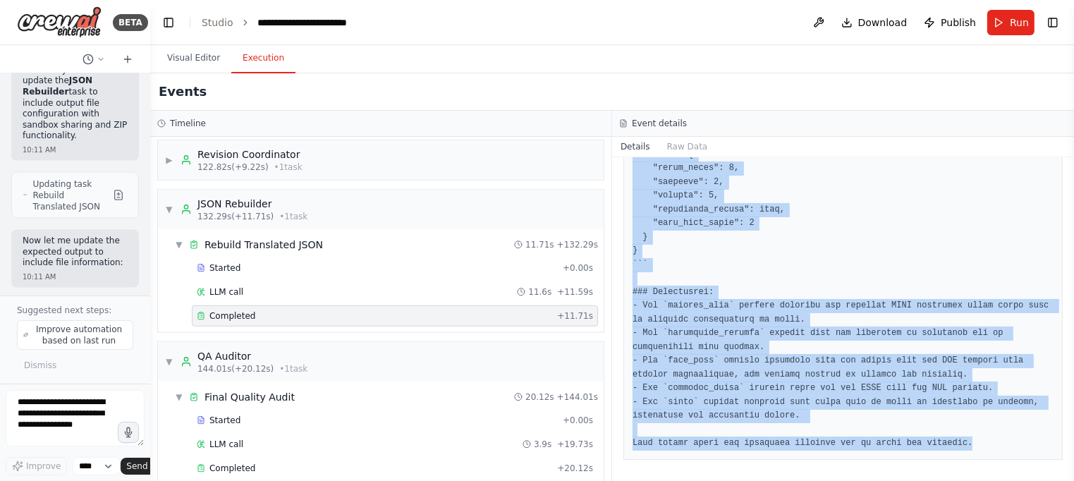
drag, startPoint x: 634, startPoint y: 249, endPoint x: 898, endPoint y: 523, distance: 380.6
click at [898, 480] on html "BETA Hello! I'm the CrewAI assistant. What kind of automation do you want to bu…" at bounding box center [537, 240] width 1074 height 481
copy div "You are a JSON Rebuilder & Validator with file output and sharing capabilities.…"
click at [54, 338] on span "Improve automation based on last run" at bounding box center [79, 335] width 96 height 23
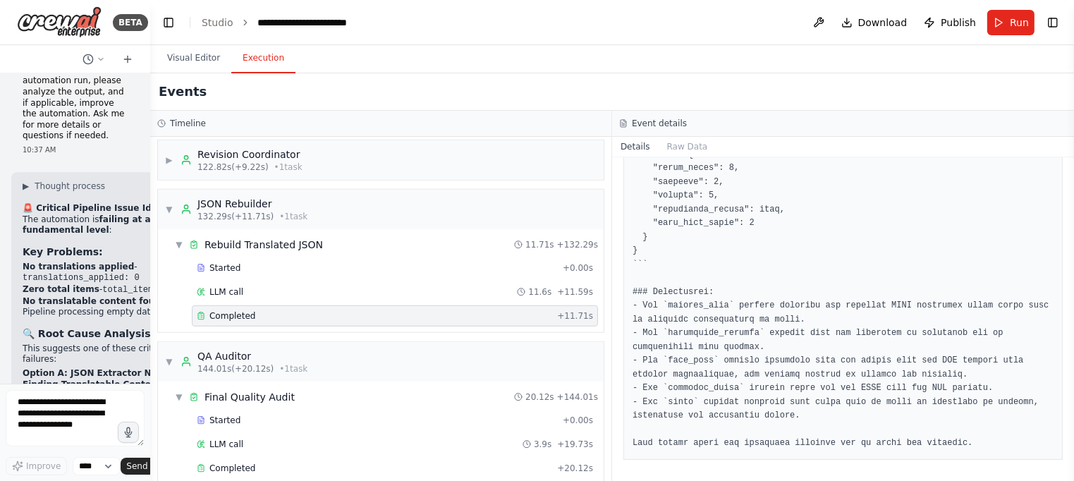
scroll to position [1141, 0]
click at [152, 300] on div "▼ JSON Extractor 7.83s (+40.48s) • 1 task ▼ Extract Translatable Strings 40.48s…" at bounding box center [380, 309] width 461 height 344
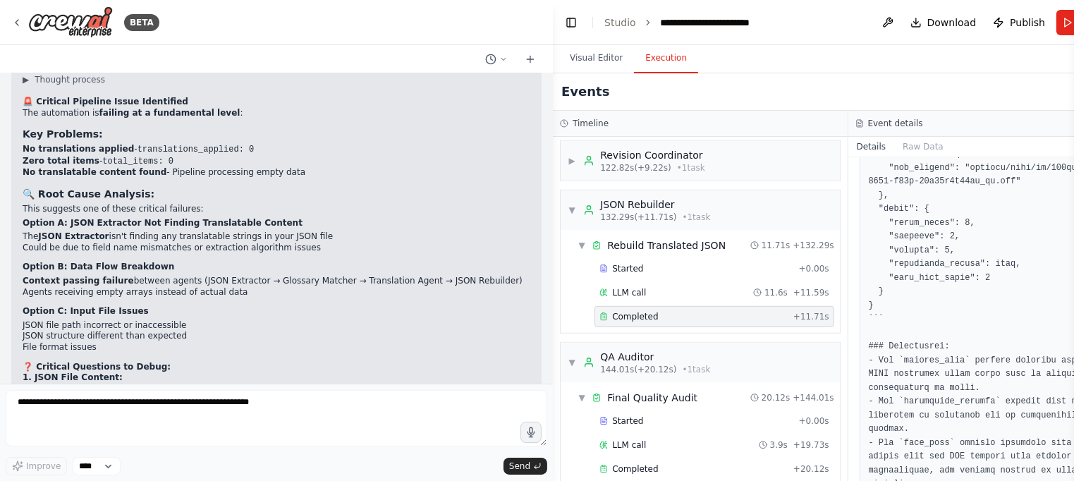
scroll to position [30565, 0]
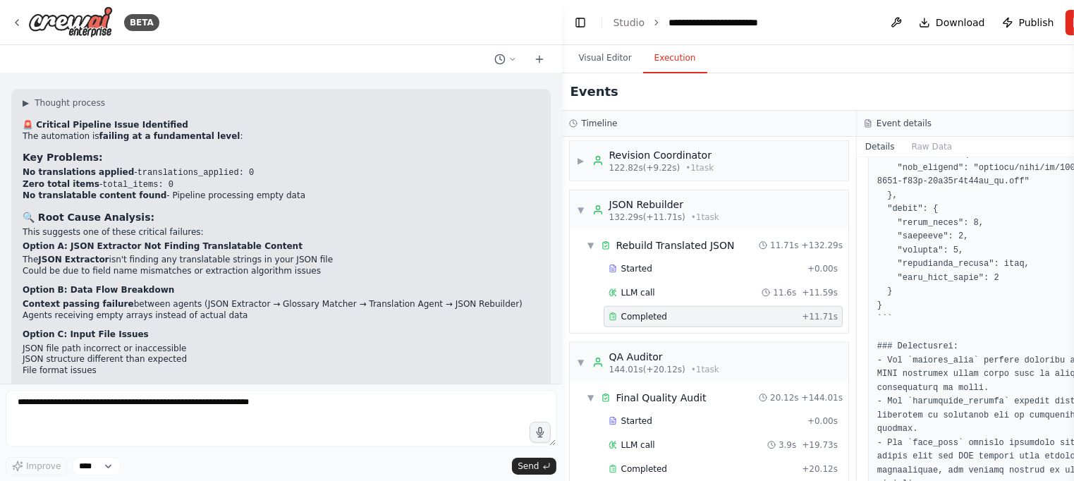
drag, startPoint x: 174, startPoint y: 305, endPoint x: 511, endPoint y: 312, distance: 336.5
click at [600, 323] on div "BETA Hello! I'm the CrewAI assistant. What kind of automation do you want to bu…" at bounding box center [537, 240] width 1074 height 481
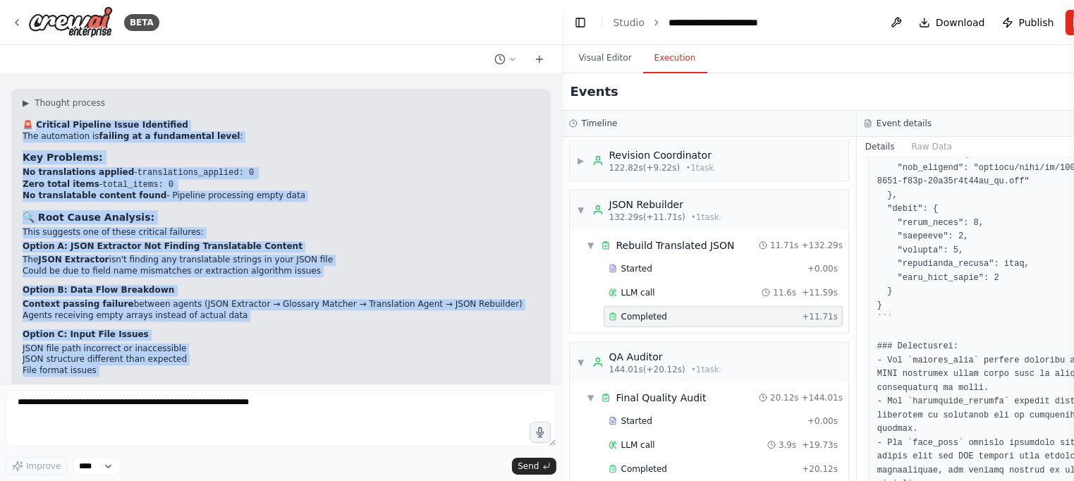
drag, startPoint x: 45, startPoint y: 206, endPoint x: 204, endPoint y: 346, distance: 211.4
click at [204, 346] on div "▶ Thought process 🚨 Critical Pipeline Issue Identified The automation is failin…" at bounding box center [281, 384] width 517 height 574
copy div "loremip Dolorsit Ametc Adipiscing Eli seddoeiusm te incidid ut l etdoloremag al…"
click at [561, 36] on div at bounding box center [559, 240] width 6 height 481
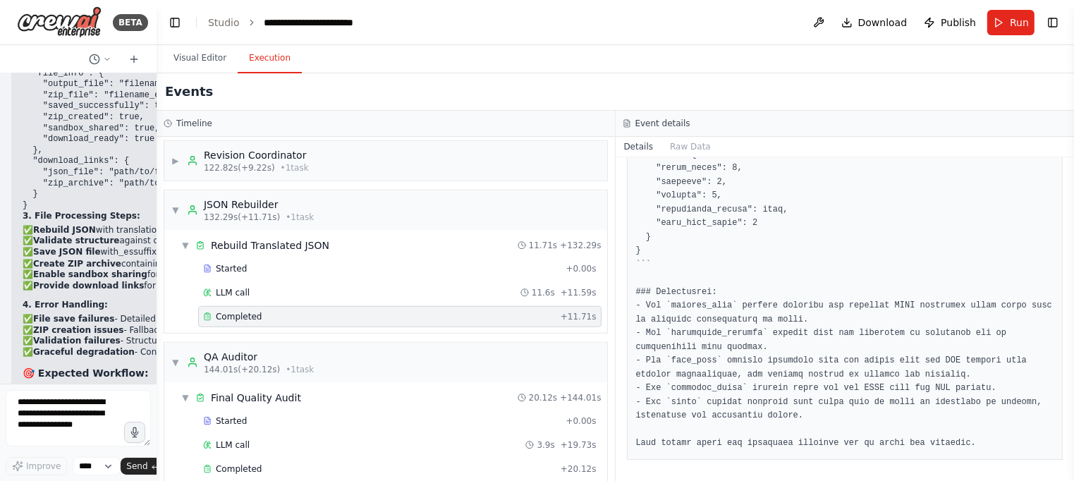
scroll to position [51638, 0]
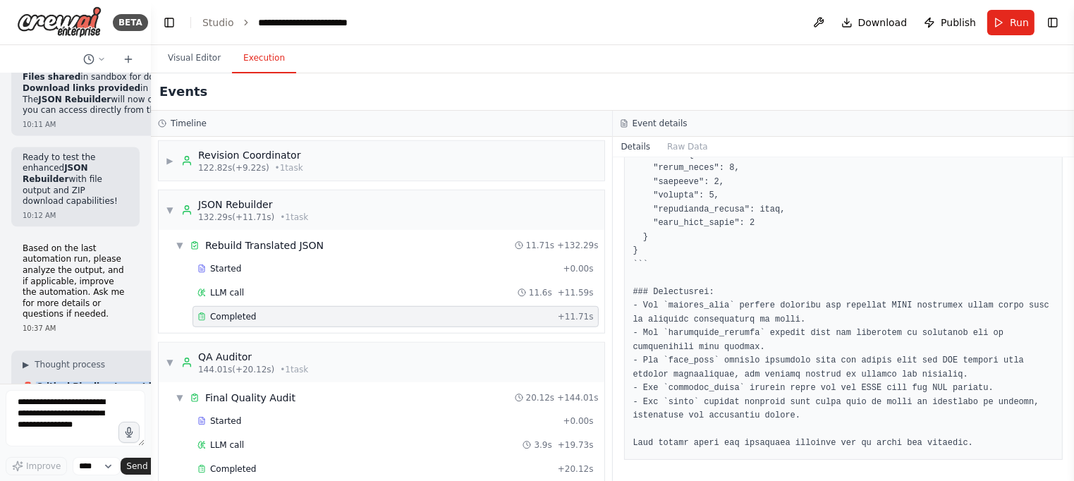
drag, startPoint x: 561, startPoint y: 36, endPoint x: 80, endPoint y: 73, distance: 483.1
click at [66, 40] on div "BETA Hello! I'm the CrewAI assistant. What kind of automation do you want to bu…" at bounding box center [75, 240] width 151 height 481
drag, startPoint x: 263, startPoint y: 303, endPoint x: 710, endPoint y: 313, distance: 447.2
click at [263, 311] on div "Completed" at bounding box center [374, 316] width 355 height 11
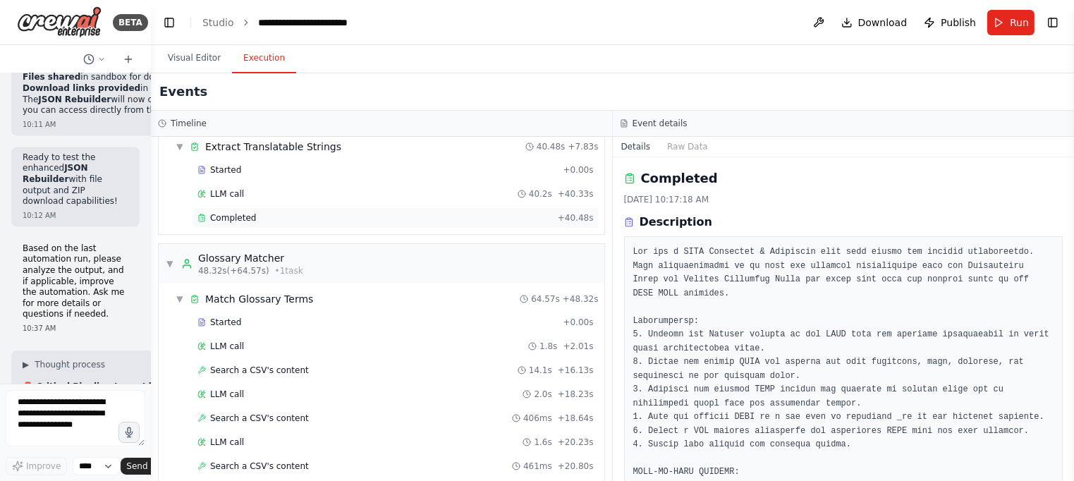
scroll to position [0, 0]
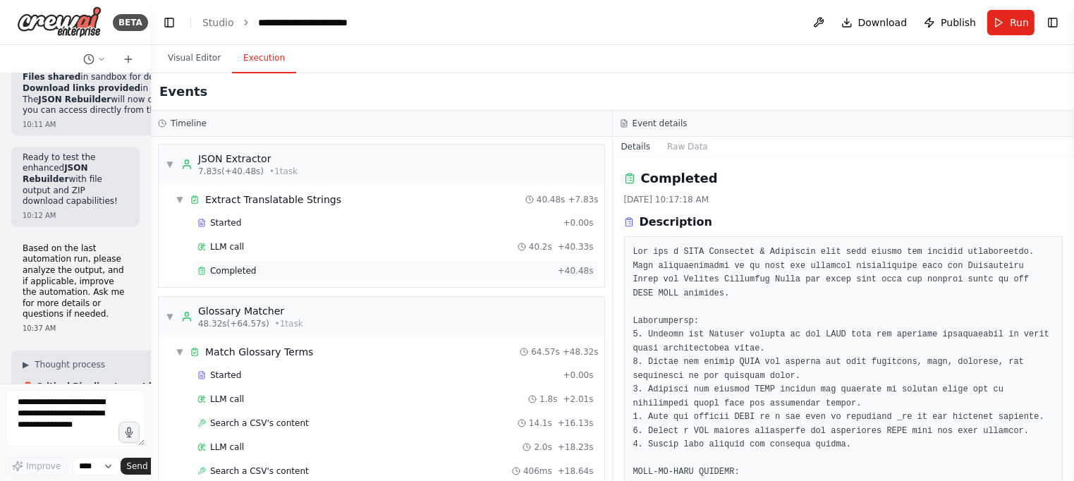
click at [364, 267] on div "Completed" at bounding box center [374, 270] width 355 height 11
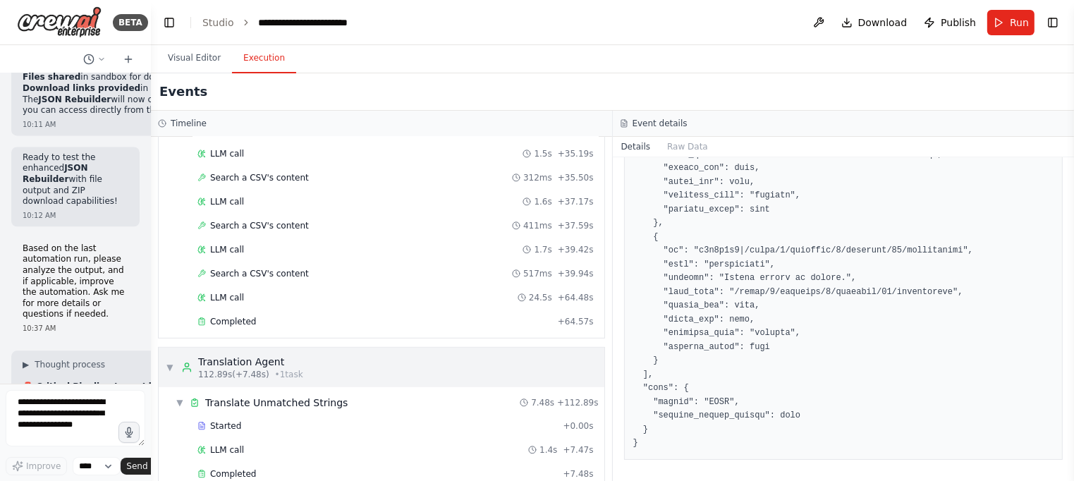
scroll to position [629, 0]
click at [326, 316] on div "Completed" at bounding box center [374, 321] width 355 height 11
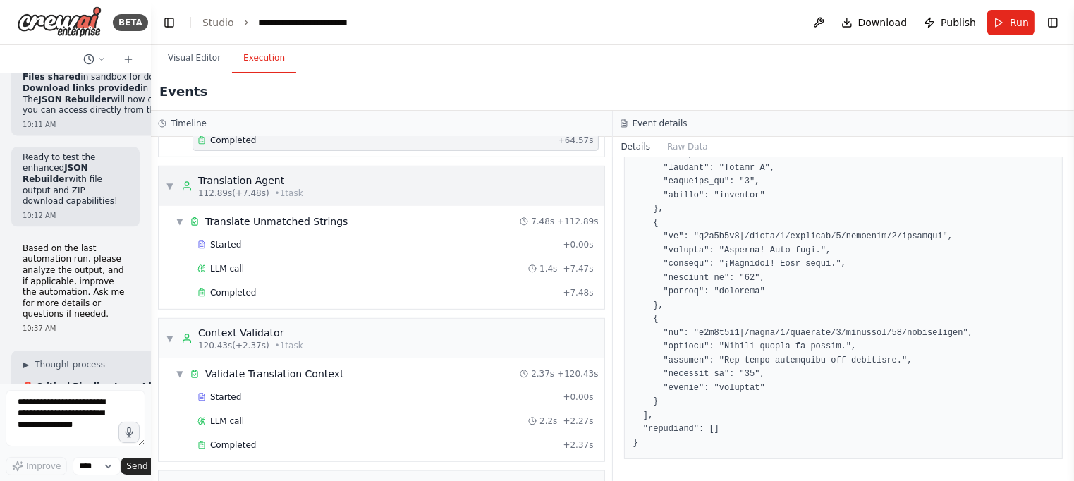
scroll to position [844, 0]
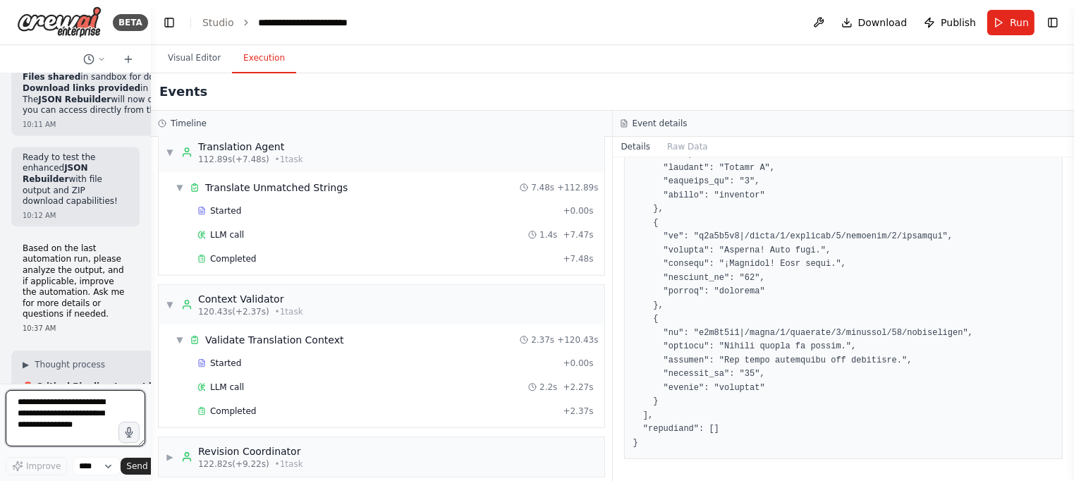
click at [75, 402] on textarea at bounding box center [76, 418] width 140 height 56
type textarea "**********"
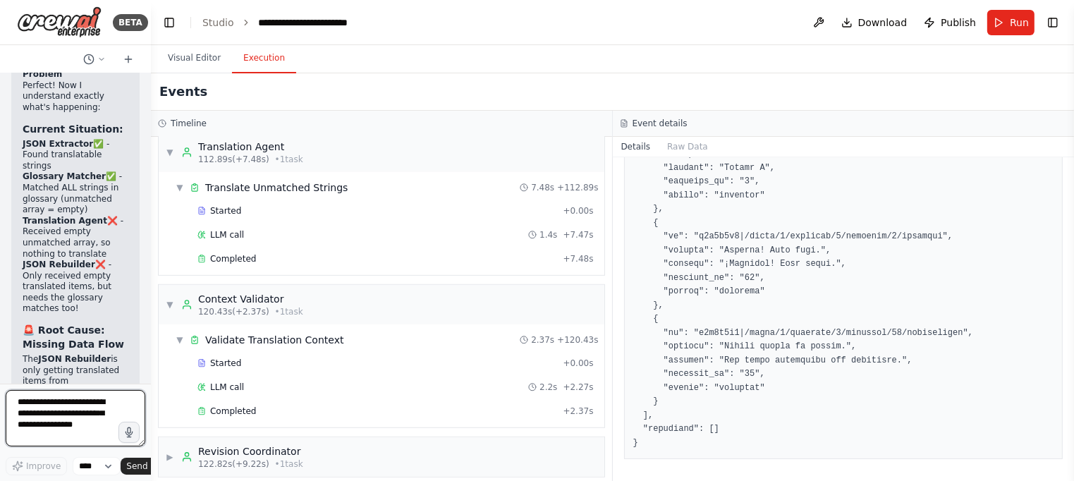
scroll to position [53030, 0]
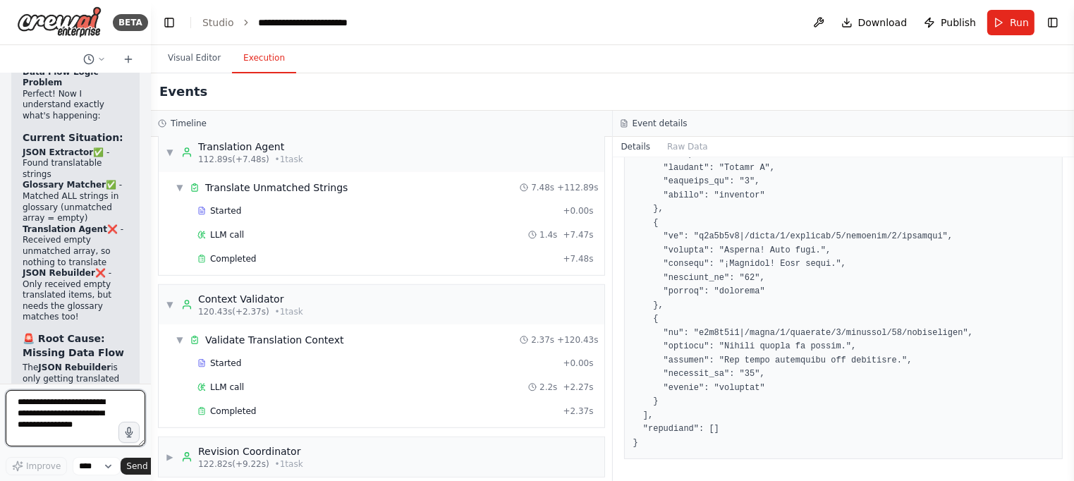
click at [101, 406] on textarea at bounding box center [76, 418] width 140 height 56
type textarea "**********"
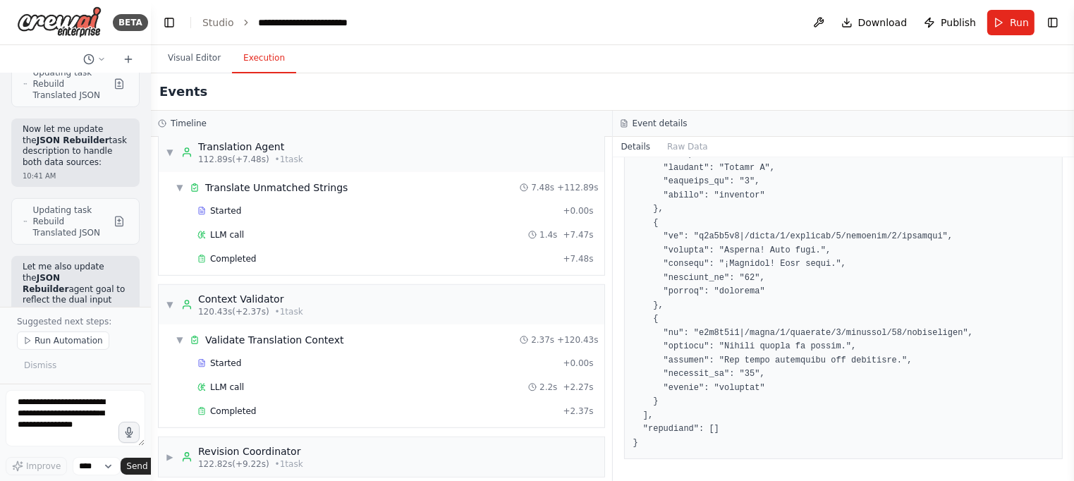
scroll to position [54300, 0]
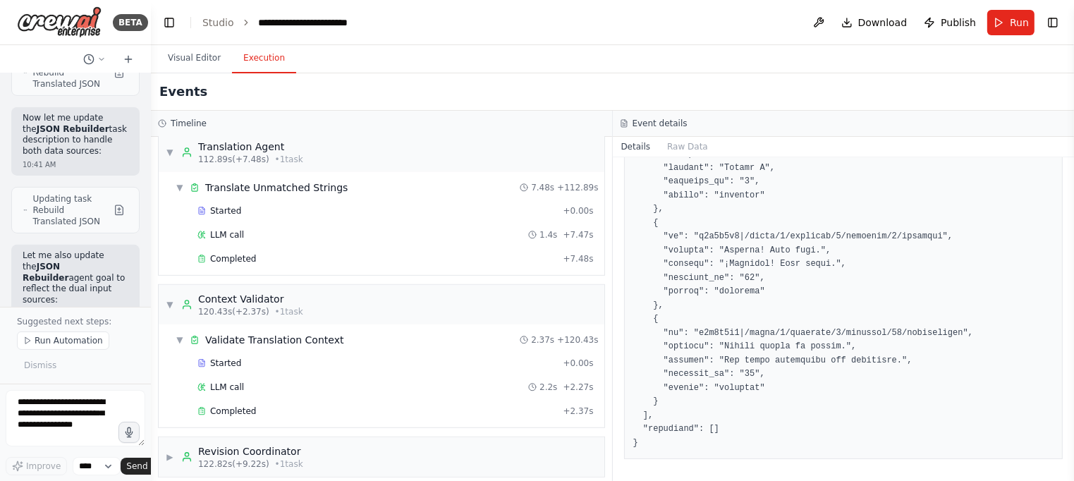
click at [52, 348] on button "Run Automation" at bounding box center [63, 340] width 92 height 18
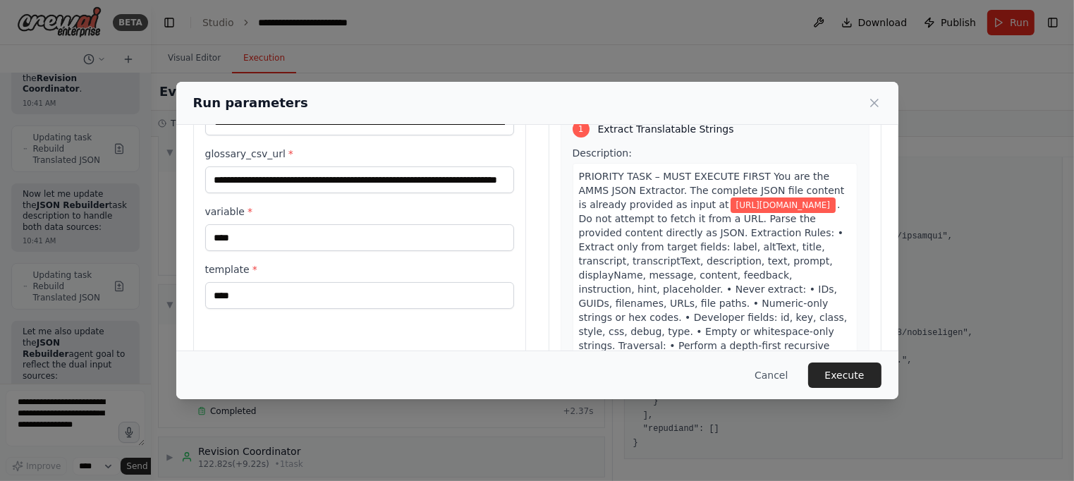
scroll to position [142, 0]
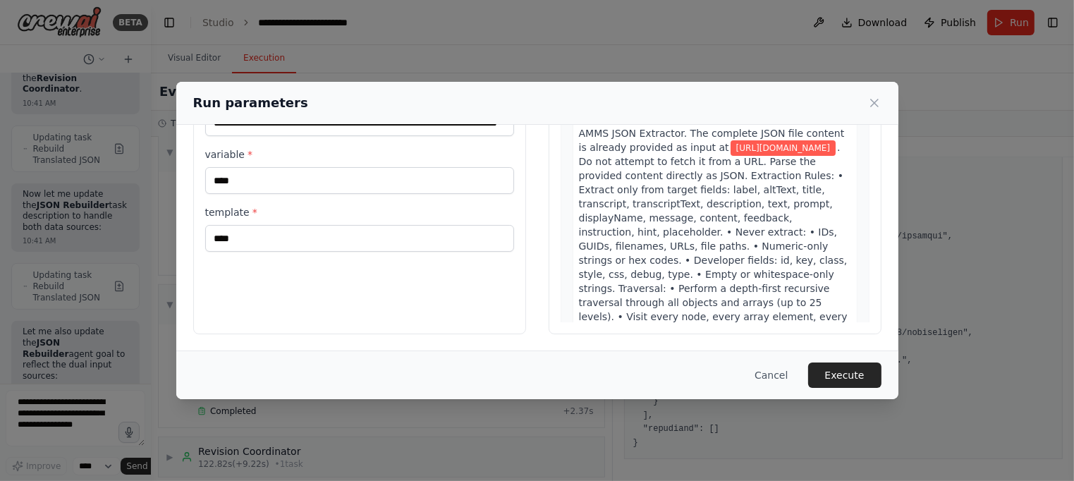
click at [851, 374] on button "Execute" at bounding box center [844, 374] width 73 height 25
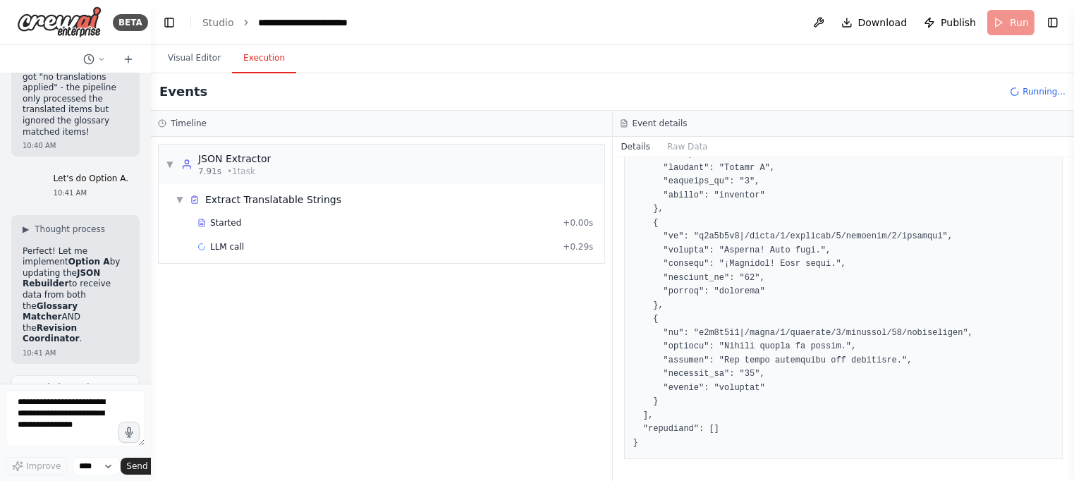
scroll to position [53976, 0]
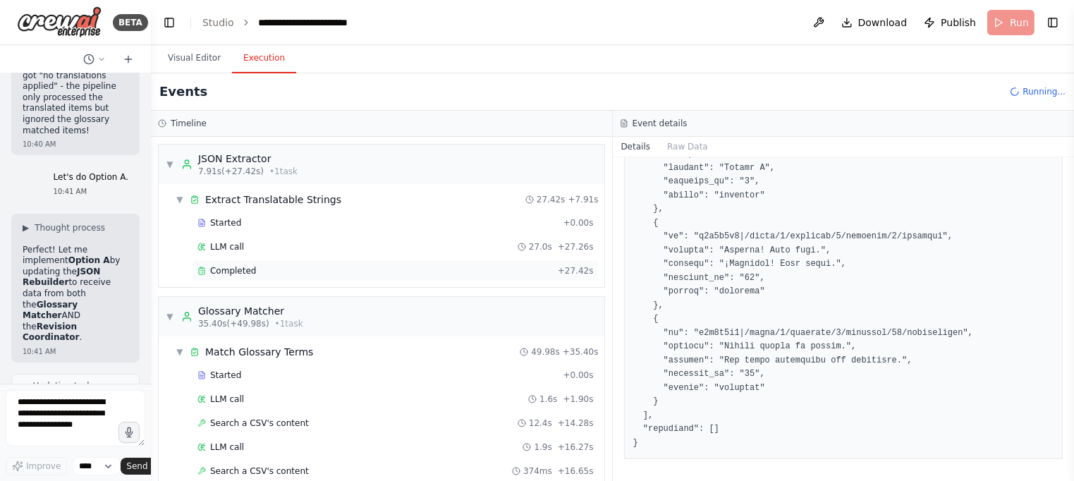
click at [244, 269] on span "Completed" at bounding box center [233, 270] width 46 height 11
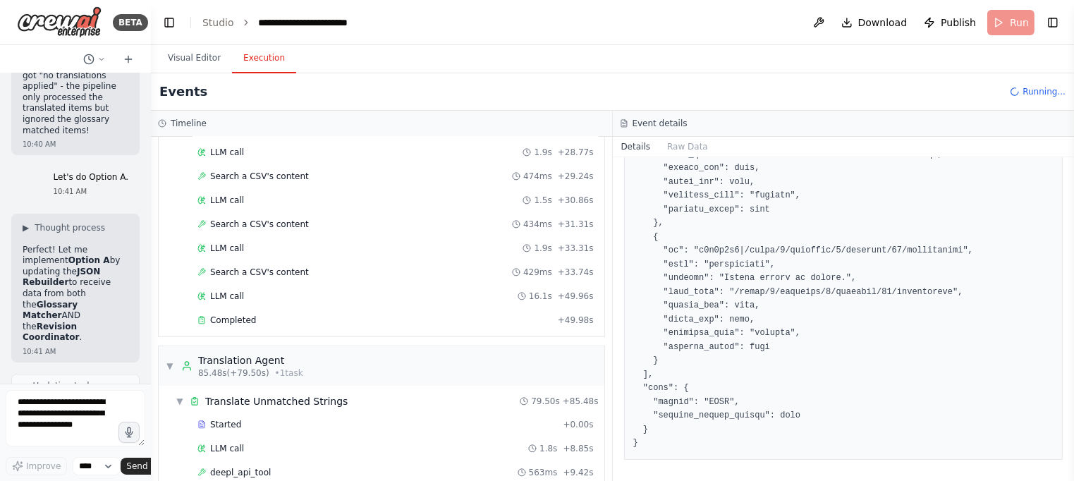
scroll to position [546, 0]
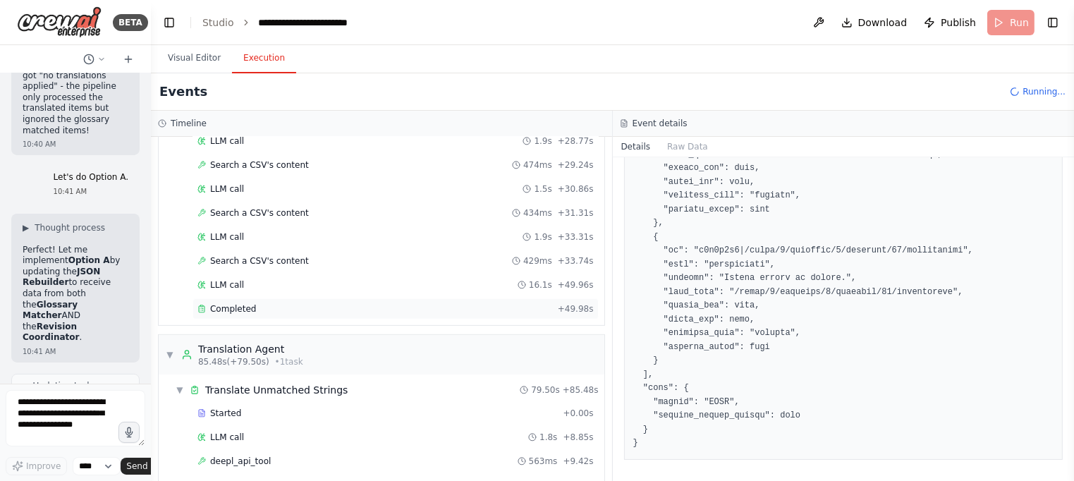
click at [262, 303] on div "Completed" at bounding box center [374, 308] width 355 height 11
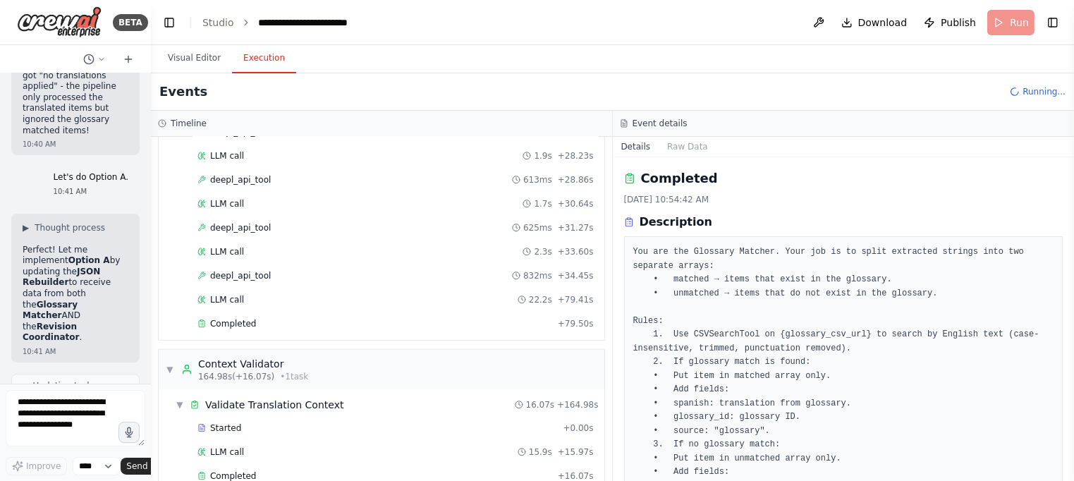
scroll to position [1244, 0]
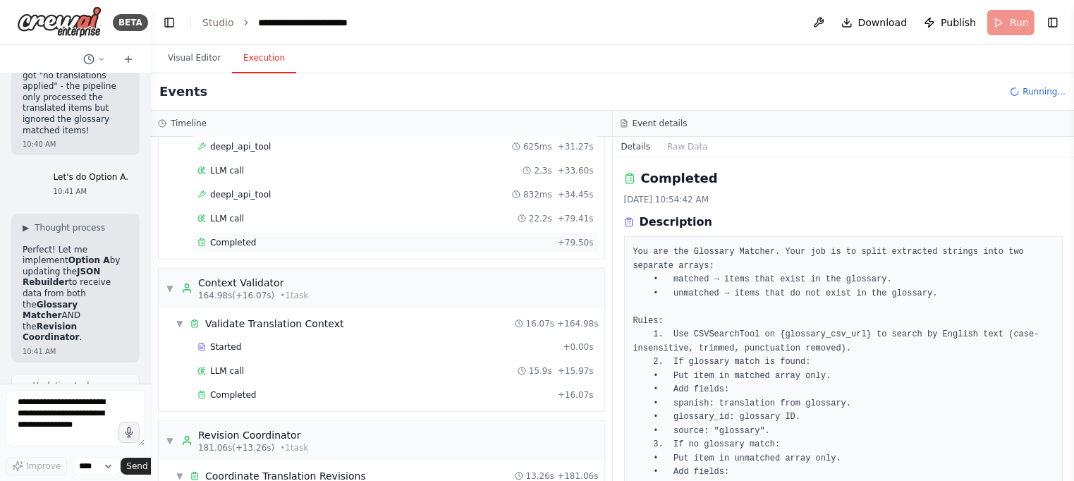
click at [269, 237] on div "Completed" at bounding box center [374, 242] width 355 height 11
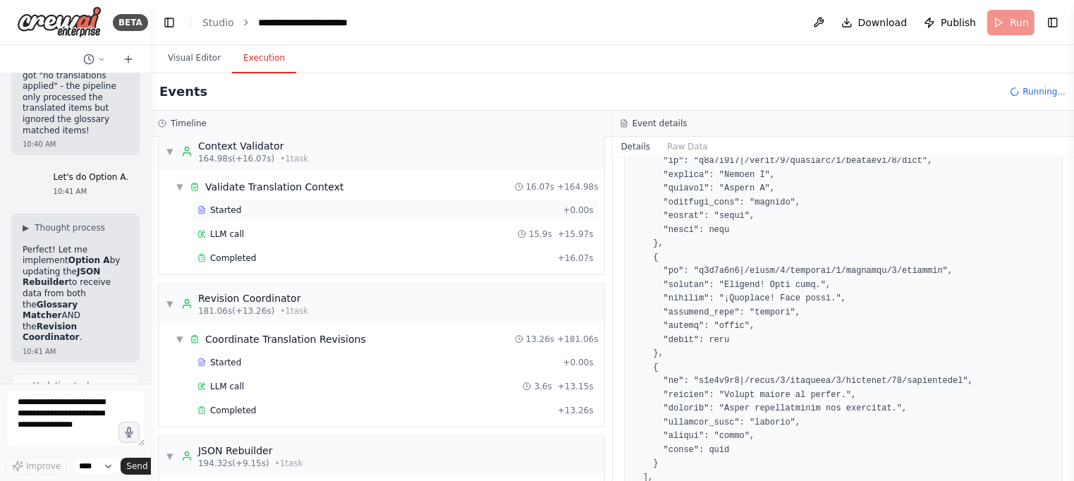
scroll to position [1382, 0]
click at [352, 251] on div "Completed" at bounding box center [374, 256] width 355 height 11
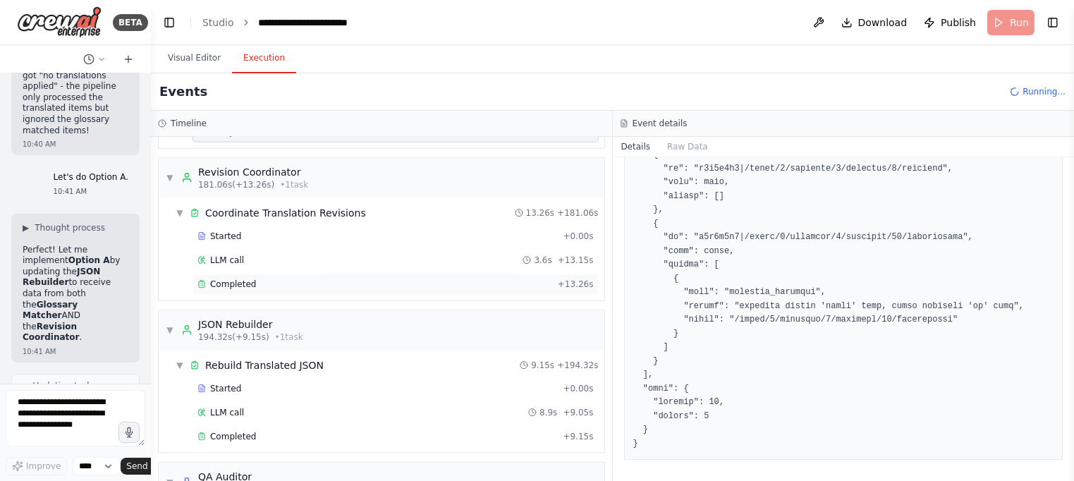
scroll to position [1508, 0]
click at [426, 277] on div "Completed" at bounding box center [374, 282] width 355 height 11
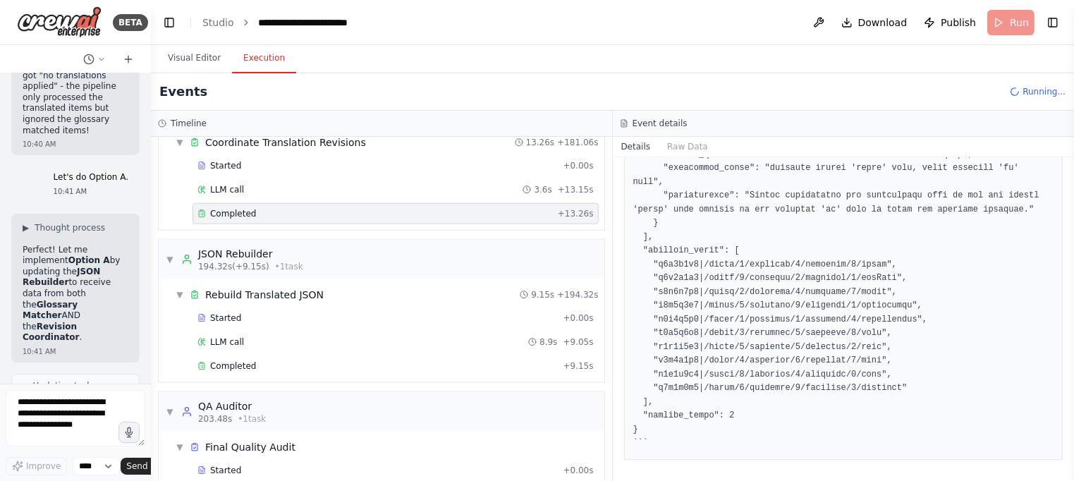
scroll to position [1581, 0]
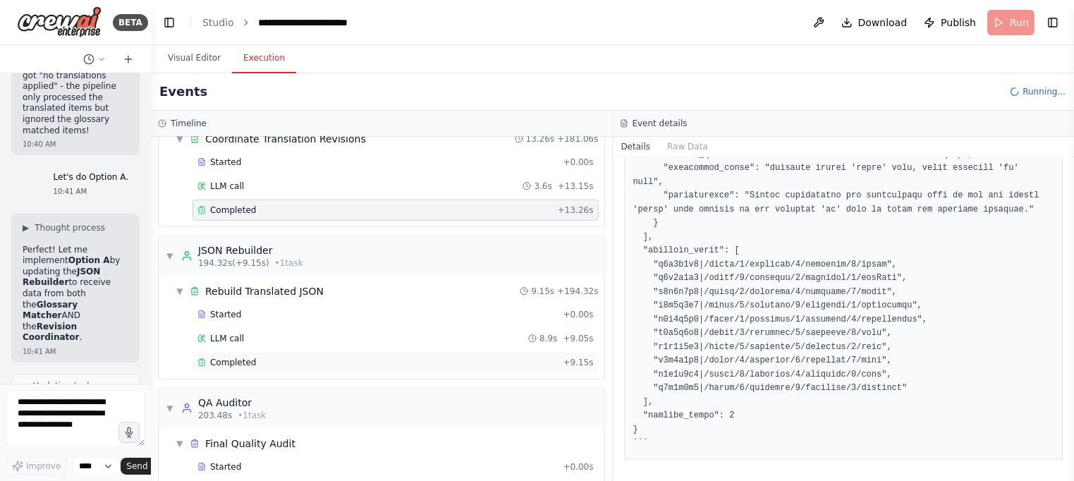
click at [474, 357] on div "Completed" at bounding box center [377, 362] width 360 height 11
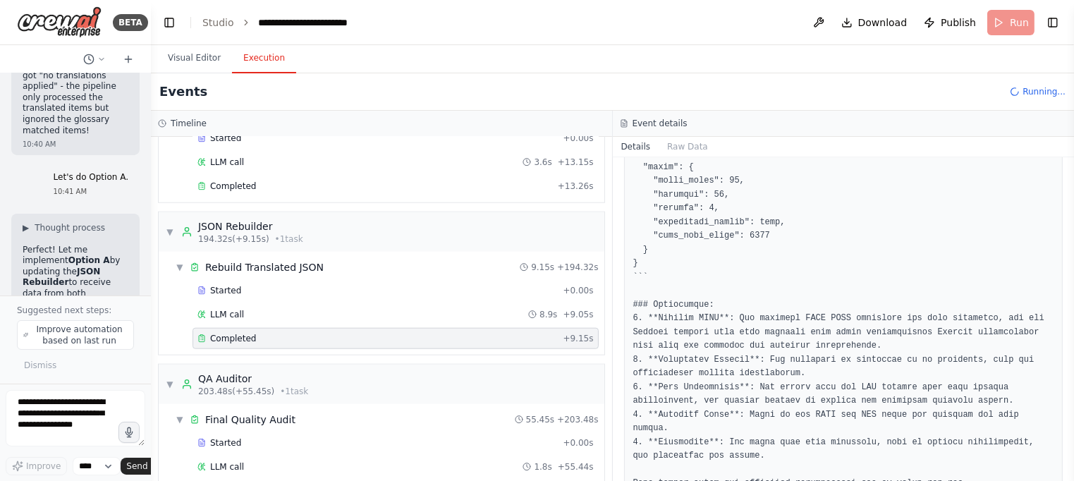
scroll to position [1628, 0]
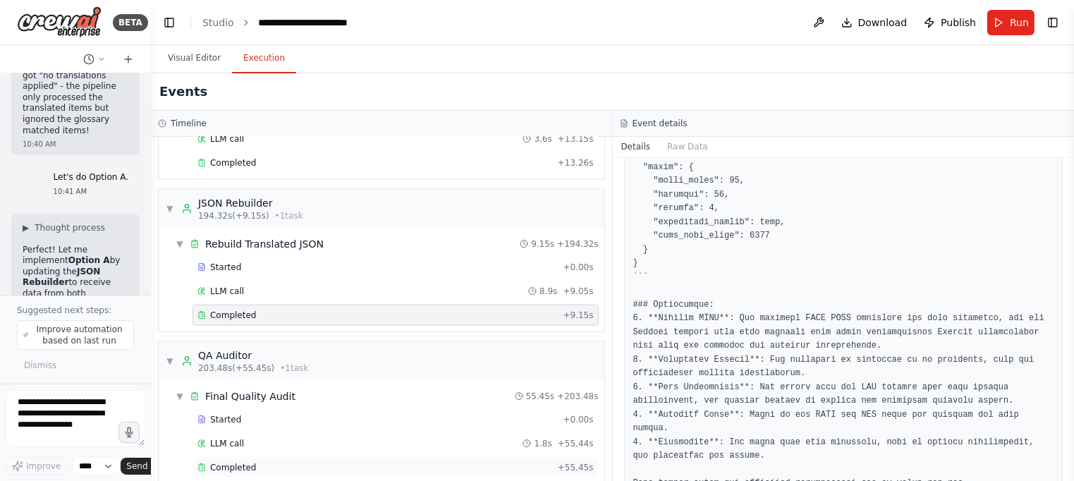
click at [492, 462] on div "Completed" at bounding box center [374, 467] width 355 height 11
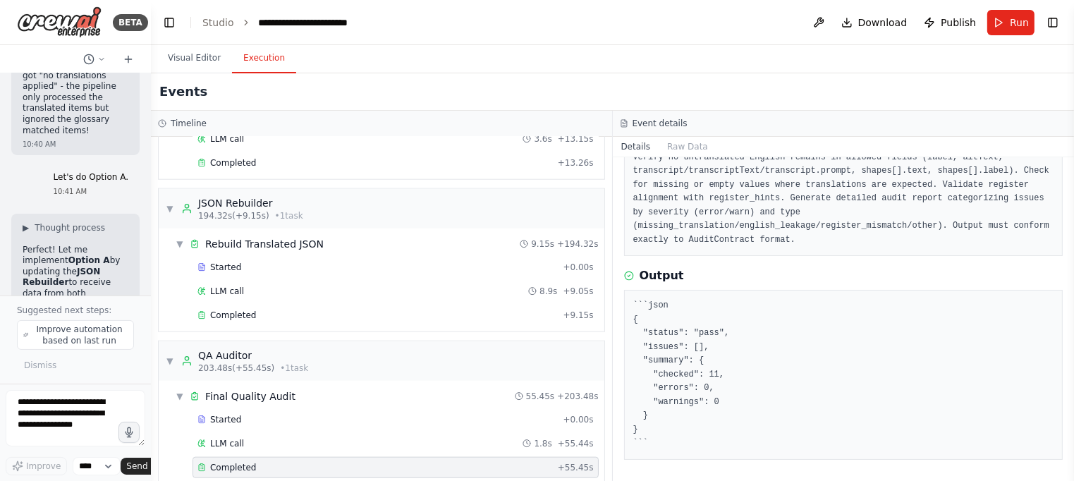
scroll to position [0, 0]
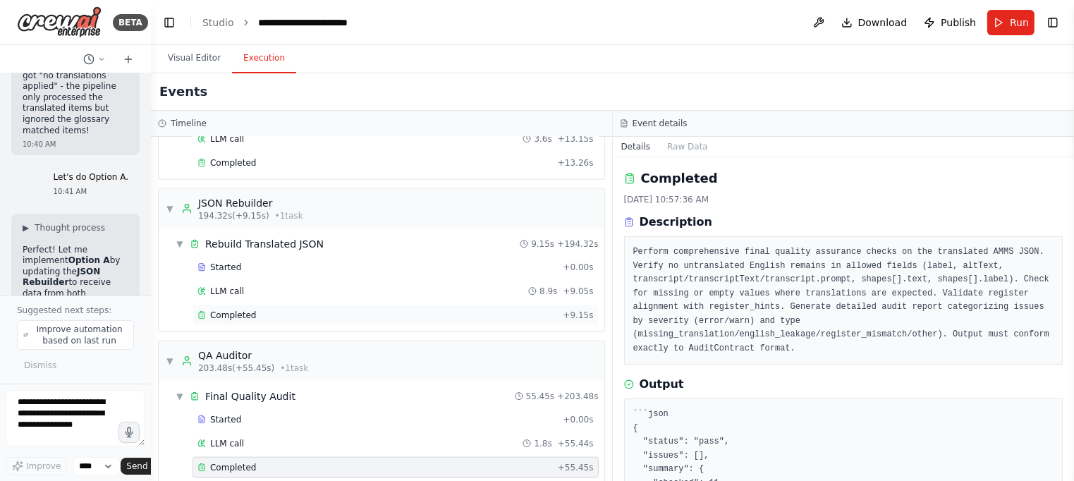
click at [250, 310] on span "Completed" at bounding box center [233, 315] width 46 height 11
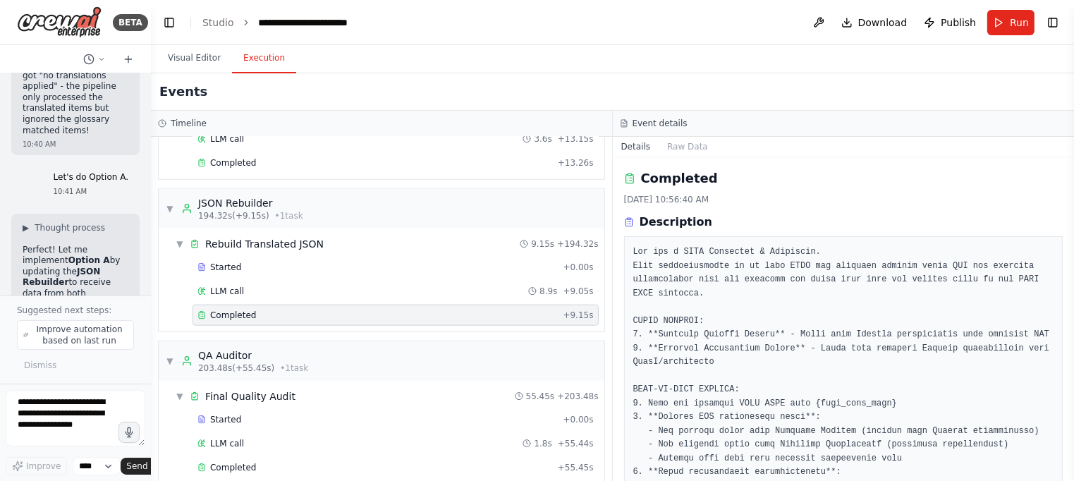
click at [682, 145] on button "Raw Data" at bounding box center [688, 147] width 58 height 20
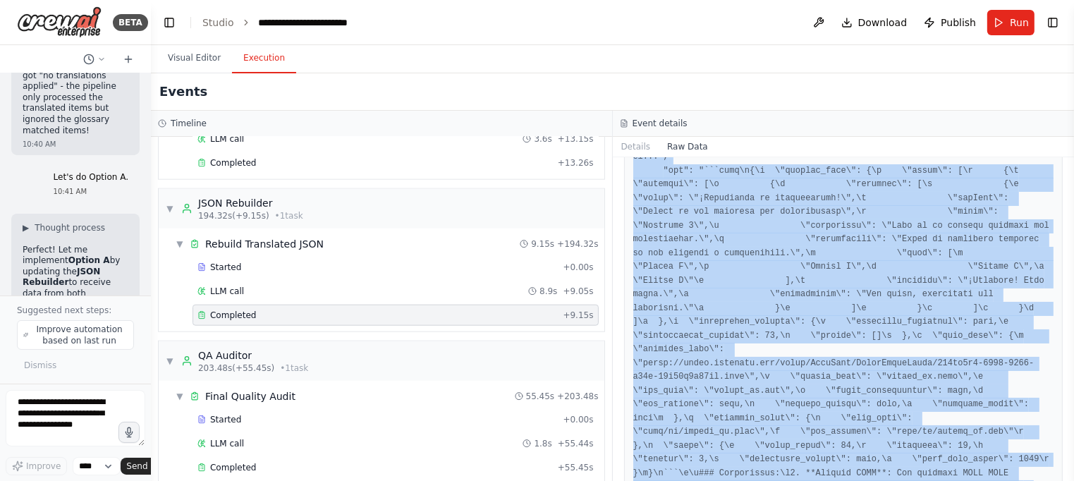
scroll to position [3238, 0]
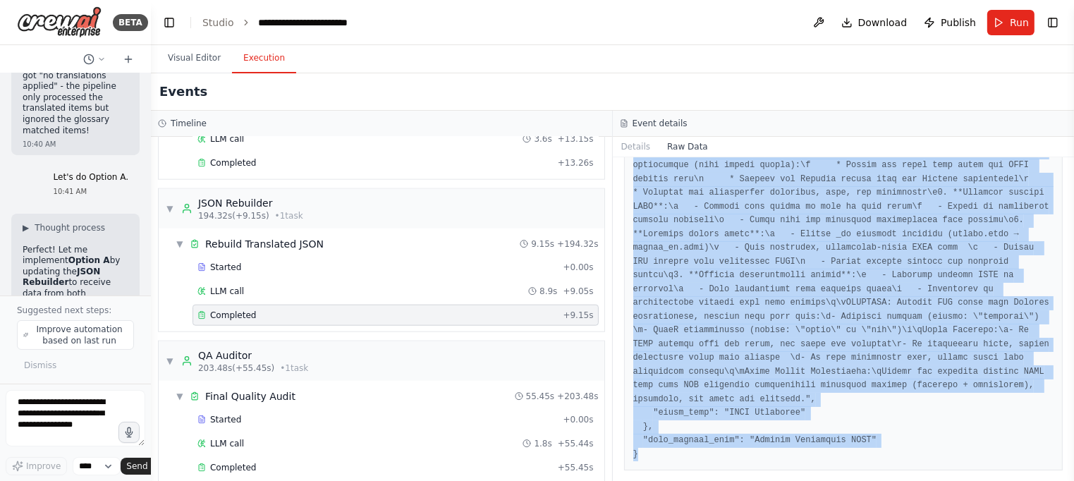
drag, startPoint x: 633, startPoint y: 208, endPoint x: 833, endPoint y: 492, distance: 347.1
click at [833, 480] on html "BETA Hello! I'm the CrewAI assistant. What kind of automation do you want to bu…" at bounding box center [537, 240] width 1074 height 481
copy pre "{ "timestamp": "[DATE]T15:56:40.492125Z", "type": "task_completed", "source_fin…"
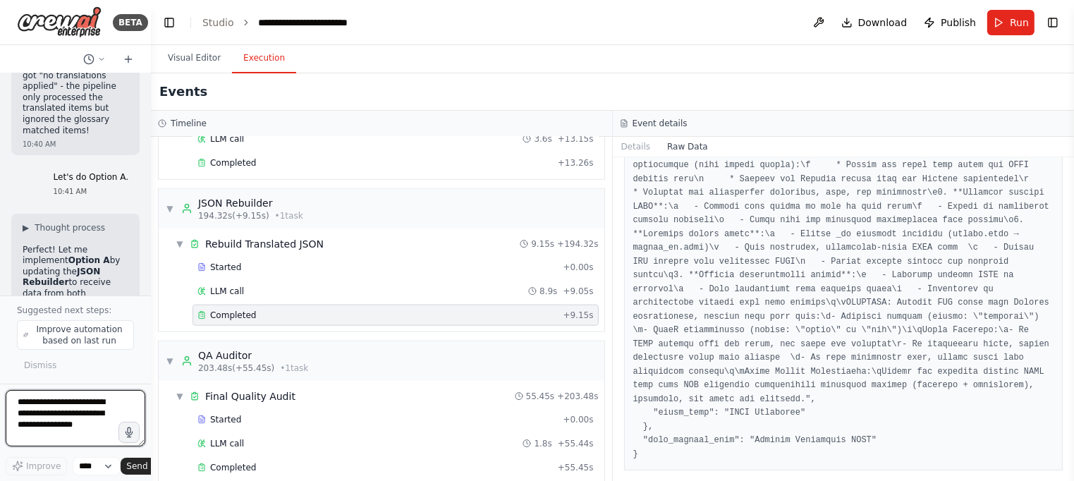
click at [74, 401] on textarea at bounding box center [76, 418] width 140 height 56
type textarea "**********"
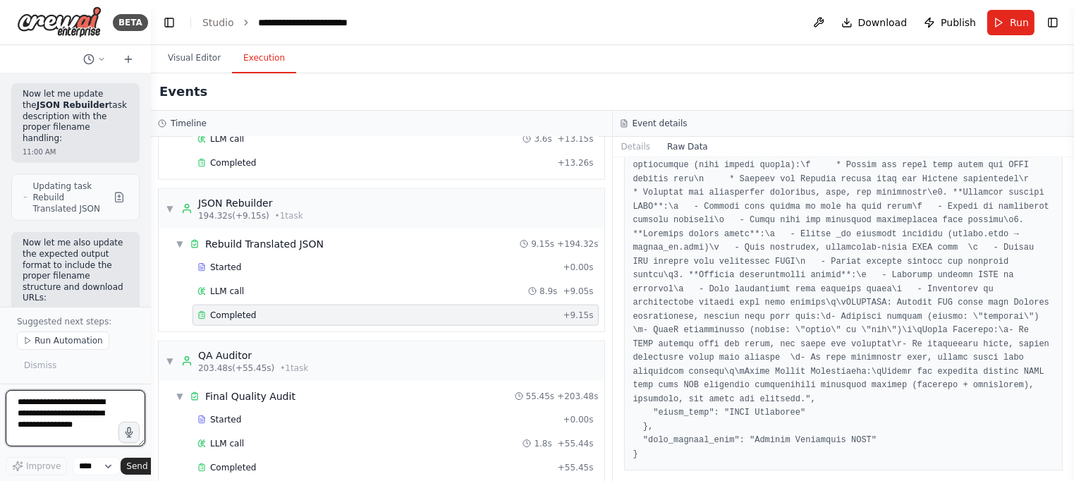
scroll to position [55524, 0]
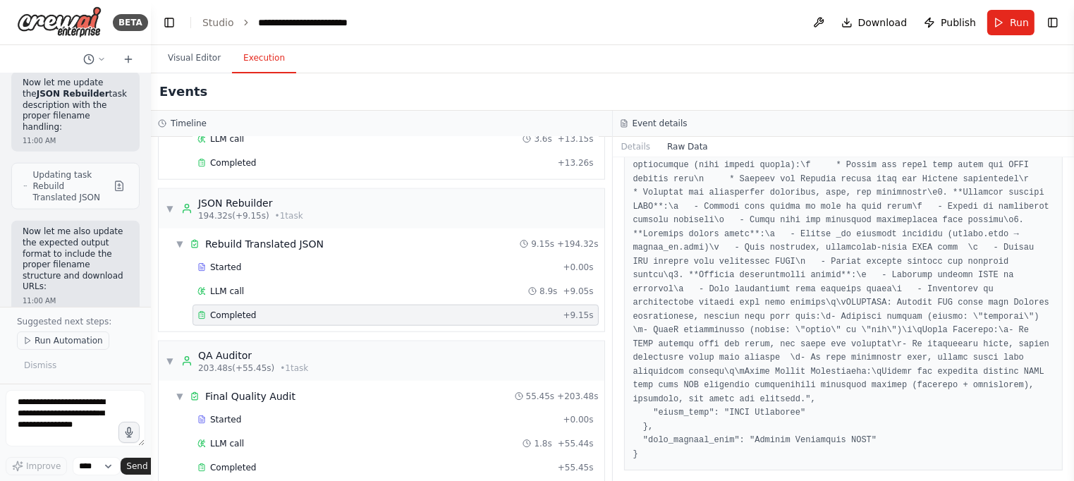
click at [63, 336] on span "Run Automation" at bounding box center [69, 340] width 68 height 11
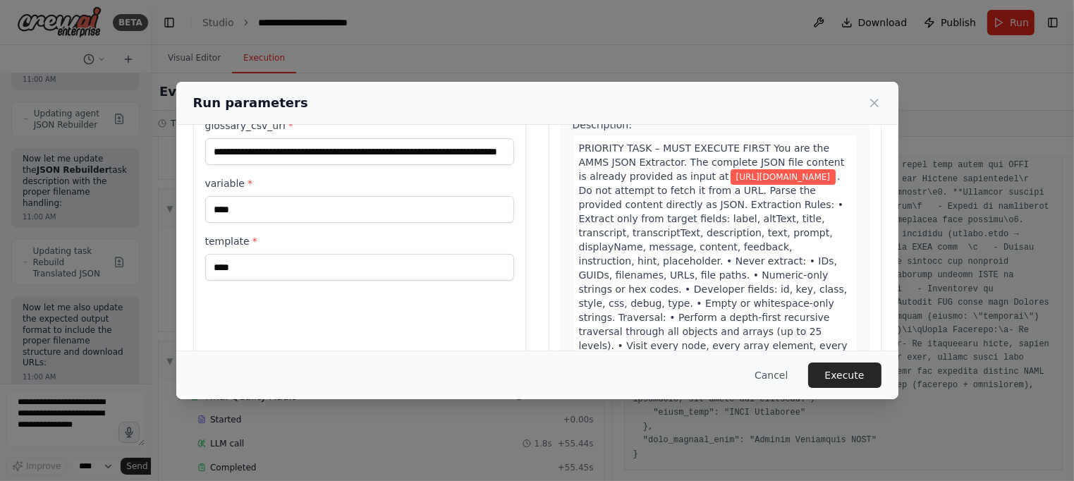
scroll to position [142, 0]
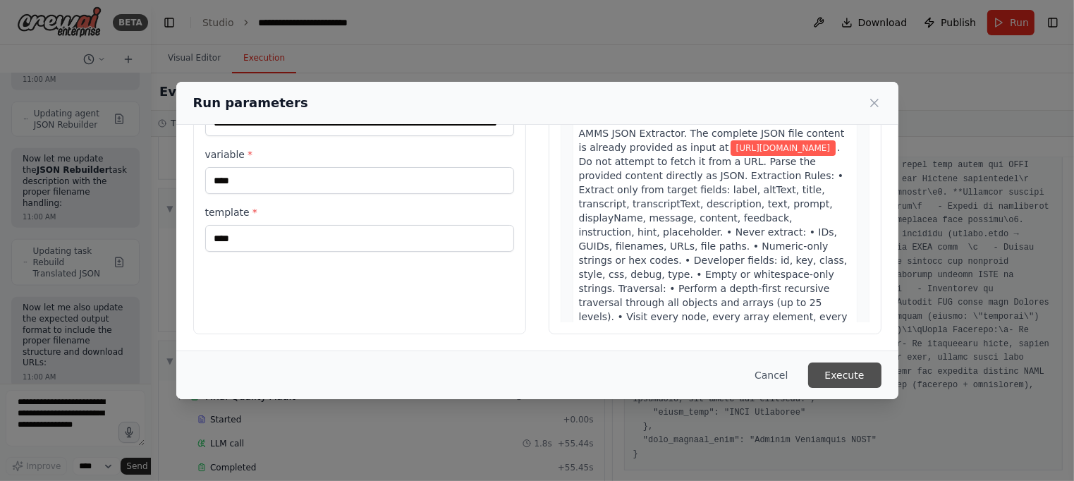
click at [850, 374] on button "Execute" at bounding box center [844, 374] width 73 height 25
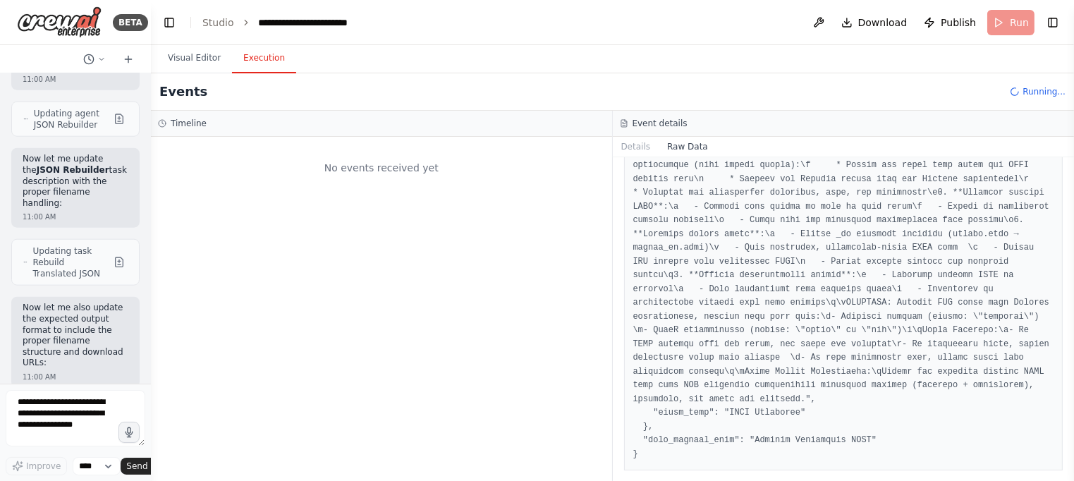
scroll to position [0, 0]
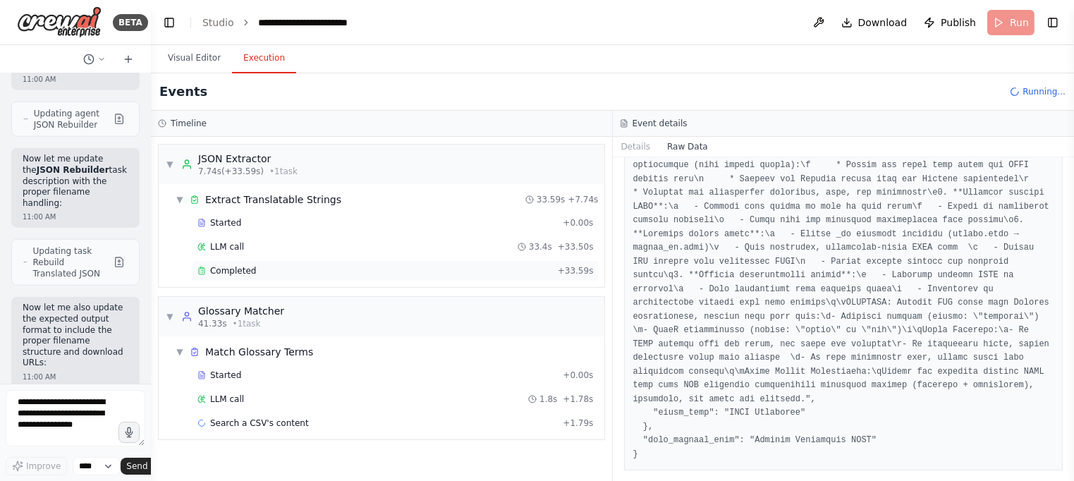
click at [535, 271] on div "Completed" at bounding box center [374, 270] width 355 height 11
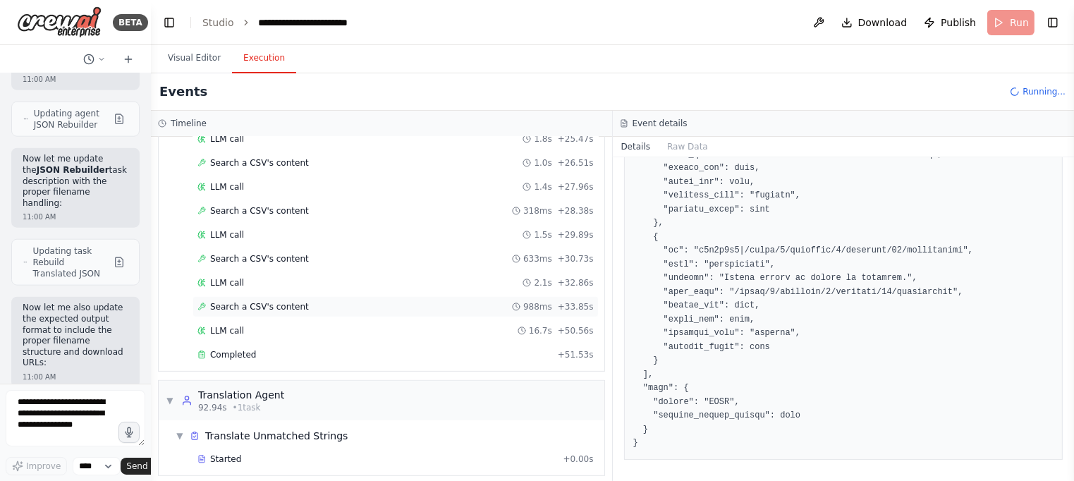
scroll to position [597, 0]
click at [270, 348] on div "Completed" at bounding box center [374, 353] width 355 height 11
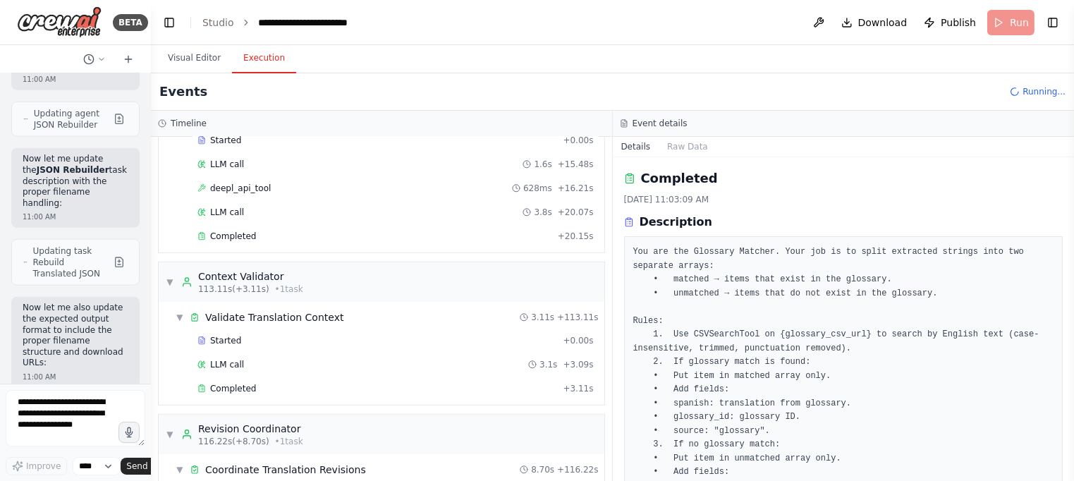
scroll to position [937, 0]
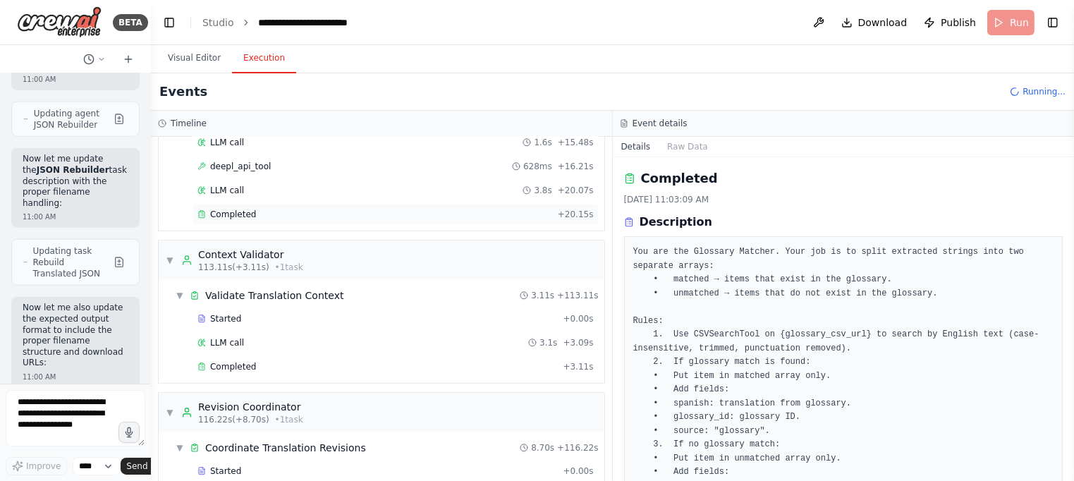
click at [321, 209] on div "Completed" at bounding box center [374, 214] width 355 height 11
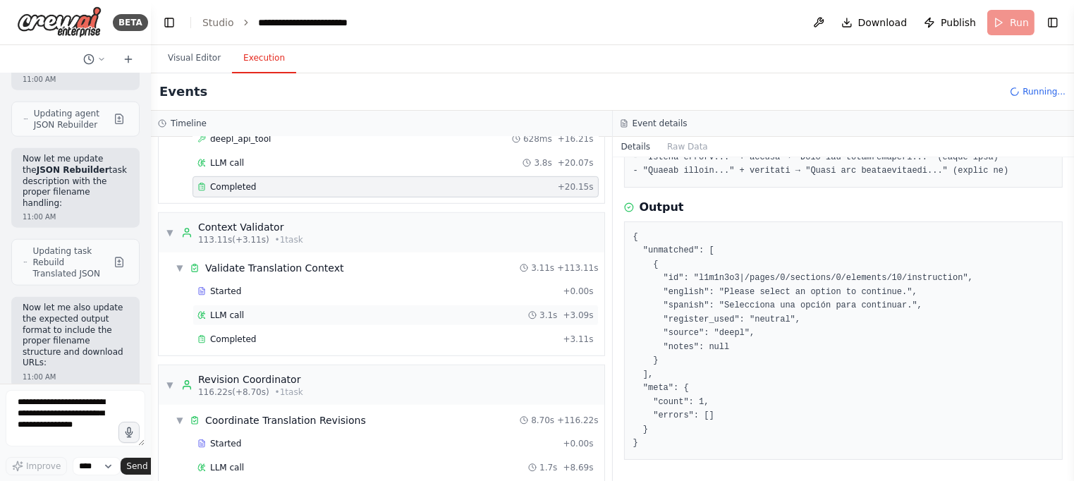
scroll to position [973, 0]
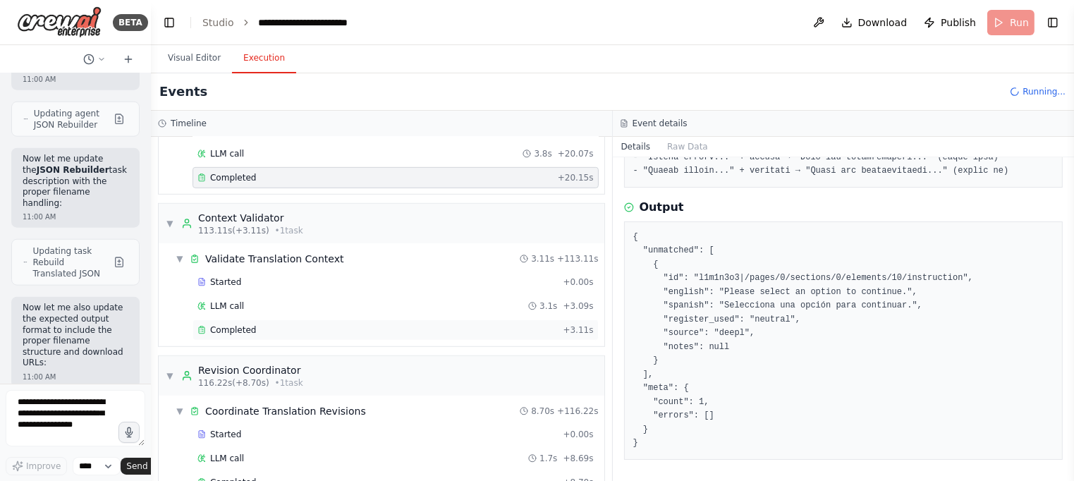
click at [381, 324] on div "Completed" at bounding box center [377, 329] width 360 height 11
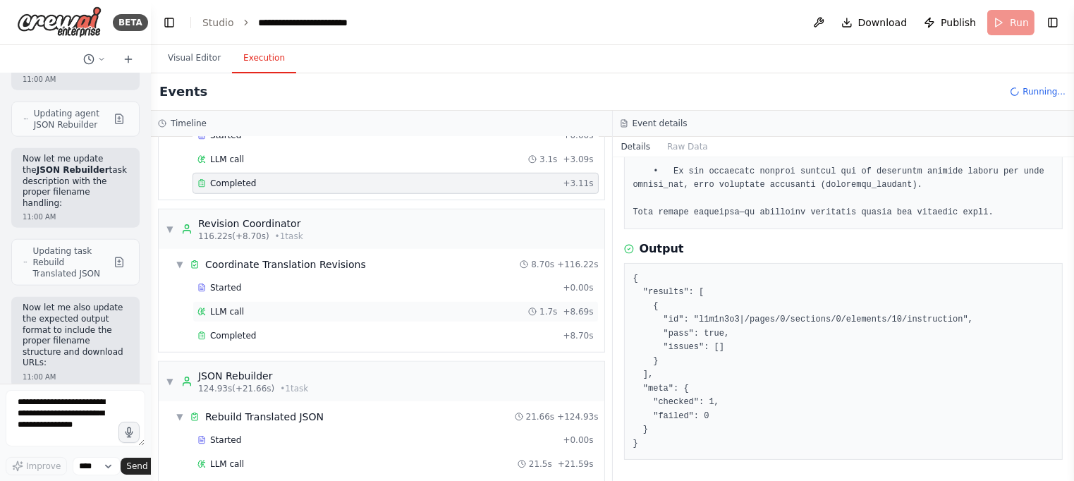
scroll to position [1134, 0]
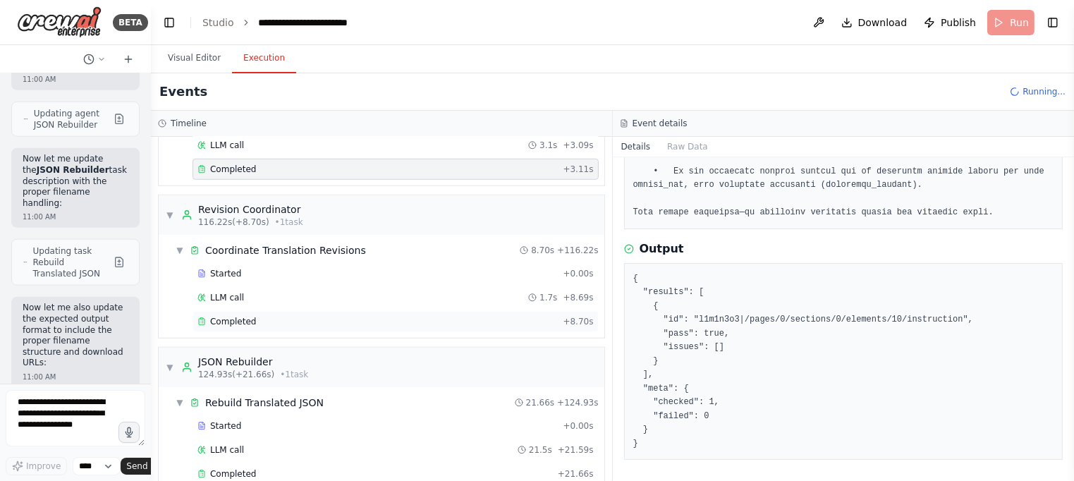
click at [348, 316] on div "Completed" at bounding box center [377, 321] width 360 height 11
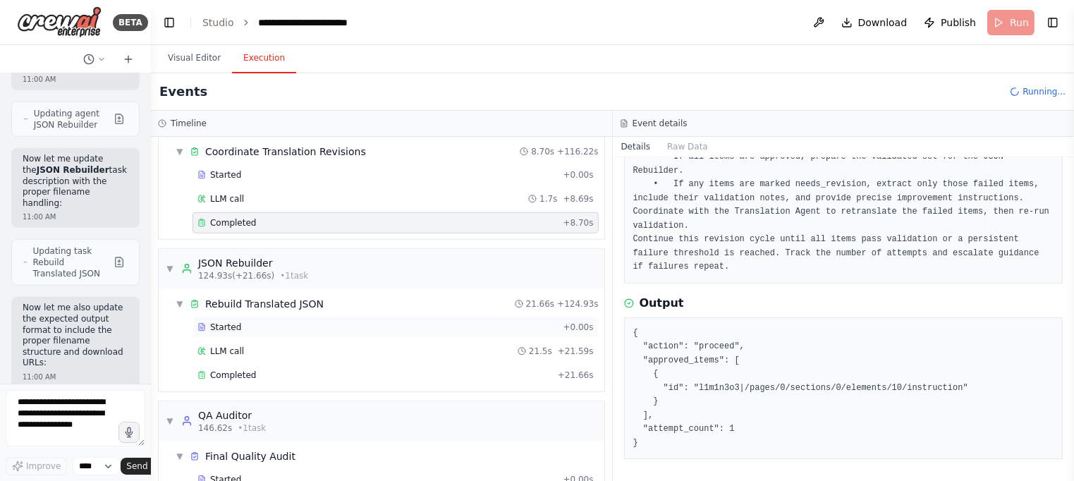
scroll to position [1250, 0]
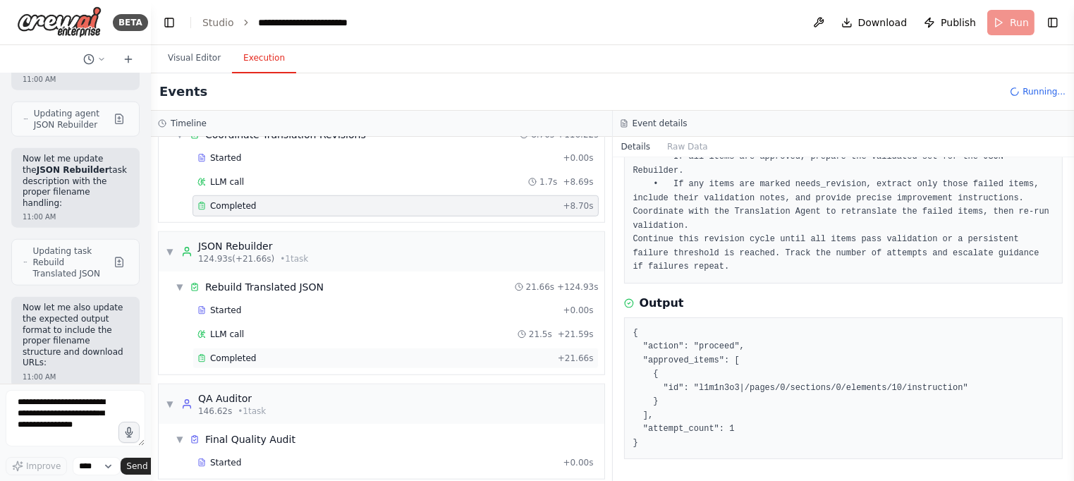
click at [404, 353] on div "Completed" at bounding box center [374, 358] width 355 height 11
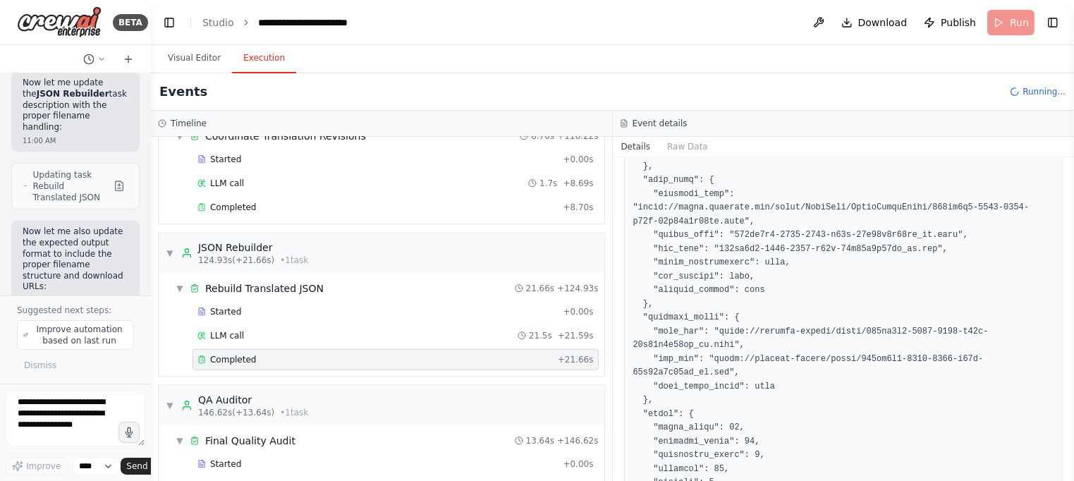
scroll to position [1563, 0]
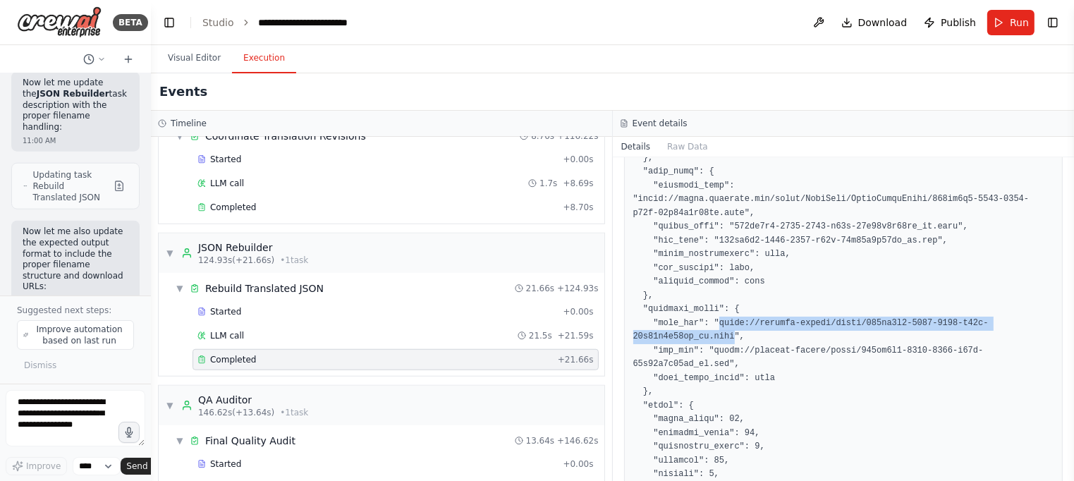
drag, startPoint x: 723, startPoint y: 334, endPoint x: 733, endPoint y: 338, distance: 10.5
click at [733, 338] on pre at bounding box center [843, 158] width 421 height 1169
copy pre "[URL]"
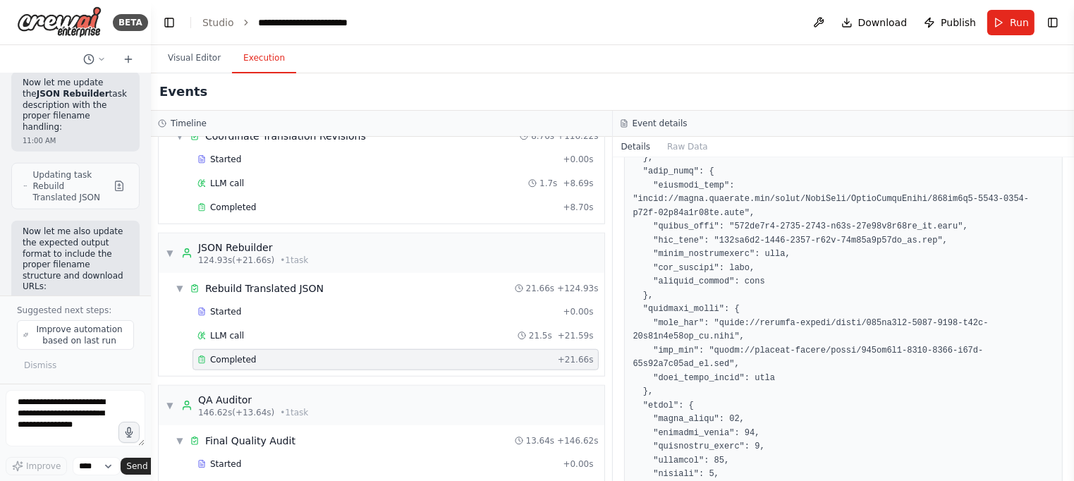
click at [716, 348] on pre at bounding box center [843, 158] width 421 height 1169
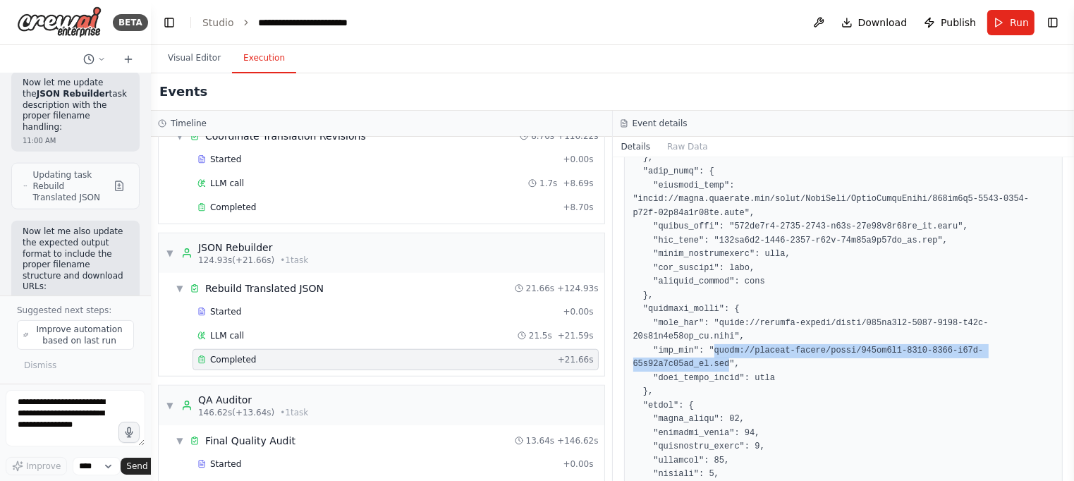
drag, startPoint x: 721, startPoint y: 360, endPoint x: 730, endPoint y: 367, distance: 11.6
click at [730, 367] on pre at bounding box center [843, 158] width 421 height 1169
copy pre "[URL]"
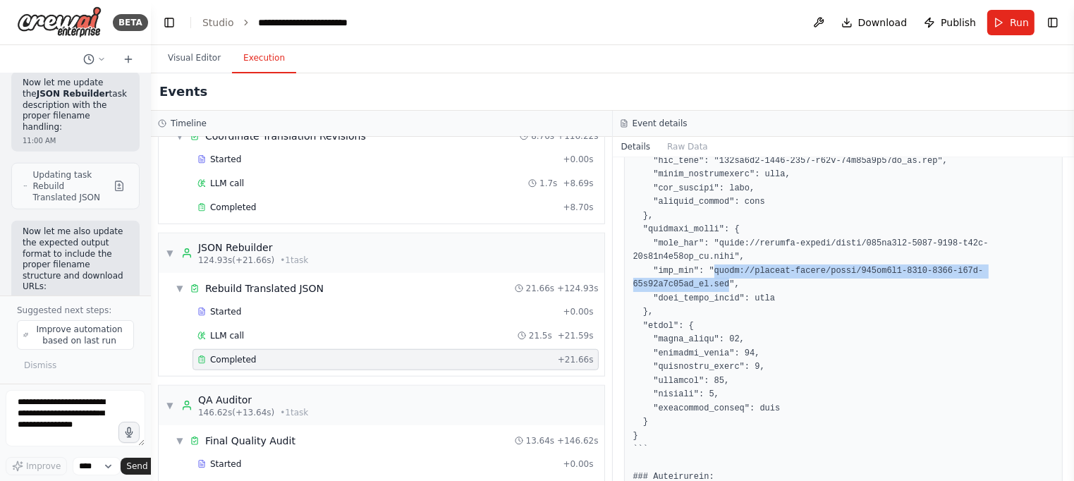
scroll to position [1642, 0]
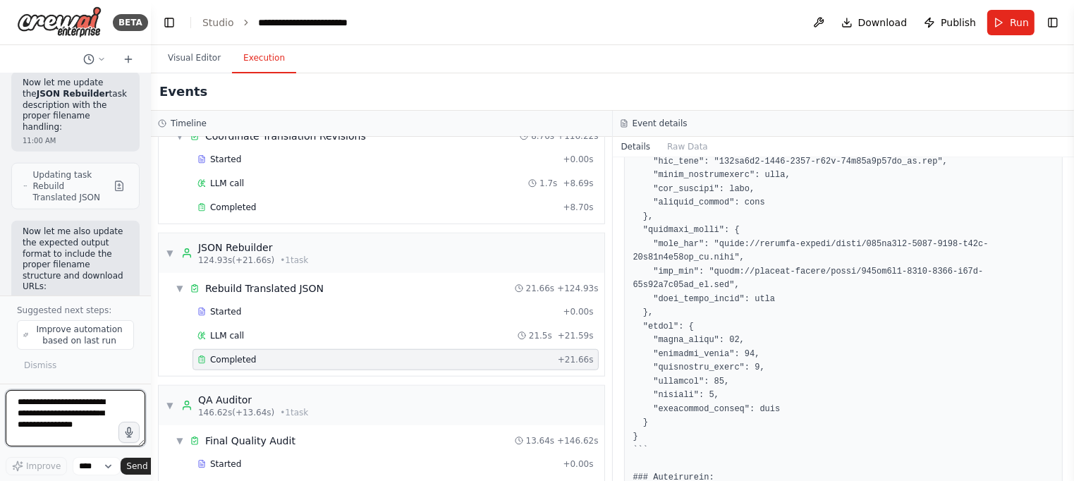
click at [73, 394] on textarea at bounding box center [76, 418] width 140 height 56
click at [106, 422] on textarea at bounding box center [76, 418] width 140 height 56
paste textarea "**********"
type textarea "**********"
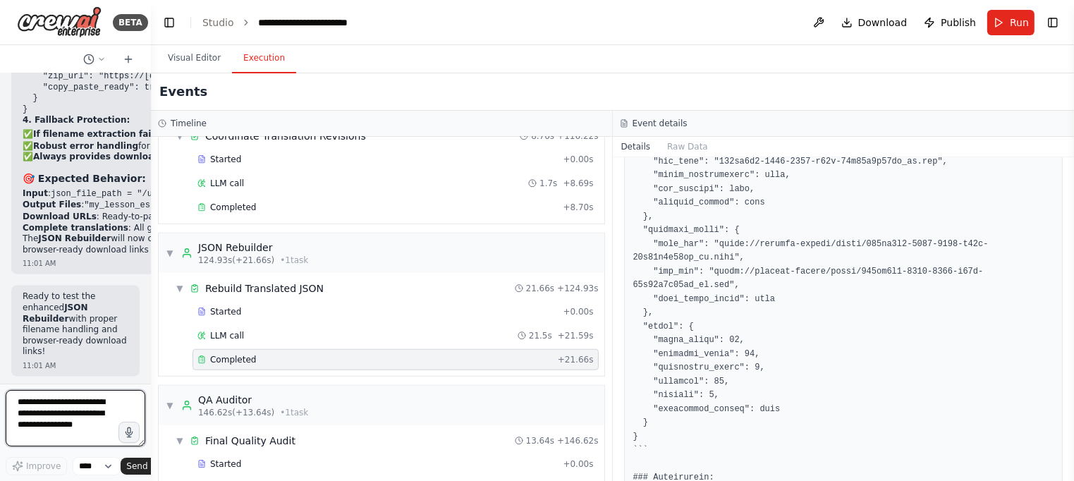
scroll to position [56147, 0]
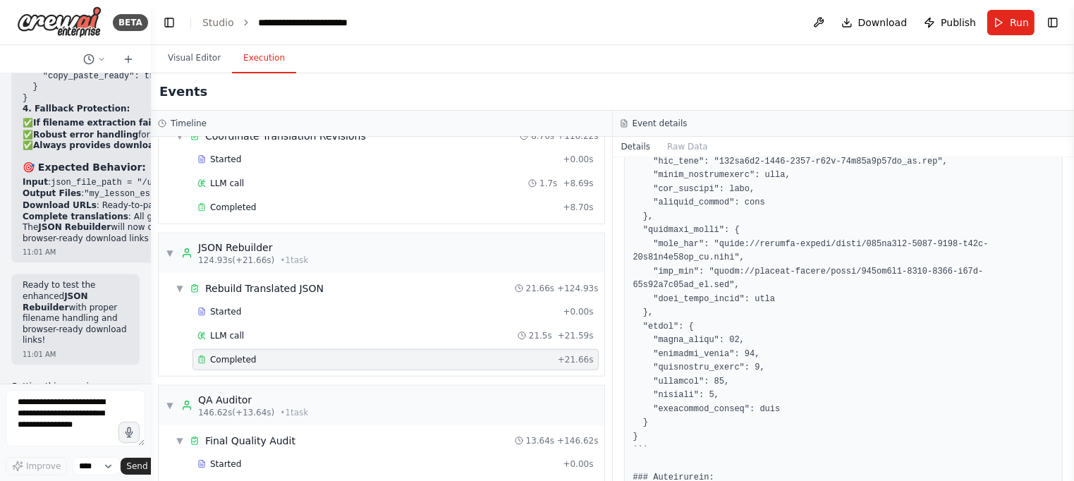
click at [152, 286] on div "▼ JSON Extractor 7.74s (+33.59s) • 1 task ▼ Extract Translatable Strings 33.59s…" at bounding box center [381, 309] width 461 height 344
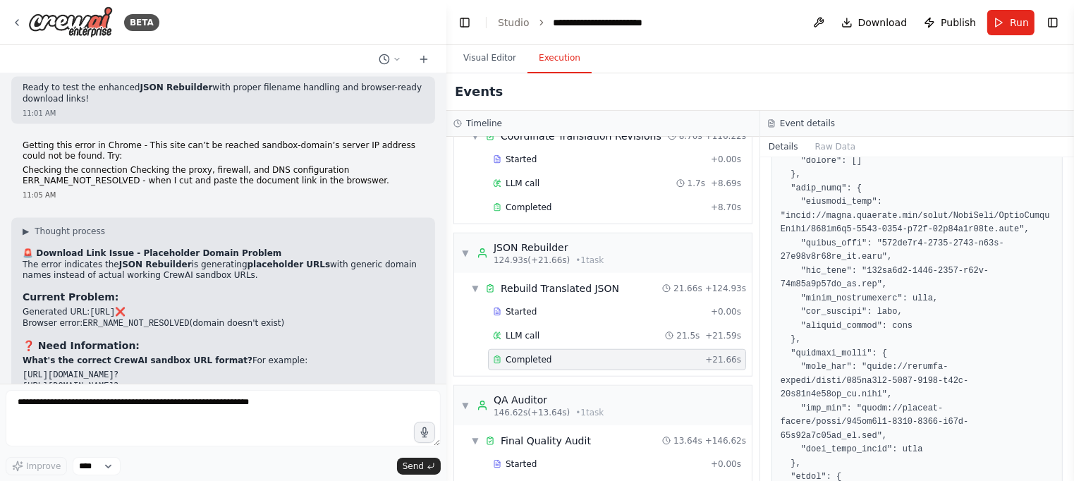
scroll to position [1931, 0]
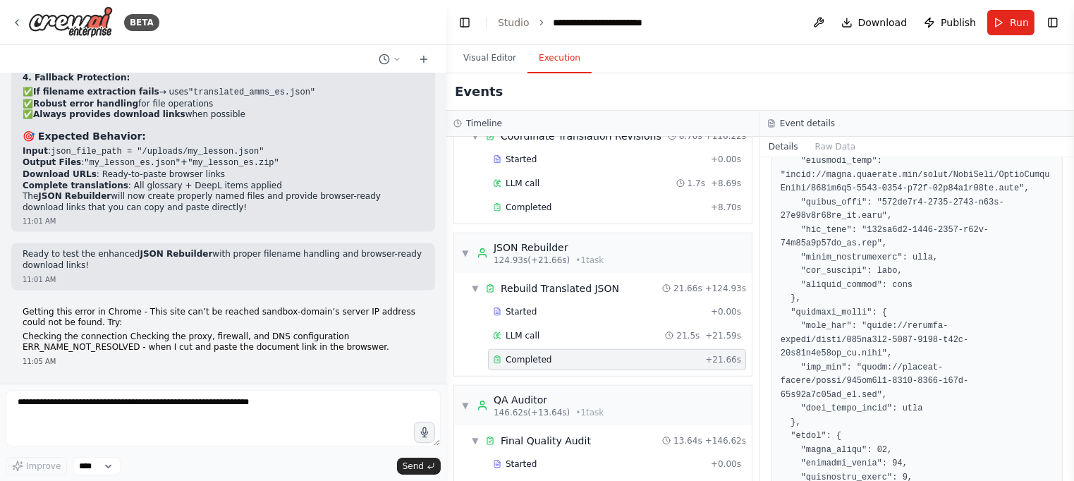
drag, startPoint x: 148, startPoint y: 286, endPoint x: 448, endPoint y: 311, distance: 300.8
click at [448, 311] on div "BETA Hello! I'm the CrewAI assistant. What kind of automation do you want to bu…" at bounding box center [537, 240] width 1074 height 481
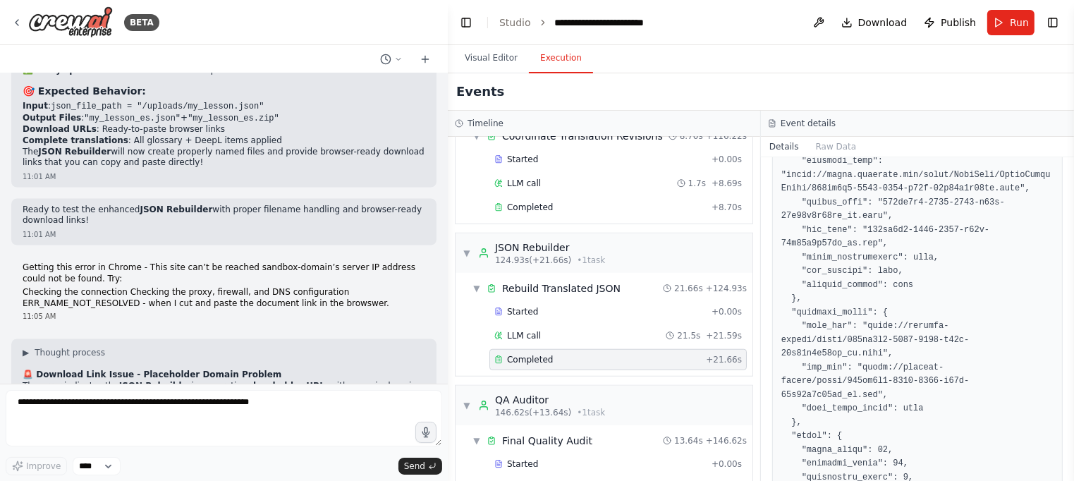
scroll to position [34694, 0]
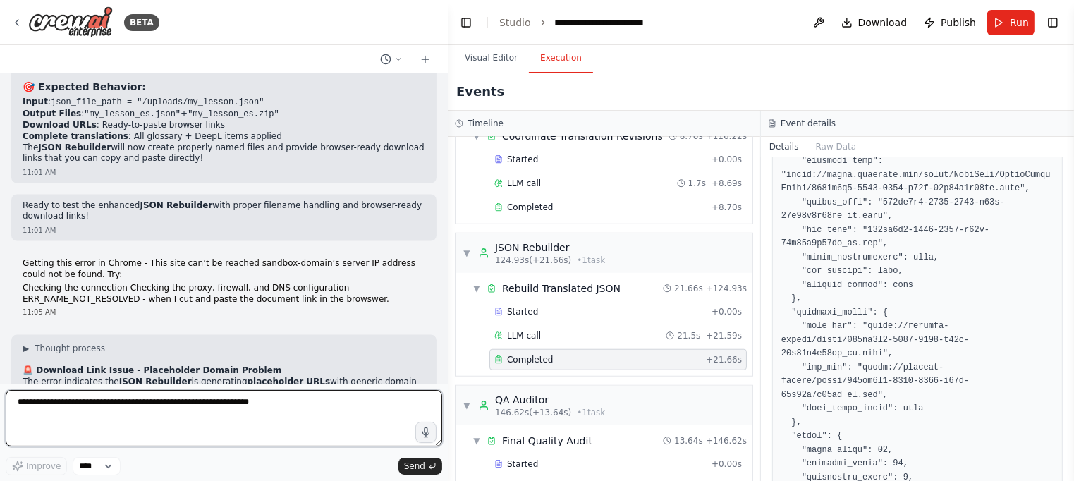
click at [164, 399] on textarea at bounding box center [224, 418] width 437 height 56
type textarea "**********"
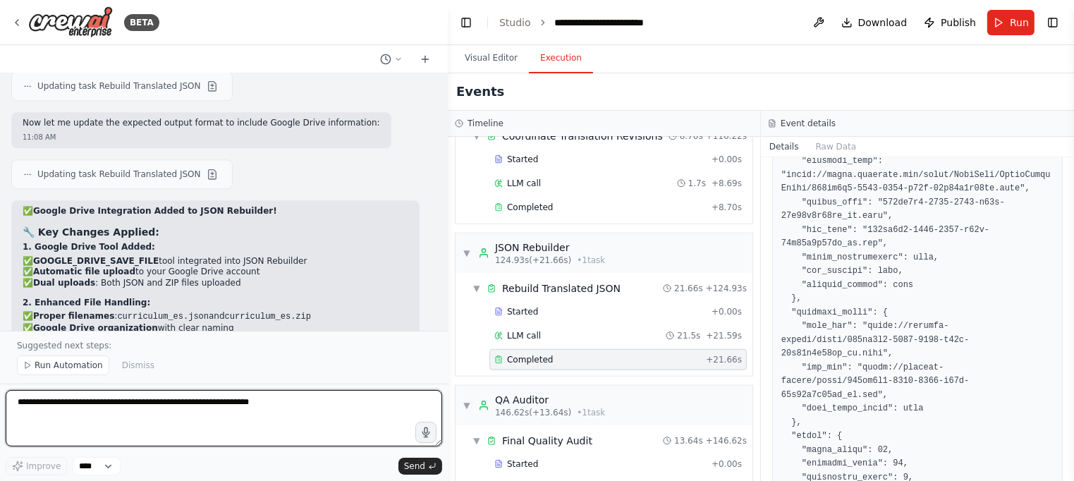
scroll to position [35847, 0]
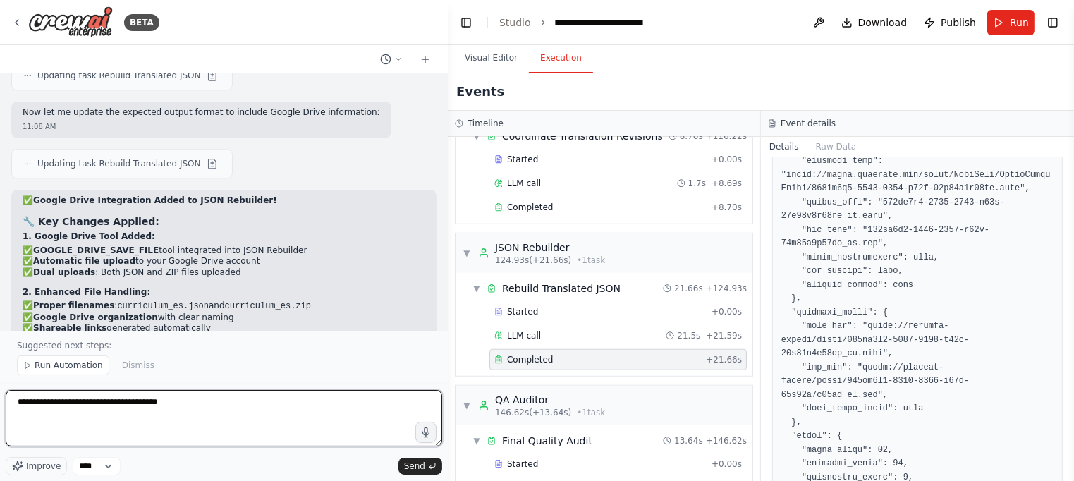
type textarea "**********"
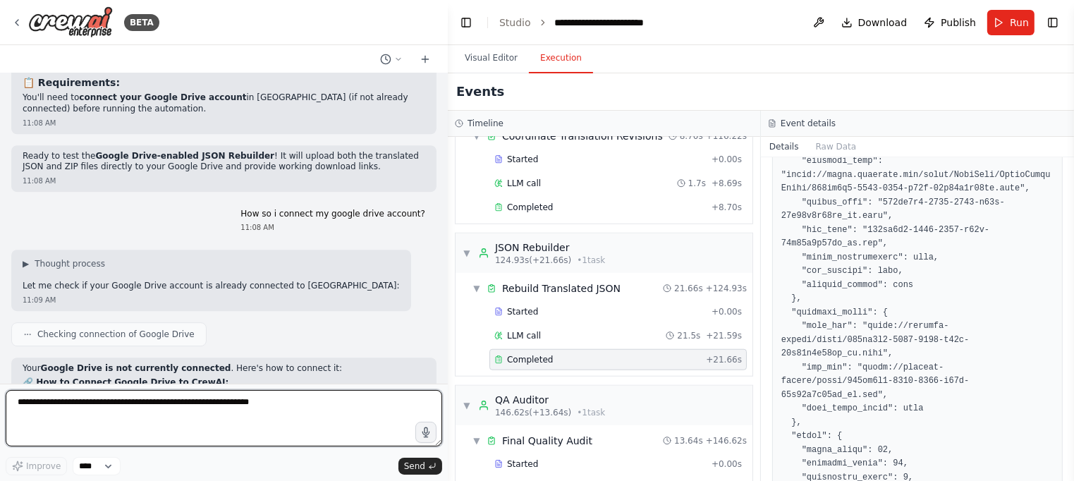
scroll to position [36395, 0]
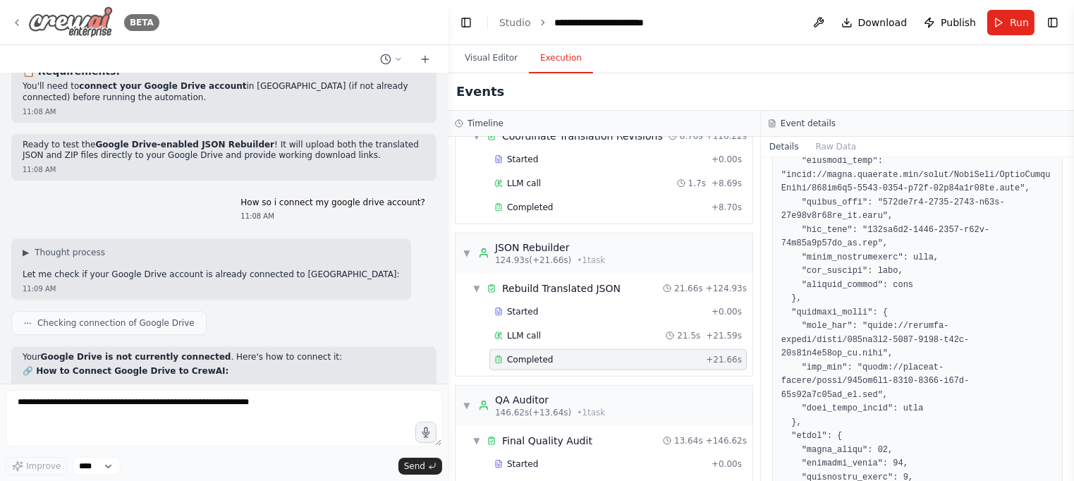
click at [19, 25] on icon at bounding box center [16, 22] width 11 height 11
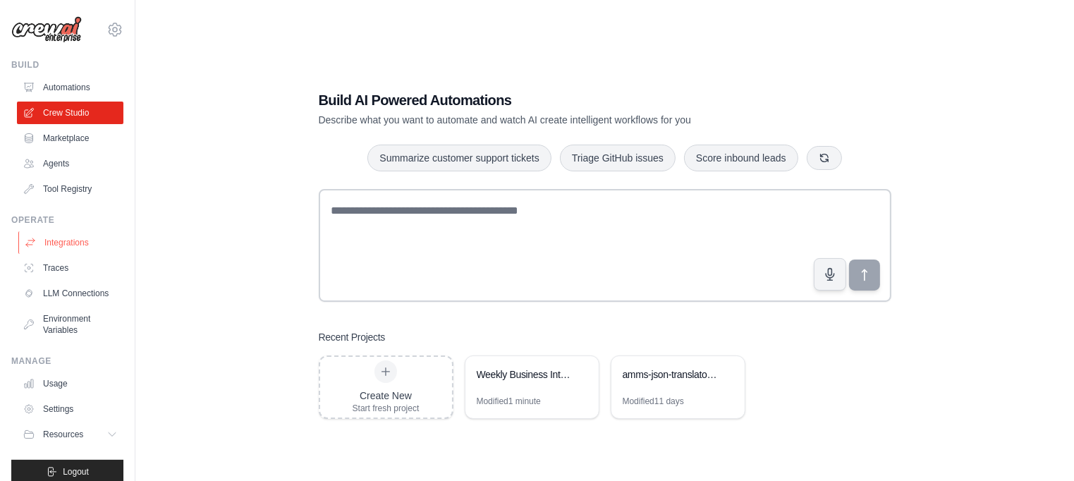
click at [66, 237] on link "Integrations" at bounding box center [71, 242] width 106 height 23
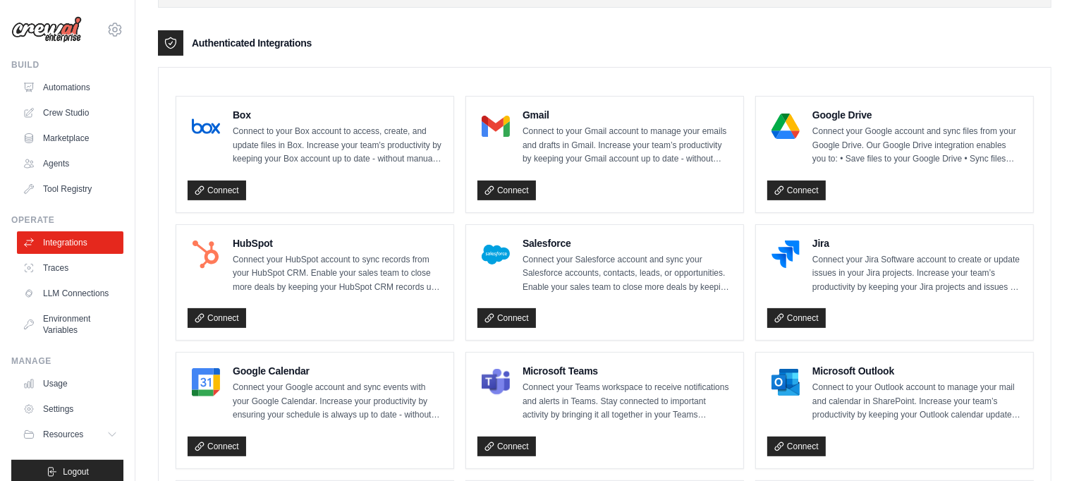
scroll to position [343, 0]
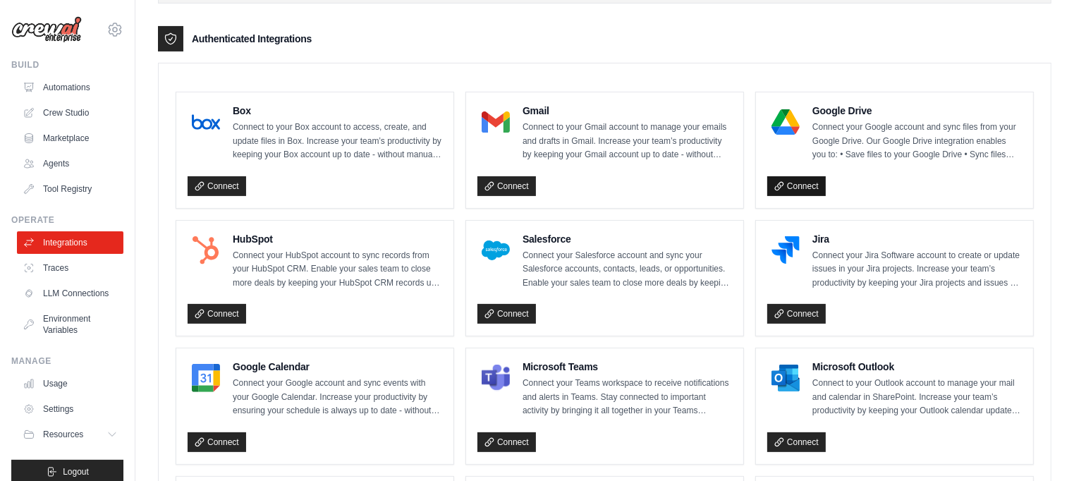
click at [791, 188] on link "Connect" at bounding box center [796, 186] width 59 height 20
